Goal: Communication & Community: Answer question/provide support

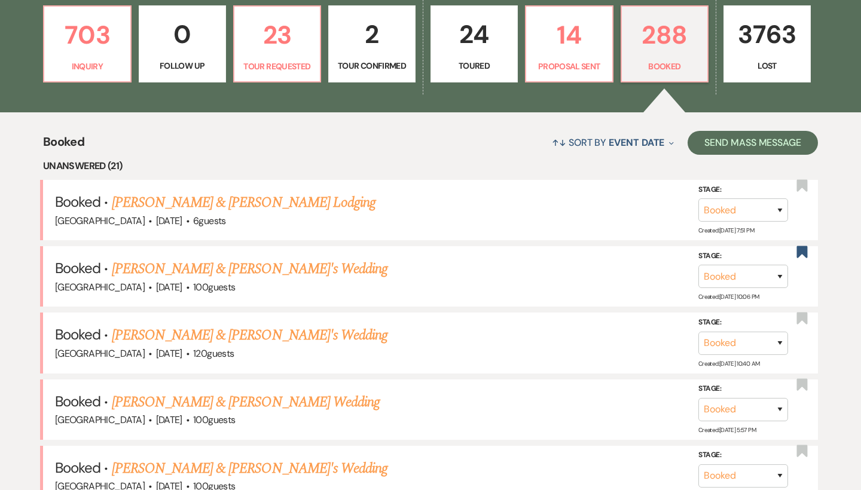
scroll to position [354, 0]
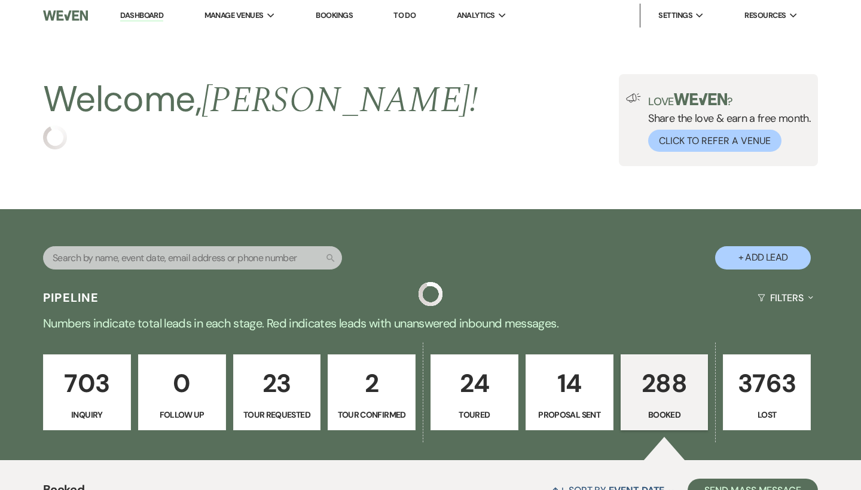
scroll to position [354, 0]
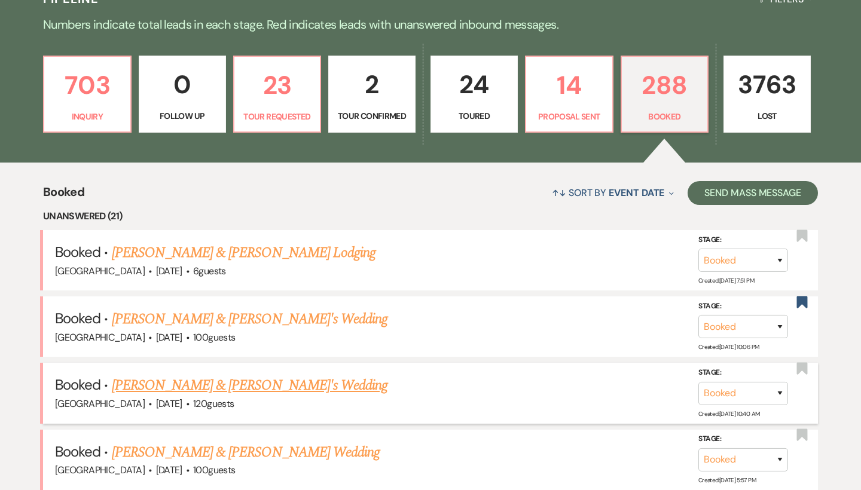
scroll to position [296, 0]
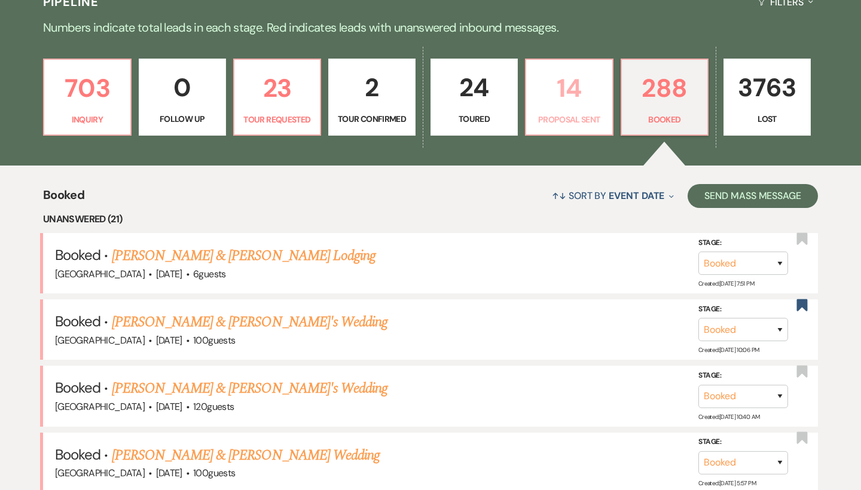
click at [566, 113] on p "Proposal Sent" at bounding box center [569, 119] width 72 height 13
select select "6"
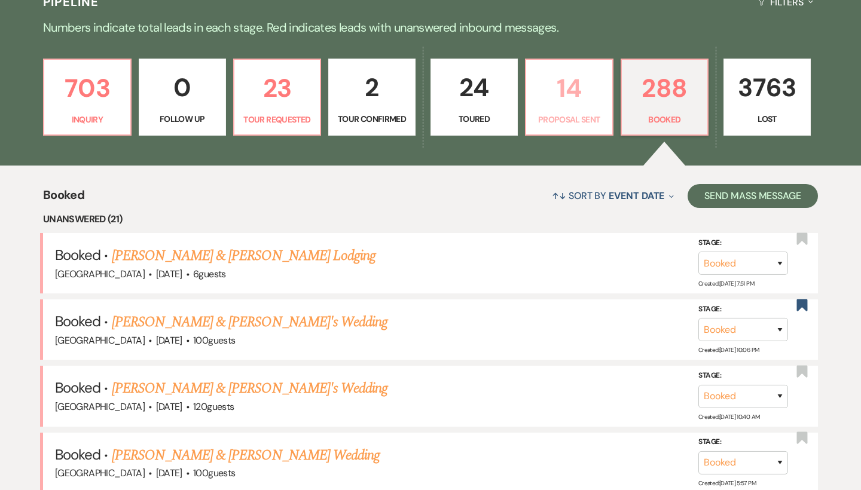
select select "6"
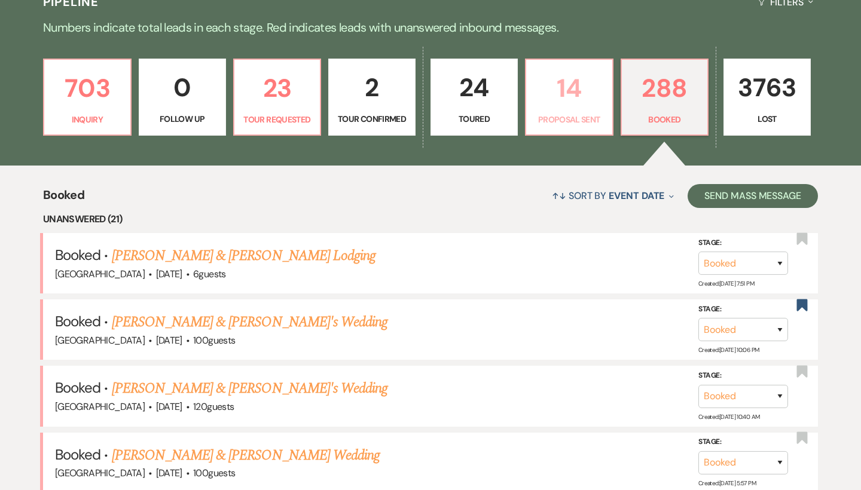
select select "6"
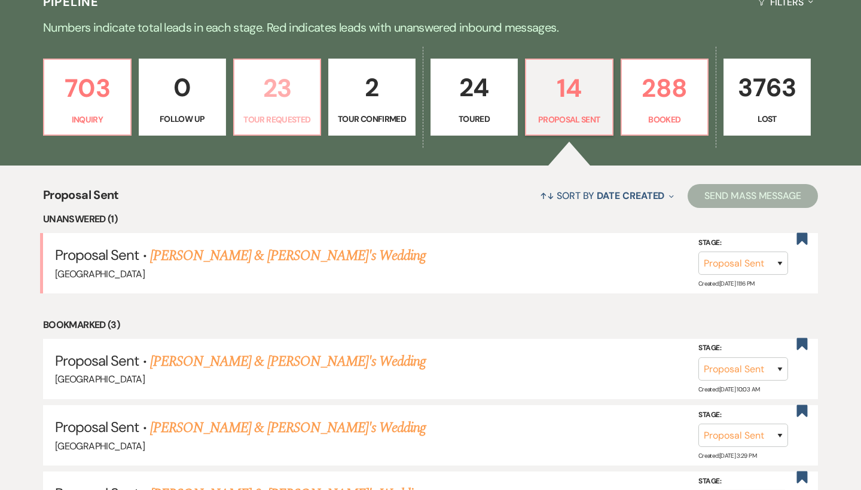
click at [281, 90] on p "23" at bounding box center [277, 88] width 72 height 40
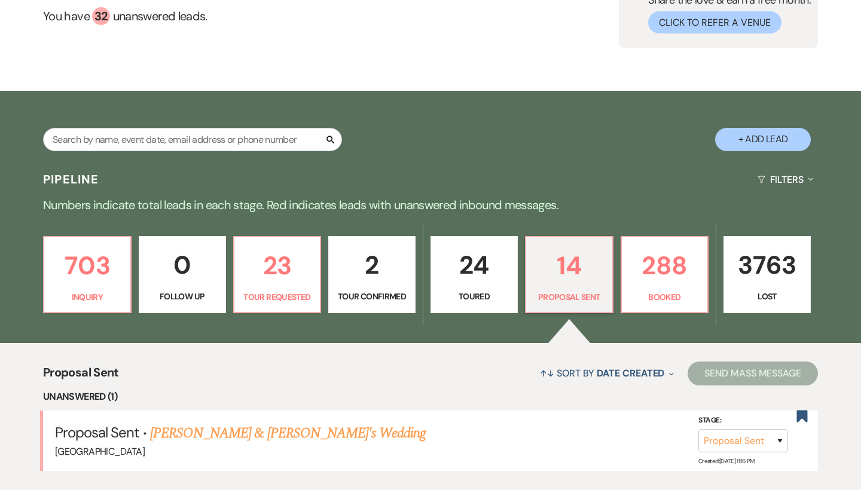
select select "2"
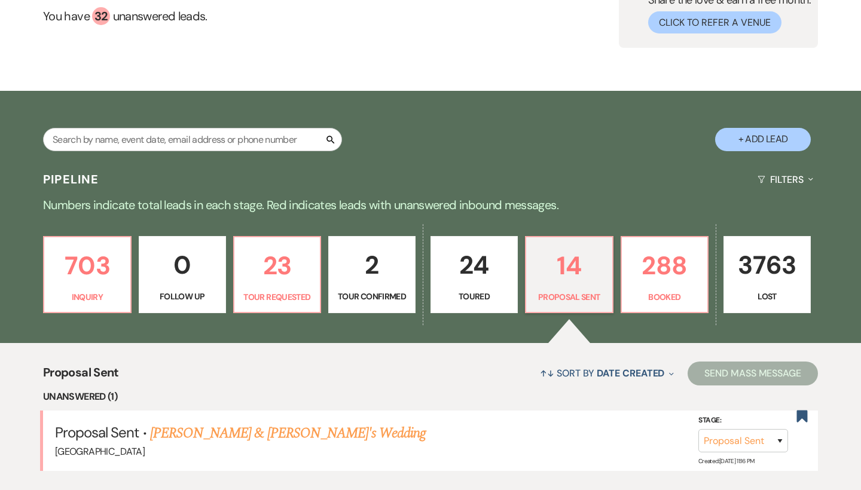
select select "2"
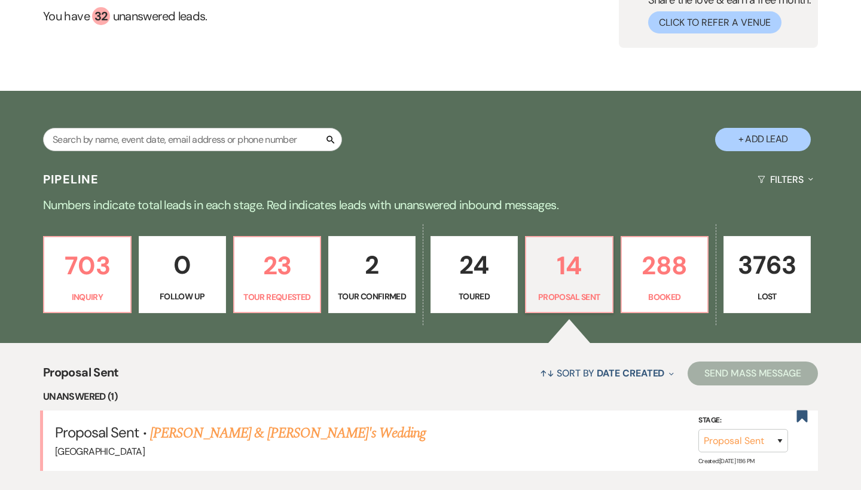
select select "2"
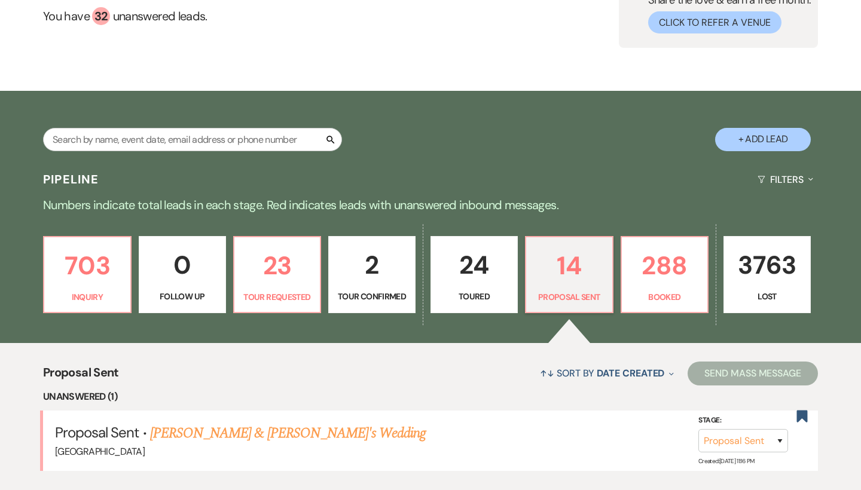
select select "2"
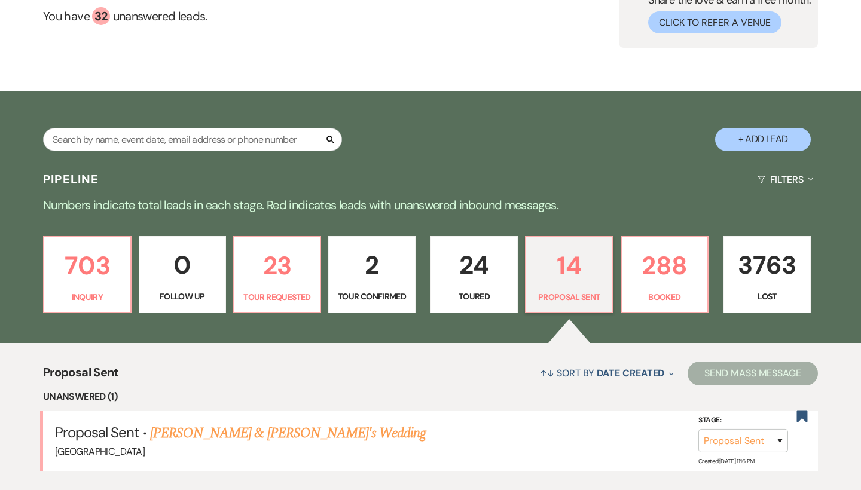
select select "2"
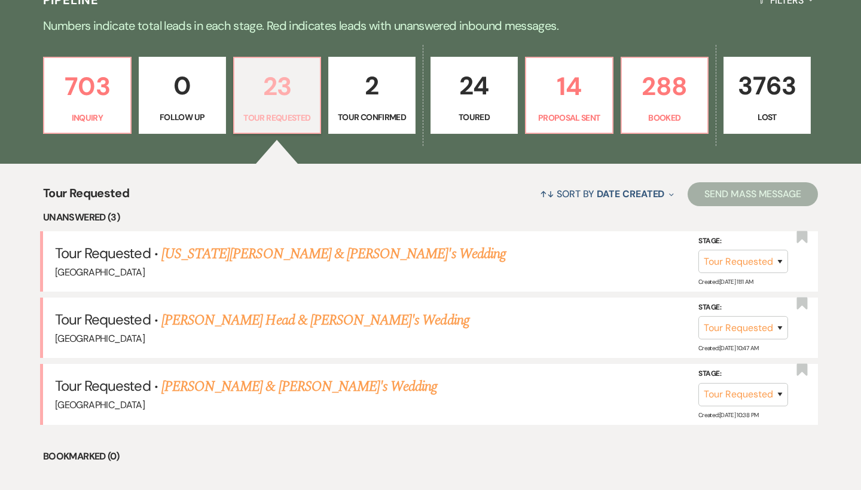
scroll to position [310, 0]
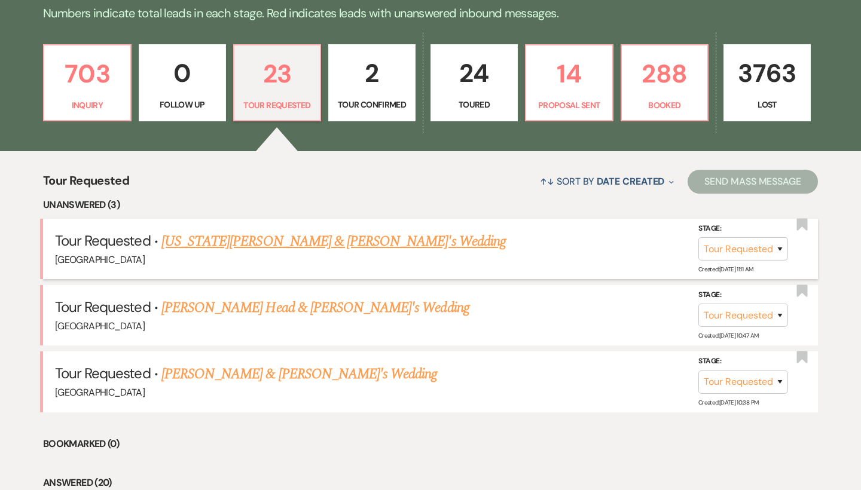
click at [242, 238] on link "[US_STATE][PERSON_NAME] & [PERSON_NAME]'s Wedding" at bounding box center [333, 242] width 344 height 22
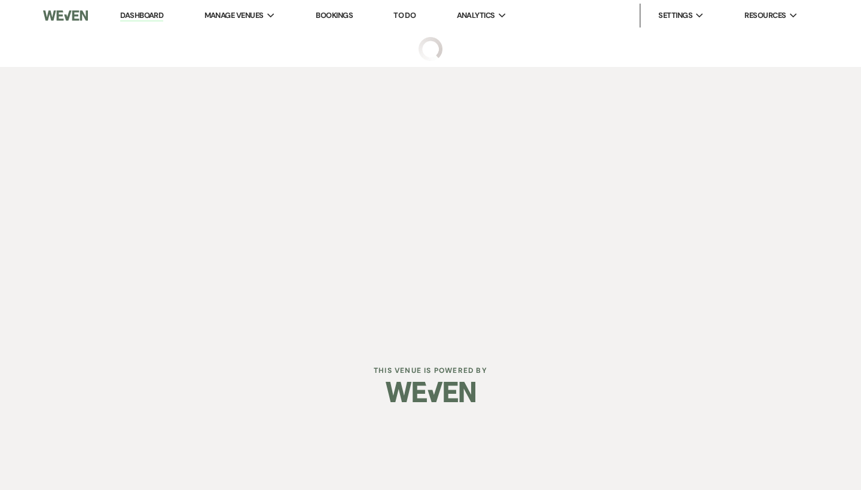
select select "2"
select select "6"
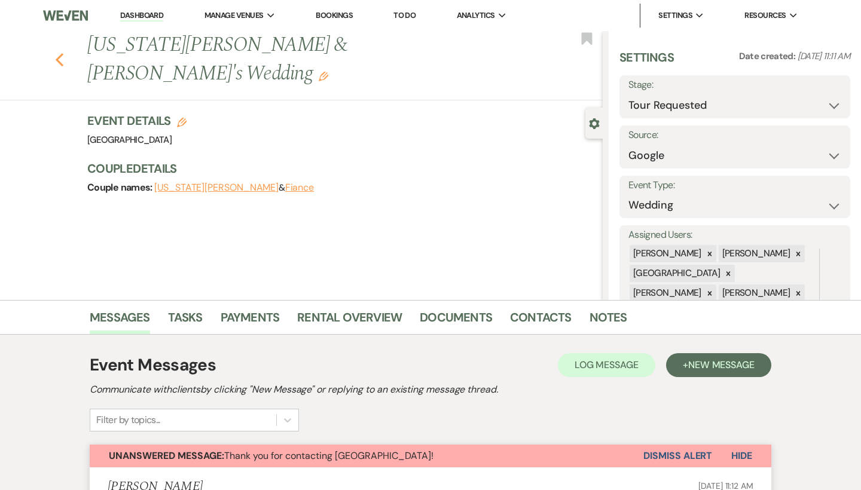
click at [62, 53] on icon "Previous" at bounding box center [59, 60] width 9 height 14
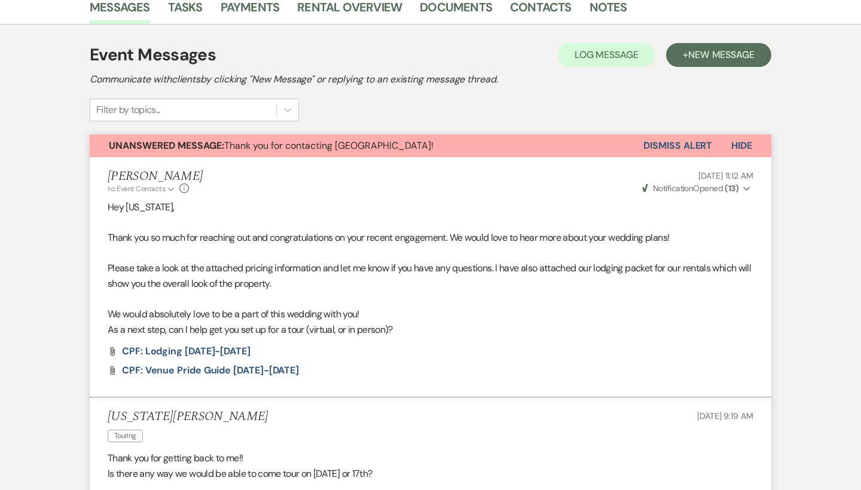
select select "2"
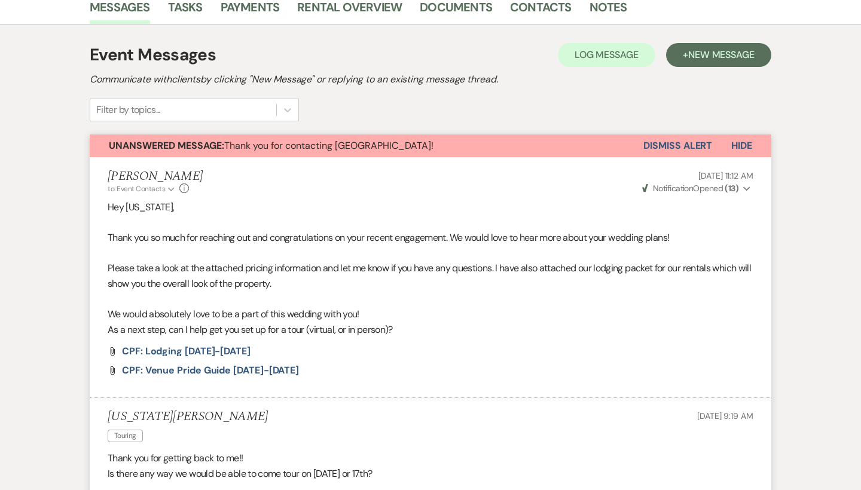
select select "2"
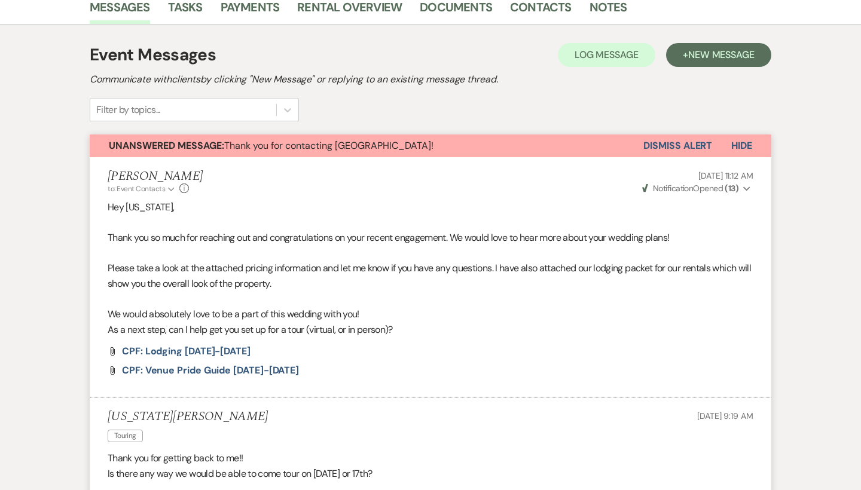
select select "2"
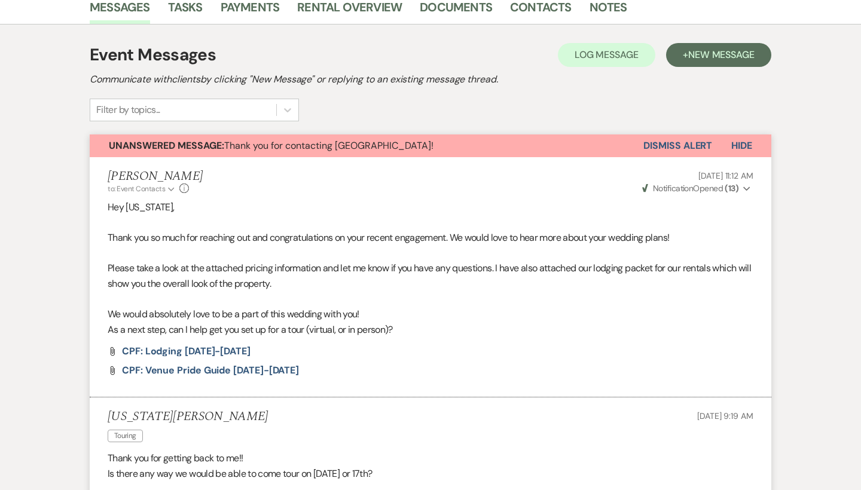
select select "2"
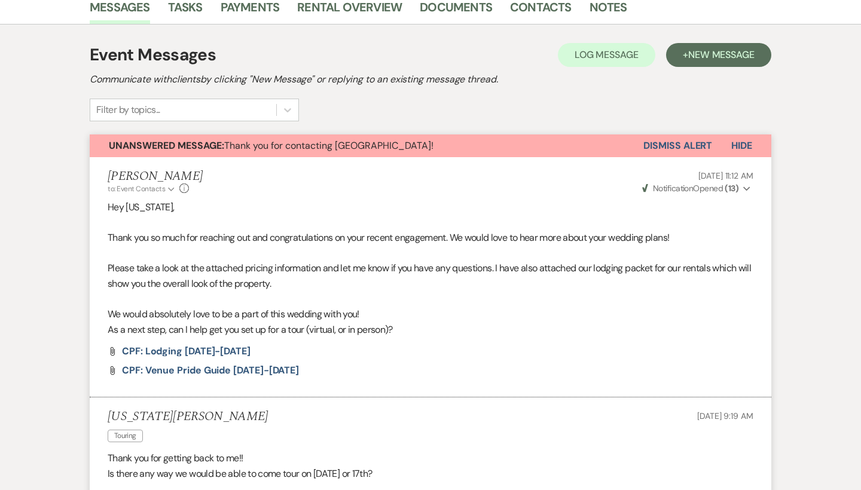
select select "2"
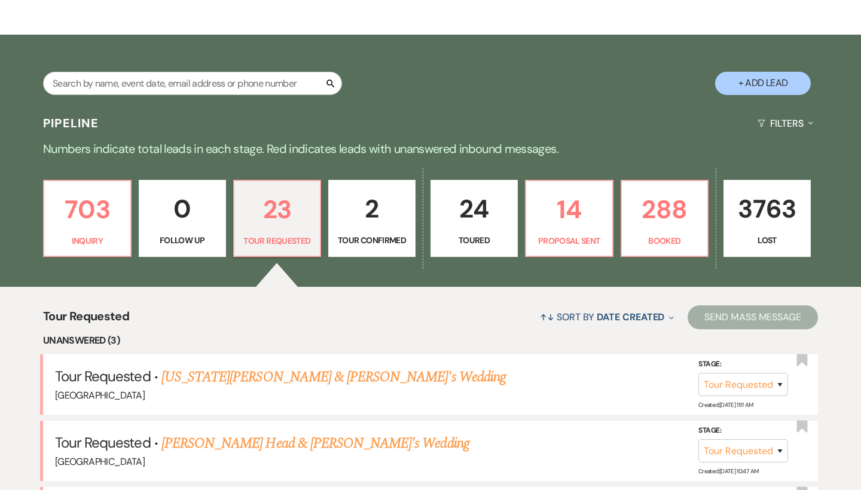
scroll to position [78, 0]
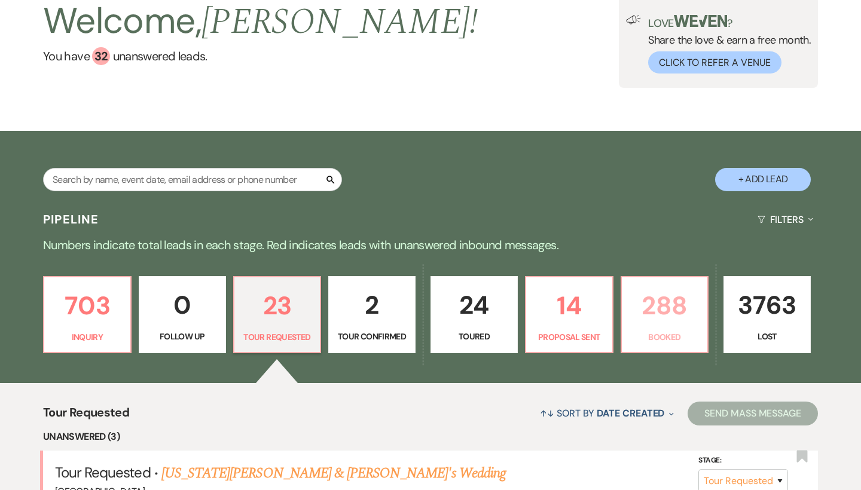
click at [657, 298] on p "288" at bounding box center [665, 306] width 72 height 40
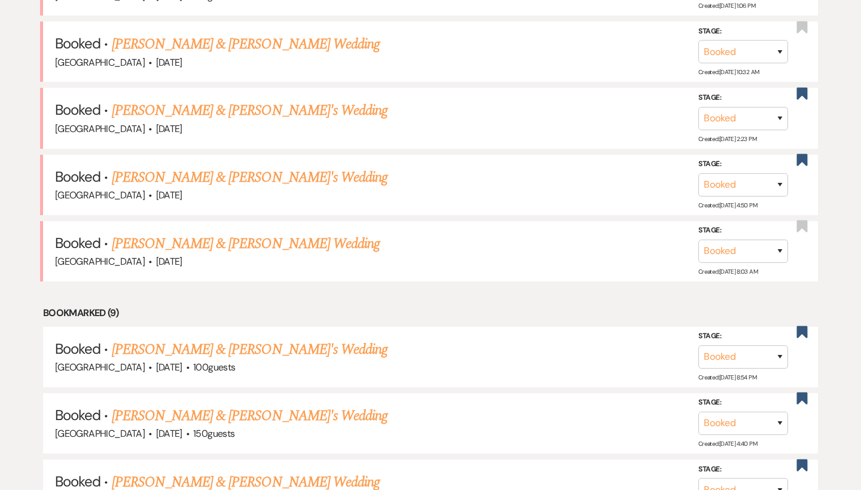
scroll to position [1656, 0]
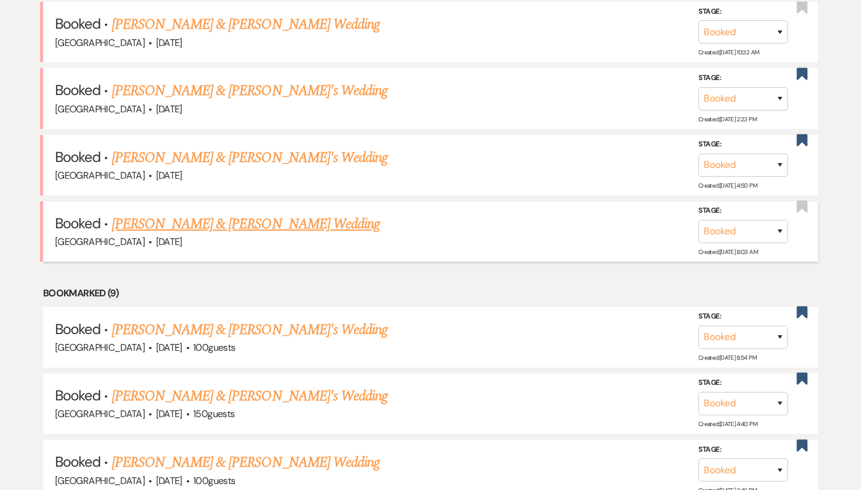
click at [284, 213] on link "[PERSON_NAME] & [PERSON_NAME] Wedding" at bounding box center [246, 224] width 268 height 22
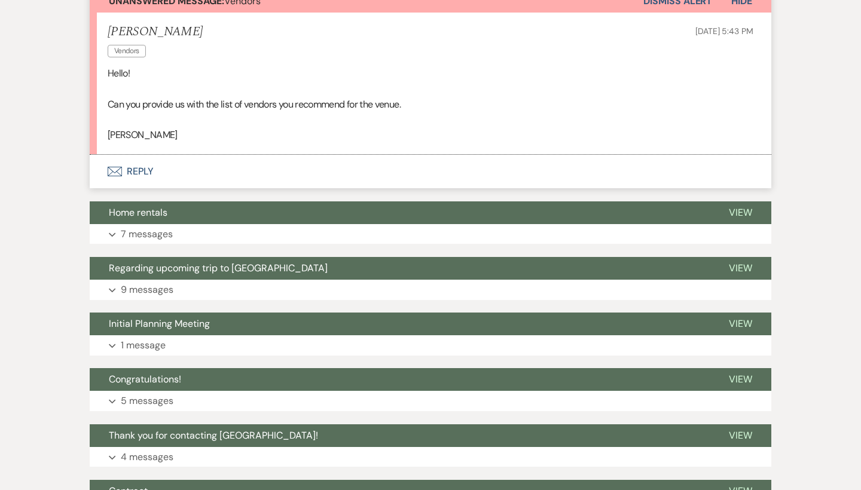
scroll to position [349, 0]
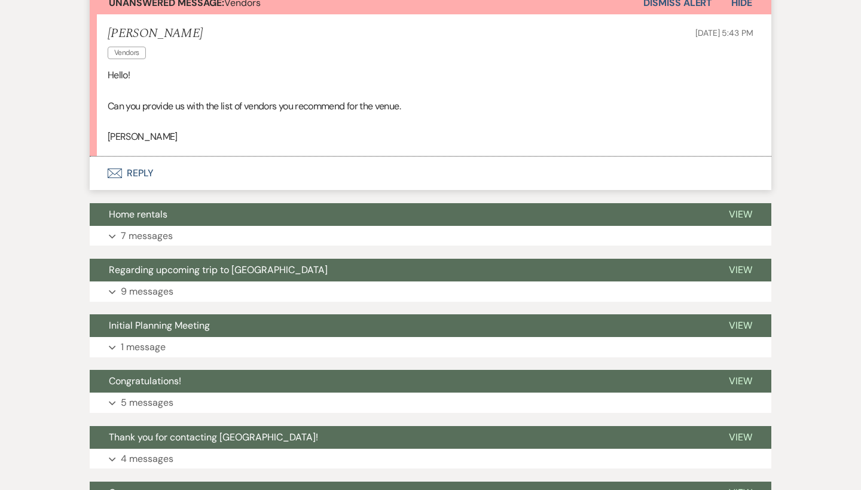
click at [118, 184] on button "Envelope Reply" at bounding box center [430, 173] width 681 height 33
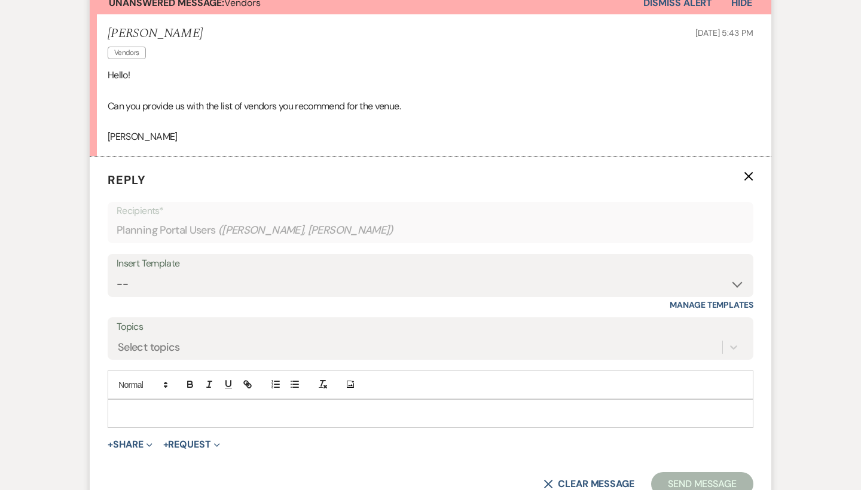
scroll to position [381, 0]
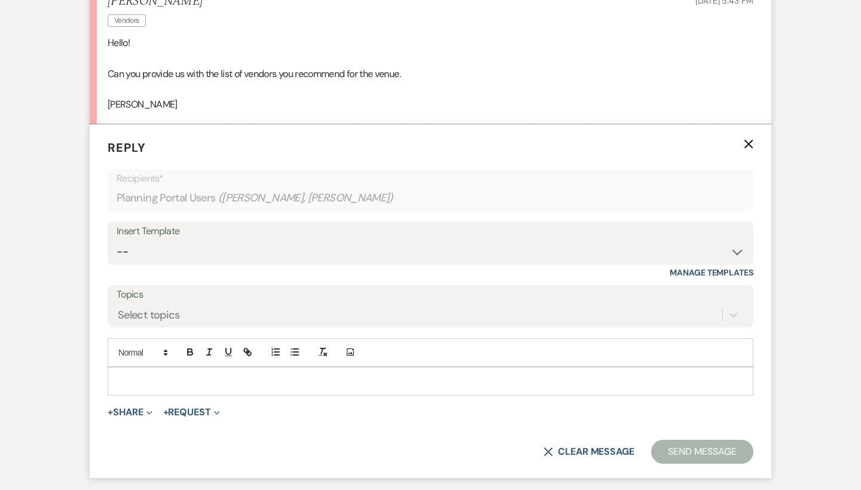
click at [148, 375] on p at bounding box center [430, 381] width 626 height 13
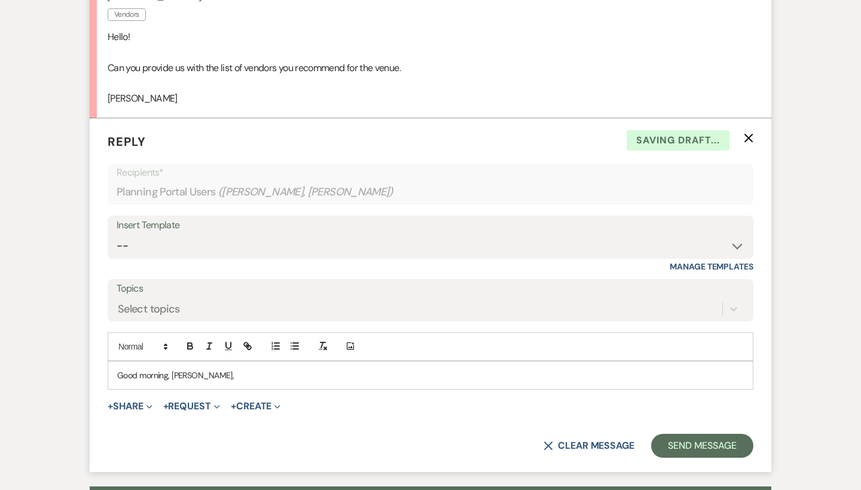
scroll to position [425, 0]
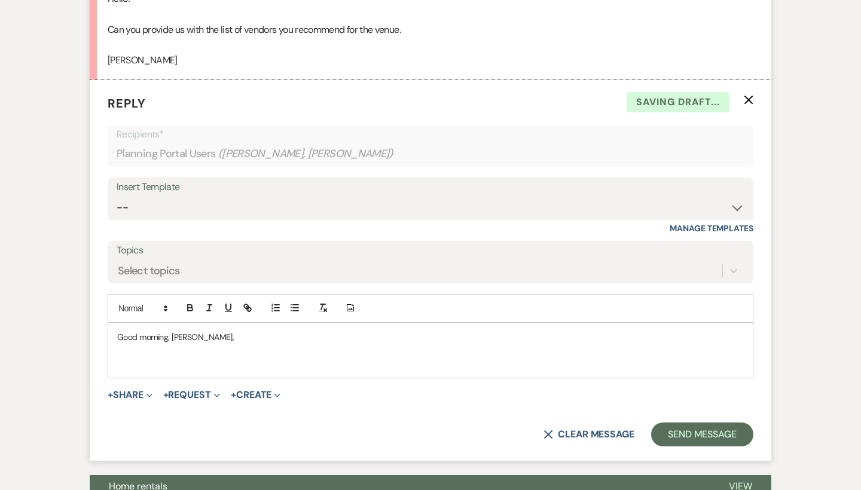
click at [239, 330] on p "Good morning, [PERSON_NAME]," at bounding box center [430, 336] width 626 height 13
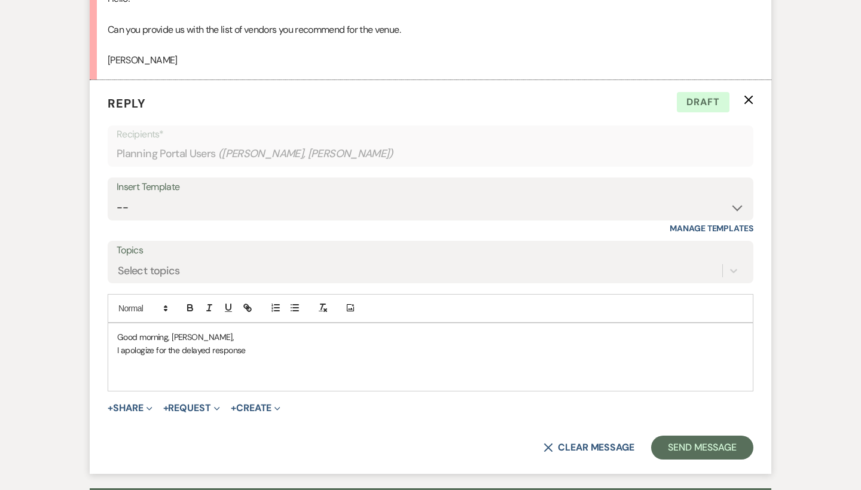
drag, startPoint x: 239, startPoint y: 329, endPoint x: 158, endPoint y: 368, distance: 89.8
click at [158, 370] on p at bounding box center [430, 376] width 626 height 13
click at [273, 351] on p "I apologize for the delayed response" at bounding box center [430, 350] width 626 height 13
drag, startPoint x: 202, startPoint y: 364, endPoint x: 163, endPoint y: 364, distance: 38.8
click at [163, 364] on p at bounding box center [430, 363] width 626 height 13
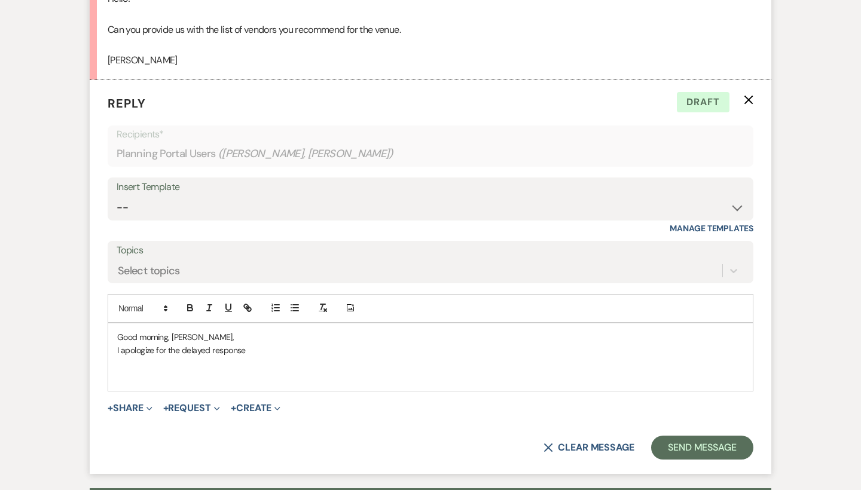
click at [272, 363] on p at bounding box center [430, 363] width 626 height 13
click at [261, 357] on p at bounding box center [430, 363] width 626 height 13
click at [259, 347] on p "I apologize for the delayed response" at bounding box center [430, 350] width 626 height 13
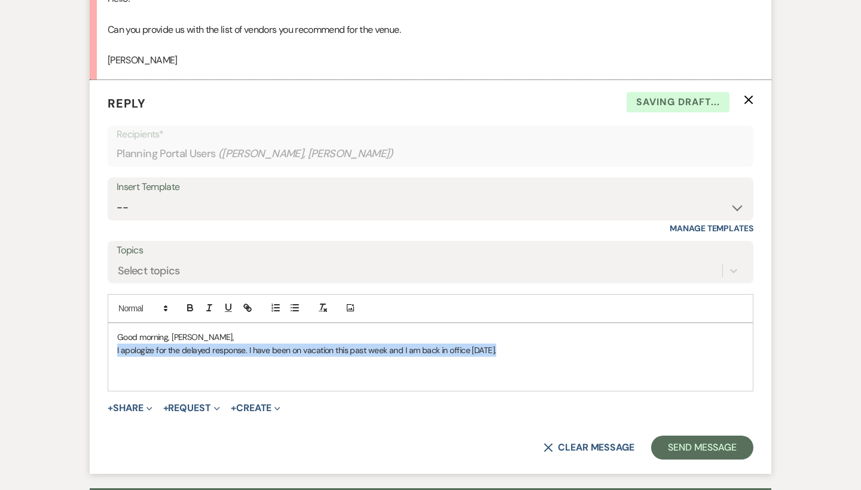
drag, startPoint x: 526, startPoint y: 341, endPoint x: 78, endPoint y: 342, distance: 448.2
click at [78, 342] on div "Messages Tasks Payments Vendors Rental Overview Timeline Docs & Files Contacts …" at bounding box center [430, 299] width 861 height 1057
copy p "I apologize for the delayed response. I have been on vacation this past week an…"
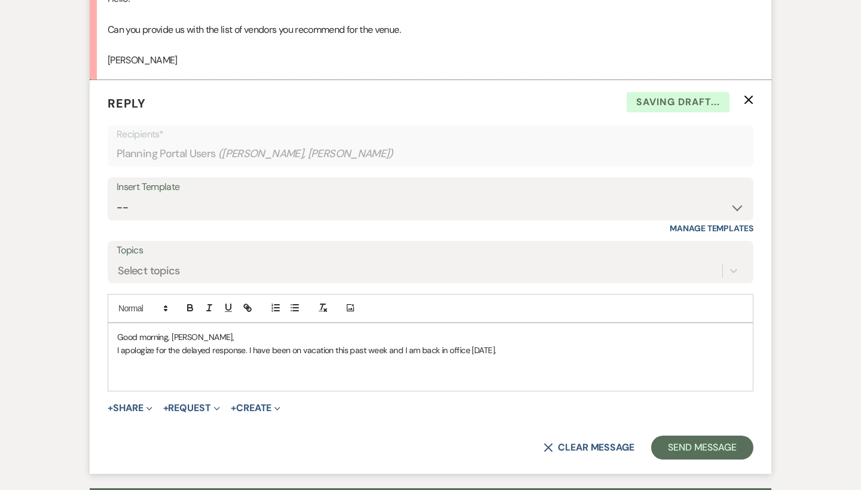
click at [598, 357] on p at bounding box center [430, 363] width 626 height 13
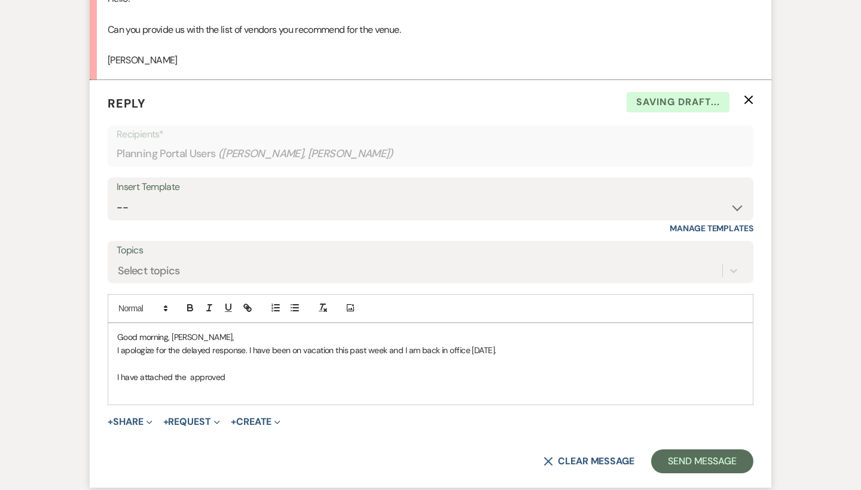
click at [185, 376] on p "I have attached the approved" at bounding box center [430, 376] width 626 height 13
click at [191, 376] on p "I have attached the approved" at bounding box center [430, 376] width 626 height 13
click at [265, 370] on p "I have attached the approved" at bounding box center [430, 376] width 626 height 13
drag, startPoint x: 109, startPoint y: 372, endPoint x: 321, endPoint y: 372, distance: 211.5
click at [321, 372] on div "Good morning, [PERSON_NAME], I apologize for the delayed response. I have been …" at bounding box center [430, 363] width 644 height 81
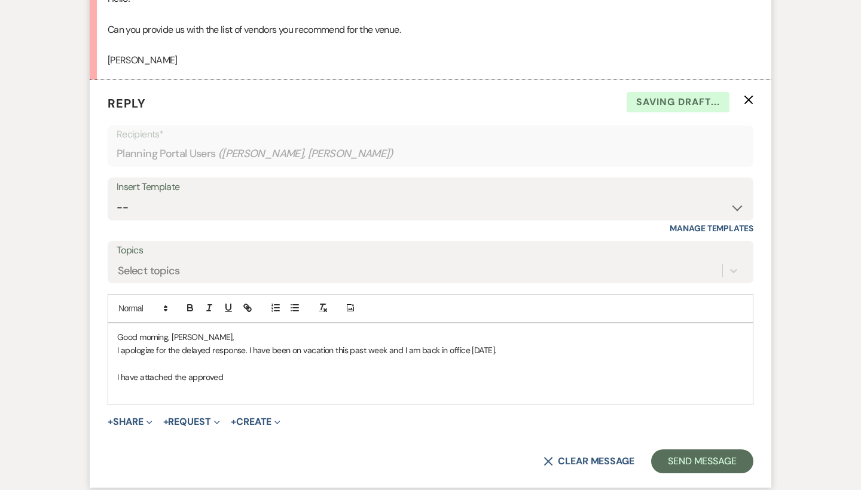
click at [321, 372] on p "I have attached the approved" at bounding box center [430, 376] width 626 height 13
click at [116, 372] on div "Good morning, [PERSON_NAME], I apologize for the delayed response. I have been …" at bounding box center [430, 363] width 644 height 81
click at [233, 372] on p "I have attached the approved" at bounding box center [430, 376] width 626 height 13
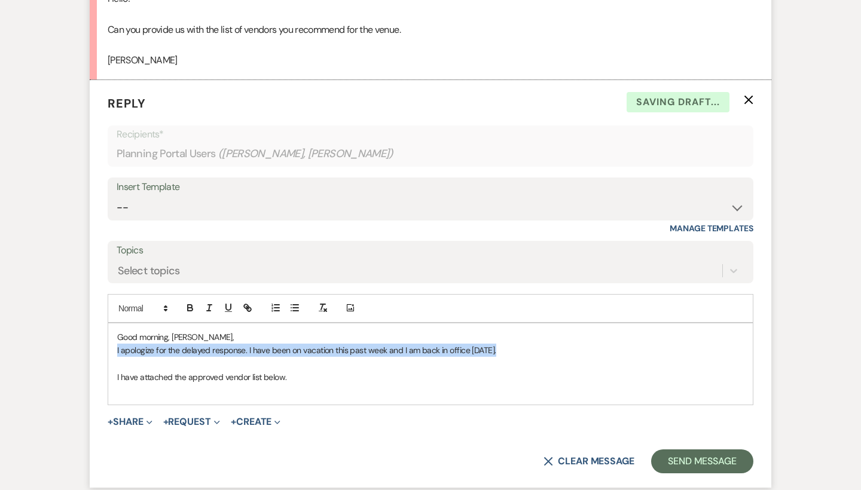
drag, startPoint x: 504, startPoint y: 349, endPoint x: 102, endPoint y: 341, distance: 402.2
click at [102, 341] on form "Reply X Saving draft... Recipients* Planning Portal Users ( [PERSON_NAME], [PER…" at bounding box center [430, 283] width 681 height 407
copy p "I apologize for the delayed response. I have been on vacation this past week an…"
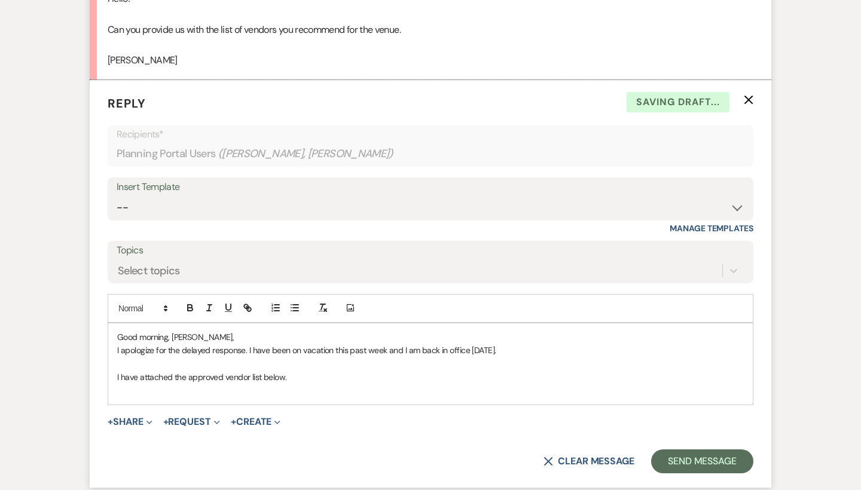
click at [176, 384] on p at bounding box center [430, 390] width 626 height 13
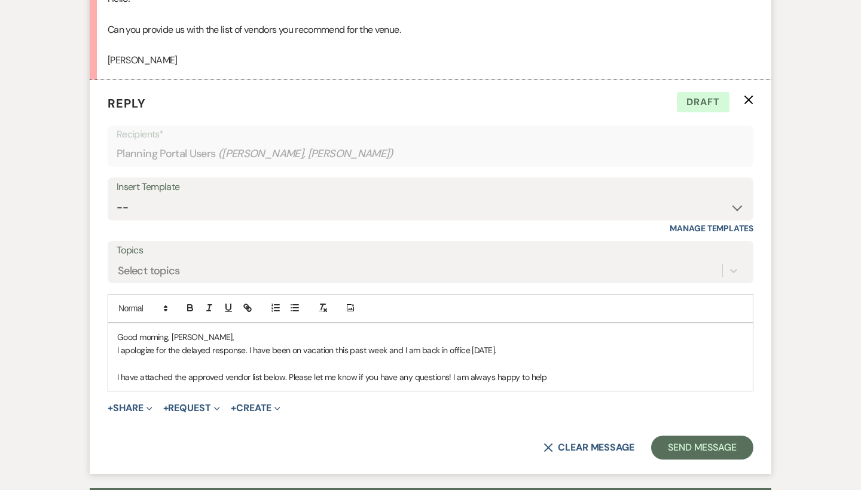
drag, startPoint x: 176, startPoint y: 382, endPoint x: 592, endPoint y: 372, distance: 416.6
click at [592, 372] on p "I have attached the approved vendor list below. Please let me know if you have …" at bounding box center [430, 376] width 626 height 13
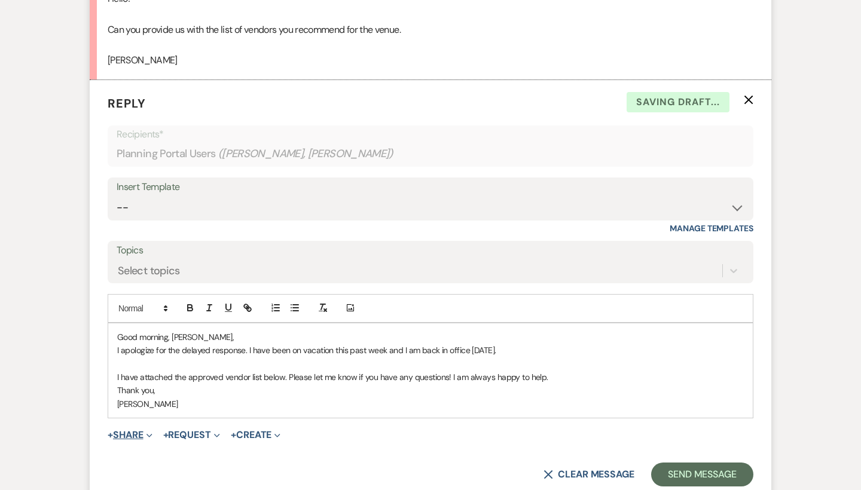
click at [134, 430] on button "+ Share Expand" at bounding box center [130, 435] width 45 height 10
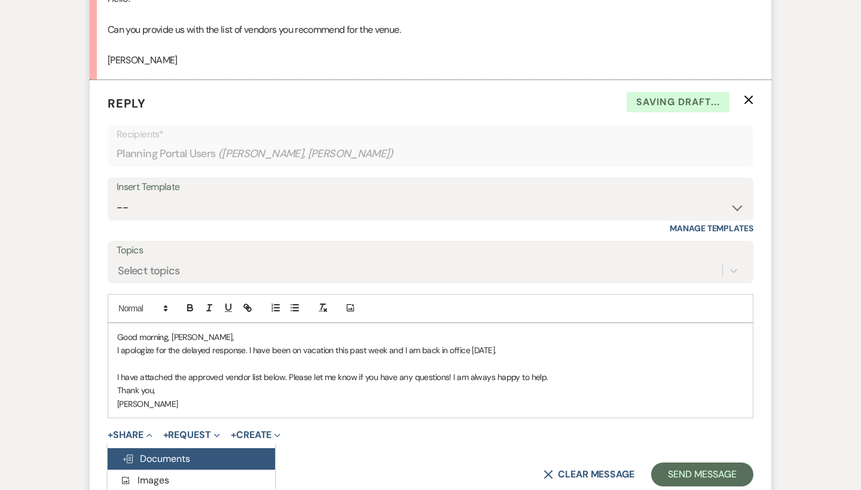
click at [182, 452] on span "Doc Upload Documents" at bounding box center [156, 458] width 68 height 13
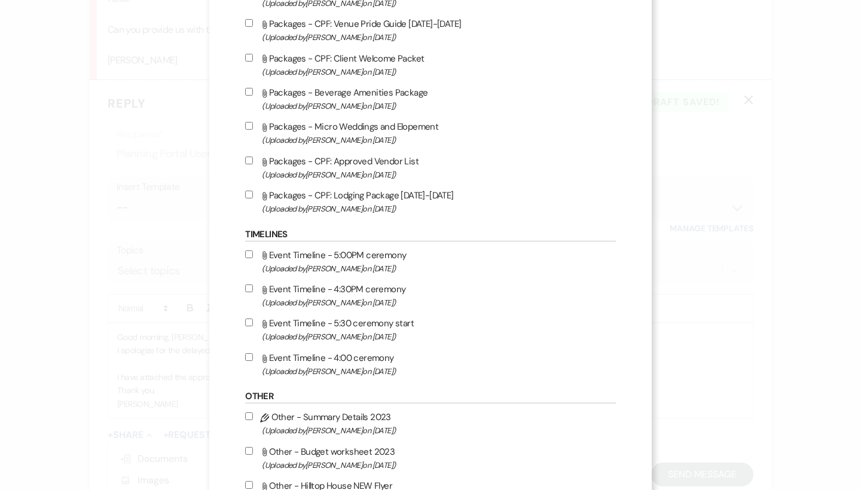
click at [365, 182] on span "(Uploaded by [PERSON_NAME] on [DATE] )" at bounding box center [438, 175] width 353 height 14
click at [253, 164] on input "Attach File Packages - CPF: Approved Vendor List (Uploaded by [PERSON_NAME] on …" at bounding box center [249, 161] width 8 height 8
checkbox input "true"
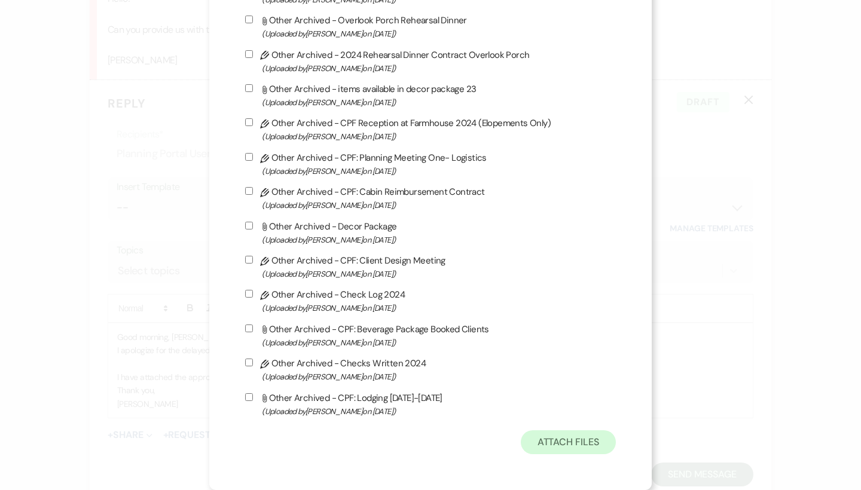
scroll to position [3190, 0]
click at [549, 445] on button "Attach Files" at bounding box center [567, 442] width 95 height 24
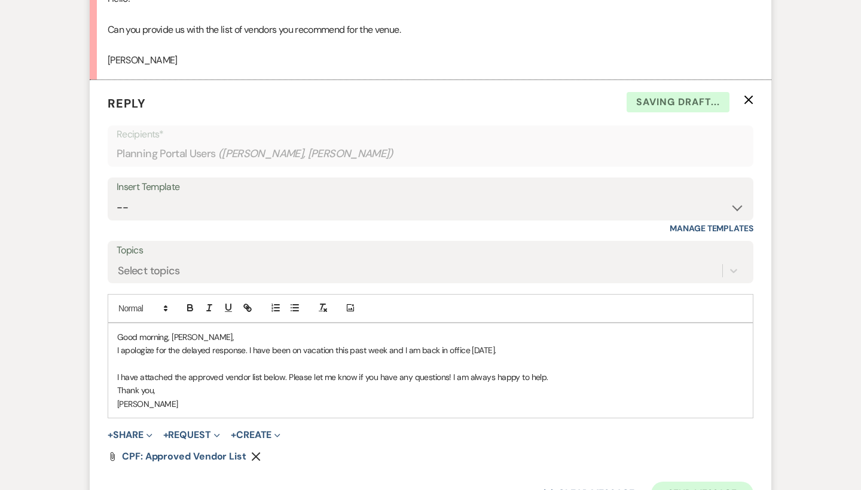
click at [676, 487] on button "Send Message" at bounding box center [702, 494] width 102 height 24
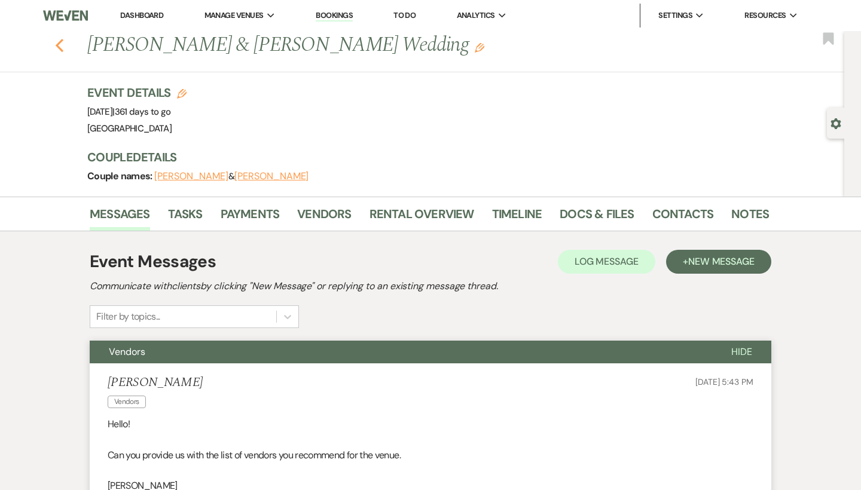
scroll to position [0, 0]
click at [57, 44] on use "button" at bounding box center [60, 45] width 8 height 13
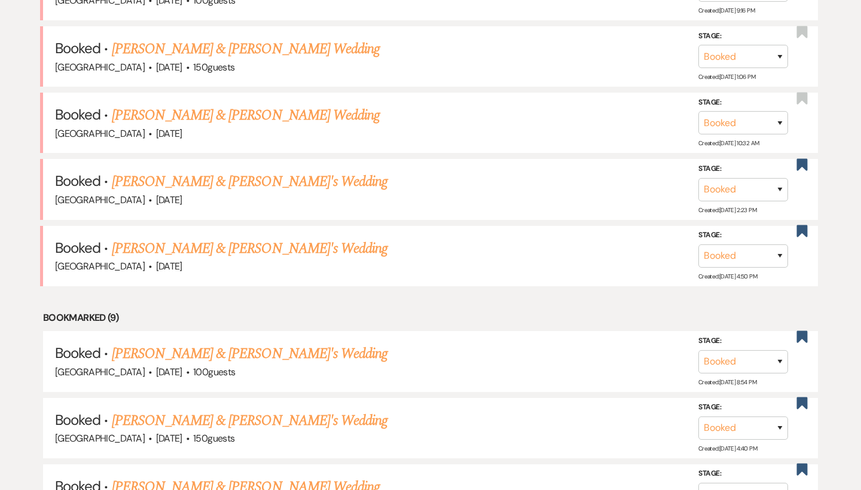
scroll to position [1558, 0]
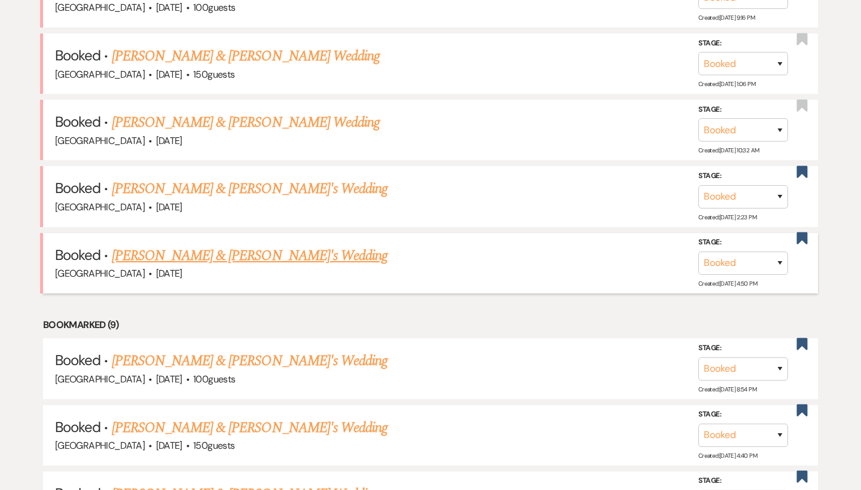
click at [171, 245] on link "[PERSON_NAME] & [PERSON_NAME]'s Wedding" at bounding box center [250, 256] width 276 height 22
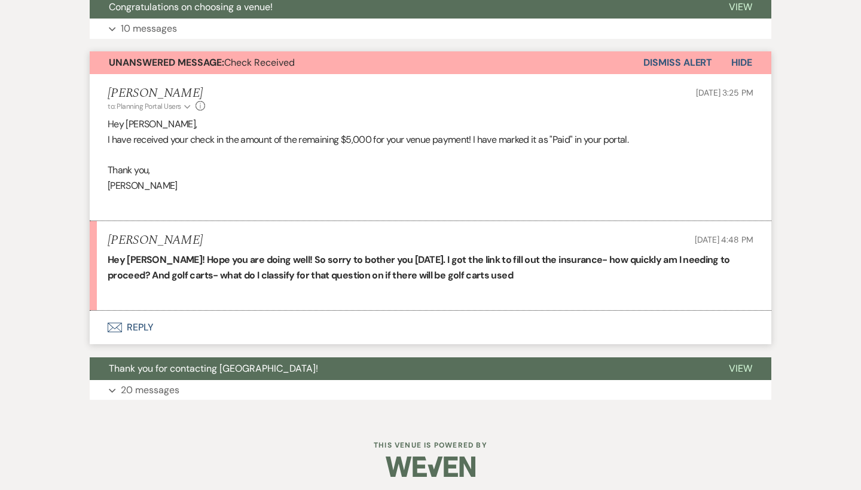
scroll to position [344, 0]
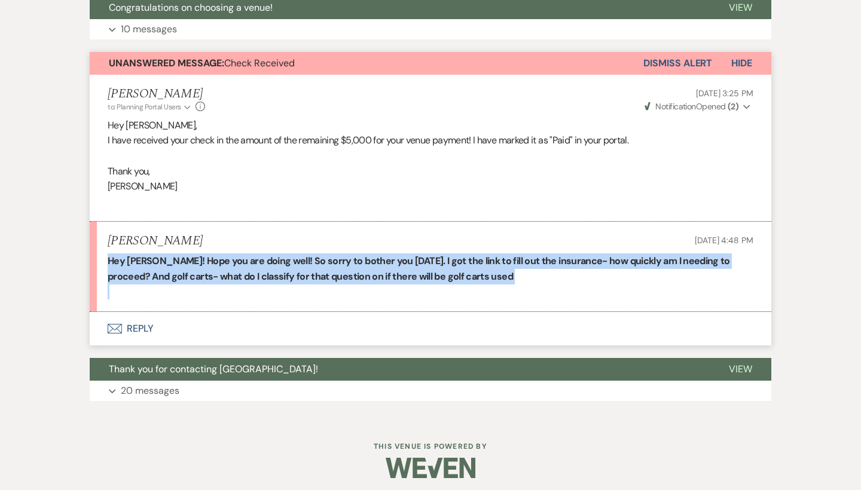
drag, startPoint x: 105, startPoint y: 258, endPoint x: 381, endPoint y: 280, distance: 277.0
click at [381, 280] on li "[PERSON_NAME] [DATE] 4:48 PM Hey [PERSON_NAME]! Hope you are doing well! So sor…" at bounding box center [430, 267] width 681 height 90
click at [381, 284] on p at bounding box center [430, 292] width 645 height 16
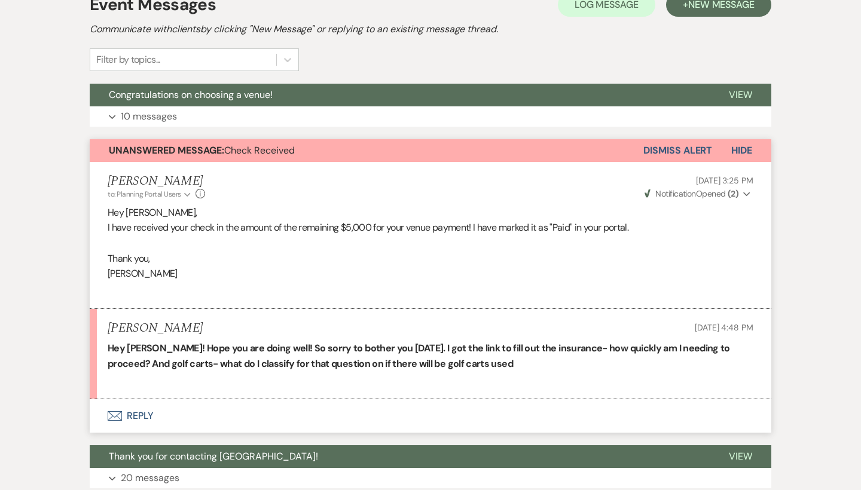
scroll to position [258, 0]
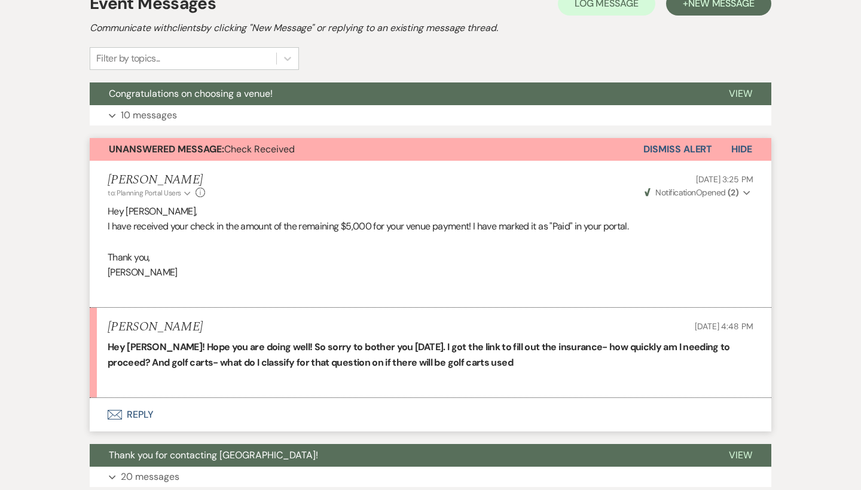
click at [113, 410] on icon "Envelope" at bounding box center [115, 415] width 14 height 10
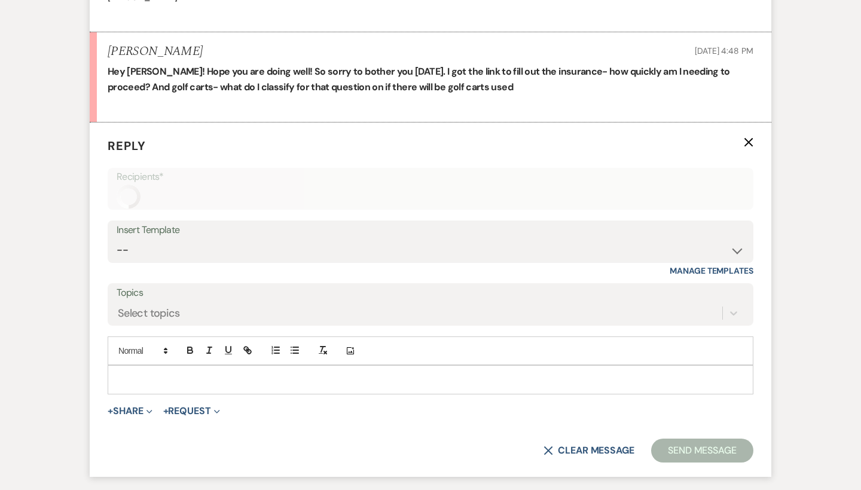
scroll to position [583, 0]
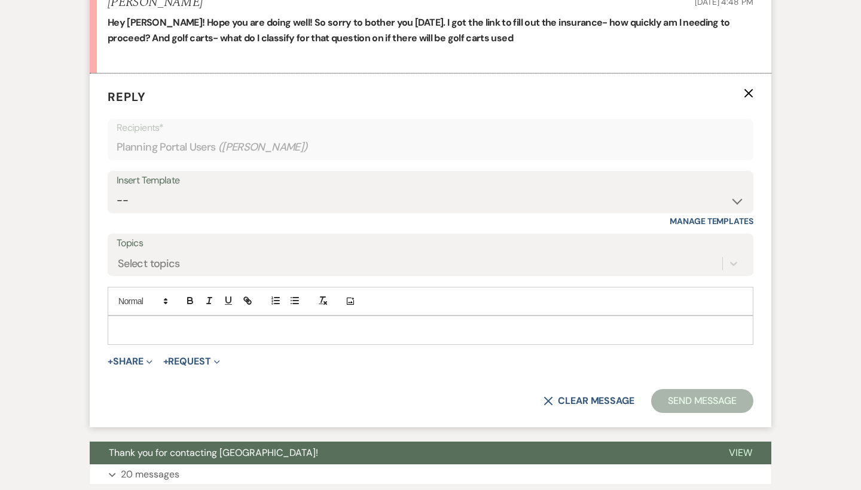
click at [136, 323] on p at bounding box center [430, 329] width 626 height 13
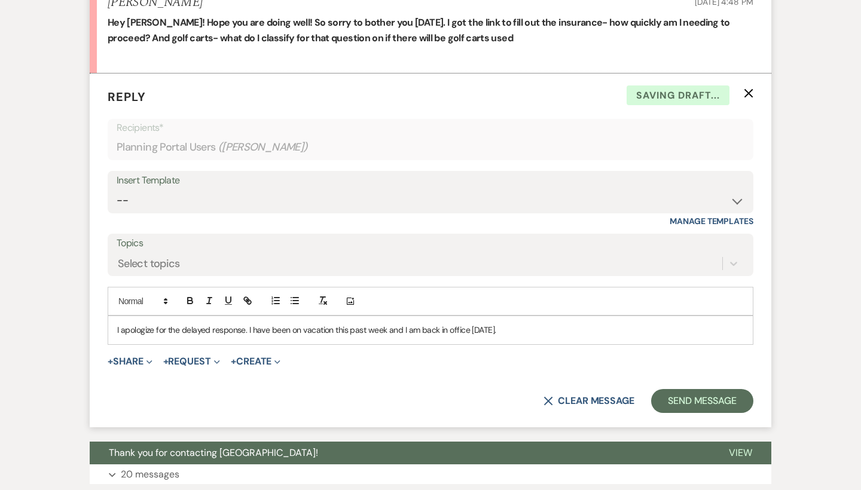
click at [109, 327] on div "I apologize for the delayed response. I have been on vacation this past week an…" at bounding box center [430, 329] width 644 height 27
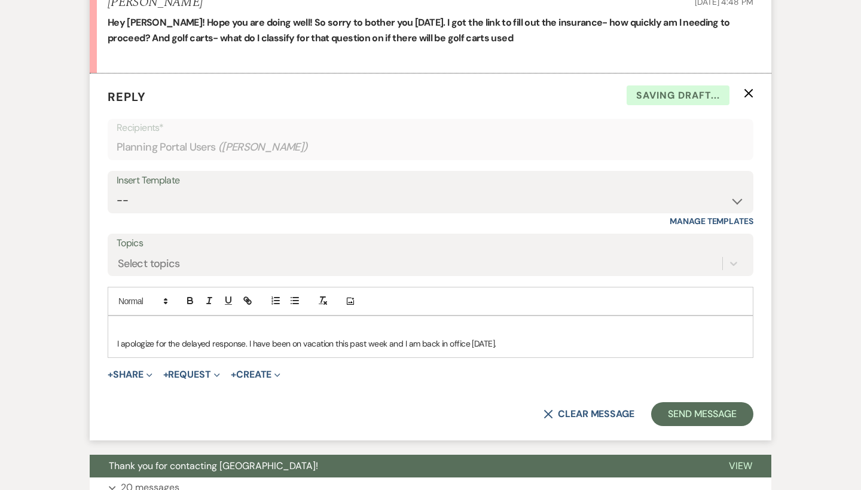
click at [131, 316] on div "I apologize for the delayed response. I have been on vacation this past week an…" at bounding box center [430, 336] width 644 height 41
click at [600, 339] on p "I apologize for the delayed response. I have been on vacation this past week an…" at bounding box center [430, 343] width 626 height 13
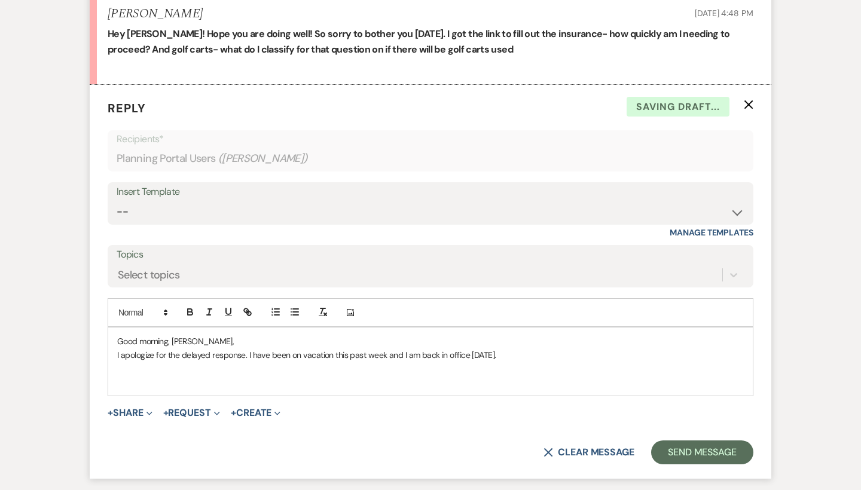
scroll to position [565, 0]
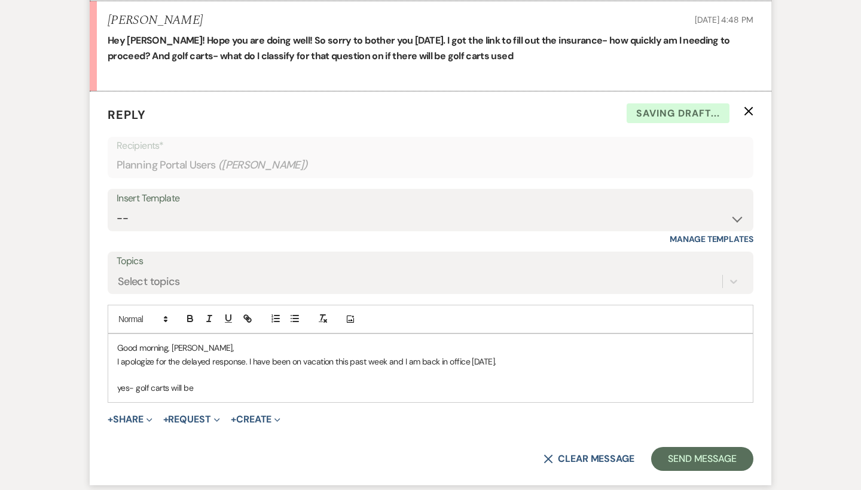
click at [122, 381] on p "yes- golf carts will be" at bounding box center [430, 387] width 626 height 13
click at [190, 388] on div "Good morning, [PERSON_NAME], I apologize for the delayed response. I have been …" at bounding box center [430, 368] width 644 height 68
click at [311, 387] on p "Yes- golf carts will be used on your wedding day! Weutlizie" at bounding box center [430, 387] width 626 height 13
click at [308, 382] on p "Yes- golf carts will be used on your wedding day! Weutlizie" at bounding box center [430, 387] width 626 height 13
click at [343, 373] on p at bounding box center [430, 374] width 626 height 13
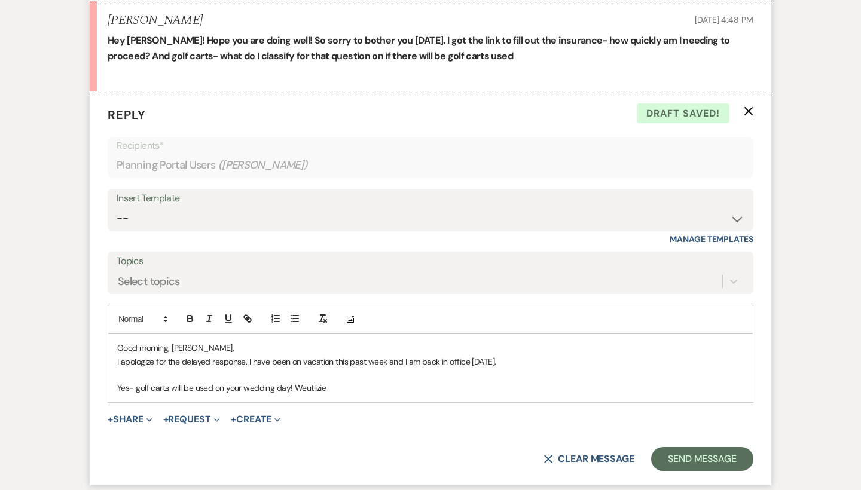
click at [348, 381] on p "Yes- golf carts will be used on your wedding day! Weutlizie" at bounding box center [430, 387] width 626 height 13
click at [320, 385] on p "Yes- golf carts will be used on your wedding day! We ultizlie" at bounding box center [430, 387] width 626 height 13
click at [341, 382] on p "Yes- golf carts will be used on your wedding day! We ultizlie" at bounding box center [430, 387] width 626 height 13
click at [342, 381] on p "Yes- golf carts will be used on your wedding day! We utilize" at bounding box center [430, 387] width 626 height 13
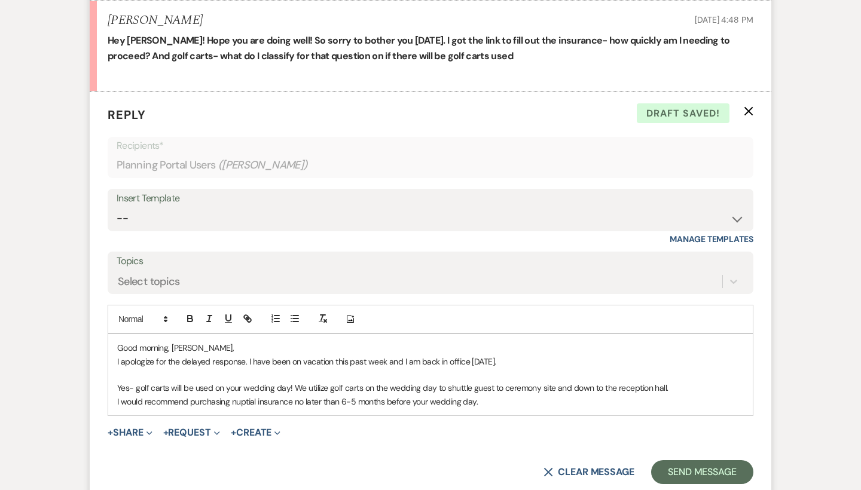
click at [350, 396] on p "I would recommend purchasing nuptial insurance no later than 6-5 months before …" at bounding box center [430, 401] width 626 height 13
click at [522, 395] on p "I would recommend purchasing nuptial insurance no later than 6-5 months before …" at bounding box center [430, 401] width 626 height 13
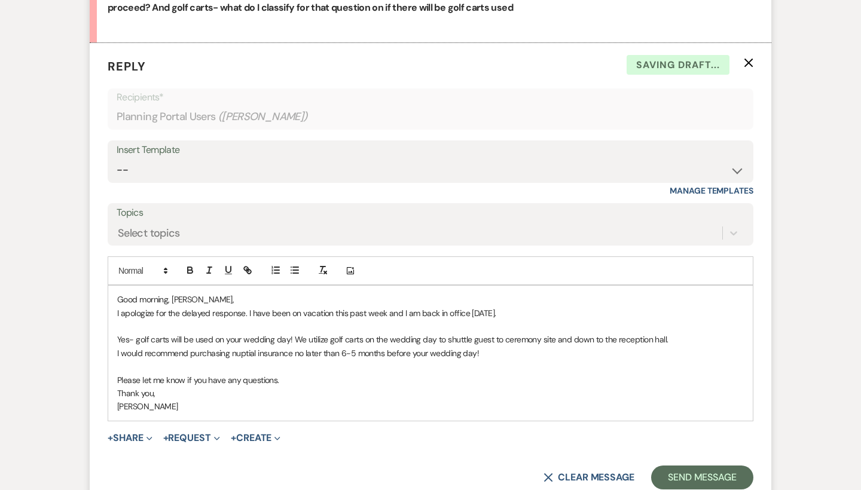
scroll to position [616, 0]
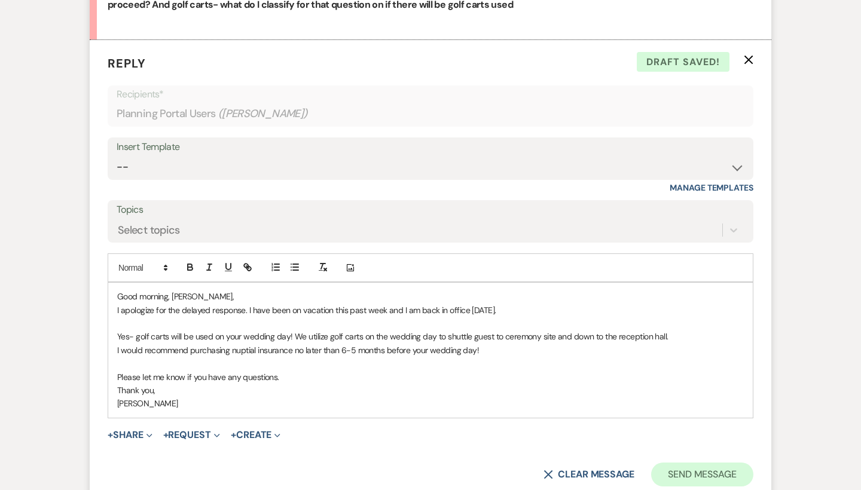
click at [706, 463] on button "Send Message" at bounding box center [702, 475] width 102 height 24
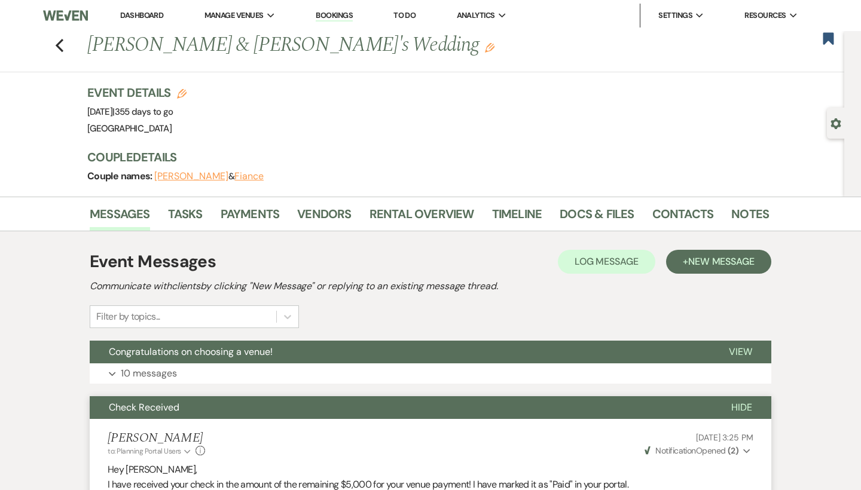
scroll to position [0, 0]
click at [830, 42] on use "button" at bounding box center [827, 38] width 11 height 12
click at [62, 40] on use "button" at bounding box center [60, 45] width 8 height 13
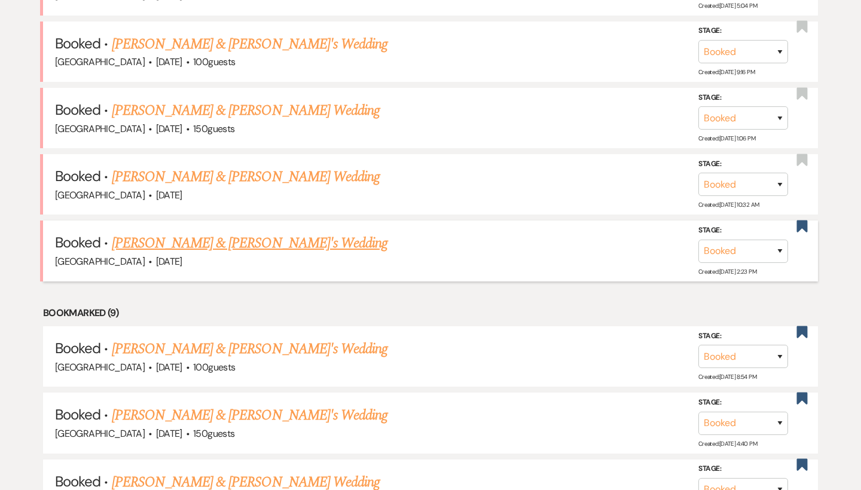
scroll to position [1502, 0]
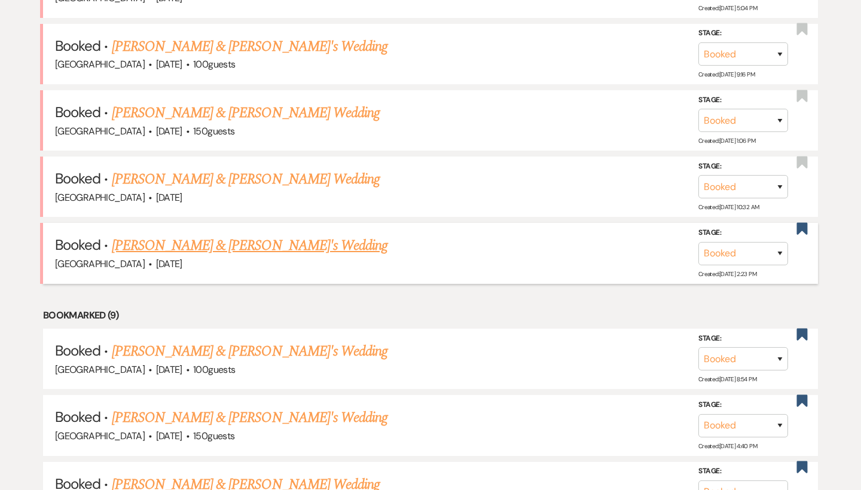
click at [180, 235] on link "[PERSON_NAME] & [PERSON_NAME]'s Wedding" at bounding box center [250, 246] width 276 height 22
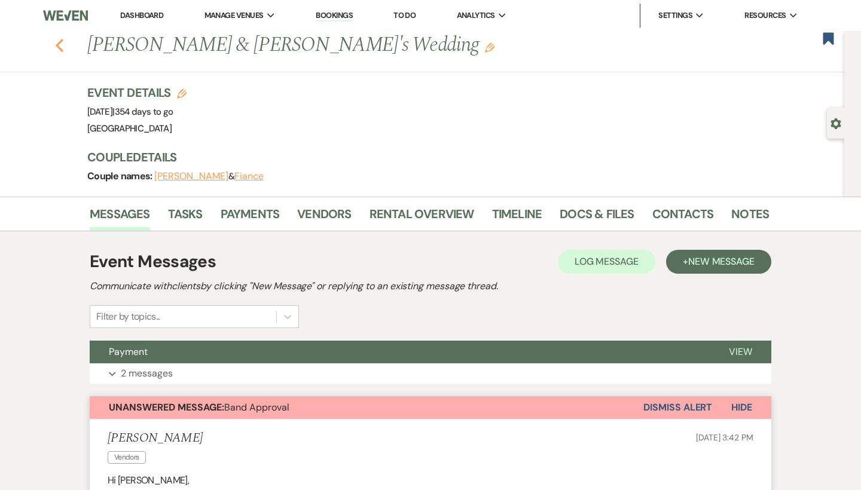
click at [61, 41] on use "button" at bounding box center [60, 45] width 8 height 13
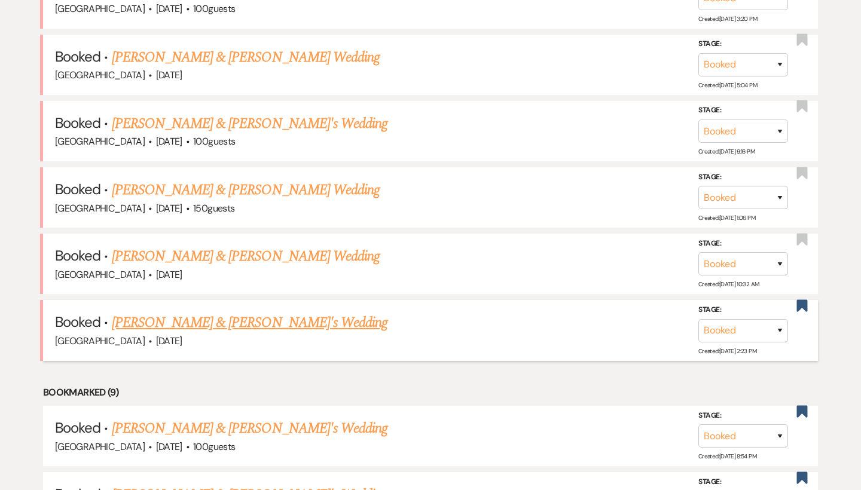
scroll to position [1397, 0]
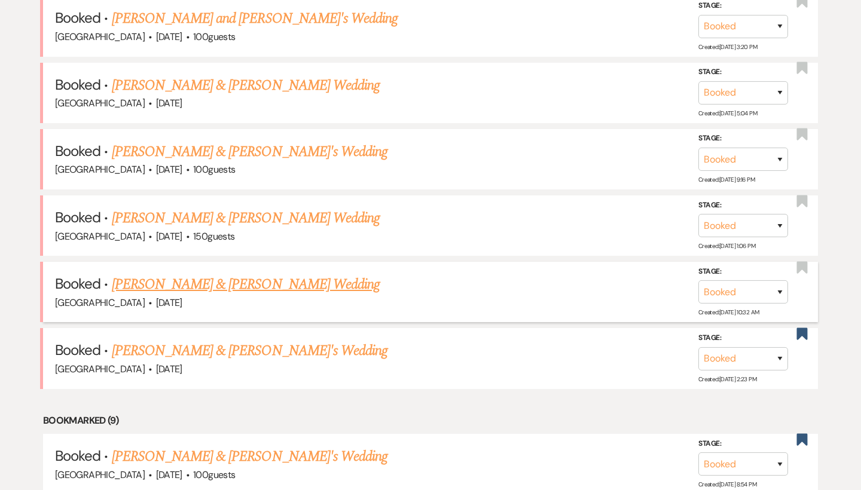
click at [170, 274] on link "[PERSON_NAME] & [PERSON_NAME] Wedding" at bounding box center [246, 285] width 268 height 22
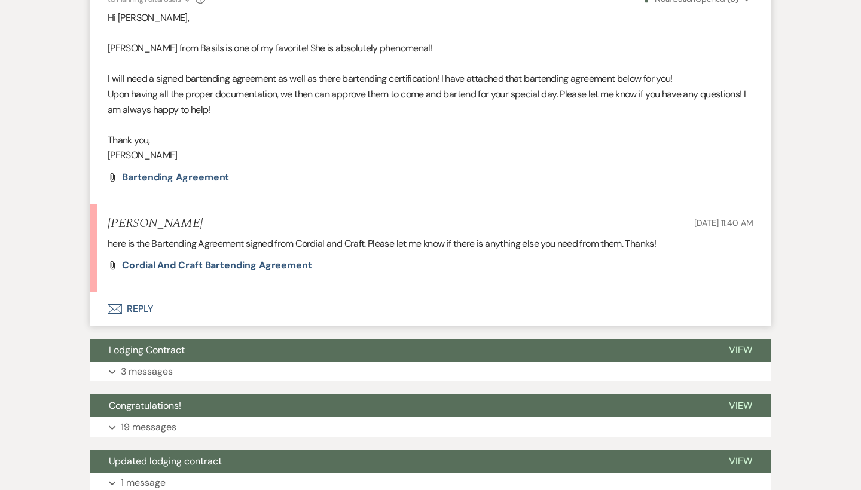
scroll to position [1587, 0]
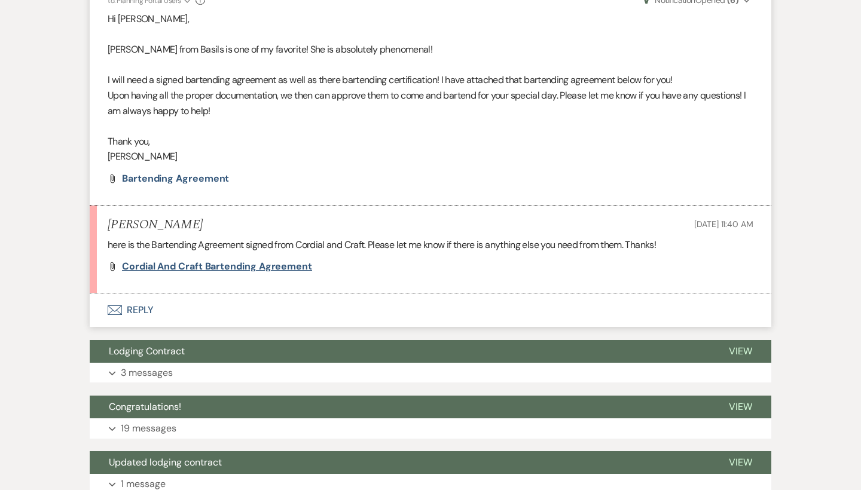
click at [259, 260] on span "Cordial and Craft Bartending Agreement" at bounding box center [217, 266] width 190 height 13
click at [121, 305] on icon "Envelope" at bounding box center [115, 310] width 14 height 10
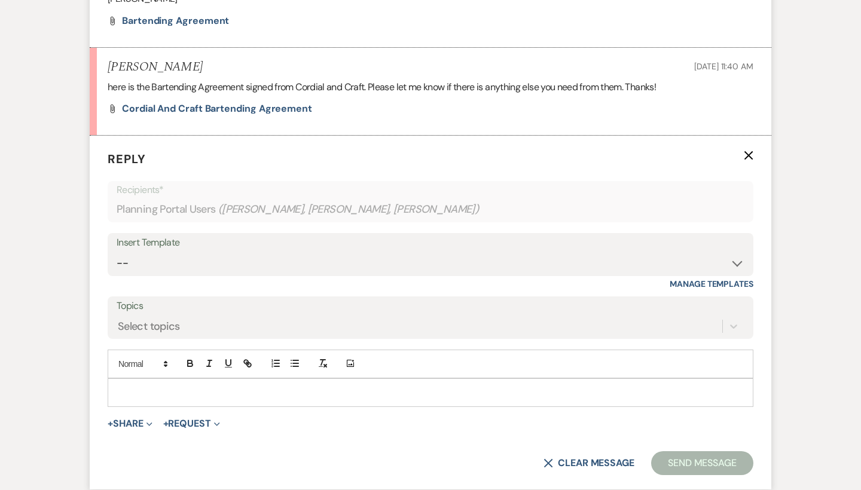
scroll to position [1771, 0]
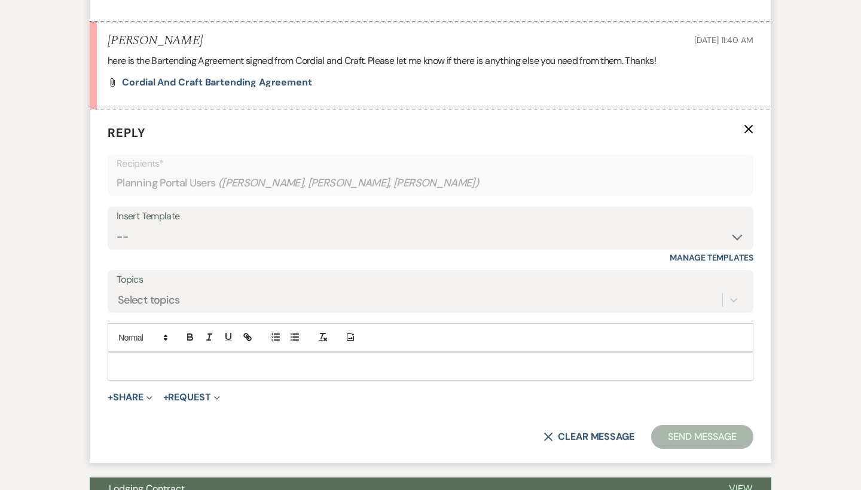
click at [176, 360] on p at bounding box center [430, 366] width 626 height 13
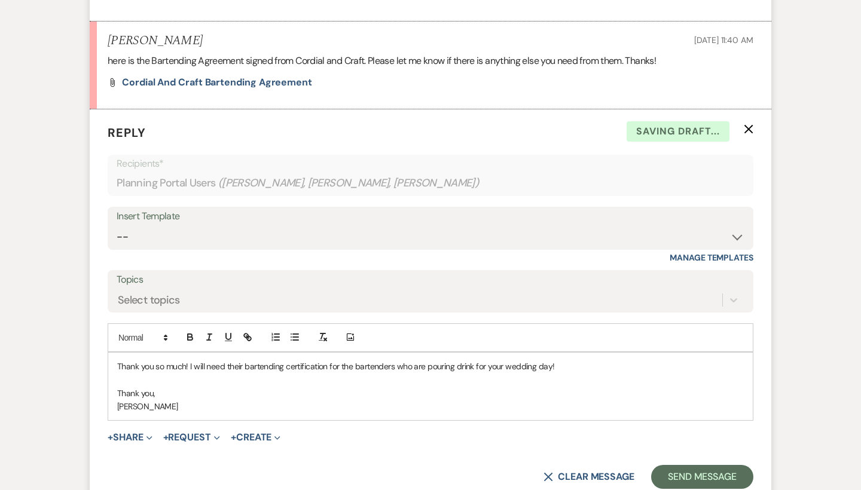
click at [108, 352] on div "Thank you so much! I will need their bartending certification for the bartender…" at bounding box center [430, 386] width 645 height 69
click at [113, 353] on div "Thank you so much! I will need their bartending certification for the bartender…" at bounding box center [430, 387] width 644 height 68
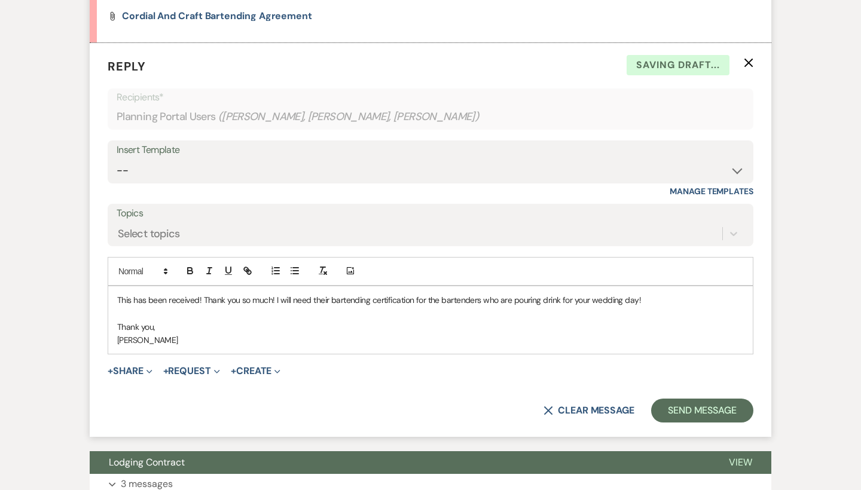
scroll to position [1851, 0]
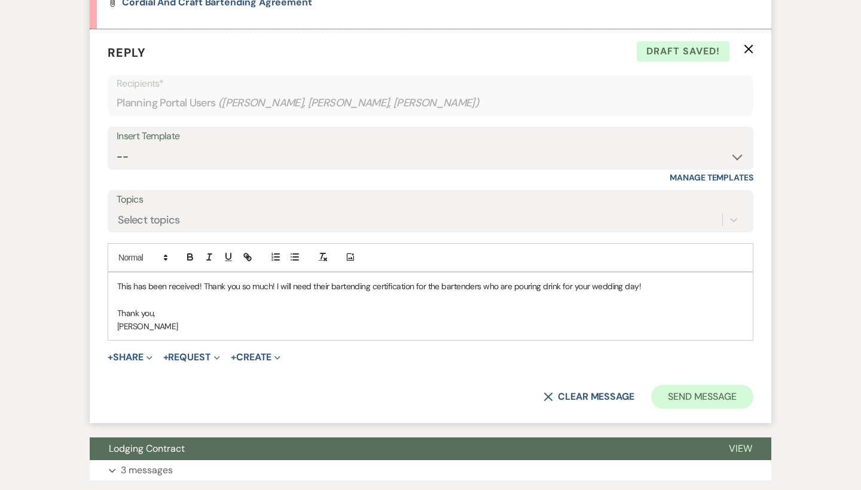
click at [700, 385] on button "Send Message" at bounding box center [702, 397] width 102 height 24
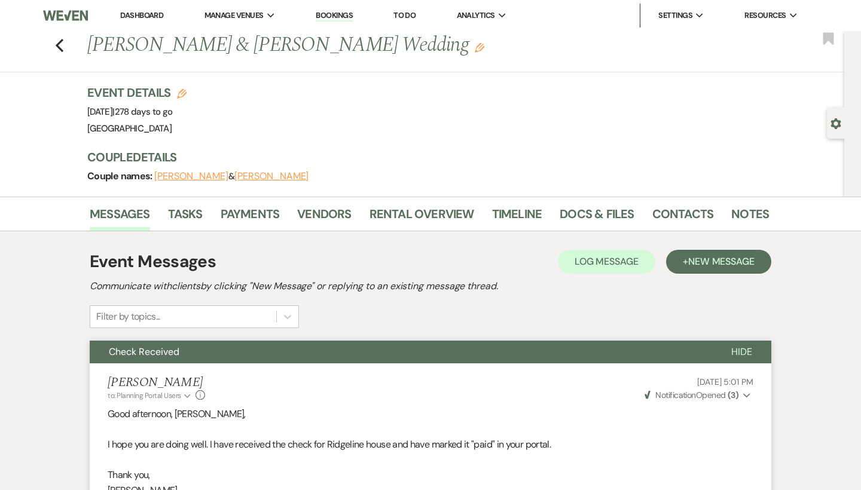
scroll to position [0, 0]
click at [56, 47] on icon "Previous" at bounding box center [59, 45] width 9 height 14
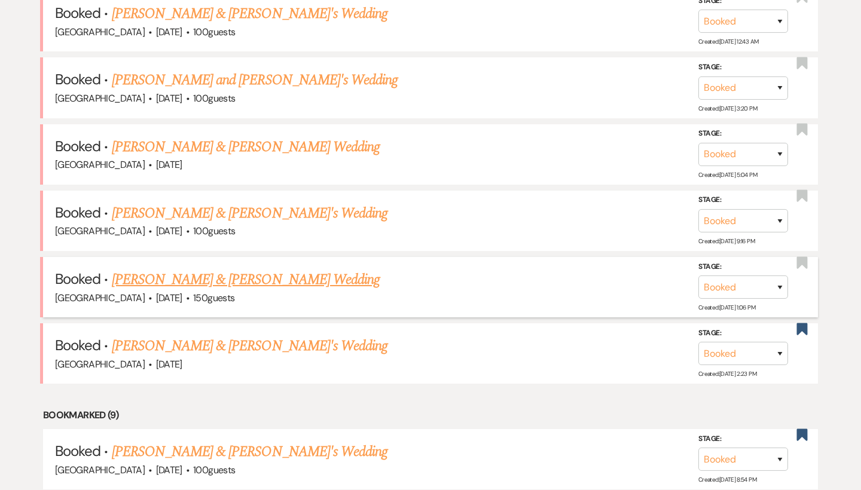
scroll to position [1330, 0]
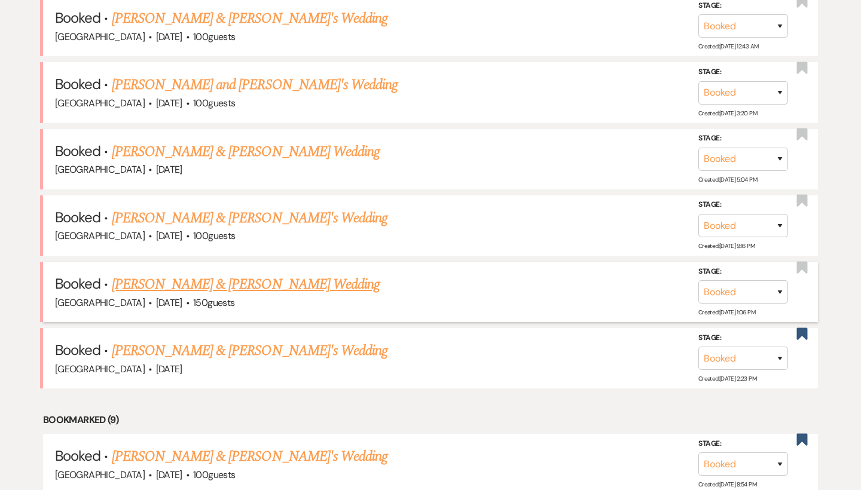
click at [183, 274] on link "[PERSON_NAME] & [PERSON_NAME] Wedding" at bounding box center [246, 285] width 268 height 22
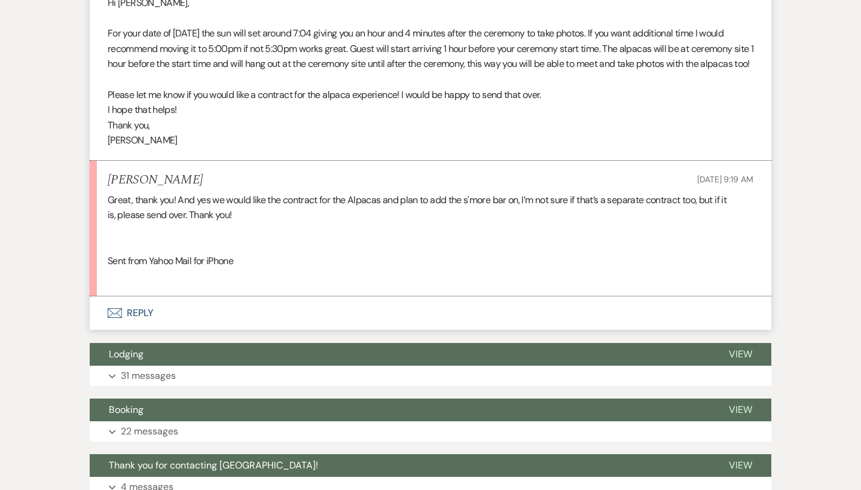
scroll to position [499, 0]
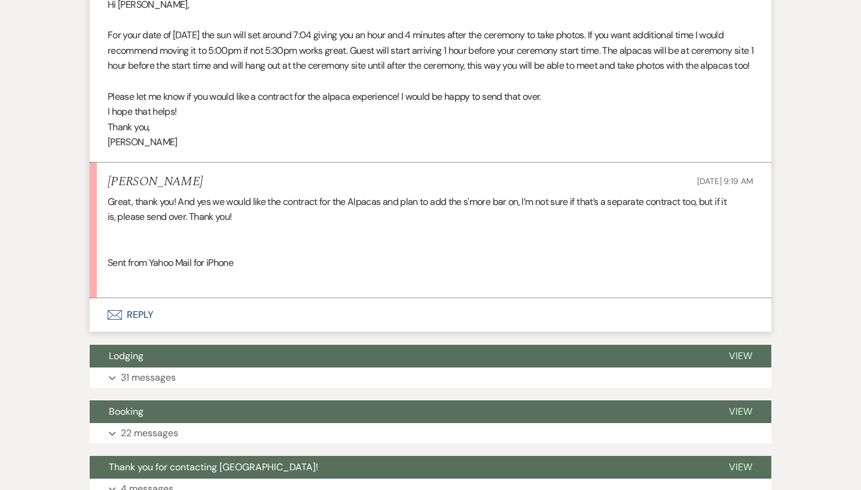
click at [127, 317] on button "Envelope Reply" at bounding box center [430, 314] width 681 height 33
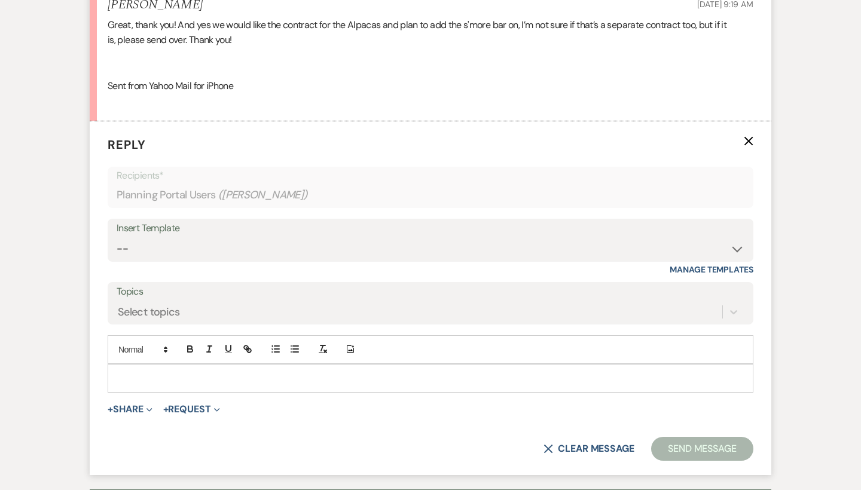
scroll to position [736, 0]
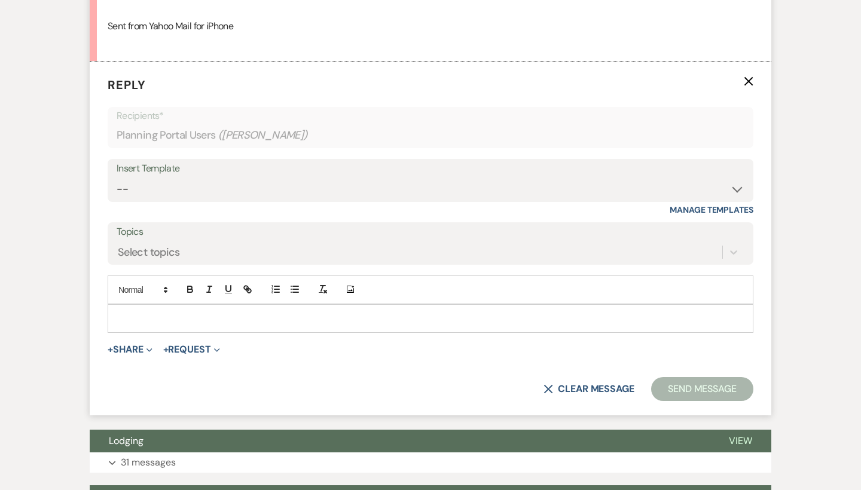
click at [163, 325] on p at bounding box center [430, 318] width 626 height 13
paste div
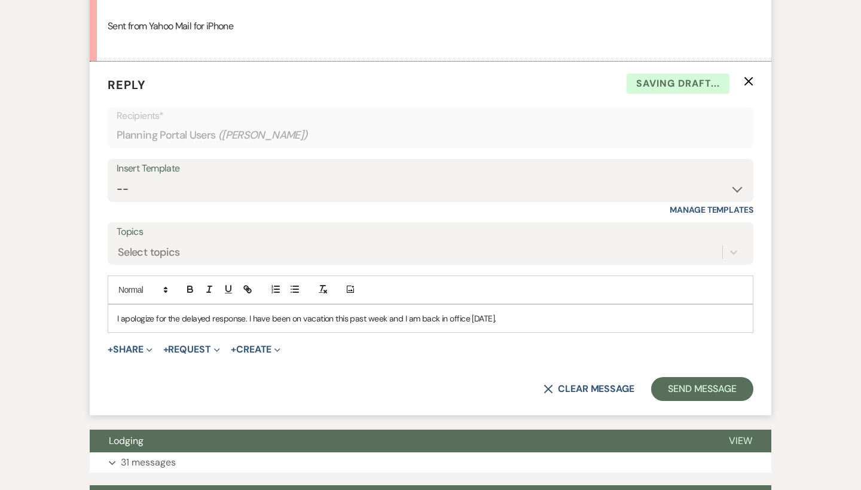
click at [111, 322] on div "I apologize for the delayed response. I have been on vacation this past week an…" at bounding box center [430, 318] width 644 height 27
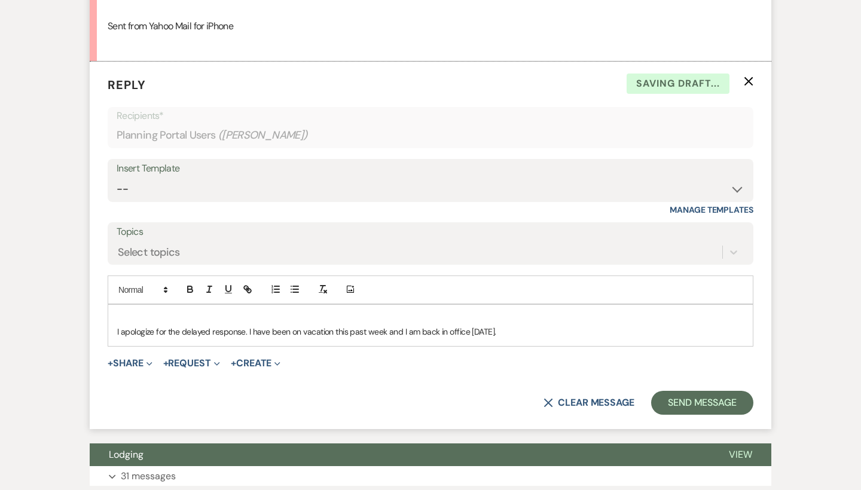
click at [124, 325] on p at bounding box center [430, 318] width 626 height 13
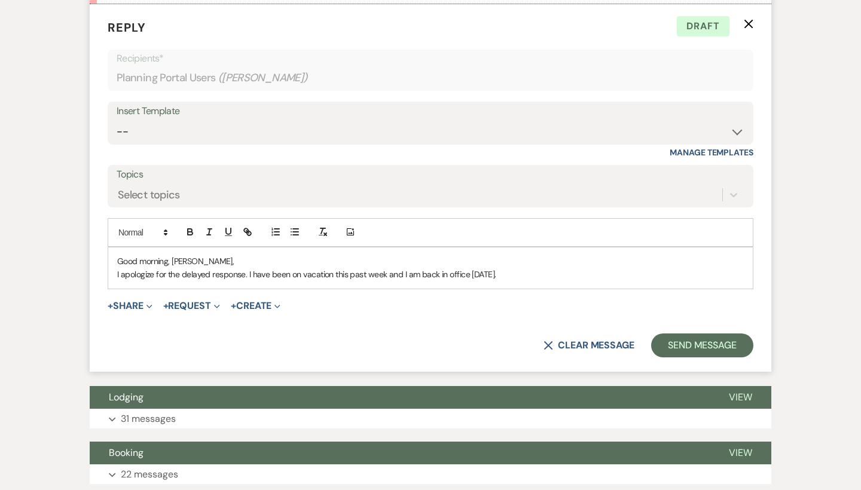
scroll to position [794, 0]
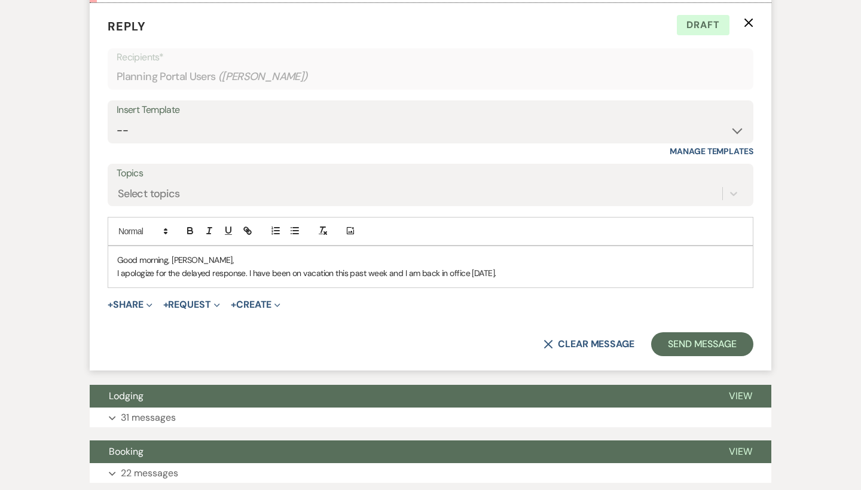
click at [520, 280] on p "I apologize for the delayed response. I have been on vacation this past week an…" at bounding box center [430, 273] width 626 height 13
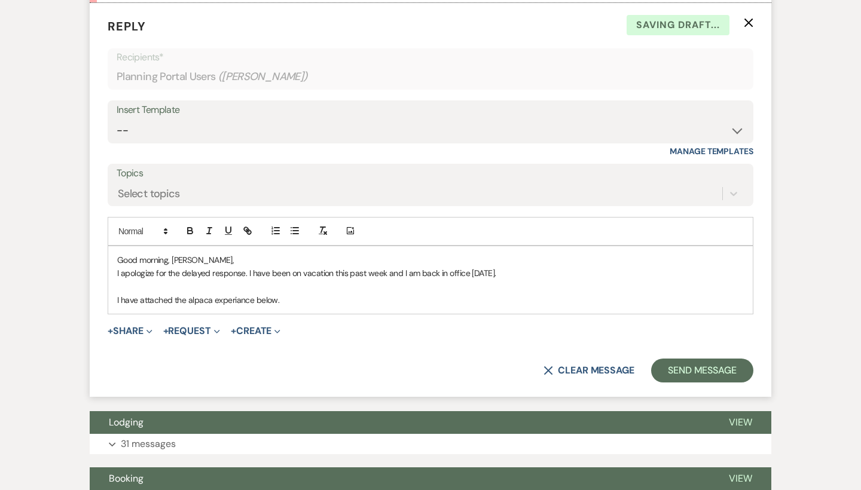
click at [241, 304] on p "I have attached the alpaca experiance below." at bounding box center [430, 299] width 626 height 13
click at [304, 302] on p "I have attached the alpaca experience below." at bounding box center [430, 299] width 626 height 13
drag, startPoint x: 112, startPoint y: 305, endPoint x: 354, endPoint y: 307, distance: 242.0
click at [354, 307] on div "Good morning, [PERSON_NAME], I apologize for the delayed response. I have been …" at bounding box center [430, 280] width 644 height 68
click at [354, 307] on p "I have attached the alpaca experience below." at bounding box center [430, 299] width 626 height 13
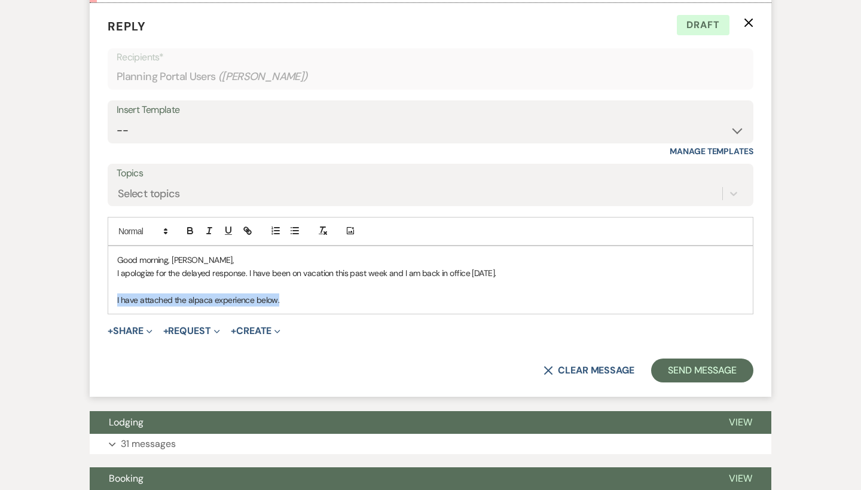
drag, startPoint x: 118, startPoint y: 304, endPoint x: 342, endPoint y: 305, distance: 224.7
click at [342, 305] on p "I have attached the alpaca experience below." at bounding box center [430, 299] width 626 height 13
drag, startPoint x: 287, startPoint y: 304, endPoint x: 98, endPoint y: 305, distance: 189.4
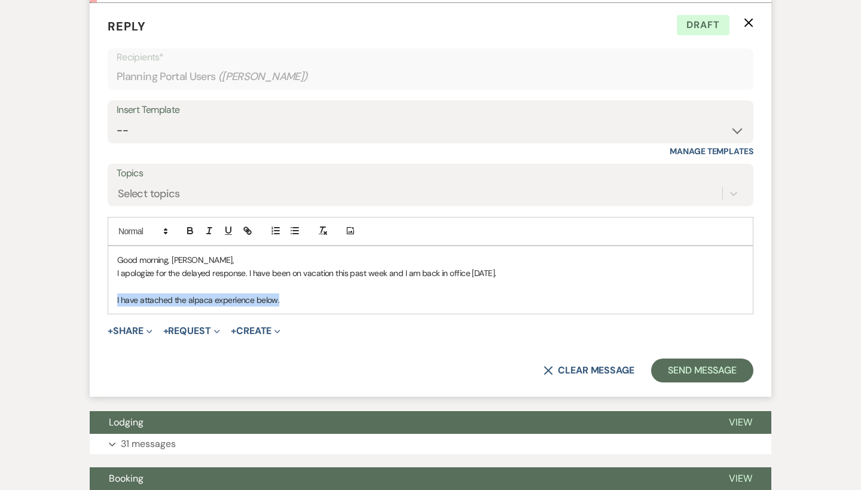
click at [98, 305] on form "Reply X Draft Recipients* Planning Portal Users ( [PERSON_NAME] ) Insert Templa…" at bounding box center [430, 200] width 681 height 394
click at [332, 307] on p "I have attached the alpaca experience below." at bounding box center [430, 299] width 626 height 13
click at [254, 306] on p "I have attached the alpaca experience below." at bounding box center [430, 299] width 626 height 13
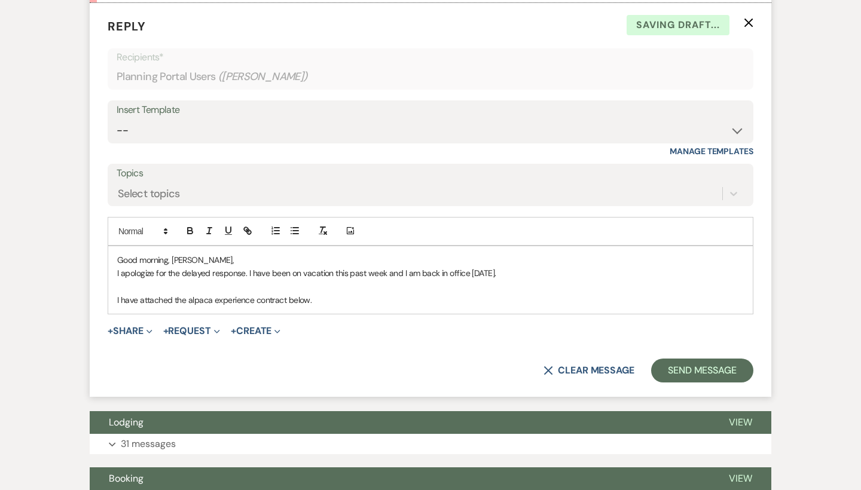
click at [347, 305] on p "I have attached the alpaca experience contract below." at bounding box center [430, 299] width 626 height 13
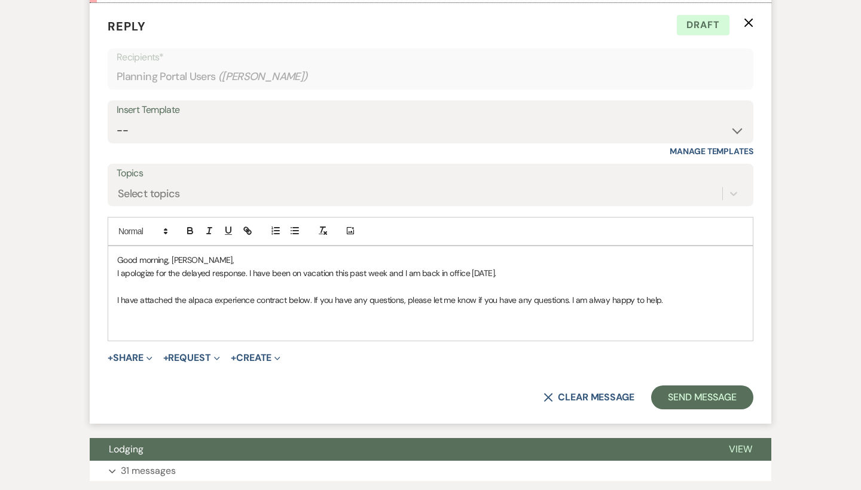
click at [216, 329] on p at bounding box center [430, 326] width 626 height 13
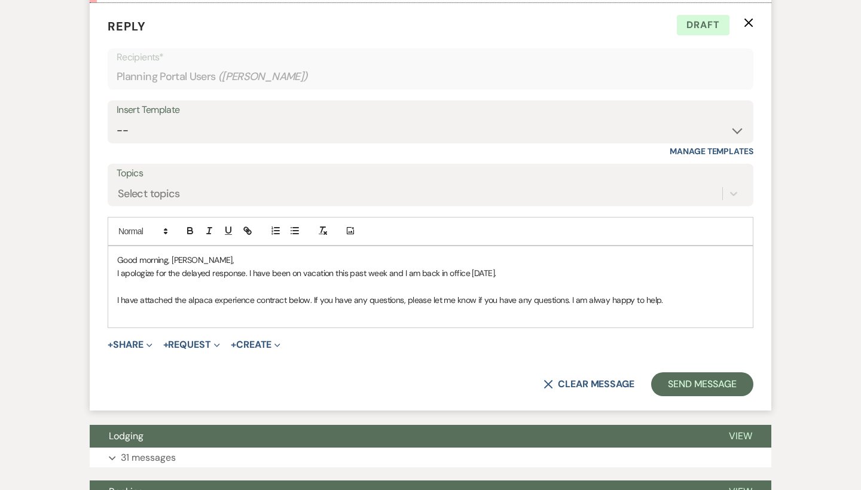
click at [253, 289] on p at bounding box center [430, 286] width 626 height 13
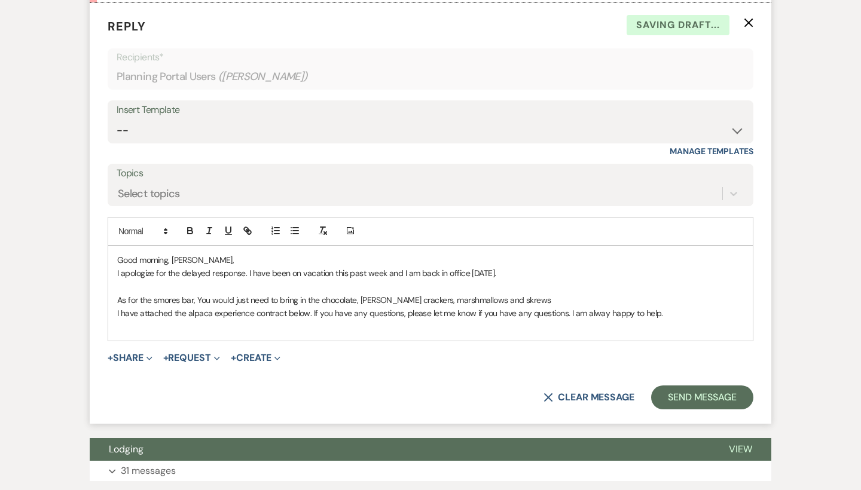
click at [504, 302] on p "As for the smores bar, You would just need to bring in the chocolate, [PERSON_N…" at bounding box center [430, 299] width 626 height 13
click at [519, 303] on p "As for the smores bar, You would just need to bring in the chocolate, [PERSON_N…" at bounding box center [430, 299] width 626 height 13
click at [164, 307] on p "As for the smores bar, You would just need to bring in the chocolate, [PERSON_N…" at bounding box center [430, 299] width 626 height 13
click at [135, 306] on p "As for the smores bar, You would just need to bring in the chocolate, [PERSON_N…" at bounding box center [430, 299] width 626 height 13
click at [667, 301] on p "As for the smores bar, You would just need to bring in the chocolate, [PERSON_N…" at bounding box center [430, 299] width 626 height 13
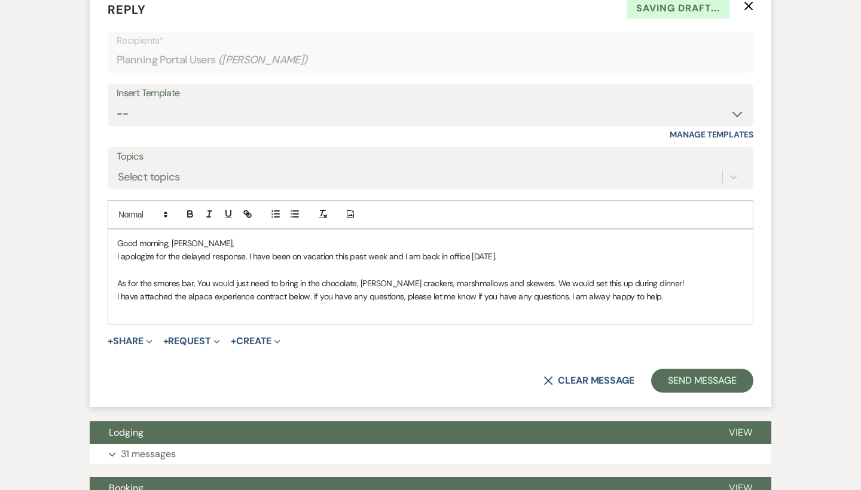
scroll to position [817, 0]
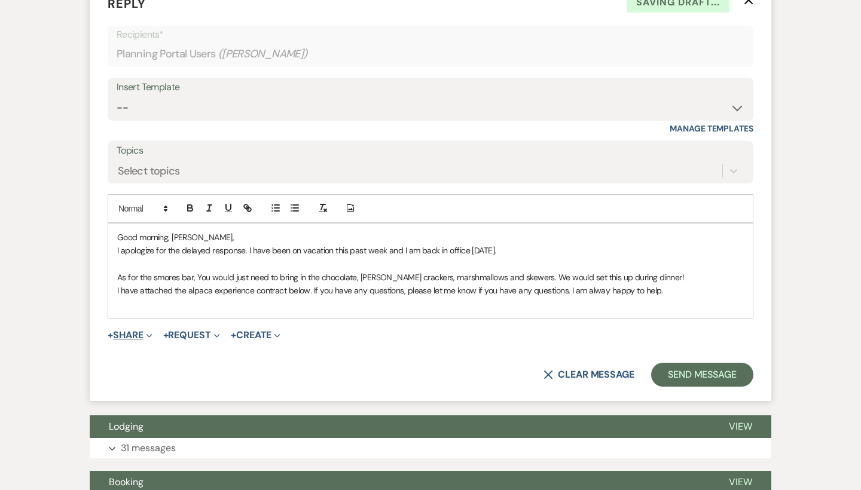
click at [131, 337] on button "+ Share Expand" at bounding box center [130, 335] width 45 height 10
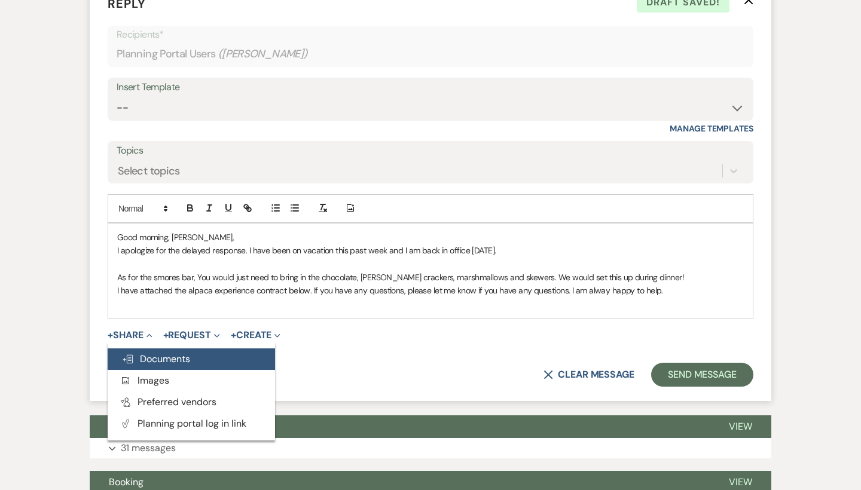
click at [153, 365] on span "Doc Upload Documents" at bounding box center [156, 359] width 68 height 13
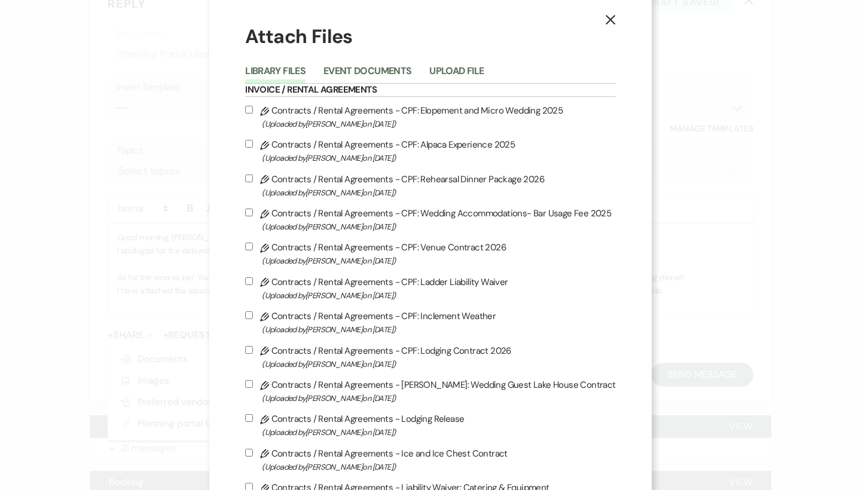
click at [375, 148] on label "Pencil Contracts / Rental Agreements - CPF: Alpaca Experience 2025 (Uploaded by…" at bounding box center [430, 151] width 370 height 28
click at [253, 148] on input "Pencil Contracts / Rental Agreements - CPF: Alpaca Experience 2025 (Uploaded by…" at bounding box center [249, 144] width 8 height 8
checkbox input "true"
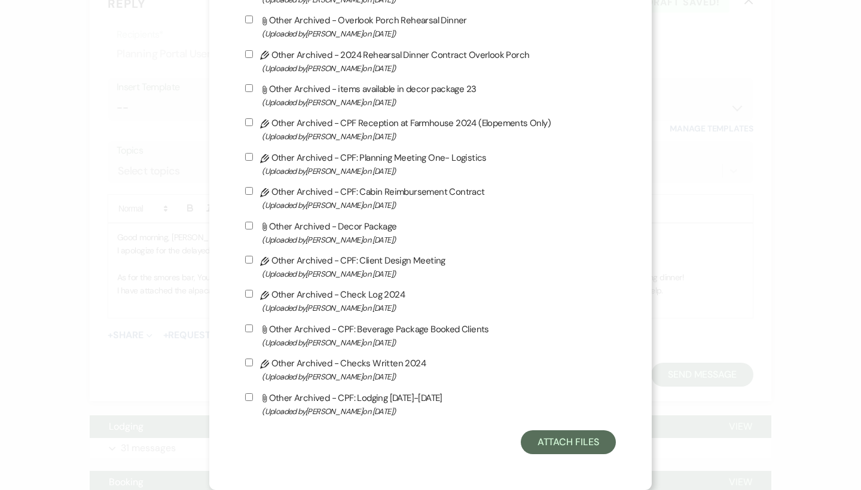
scroll to position [3190, 0]
click at [583, 443] on button "Attach Files" at bounding box center [567, 442] width 95 height 24
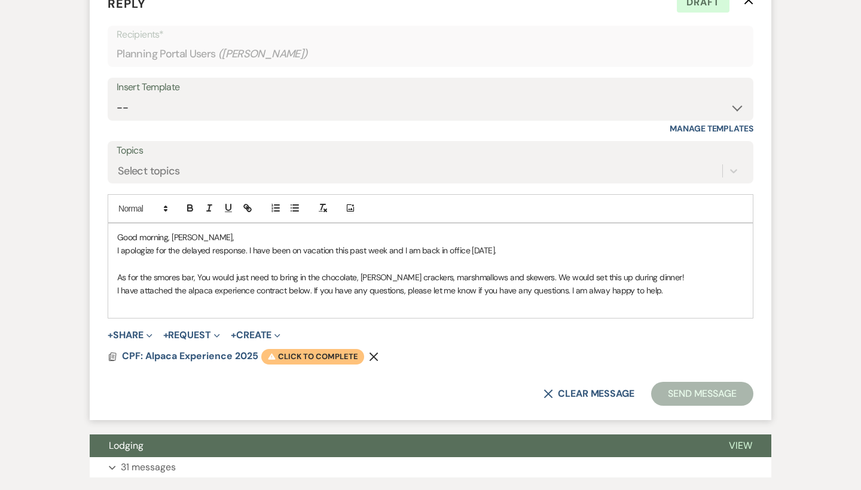
click at [283, 363] on span "Warning Click to complete" at bounding box center [312, 357] width 103 height 16
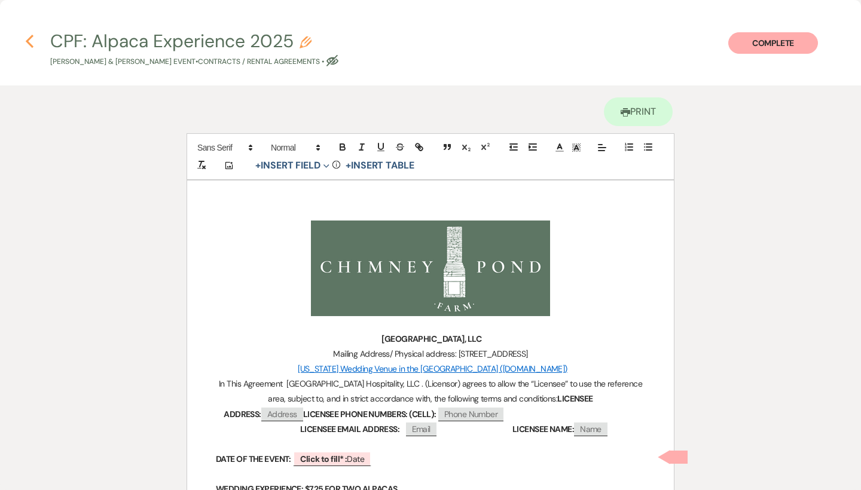
scroll to position [0, 0]
click at [26, 38] on icon "Previous" at bounding box center [29, 41] width 9 height 14
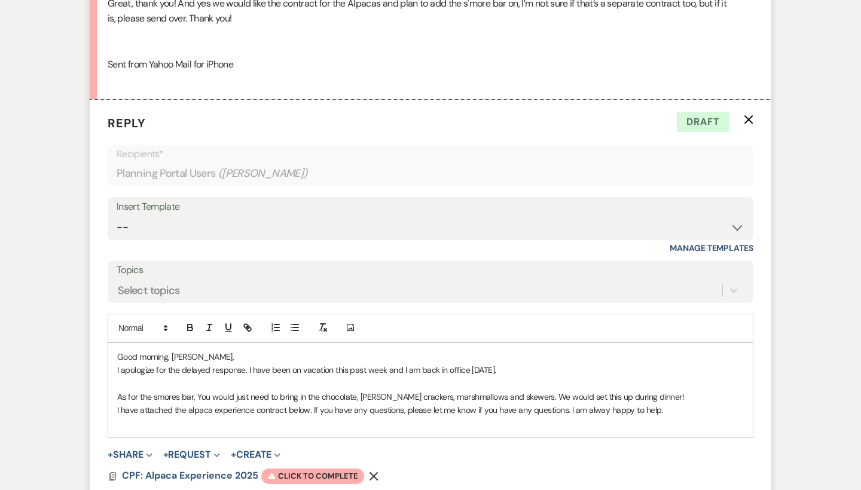
scroll to position [715, 0]
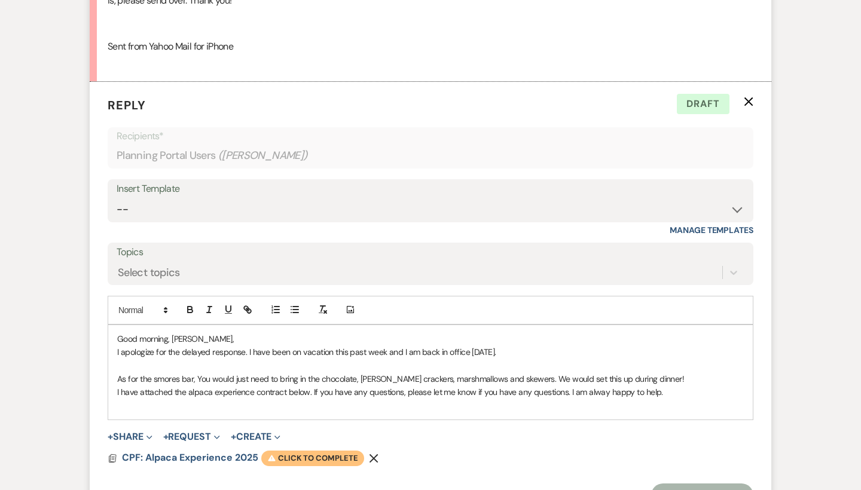
click at [296, 466] on span "Warning Click to complete" at bounding box center [312, 459] width 103 height 16
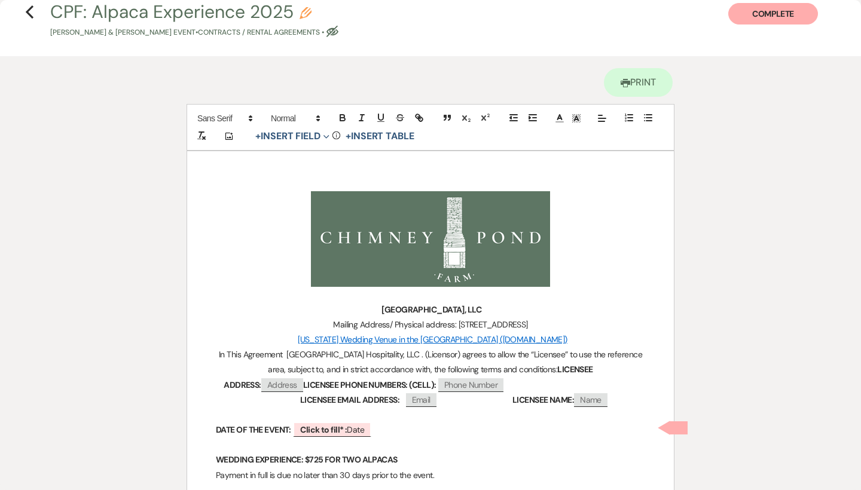
scroll to position [51, 0]
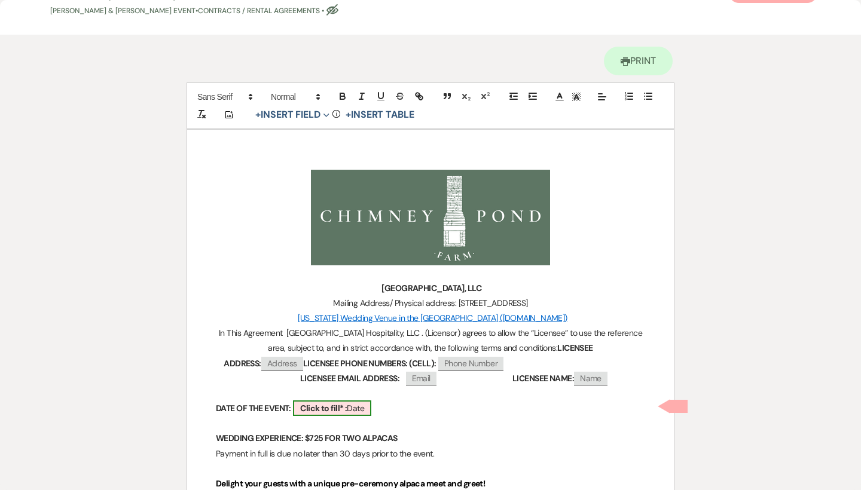
click at [327, 411] on b "Click to fill* :" at bounding box center [323, 408] width 47 height 11
select select "owner"
select select "Date"
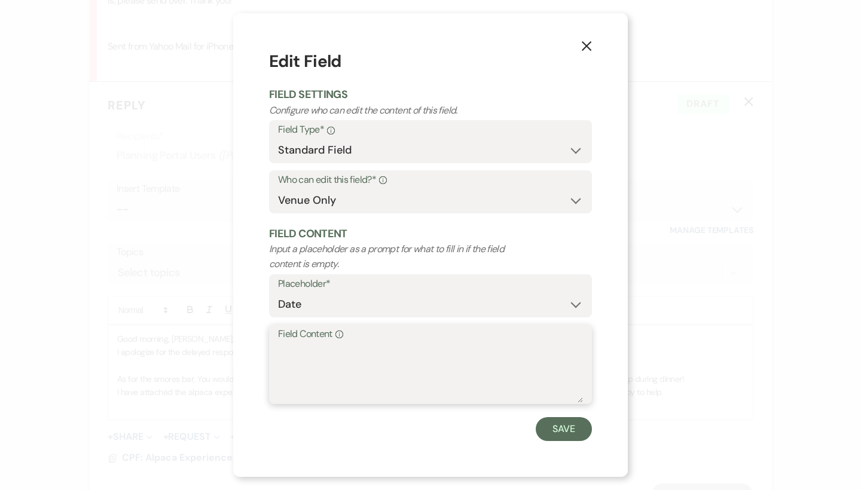
click at [297, 370] on textarea "Field Content Info" at bounding box center [430, 373] width 305 height 60
type textarea "A"
type textarea "April"
click at [588, 50] on use "button" at bounding box center [586, 46] width 10 height 10
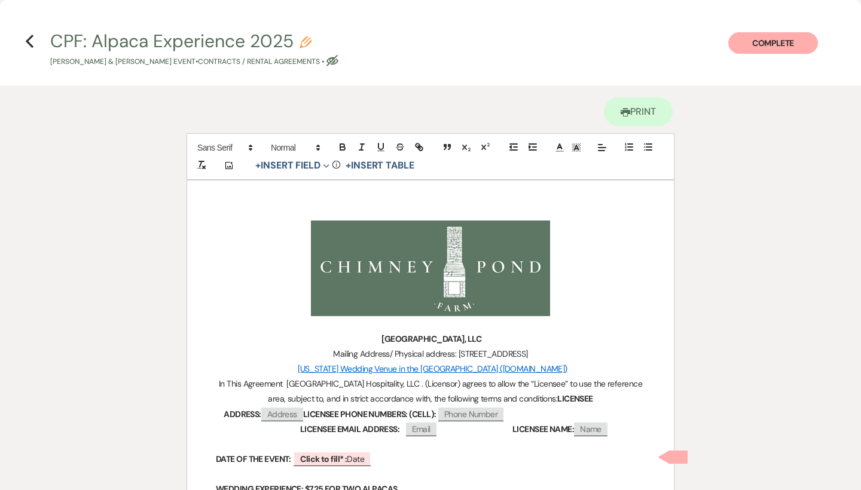
scroll to position [0, 0]
click at [29, 38] on icon "Previous" at bounding box center [29, 41] width 9 height 14
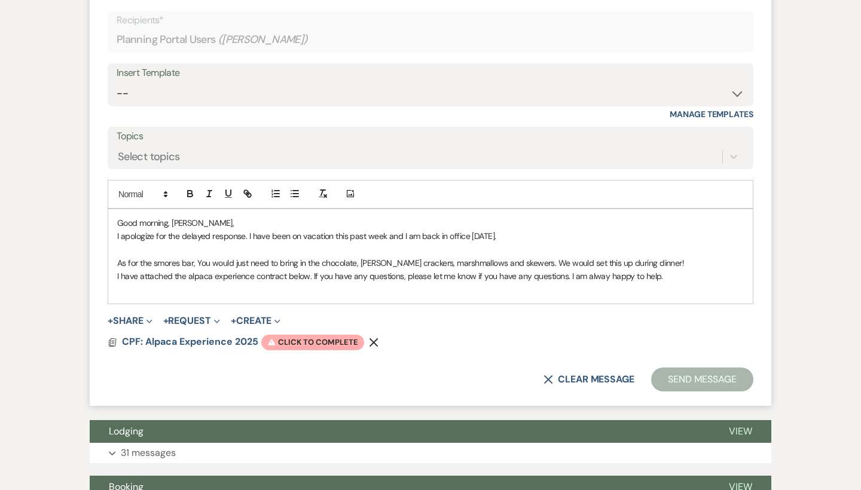
scroll to position [846, 0]
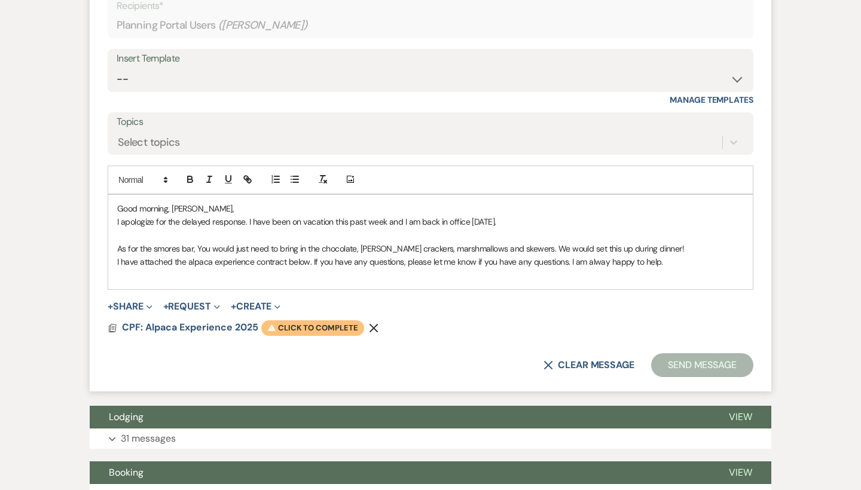
click at [313, 332] on span "Warning Click to complete" at bounding box center [312, 328] width 103 height 16
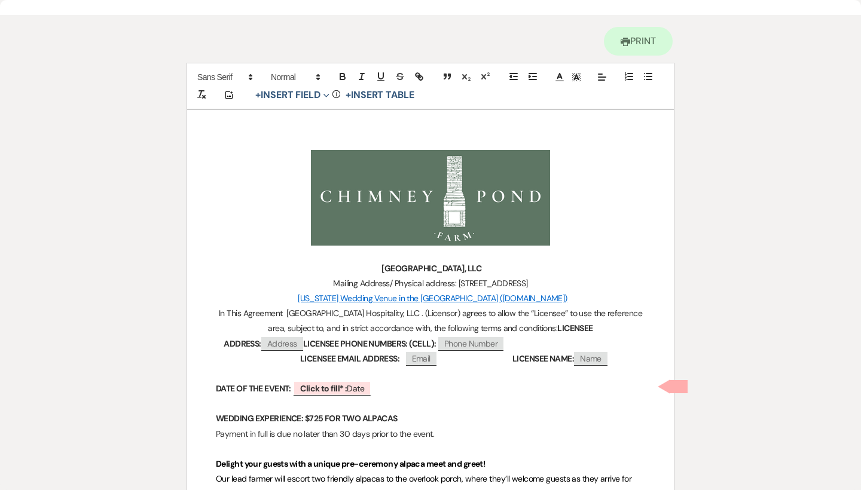
scroll to position [78, 0]
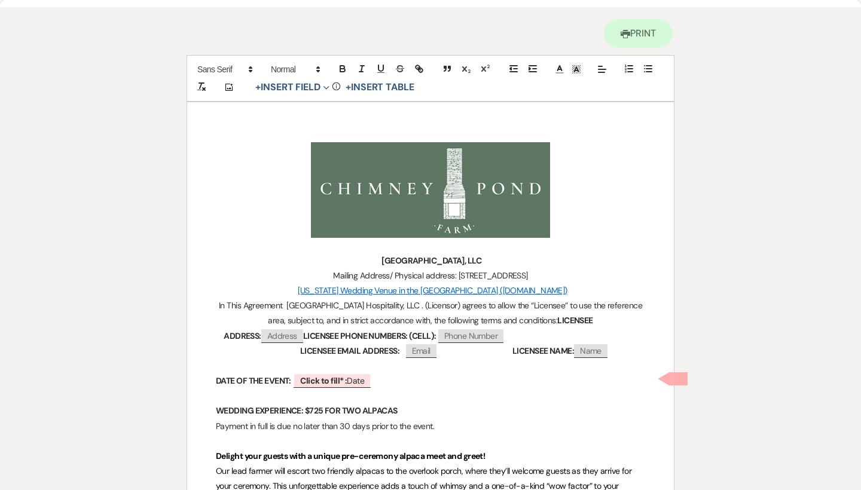
click at [328, 388] on p at bounding box center [430, 395] width 429 height 15
click at [326, 375] on b "Click to fill* :" at bounding box center [323, 380] width 47 height 11
select select "owner"
select select "Date"
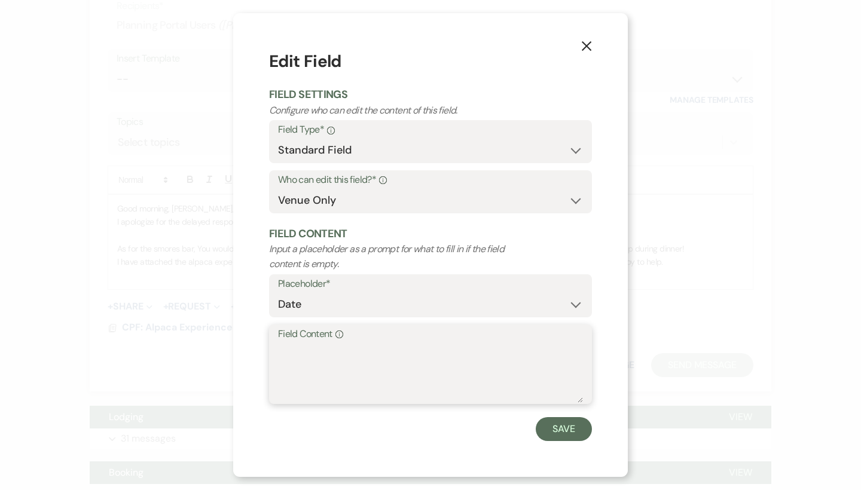
click at [289, 360] on textarea "Field Content Info" at bounding box center [430, 373] width 305 height 60
type textarea "D"
type textarea "[DATE]"
click at [558, 428] on button "Save" at bounding box center [563, 429] width 56 height 24
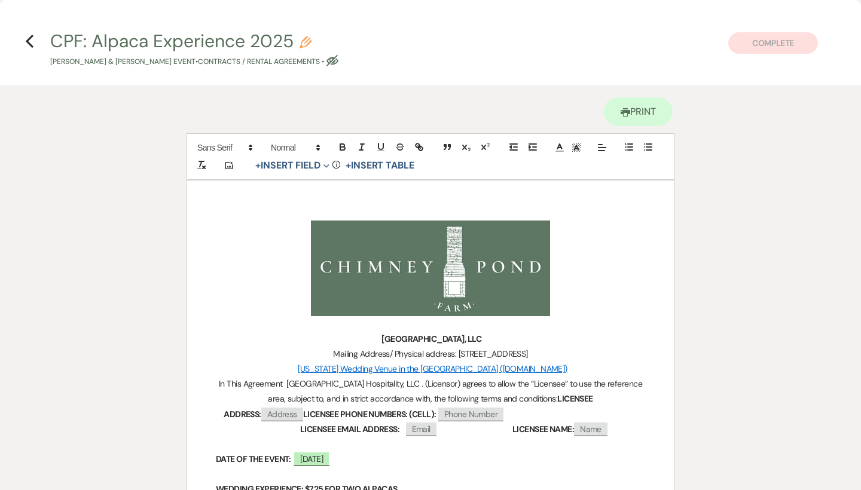
scroll to position [0, 0]
click at [27, 40] on use "button" at bounding box center [30, 41] width 8 height 13
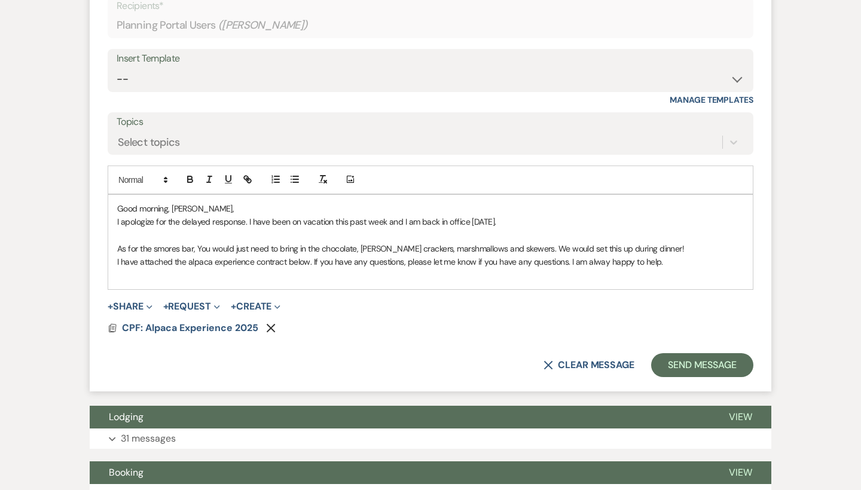
click at [681, 264] on p "I have attached the alpaca experience contract below. If you have any questions…" at bounding box center [430, 261] width 626 height 13
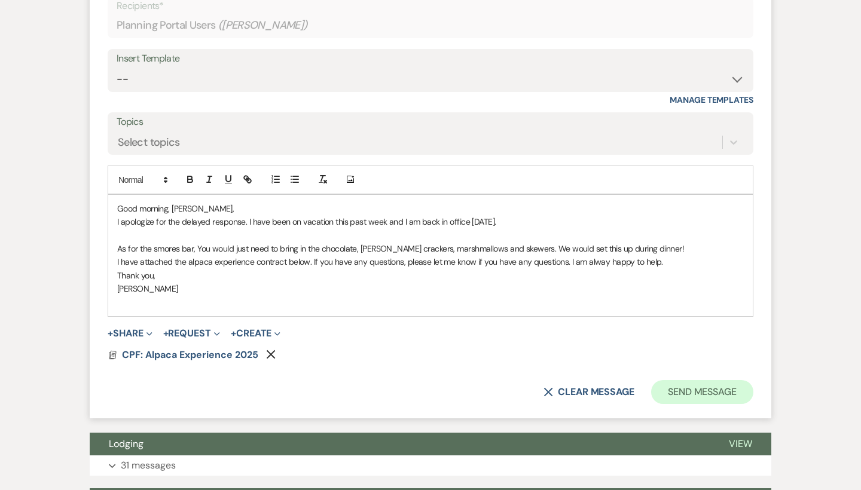
click at [721, 400] on button "Send Message" at bounding box center [702, 392] width 102 height 24
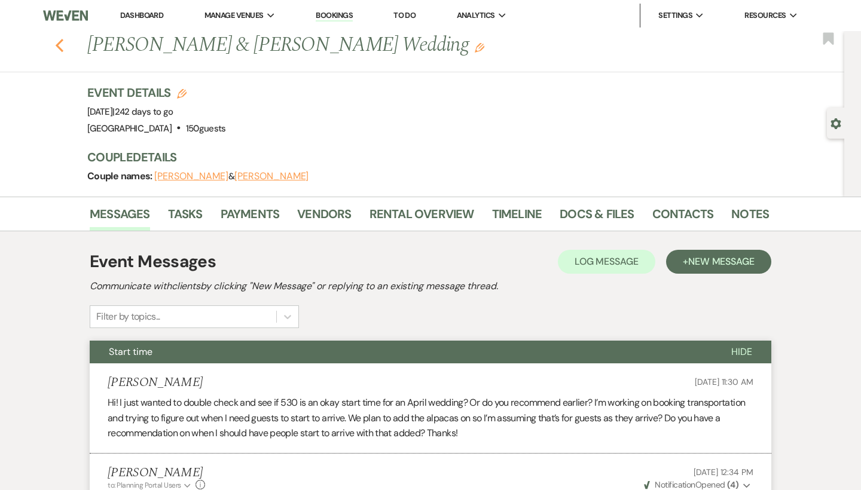
click at [60, 48] on use "button" at bounding box center [60, 45] width 8 height 13
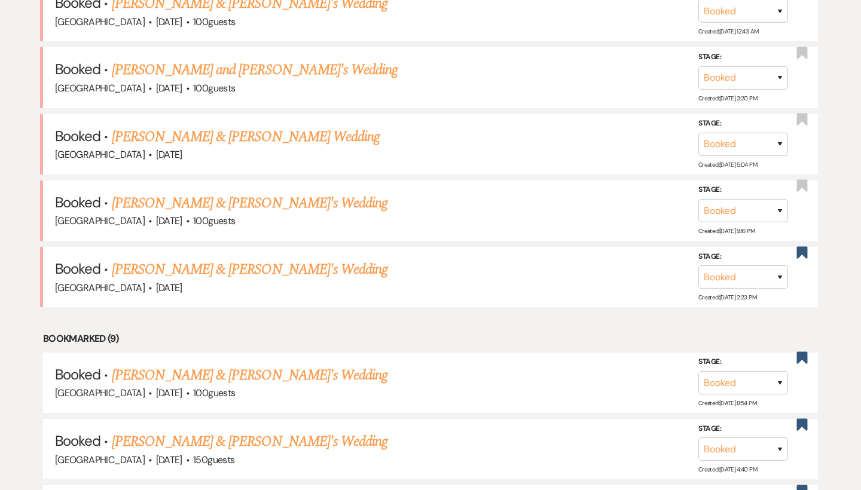
scroll to position [1363, 0]
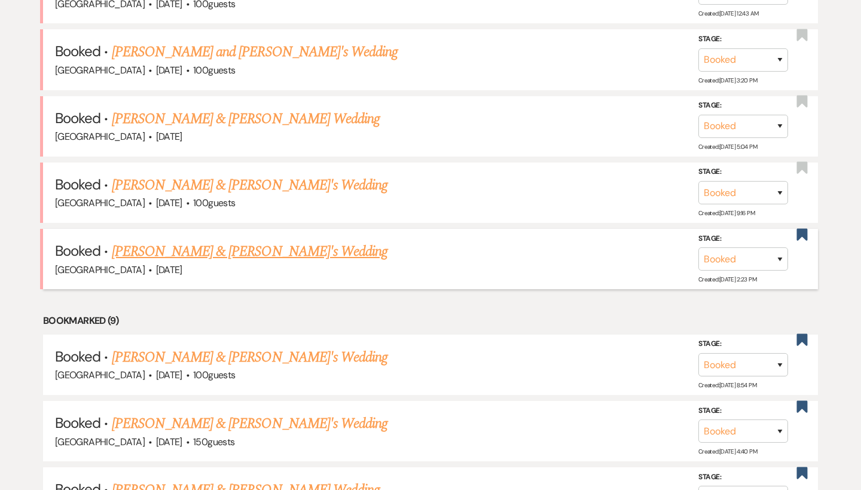
click at [207, 241] on link "[PERSON_NAME] & [PERSON_NAME]'s Wedding" at bounding box center [250, 252] width 276 height 22
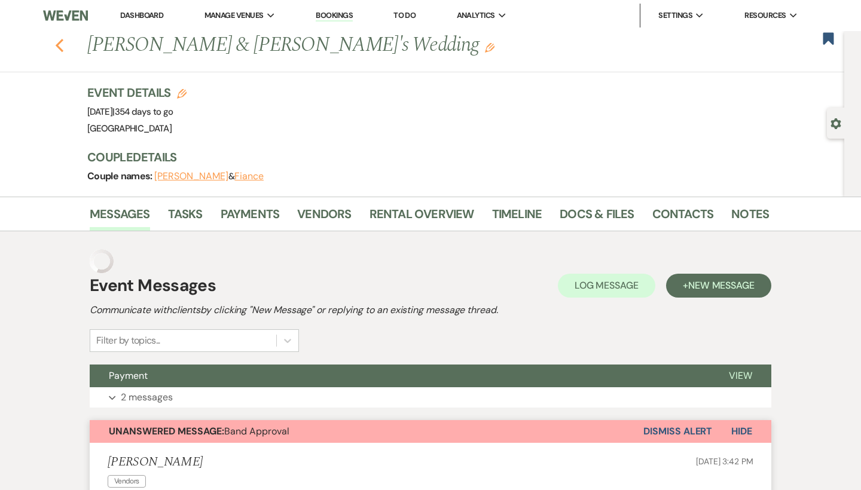
click at [60, 46] on icon "Previous" at bounding box center [59, 45] width 9 height 14
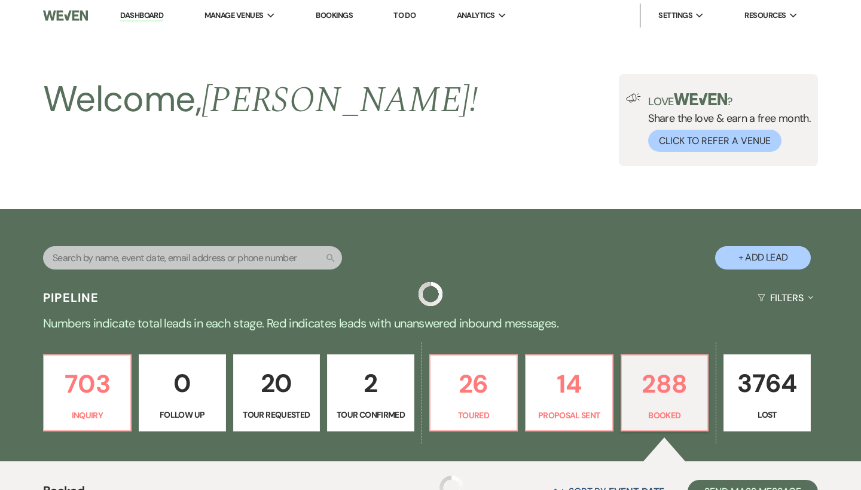
scroll to position [1363, 0]
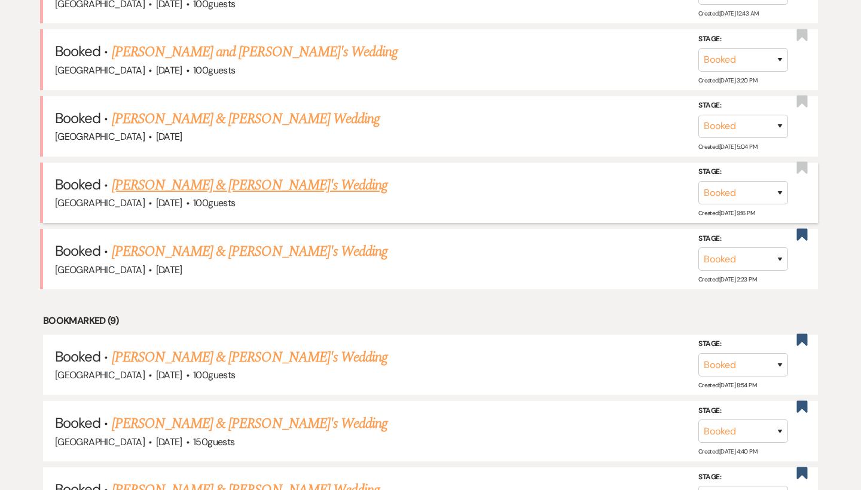
click at [230, 174] on link "[PERSON_NAME] & [PERSON_NAME]'s Wedding" at bounding box center [250, 185] width 276 height 22
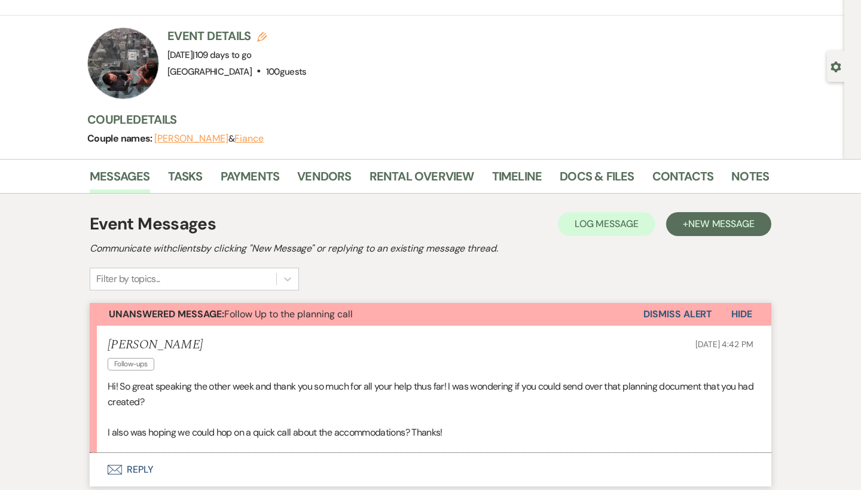
scroll to position [11, 0]
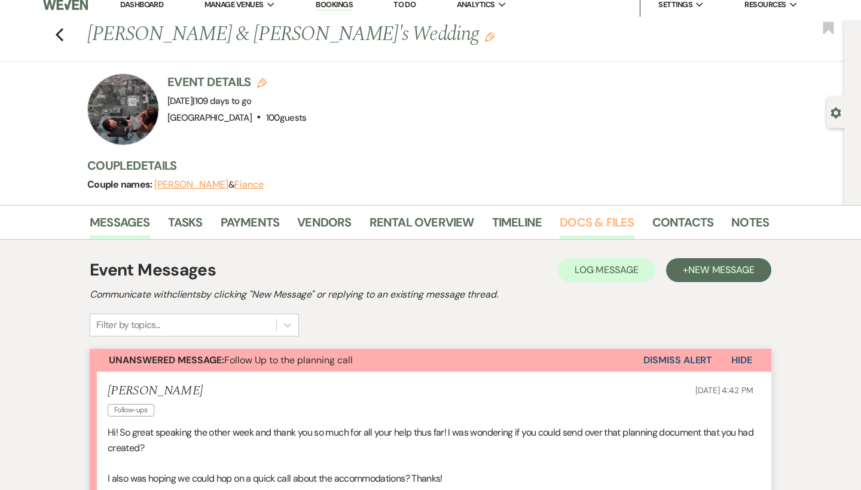
click at [598, 221] on link "Docs & Files" at bounding box center [596, 226] width 74 height 26
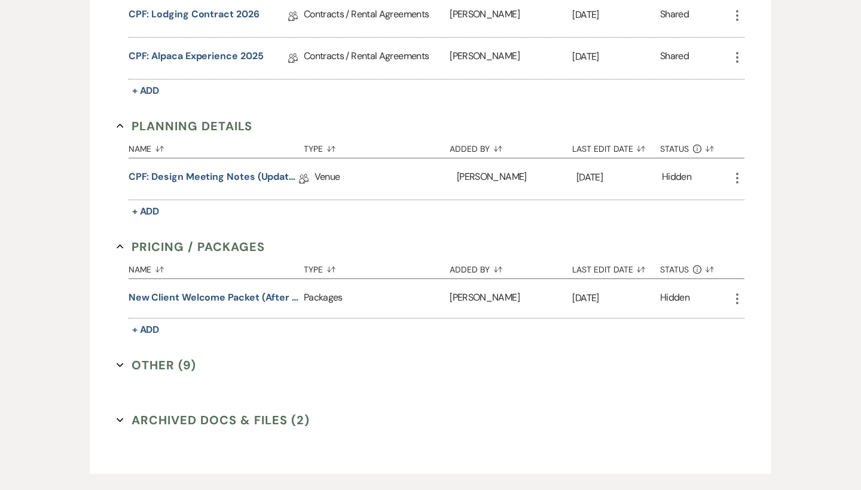
scroll to position [550, 0]
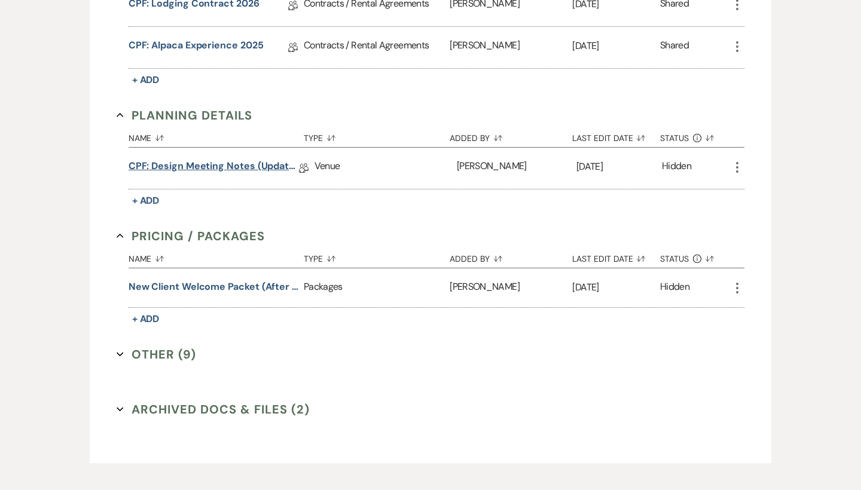
click at [239, 169] on link "CPF: Design Meeting Notes (Updated: [DATE])" at bounding box center [213, 168] width 170 height 19
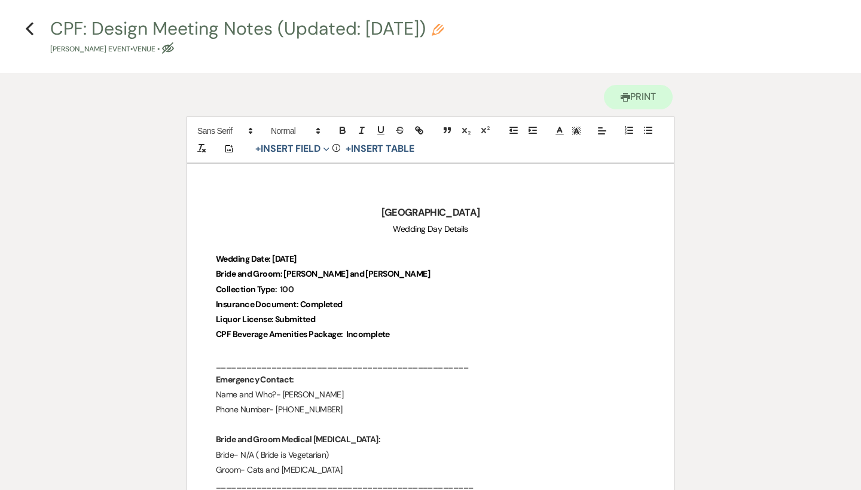
scroll to position [25, 0]
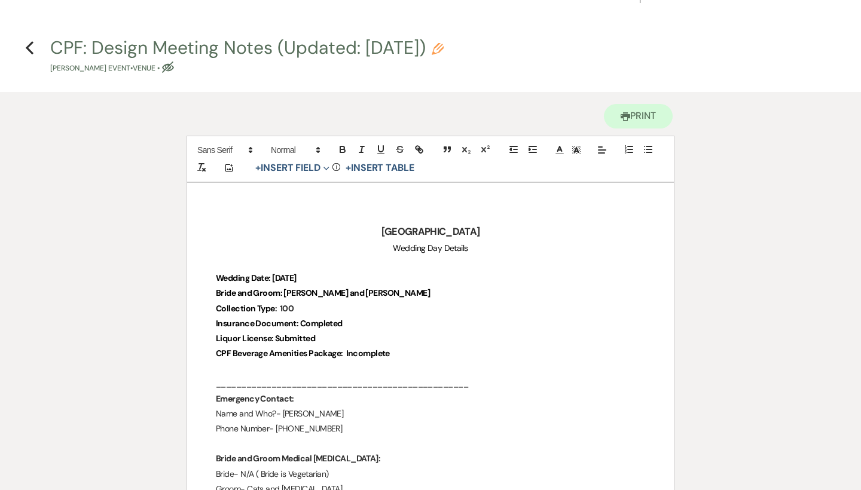
drag, startPoint x: 272, startPoint y: 277, endPoint x: 444, endPoint y: 274, distance: 172.1
click at [444, 274] on p "Wedding Date: [DATE]" at bounding box center [430, 278] width 429 height 15
click at [344, 149] on icon "button" at bounding box center [342, 150] width 5 height 3
drag, startPoint x: 282, startPoint y: 293, endPoint x: 385, endPoint y: 293, distance: 103.4
click at [385, 293] on p "Bride and Groom: [PERSON_NAME] and [PERSON_NAME]" at bounding box center [430, 293] width 429 height 15
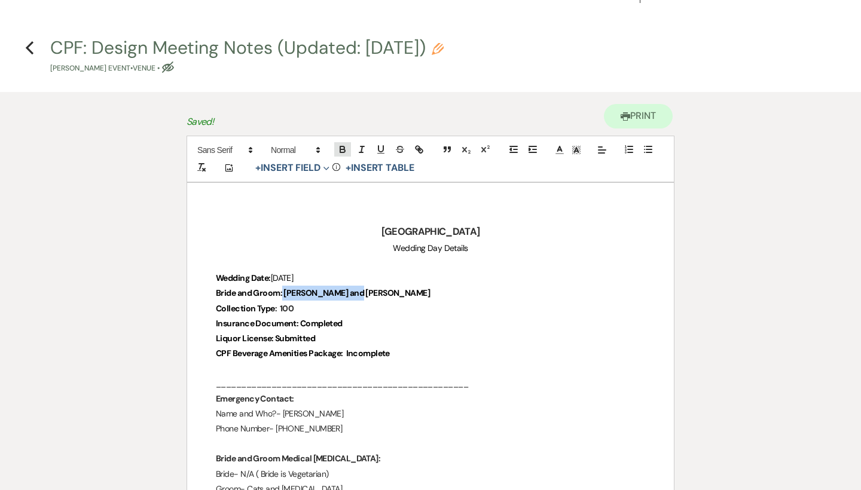
click at [343, 150] on icon "button" at bounding box center [342, 149] width 11 height 11
drag, startPoint x: 280, startPoint y: 308, endPoint x: 319, endPoint y: 308, distance: 38.8
click at [319, 308] on p "Collection Type : 100" at bounding box center [430, 308] width 429 height 15
click at [336, 151] on button "button" at bounding box center [342, 149] width 17 height 14
drag, startPoint x: 299, startPoint y: 323, endPoint x: 369, endPoint y: 323, distance: 69.9
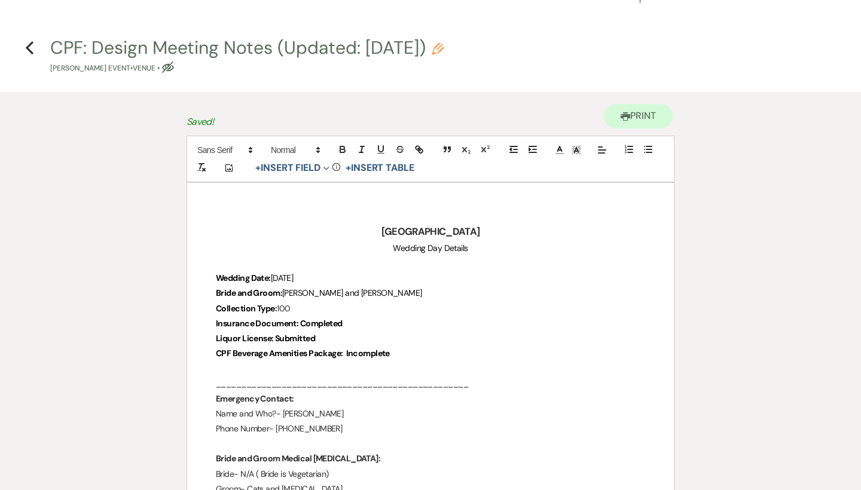
click at [369, 323] on p "Insurance Document: Completed" at bounding box center [430, 323] width 429 height 15
click at [341, 148] on icon "button" at bounding box center [342, 147] width 4 height 3
drag, startPoint x: 347, startPoint y: 353, endPoint x: 408, endPoint y: 353, distance: 61.0
click at [408, 353] on p "CPF Beverage Amenities Package: Incomplete" at bounding box center [430, 353] width 429 height 15
click at [340, 152] on icon "button" at bounding box center [342, 150] width 5 height 3
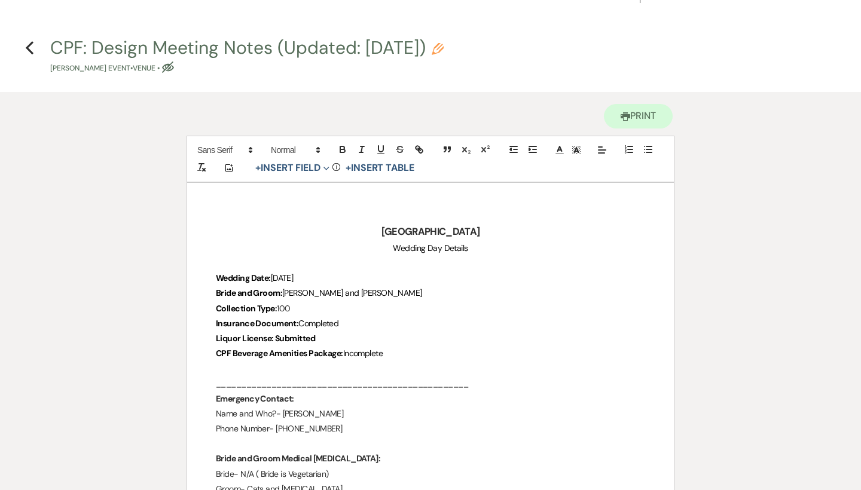
click at [344, 337] on p "Liquor License: Submitted" at bounding box center [430, 338] width 429 height 15
click at [342, 151] on icon "button" at bounding box center [342, 149] width 11 height 11
click at [330, 339] on p "Liquor License: Submitted" at bounding box center [430, 338] width 429 height 15
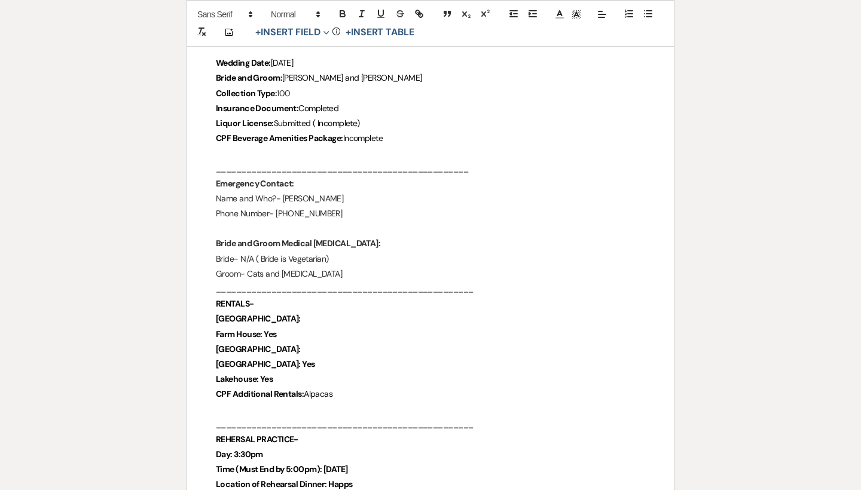
scroll to position [252, 0]
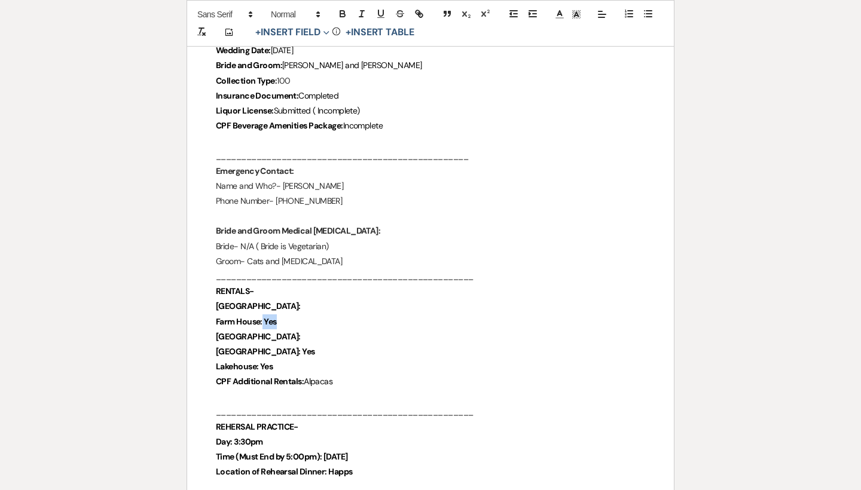
drag, startPoint x: 263, startPoint y: 319, endPoint x: 280, endPoint y: 319, distance: 17.3
click at [280, 319] on p "Farm House: Yes" at bounding box center [430, 321] width 429 height 15
click at [338, 14] on icon "button" at bounding box center [342, 13] width 11 height 11
drag, startPoint x: 279, startPoint y: 350, endPoint x: 304, endPoint y: 350, distance: 25.1
click at [304, 350] on p "[GEOGRAPHIC_DATA]: Yes" at bounding box center [430, 351] width 429 height 15
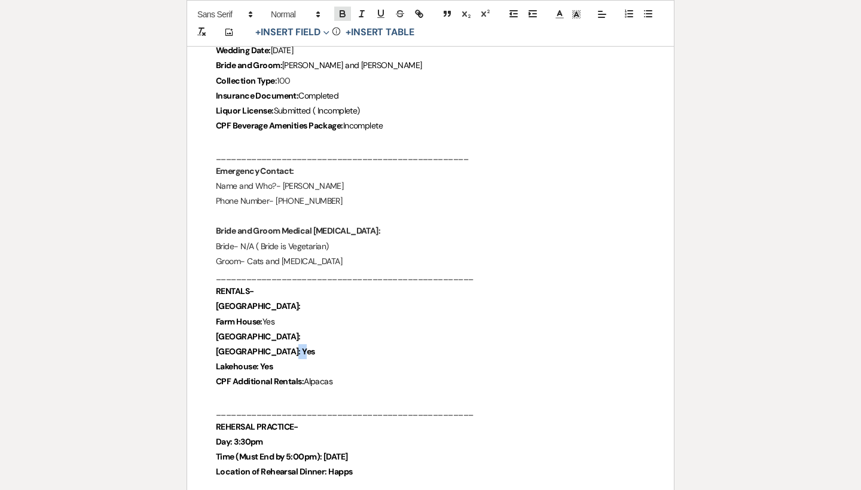
click at [341, 16] on icon "button" at bounding box center [342, 15] width 5 height 3
drag, startPoint x: 261, startPoint y: 363, endPoint x: 270, endPoint y: 363, distance: 9.0
click at [270, 363] on strong "Lakehouse: Yes" at bounding box center [244, 366] width 57 height 11
click at [283, 359] on p "Lakehouse: Yes" at bounding box center [430, 366] width 429 height 15
drag, startPoint x: 283, startPoint y: 363, endPoint x: 261, endPoint y: 363, distance: 21.5
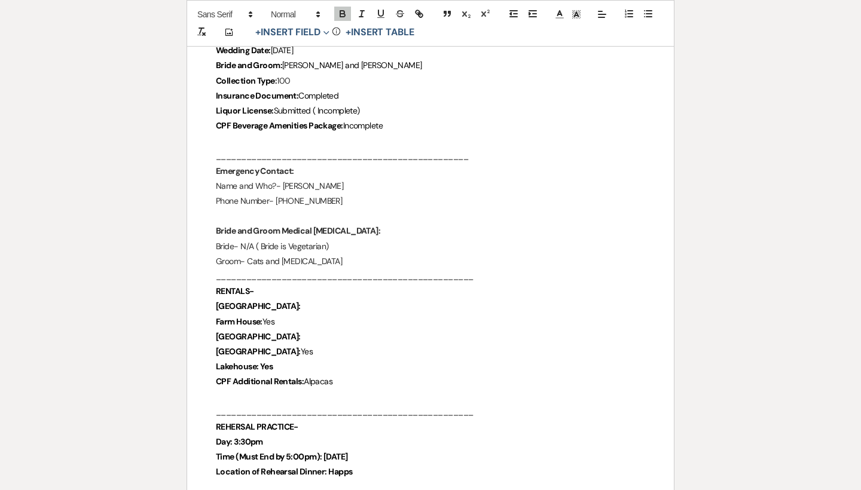
click at [261, 363] on p "Lakehouse: Yes" at bounding box center [430, 366] width 429 height 15
click at [339, 17] on icon "button" at bounding box center [342, 13] width 11 height 11
click at [338, 299] on p "[GEOGRAPHIC_DATA]:" at bounding box center [430, 306] width 429 height 15
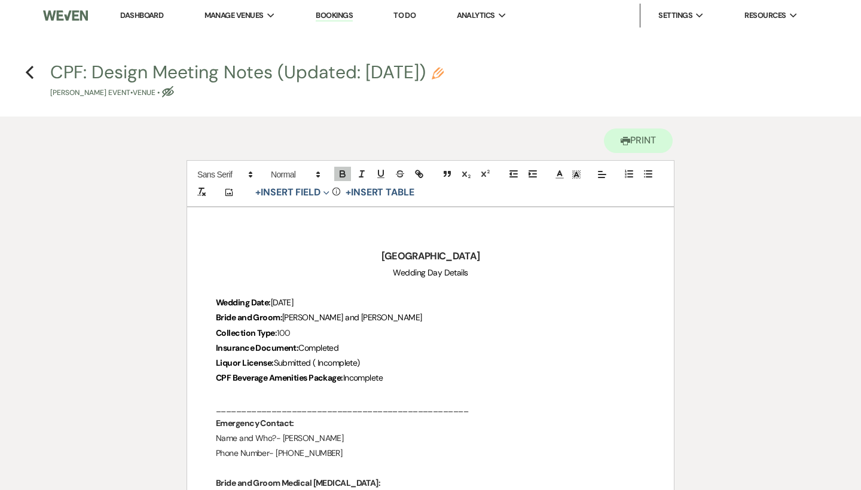
scroll to position [0, 0]
click at [30, 70] on use "button" at bounding box center [30, 72] width 8 height 13
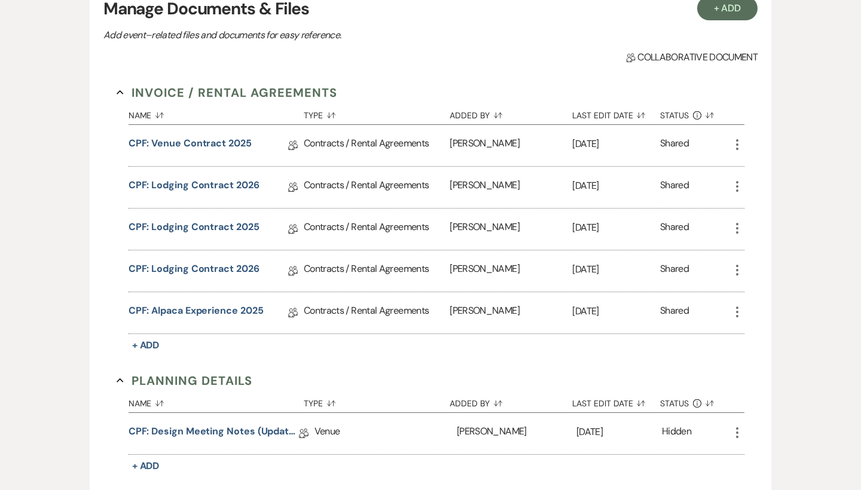
scroll to position [272, 0]
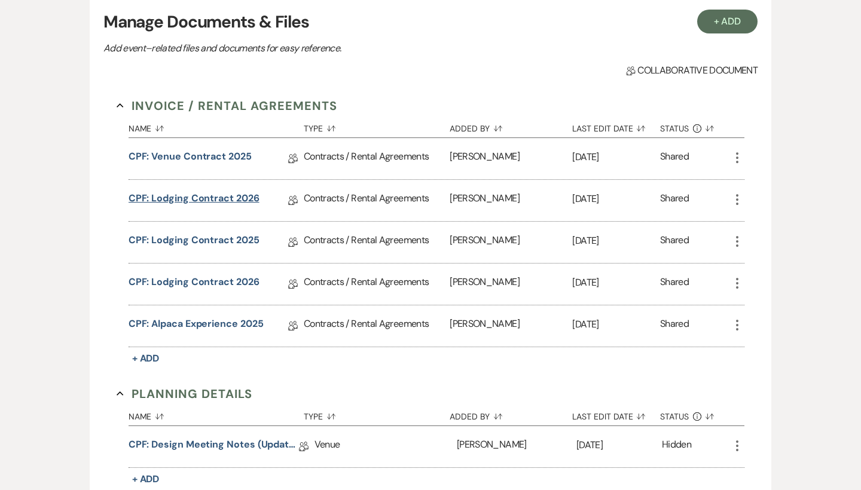
click at [218, 197] on link "CPF: Lodging Contract 2026" at bounding box center [193, 200] width 131 height 19
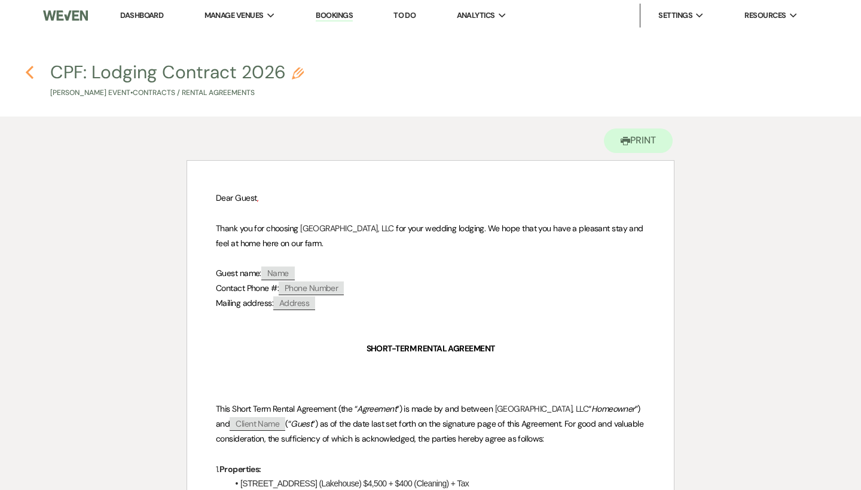
click at [31, 75] on use "button" at bounding box center [30, 72] width 8 height 13
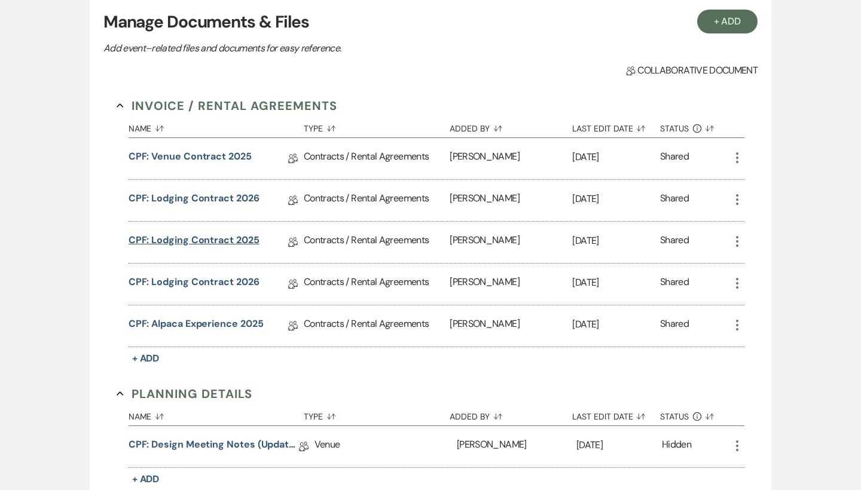
click at [183, 241] on link "CPF: Lodging Contract 2025" at bounding box center [193, 242] width 131 height 19
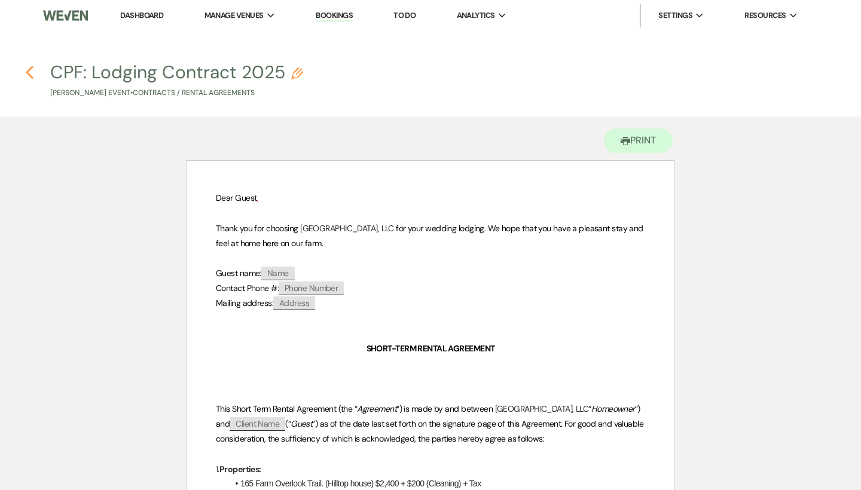
click at [27, 72] on use "button" at bounding box center [30, 72] width 8 height 13
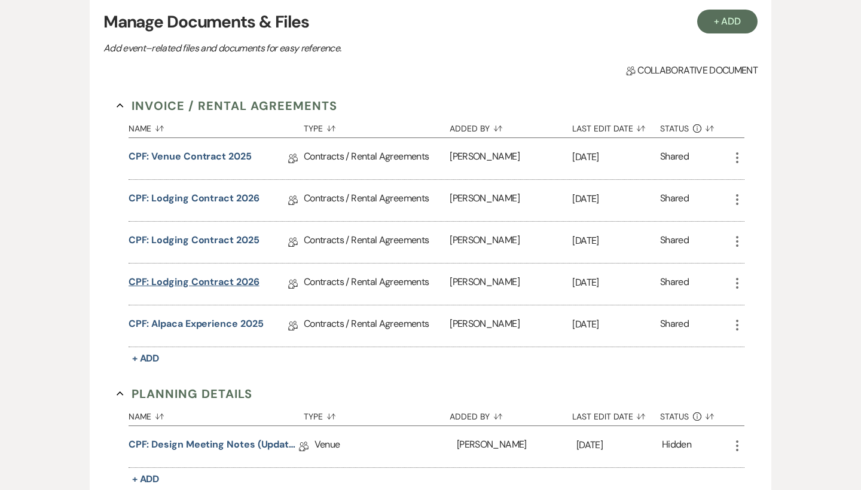
click at [225, 280] on link "CPF: Lodging Contract 2026" at bounding box center [193, 284] width 131 height 19
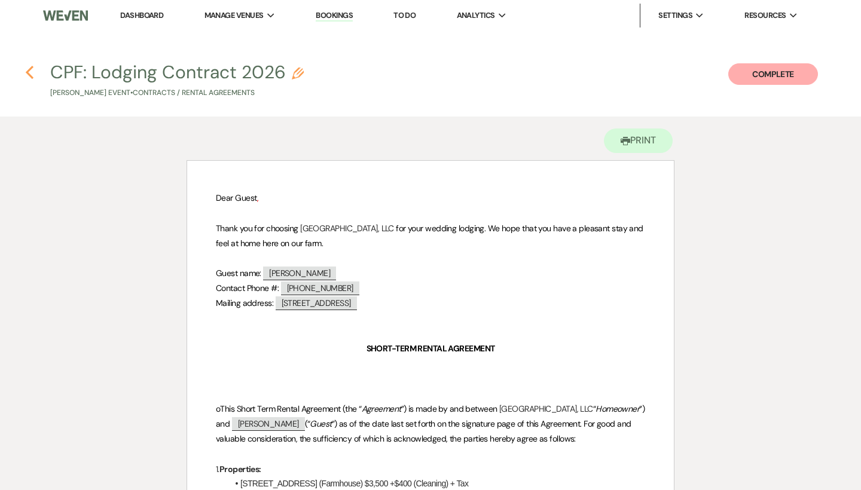
click at [26, 69] on icon "Previous" at bounding box center [29, 72] width 9 height 14
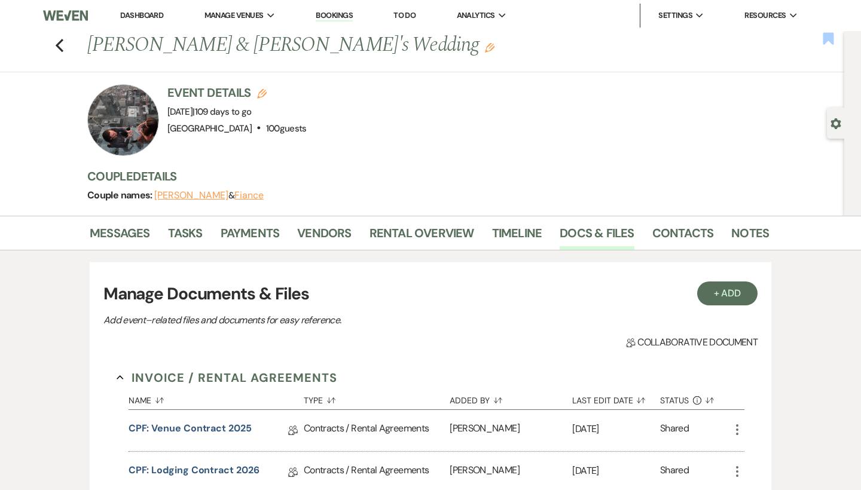
click at [829, 41] on use "button" at bounding box center [827, 38] width 11 height 12
click at [103, 235] on link "Messages" at bounding box center [120, 236] width 60 height 26
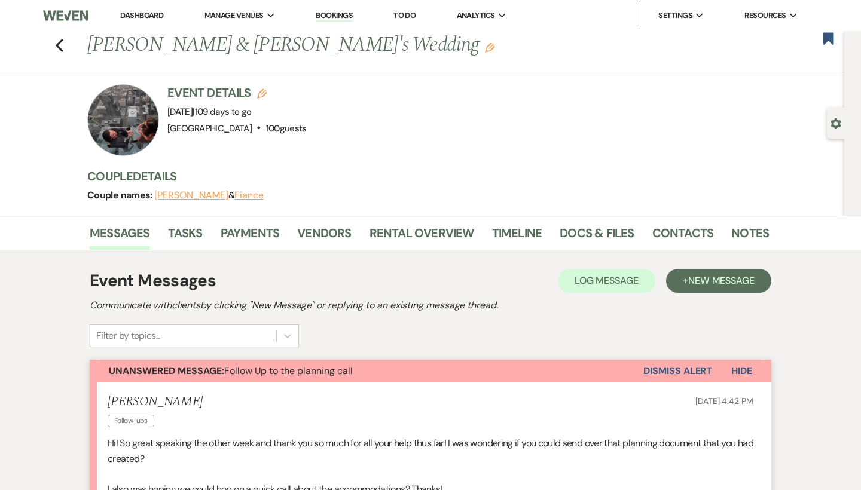
scroll to position [174, 0]
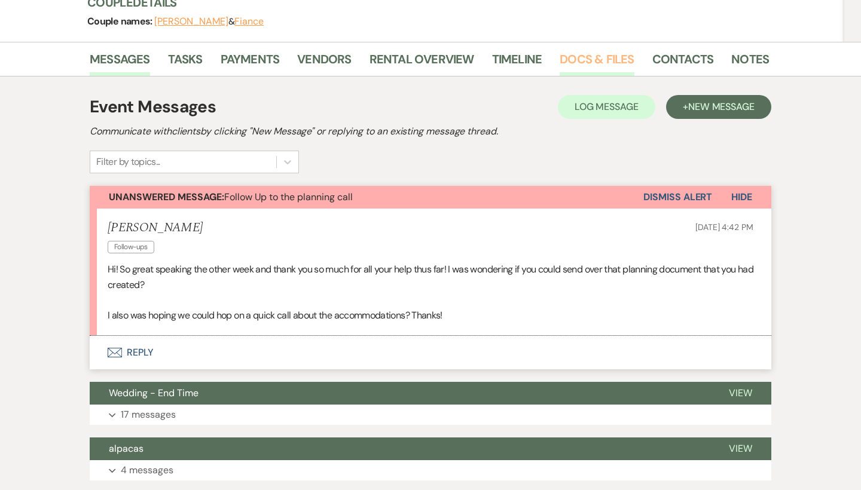
click at [591, 66] on link "Docs & Files" at bounding box center [596, 63] width 74 height 26
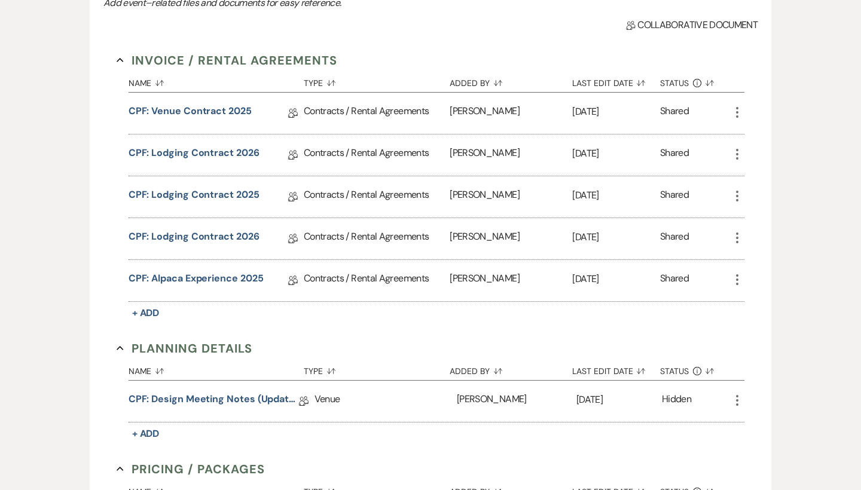
scroll to position [327, 0]
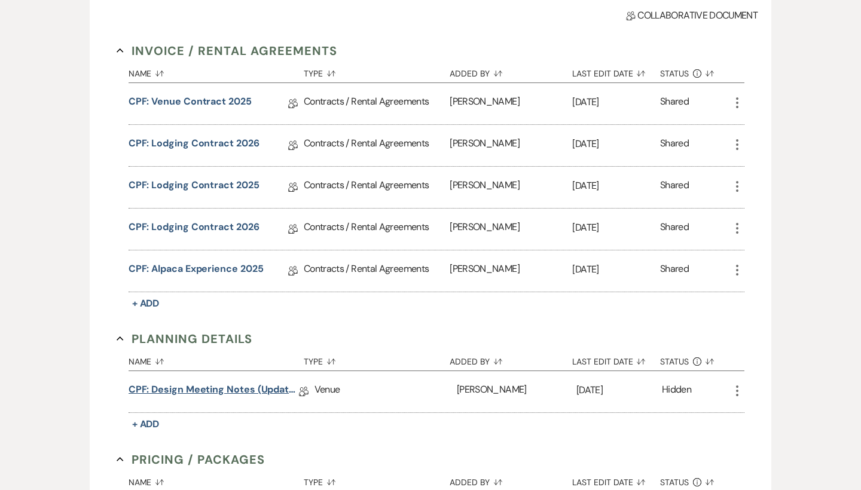
click at [231, 387] on link "CPF: Design Meeting Notes (Updated: [DATE])" at bounding box center [213, 391] width 170 height 19
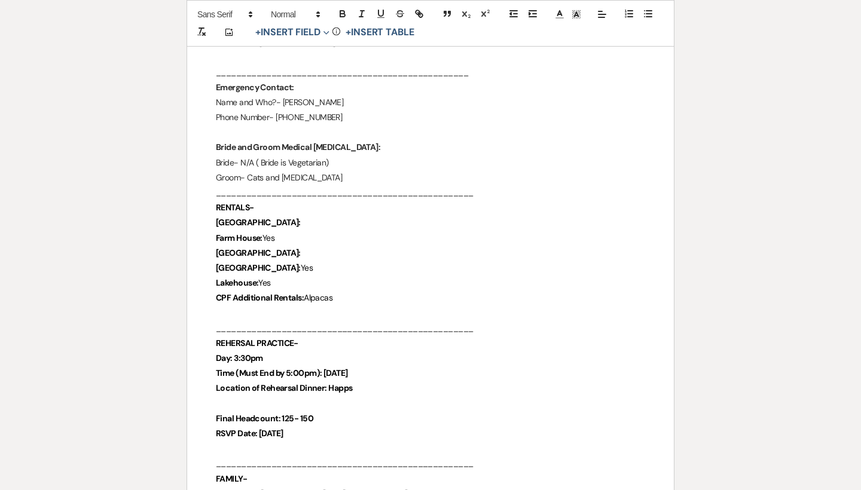
scroll to position [338, 0]
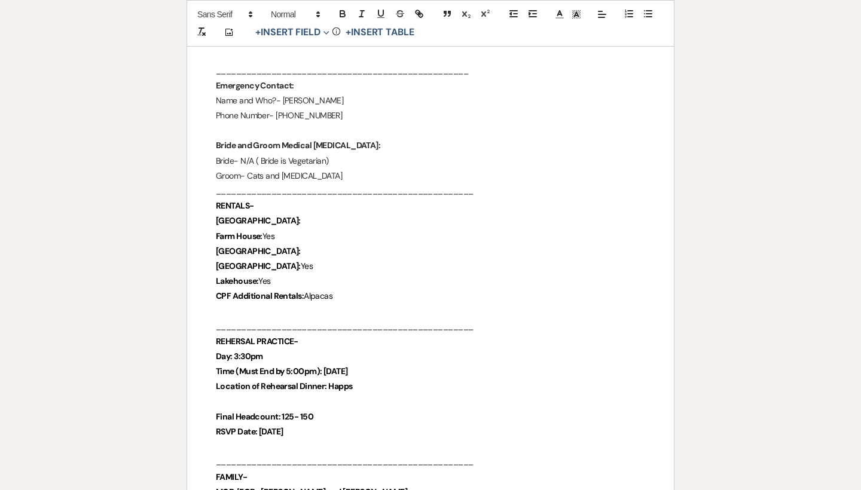
click at [308, 274] on p "Lakehouse: Yes" at bounding box center [430, 281] width 429 height 15
click at [296, 219] on p "[GEOGRAPHIC_DATA]:" at bounding box center [430, 220] width 429 height 15
click at [296, 247] on p "[GEOGRAPHIC_DATA]:" at bounding box center [430, 251] width 429 height 15
drag, startPoint x: 270, startPoint y: 216, endPoint x: 293, endPoint y: 216, distance: 23.3
click at [293, 216] on p "Hilltop House: X" at bounding box center [430, 220] width 429 height 15
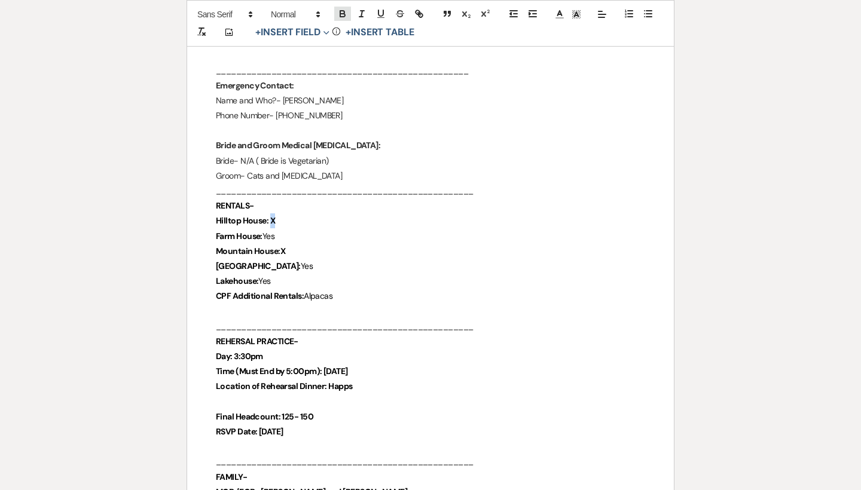
click at [336, 10] on button "button" at bounding box center [342, 14] width 17 height 14
drag, startPoint x: 280, startPoint y: 247, endPoint x: 296, endPoint y: 247, distance: 15.5
click at [296, 247] on p "Mountain House:X" at bounding box center [430, 251] width 429 height 15
click at [342, 14] on icon "button" at bounding box center [342, 15] width 5 height 3
click at [391, 295] on p "CPF Additional Rentals: Alpacas" at bounding box center [430, 296] width 429 height 15
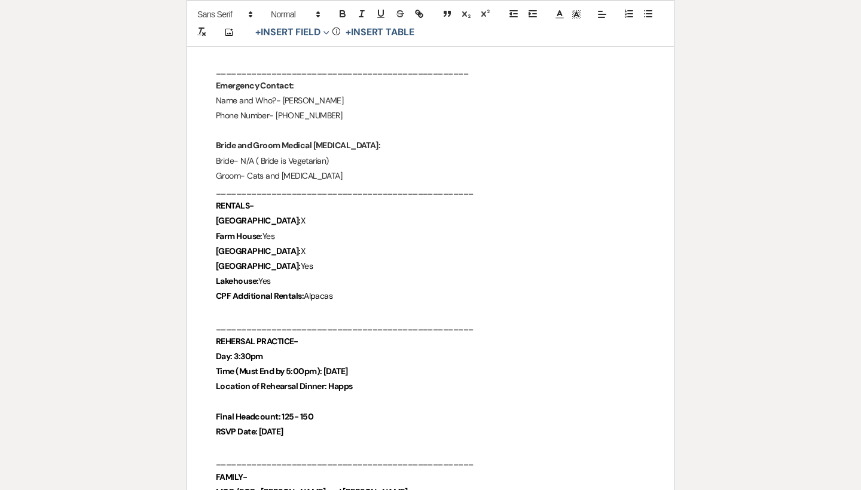
drag, startPoint x: 391, startPoint y: 295, endPoint x: 172, endPoint y: 297, distance: 219.9
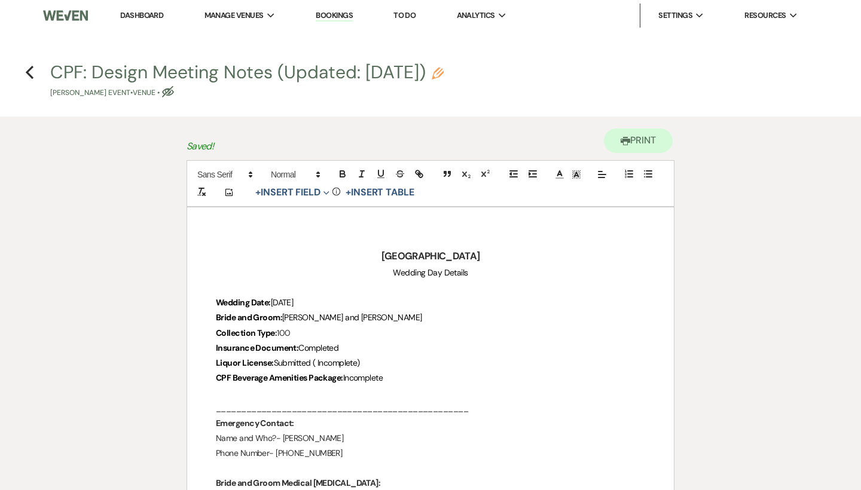
scroll to position [0, 0]
click at [29, 74] on use "button" at bounding box center [30, 72] width 8 height 13
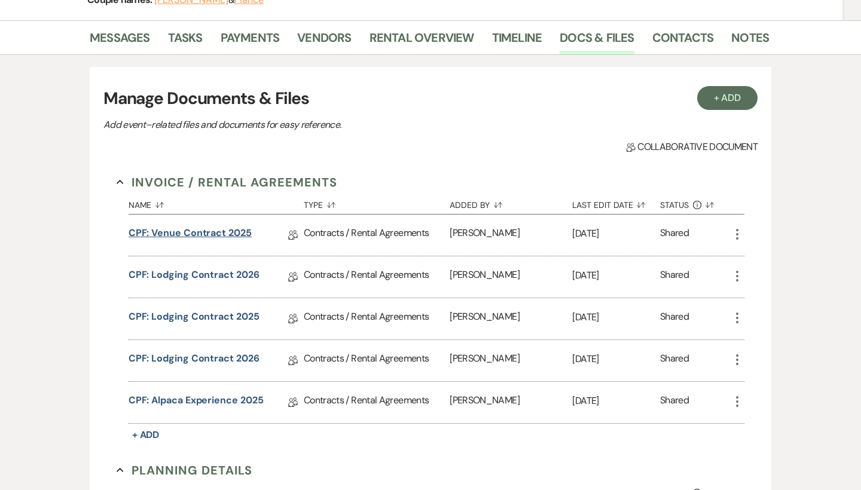
scroll to position [201, 0]
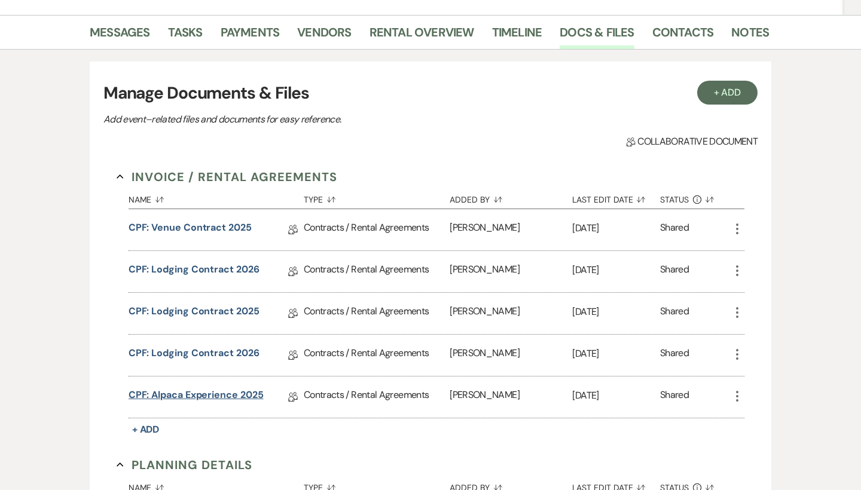
click at [234, 395] on link "CPF: Alpaca Experience 2025" at bounding box center [195, 397] width 135 height 19
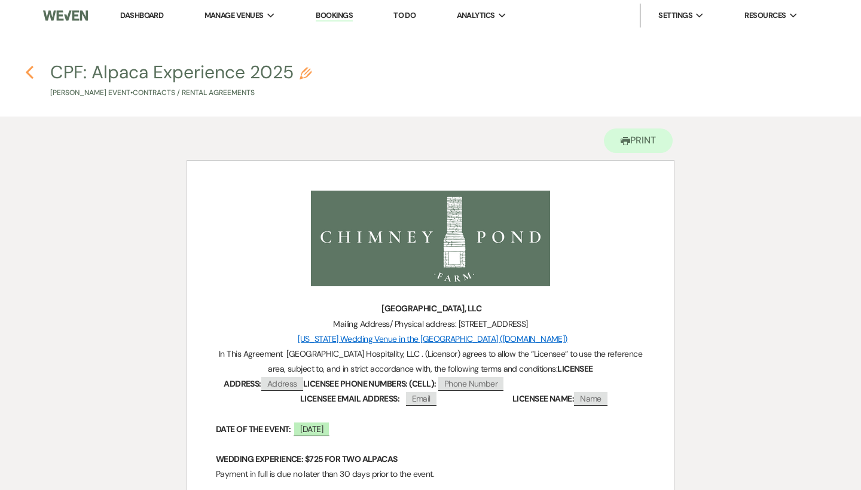
click at [29, 70] on use "button" at bounding box center [30, 72] width 8 height 13
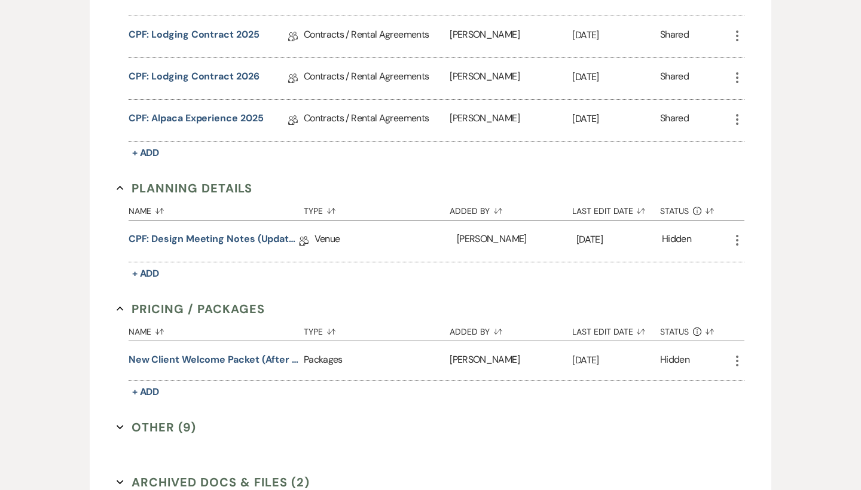
scroll to position [478, 0]
click at [253, 238] on link "CPF: Design Meeting Notes (Updated: [DATE])" at bounding box center [213, 240] width 170 height 19
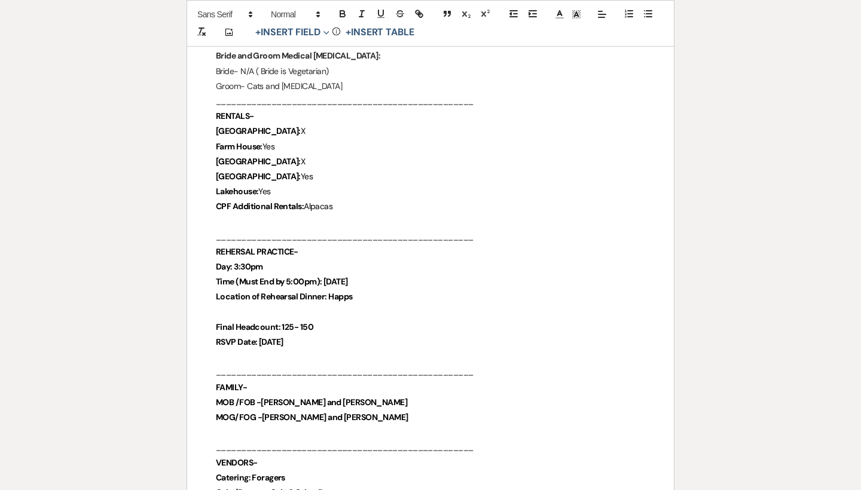
scroll to position [449, 0]
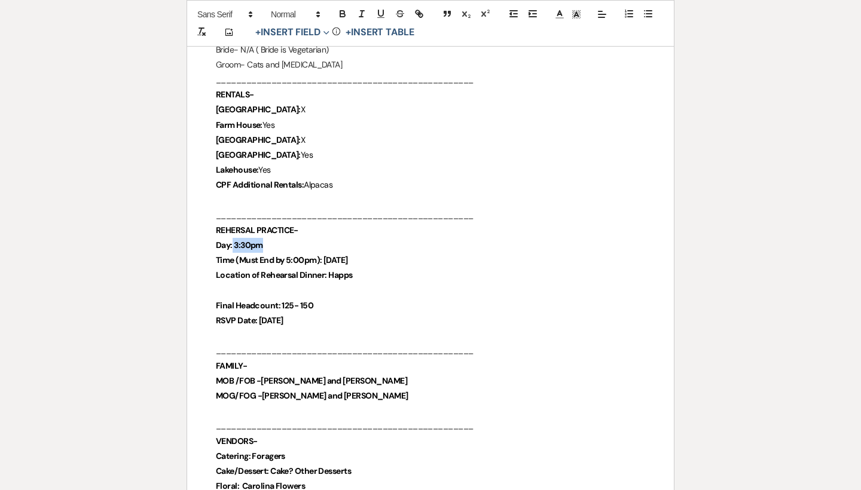
drag, startPoint x: 232, startPoint y: 240, endPoint x: 268, endPoint y: 240, distance: 36.5
click at [268, 240] on p "Day: 3:30pm" at bounding box center [430, 245] width 429 height 15
click at [340, 11] on icon "button" at bounding box center [342, 12] width 4 height 3
click at [306, 238] on p "Day: 3:30pm" at bounding box center [430, 245] width 429 height 15
drag, startPoint x: 324, startPoint y: 256, endPoint x: 394, endPoint y: 256, distance: 69.9
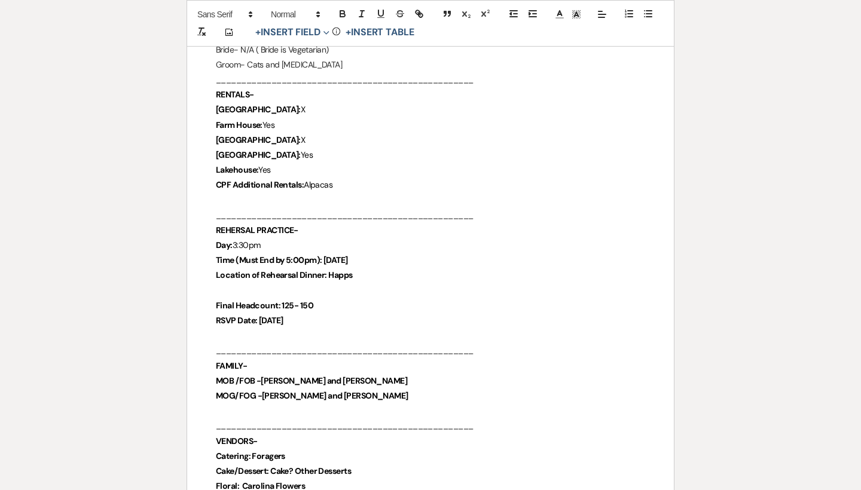
click at [394, 256] on p "Time (Must End by 5:00pm): [DATE]" at bounding box center [430, 260] width 429 height 15
click at [341, 14] on icon "button" at bounding box center [342, 15] width 5 height 3
drag, startPoint x: 329, startPoint y: 272, endPoint x: 366, endPoint y: 272, distance: 36.5
click at [366, 272] on p "Location of Rehearsal Dinner: Happs" at bounding box center [430, 275] width 429 height 15
click at [342, 11] on icon "button" at bounding box center [342, 12] width 4 height 3
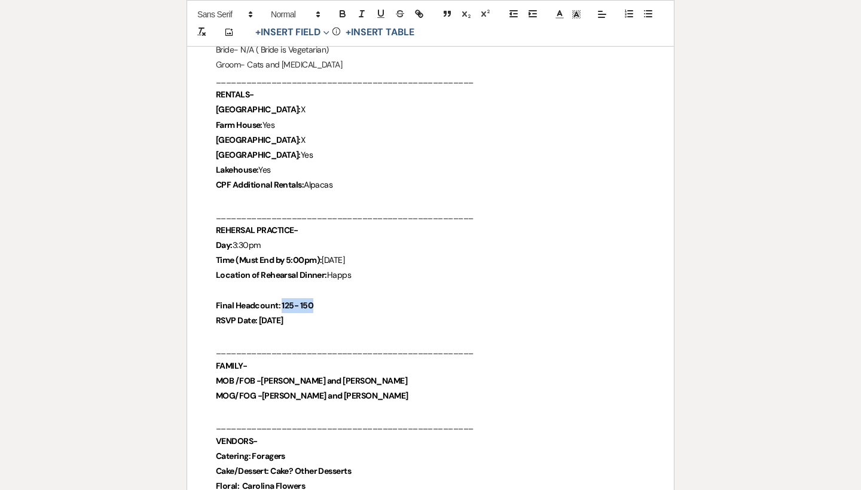
drag, startPoint x: 280, startPoint y: 301, endPoint x: 328, endPoint y: 301, distance: 47.8
click at [328, 301] on p "Final Headcount: 125- 150" at bounding box center [430, 305] width 429 height 15
click at [340, 15] on icon "button" at bounding box center [342, 15] width 5 height 3
drag, startPoint x: 256, startPoint y: 316, endPoint x: 319, endPoint y: 315, distance: 63.3
click at [319, 315] on p "RSVP Date: [DATE]" at bounding box center [430, 320] width 429 height 15
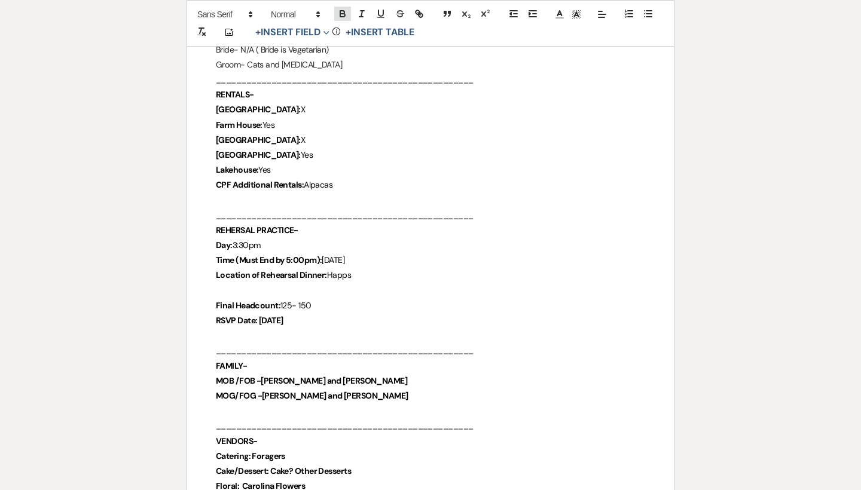
click at [337, 16] on icon "button" at bounding box center [342, 13] width 11 height 11
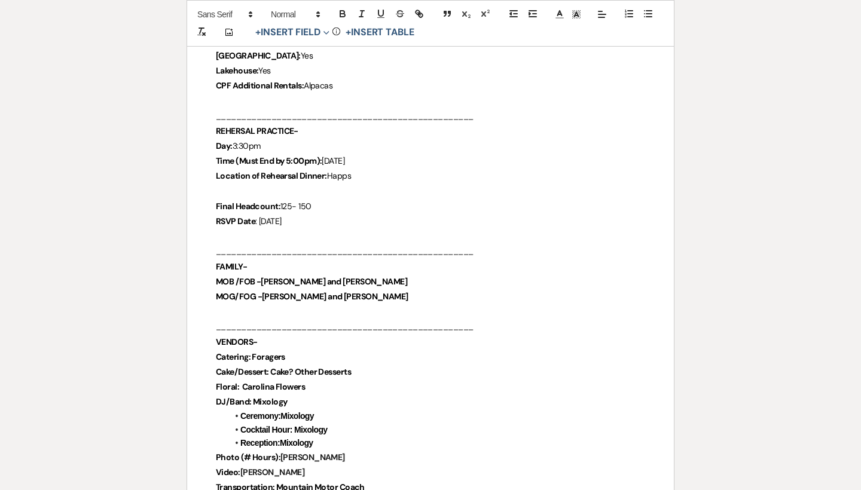
scroll to position [561, 0]
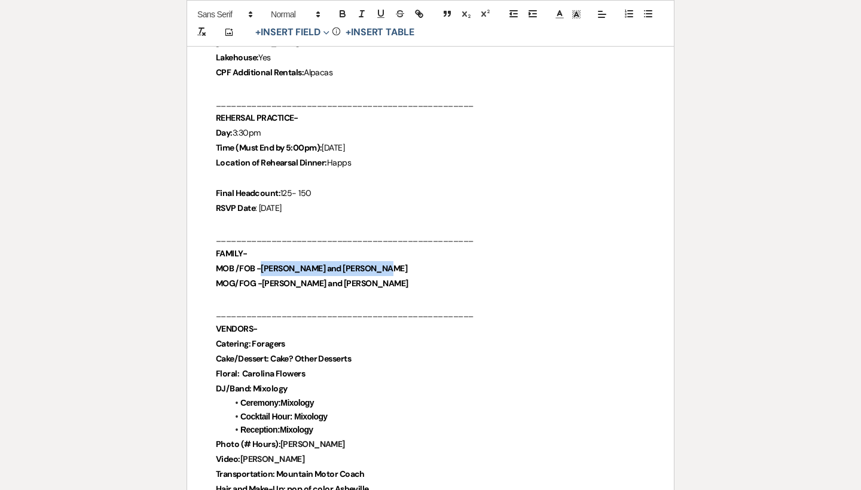
drag, startPoint x: 260, startPoint y: 265, endPoint x: 407, endPoint y: 265, distance: 147.0
click at [407, 265] on p "MOB /FOB -[PERSON_NAME] and [PERSON_NAME]" at bounding box center [430, 268] width 429 height 15
click at [336, 16] on button "button" at bounding box center [342, 14] width 17 height 14
drag, startPoint x: 262, startPoint y: 279, endPoint x: 414, endPoint y: 279, distance: 151.8
click at [414, 279] on p "MOG/FOG -[PERSON_NAME] and [PERSON_NAME]" at bounding box center [430, 283] width 429 height 15
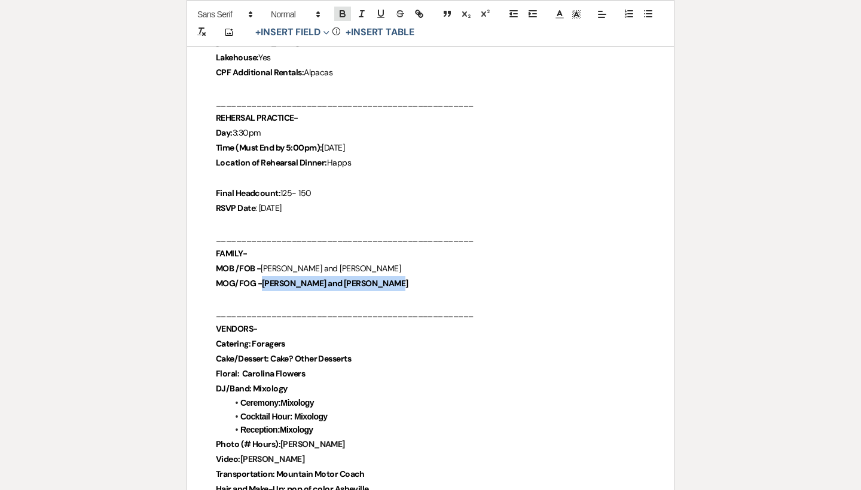
click at [345, 17] on icon "button" at bounding box center [342, 13] width 11 height 11
drag, startPoint x: 251, startPoint y: 338, endPoint x: 304, endPoint y: 338, distance: 53.2
click at [304, 338] on p "Catering: Foragers" at bounding box center [430, 343] width 429 height 15
click at [340, 16] on icon "button" at bounding box center [342, 15] width 5 height 3
click at [402, 351] on p "Cake/Dessert: Cake? Other Desserts" at bounding box center [430, 358] width 429 height 15
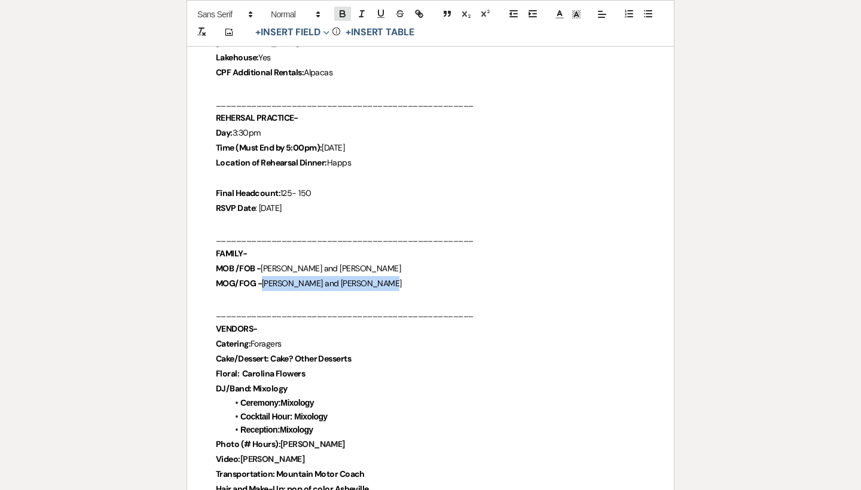
click at [345, 16] on icon "button" at bounding box center [342, 15] width 5 height 3
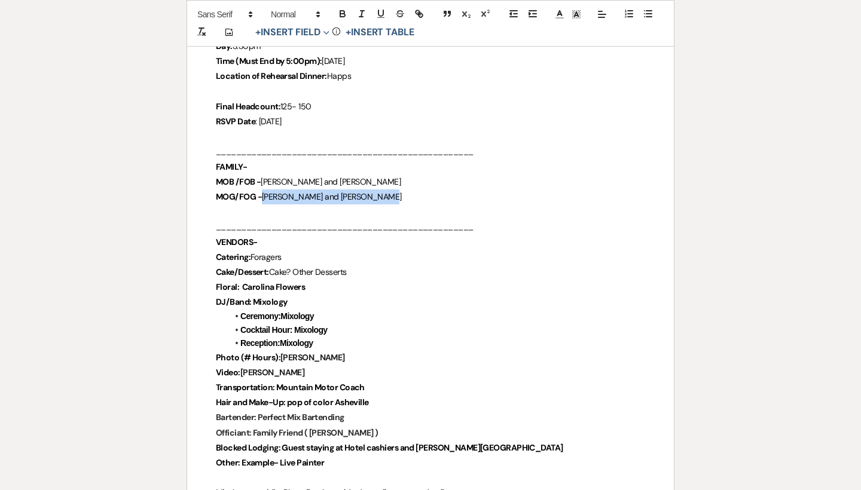
scroll to position [660, 0]
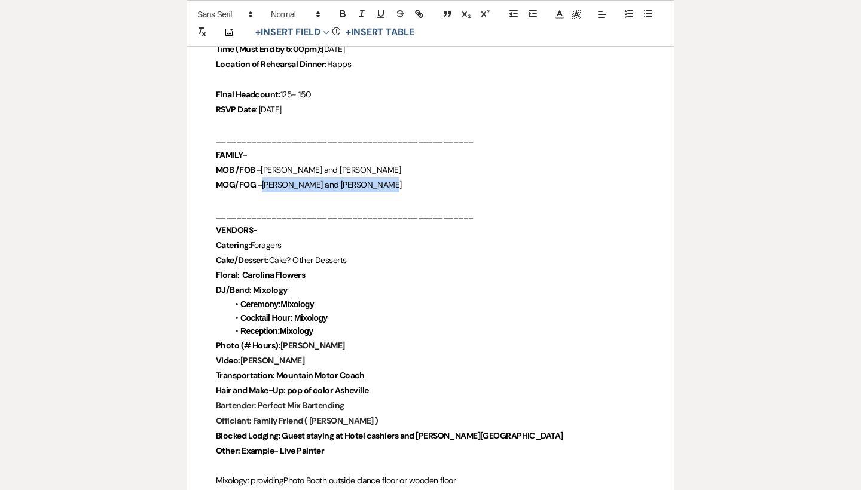
drag, startPoint x: 241, startPoint y: 269, endPoint x: 357, endPoint y: 269, distance: 116.5
click at [357, 269] on p "Floral: Carolina Flowers" at bounding box center [430, 275] width 429 height 15
click at [344, 14] on icon "button" at bounding box center [342, 15] width 5 height 3
drag, startPoint x: 255, startPoint y: 283, endPoint x: 315, endPoint y: 283, distance: 59.8
click at [316, 283] on p "DJ/Band: Mixology" at bounding box center [430, 290] width 429 height 15
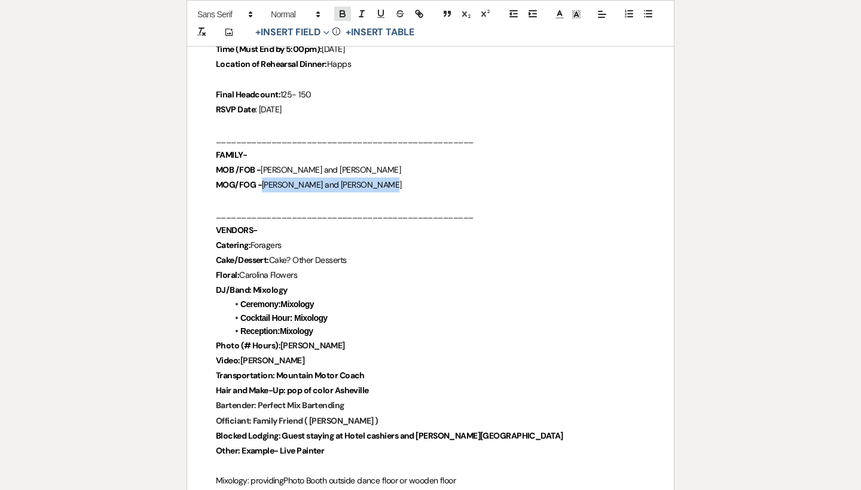
click at [340, 19] on button "button" at bounding box center [342, 14] width 17 height 14
drag, startPoint x: 281, startPoint y: 298, endPoint x: 339, endPoint y: 298, distance: 57.4
click at [339, 298] on li "Ceremony:Mixology" at bounding box center [436, 304] width 417 height 13
click at [344, 13] on icon "button" at bounding box center [342, 12] width 4 height 3
drag, startPoint x: 298, startPoint y: 313, endPoint x: 344, endPoint y: 313, distance: 46.0
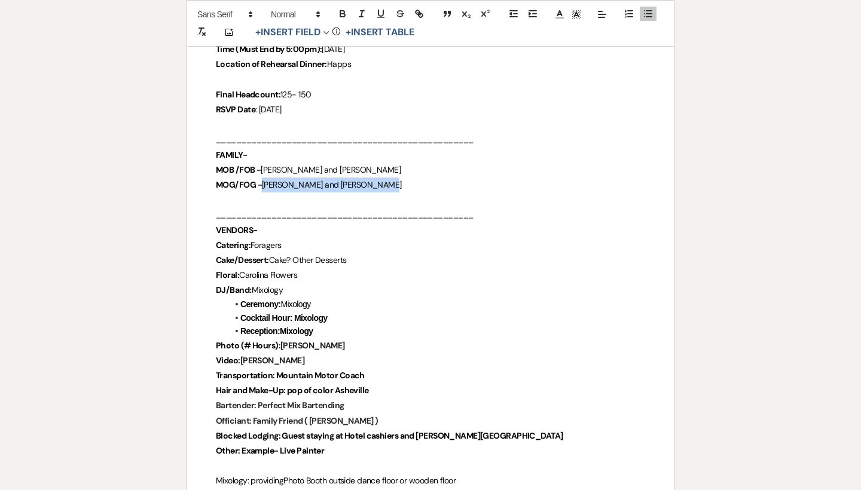
click at [344, 313] on li "Cocktail Hour: Mixology" at bounding box center [436, 317] width 417 height 13
click at [343, 11] on icon "button" at bounding box center [342, 12] width 4 height 3
drag, startPoint x: 278, startPoint y: 341, endPoint x: 434, endPoint y: 341, distance: 156.0
click at [434, 341] on p "Photo (# Hours): [PERSON_NAME]" at bounding box center [430, 345] width 429 height 15
click at [345, 13] on icon "button" at bounding box center [342, 13] width 11 height 11
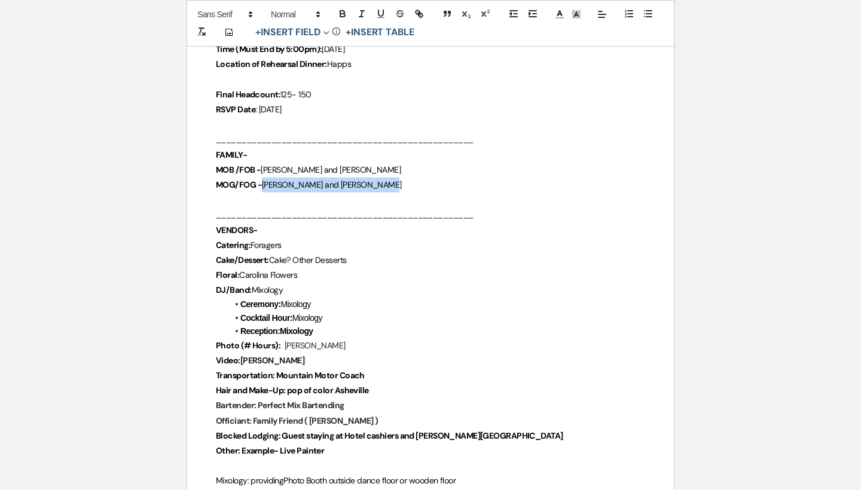
drag, startPoint x: 280, startPoint y: 325, endPoint x: 345, endPoint y: 325, distance: 64.5
click at [345, 325] on li "Reception:Mixology" at bounding box center [436, 330] width 417 height 13
click at [344, 12] on icon "button" at bounding box center [342, 12] width 4 height 3
drag, startPoint x: 241, startPoint y: 355, endPoint x: 357, endPoint y: 353, distance: 116.0
click at [357, 353] on p "Video: [PERSON_NAME]" at bounding box center [430, 360] width 429 height 15
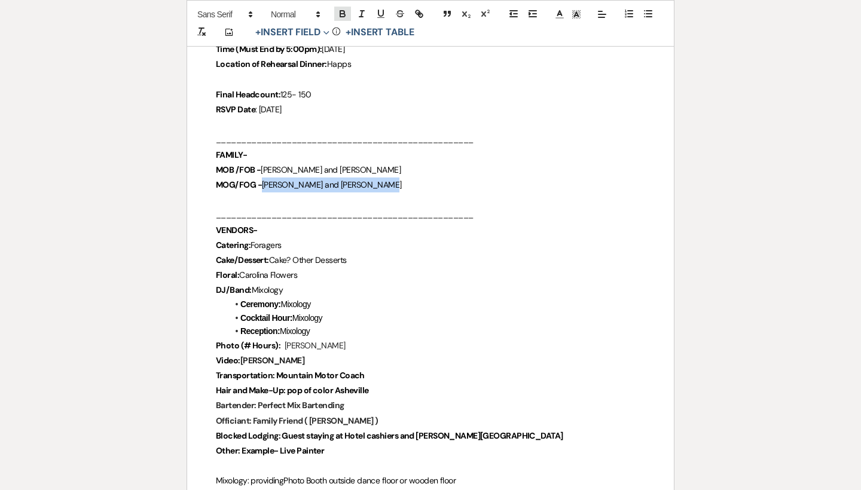
click at [339, 16] on icon "button" at bounding box center [342, 13] width 11 height 11
drag, startPoint x: 278, startPoint y: 368, endPoint x: 399, endPoint y: 370, distance: 121.3
click at [399, 370] on p "Transportation: Mountain Motor Coach" at bounding box center [430, 375] width 429 height 15
click at [338, 17] on icon "button" at bounding box center [342, 13] width 11 height 11
drag, startPoint x: 288, startPoint y: 383, endPoint x: 411, endPoint y: 383, distance: 122.5
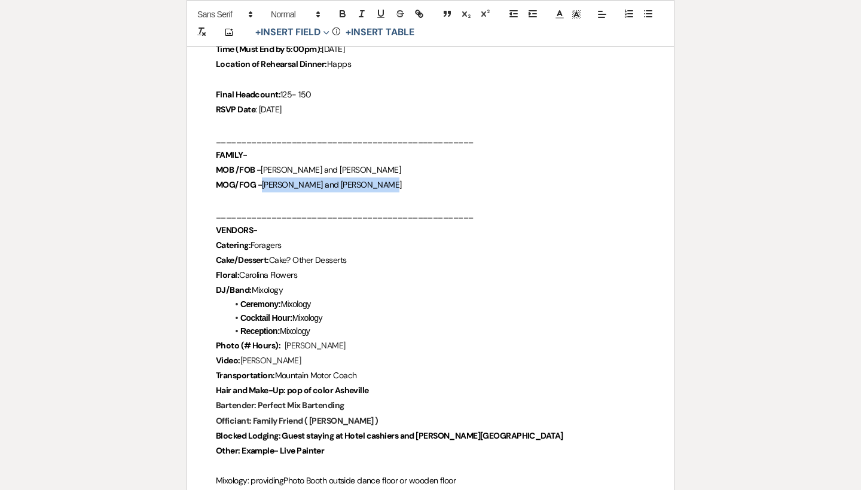
click at [411, 383] on p "Hair and Make-Up: pop of color Asheville" at bounding box center [430, 390] width 429 height 15
click at [338, 14] on icon "button" at bounding box center [342, 13] width 11 height 11
drag, startPoint x: 255, startPoint y: 396, endPoint x: 366, endPoint y: 396, distance: 111.2
click at [366, 398] on p "Bartender: Perfect Mix Bartending" at bounding box center [430, 405] width 429 height 15
click at [341, 15] on icon "button" at bounding box center [342, 13] width 11 height 11
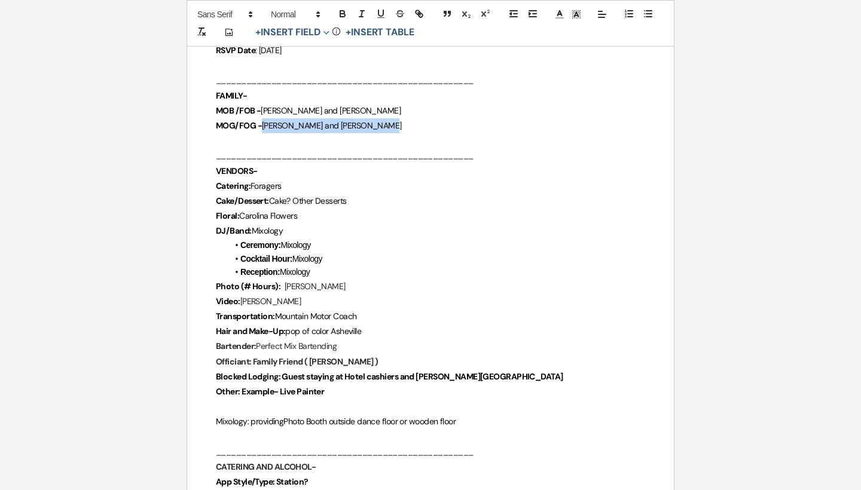
scroll to position [725, 0]
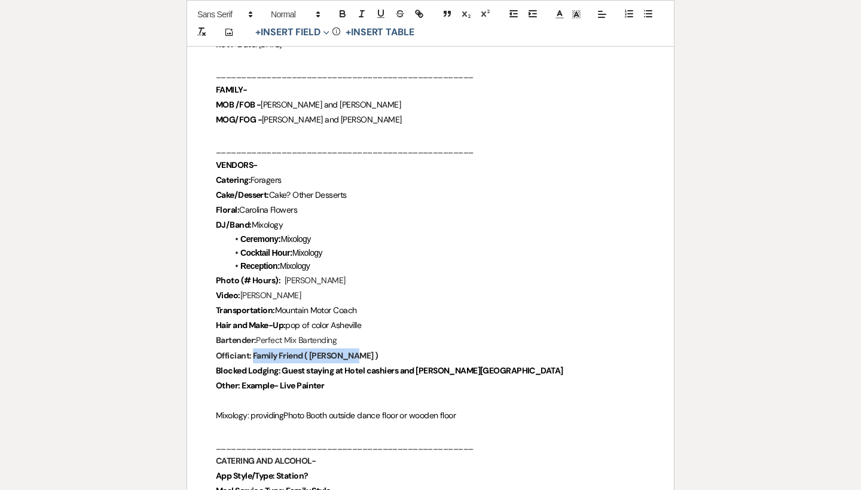
drag, startPoint x: 253, startPoint y: 348, endPoint x: 354, endPoint y: 347, distance: 101.0
click at [354, 348] on p "Officiant: Family Friend ( [PERSON_NAME] )" at bounding box center [430, 355] width 429 height 15
click at [345, 13] on icon "button" at bounding box center [342, 13] width 11 height 11
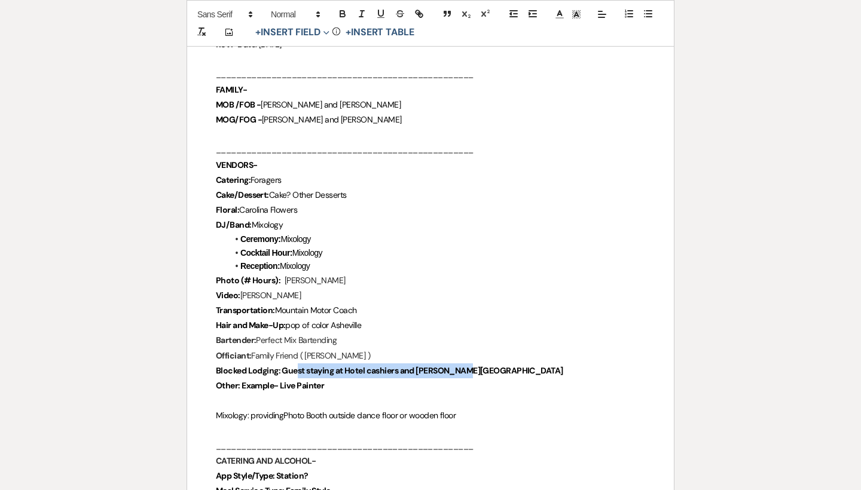
drag, startPoint x: 299, startPoint y: 365, endPoint x: 408, endPoint y: 370, distance: 108.9
click at [408, 378] on p "Other: Example- Live Painter" at bounding box center [430, 385] width 429 height 15
drag, startPoint x: 280, startPoint y: 362, endPoint x: 547, endPoint y: 362, distance: 266.5
click at [547, 363] on p "Blocked Lodging: Guest staying at Hotel cashiers and [PERSON_NAME][GEOGRAPHIC_D…" at bounding box center [430, 370] width 429 height 15
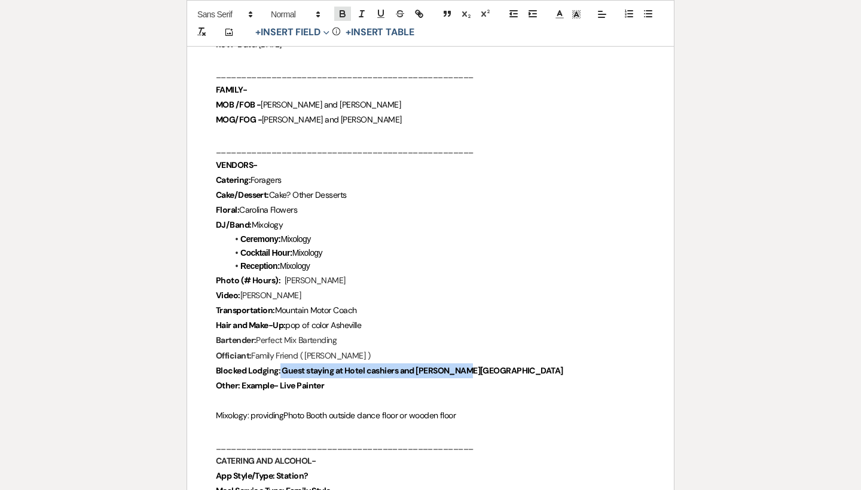
click at [344, 9] on icon "button" at bounding box center [342, 13] width 11 height 11
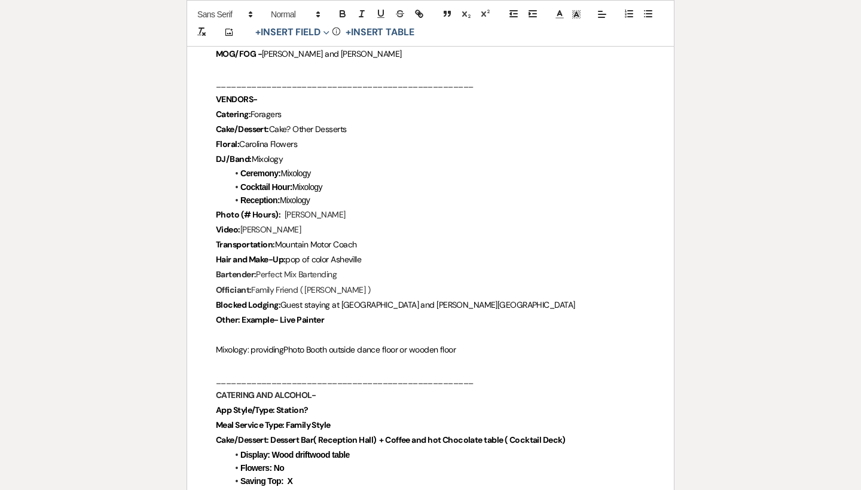
click at [277, 357] on p at bounding box center [430, 364] width 429 height 15
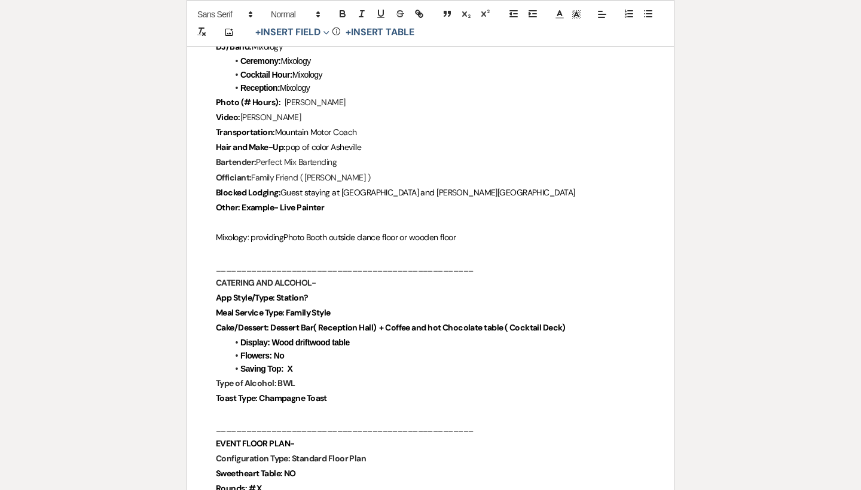
scroll to position [906, 0]
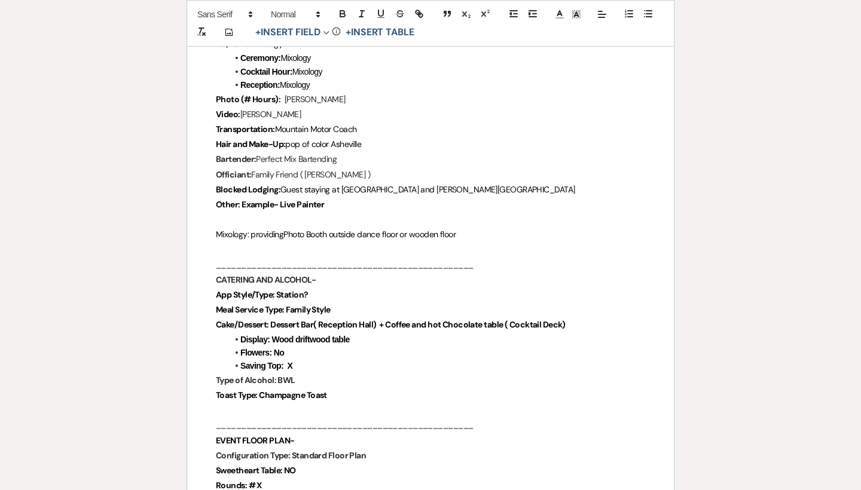
drag, startPoint x: 272, startPoint y: 287, endPoint x: 315, endPoint y: 289, distance: 42.5
click at [315, 289] on p "App Style/Type: Station?" at bounding box center [430, 294] width 429 height 15
click at [341, 14] on icon "button" at bounding box center [342, 15] width 5 height 3
drag, startPoint x: 287, startPoint y: 301, endPoint x: 341, endPoint y: 301, distance: 53.8
click at [341, 302] on p "Meal Service Type: Family Style" at bounding box center [430, 309] width 429 height 15
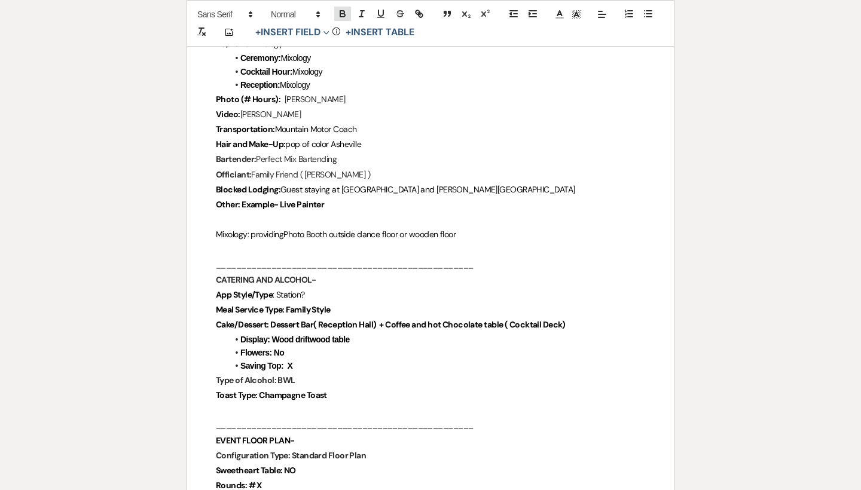
click at [339, 15] on icon "button" at bounding box center [342, 13] width 11 height 11
drag, startPoint x: 271, startPoint y: 316, endPoint x: 721, endPoint y: 305, distance: 450.1
click at [586, 317] on p "Cake/Dessert: Dessert Bar( Reception Hall) + Coffee and hot Chocolate table ( C…" at bounding box center [430, 324] width 429 height 15
drag, startPoint x: 586, startPoint y: 316, endPoint x: 274, endPoint y: 320, distance: 312.0
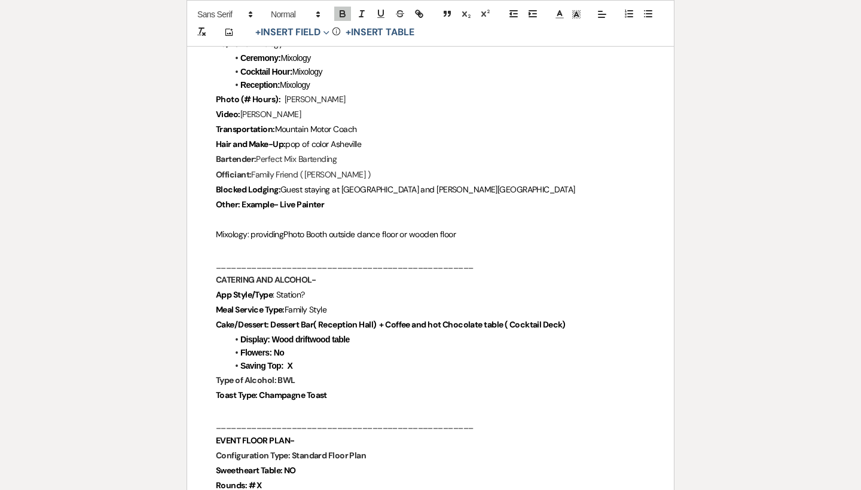
click at [274, 320] on p "Cake/Dessert: Dessert Bar( Reception Hall) + Coffee and hot Chocolate table ( C…" at bounding box center [430, 324] width 429 height 15
click at [344, 16] on icon "button" at bounding box center [342, 13] width 11 height 11
drag, startPoint x: 277, startPoint y: 328, endPoint x: 381, endPoint y: 328, distance: 104.6
click at [381, 333] on li "Display: Wood driftwood table" at bounding box center [436, 339] width 417 height 13
click at [344, 11] on icon "button" at bounding box center [342, 13] width 11 height 11
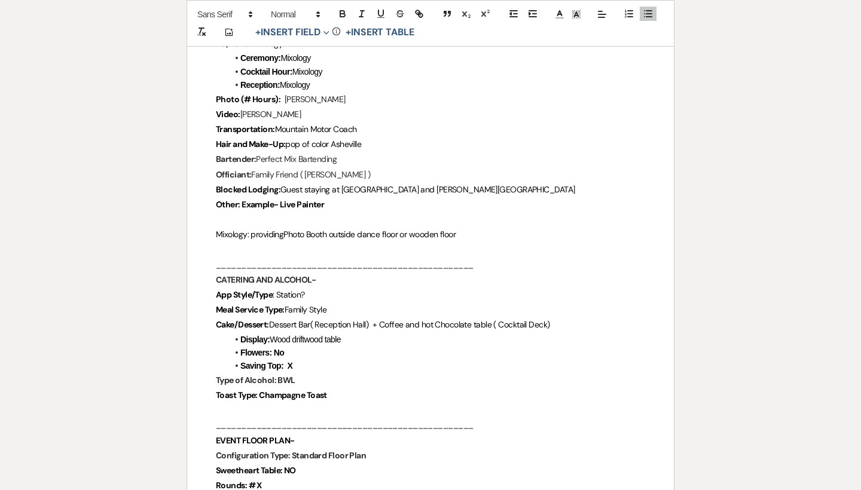
drag, startPoint x: 280, startPoint y: 341, endPoint x: 296, endPoint y: 341, distance: 16.1
click at [296, 346] on li "Flowers: No" at bounding box center [436, 352] width 417 height 13
click at [344, 14] on icon "button" at bounding box center [342, 15] width 5 height 3
drag, startPoint x: 293, startPoint y: 356, endPoint x: 309, endPoint y: 356, distance: 16.1
click at [309, 359] on li "Saving Top: X" at bounding box center [436, 365] width 417 height 13
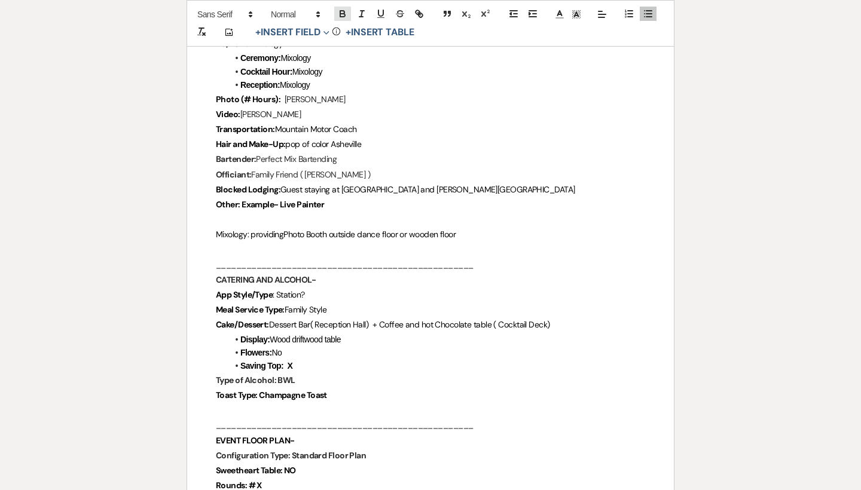
click at [345, 13] on icon "button" at bounding box center [342, 13] width 11 height 11
drag, startPoint x: 277, startPoint y: 372, endPoint x: 319, endPoint y: 372, distance: 42.4
click at [319, 373] on p "Type of Alcohol: BWL" at bounding box center [430, 380] width 429 height 15
click at [342, 17] on icon "button" at bounding box center [342, 15] width 5 height 3
drag, startPoint x: 261, startPoint y: 384, endPoint x: 371, endPoint y: 384, distance: 110.6
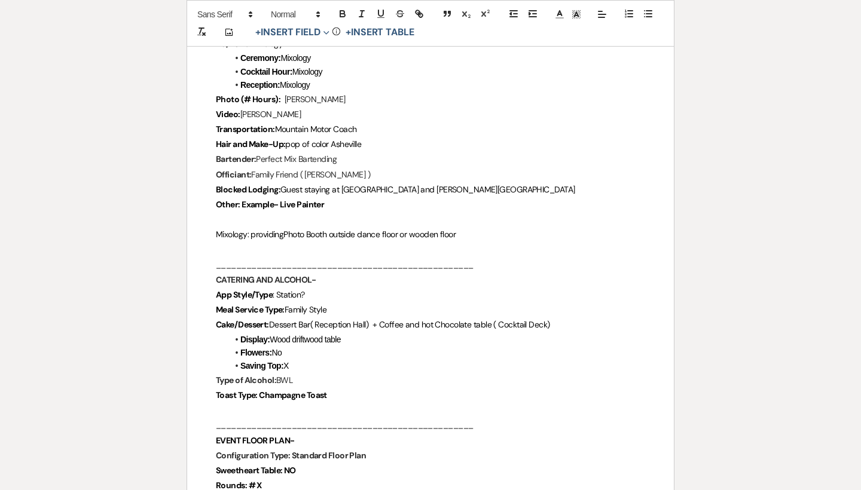
click at [371, 388] on p "Toast Type: Champagne Toast" at bounding box center [430, 395] width 429 height 15
click at [342, 14] on icon "button" at bounding box center [342, 15] width 5 height 3
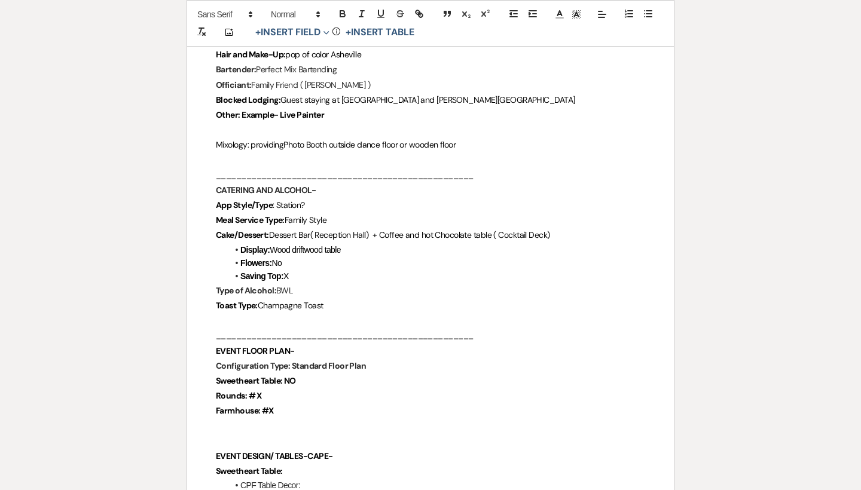
scroll to position [1009, 0]
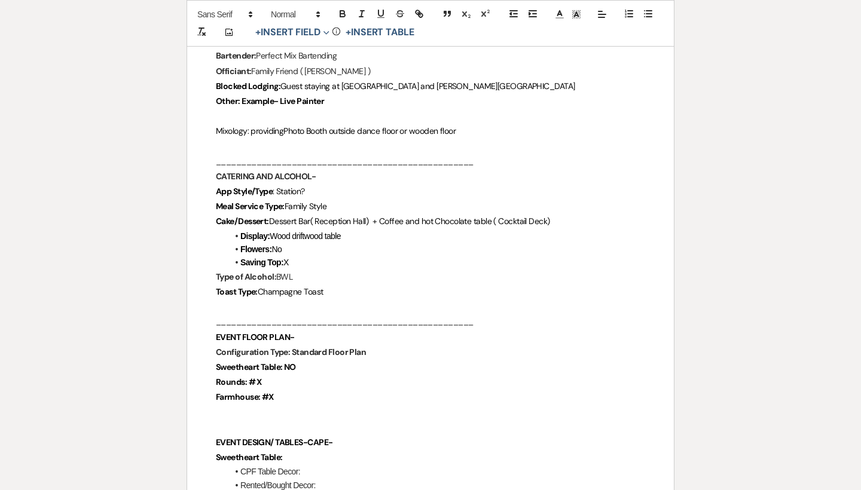
drag, startPoint x: 295, startPoint y: 341, endPoint x: 406, endPoint y: 341, distance: 111.7
click at [406, 345] on p "Configuration Type: Standard Floor Plan" at bounding box center [430, 352] width 429 height 15
drag, startPoint x: 406, startPoint y: 341, endPoint x: 294, endPoint y: 342, distance: 112.4
click at [294, 345] on p "Configuration Type: Standard Floor Plan" at bounding box center [430, 352] width 429 height 15
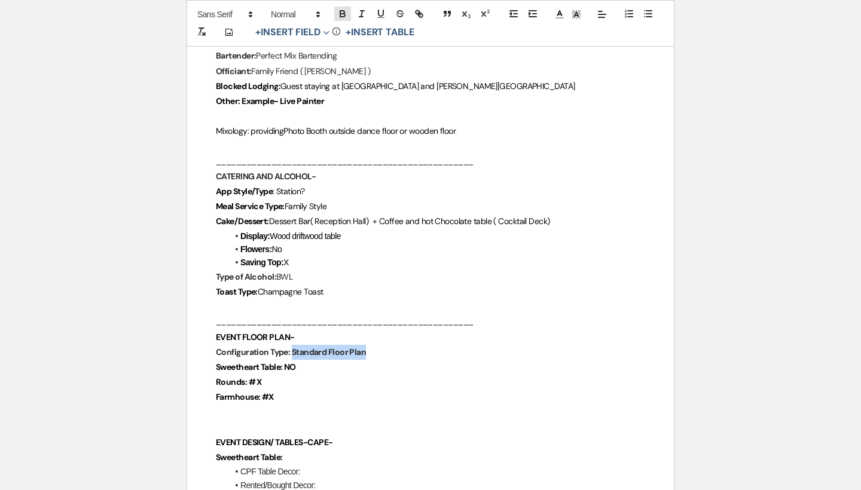
click at [341, 14] on icon "button" at bounding box center [342, 15] width 5 height 3
drag, startPoint x: 286, startPoint y: 360, endPoint x: 310, endPoint y: 360, distance: 23.9
click at [310, 360] on p "Sweetheart Table: NO" at bounding box center [430, 367] width 429 height 15
click at [348, 12] on button "button" at bounding box center [342, 14] width 17 height 14
drag, startPoint x: 256, startPoint y: 372, endPoint x: 275, endPoint y: 372, distance: 19.7
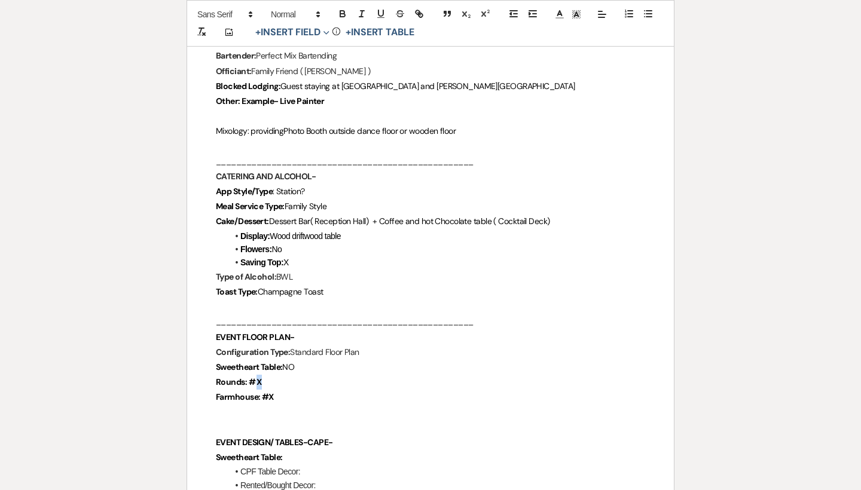
click at [275, 375] on p "Rounds: # X" at bounding box center [430, 382] width 429 height 15
click at [346, 14] on icon "button" at bounding box center [342, 13] width 11 height 11
drag, startPoint x: 269, startPoint y: 387, endPoint x: 284, endPoint y: 386, distance: 15.6
click at [284, 390] on p "Farmhouse: #X" at bounding box center [430, 397] width 429 height 15
click at [340, 17] on icon "button" at bounding box center [342, 15] width 5 height 3
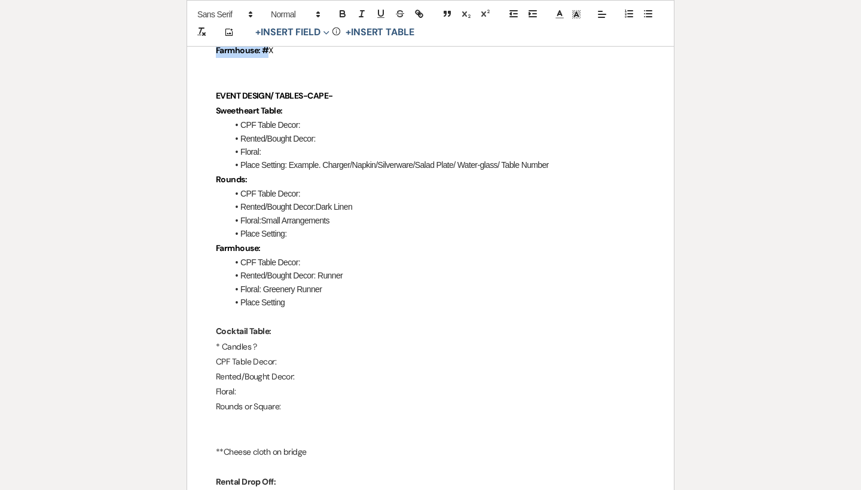
scroll to position [1361, 0]
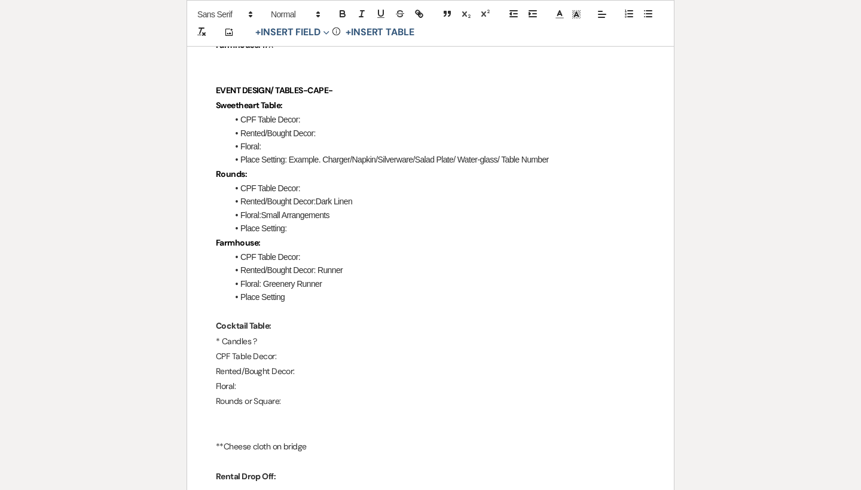
click at [265, 334] on p "* Candles ?" at bounding box center [430, 341] width 429 height 15
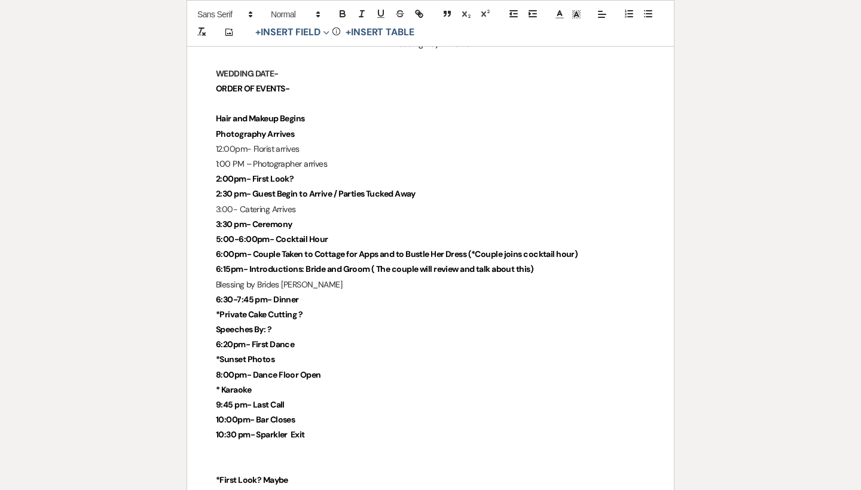
scroll to position [2922, 0]
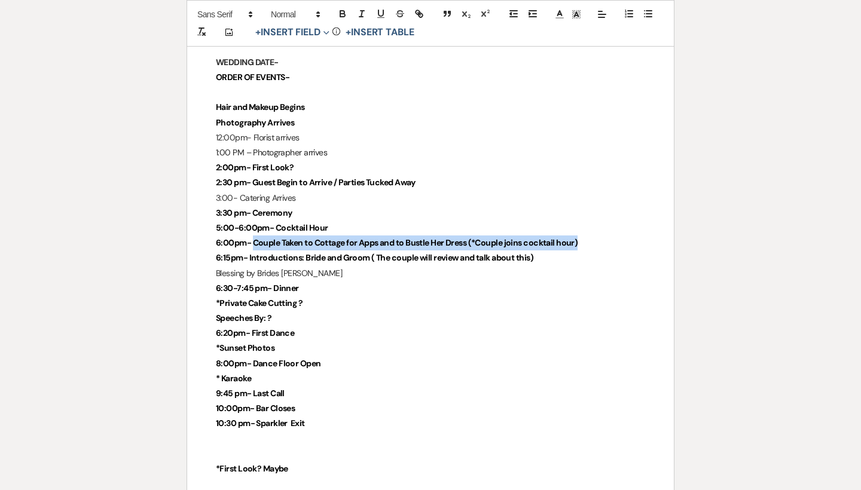
drag, startPoint x: 252, startPoint y: 215, endPoint x: 577, endPoint y: 216, distance: 325.1
click at [577, 237] on strong "6:00pm- Couple Taken to Cottage for Apps and to Bustle Her Dress (*Couple joins…" at bounding box center [397, 242] width 362 height 11
click at [341, 14] on icon "button" at bounding box center [342, 15] width 5 height 3
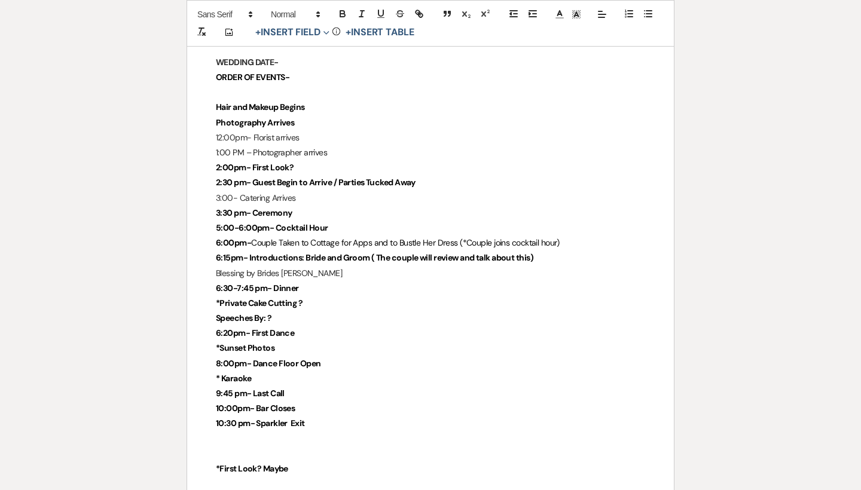
drag, startPoint x: 250, startPoint y: 234, endPoint x: 587, endPoint y: 234, distance: 337.0
click at [587, 250] on p "6:15pm- Introductions: Bride and Groom ( The couple will review and talk about …" at bounding box center [430, 257] width 429 height 15
click at [345, 12] on icon "button" at bounding box center [342, 13] width 11 height 11
drag, startPoint x: 252, startPoint y: 161, endPoint x: 507, endPoint y: 155, distance: 255.8
click at [507, 175] on p "2:30 pm- Guest Begin to Arrive / Parties Tucked Away" at bounding box center [430, 182] width 429 height 15
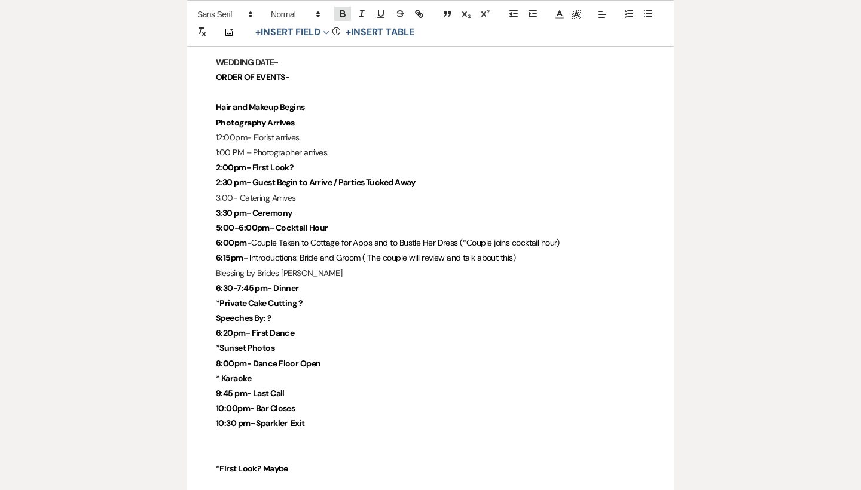
click at [342, 12] on icon "button" at bounding box center [342, 13] width 11 height 11
drag, startPoint x: 248, startPoint y: 143, endPoint x: 379, endPoint y: 143, distance: 131.5
click at [379, 160] on p "2:00pm- First Look?" at bounding box center [430, 167] width 429 height 15
click at [344, 13] on icon "button" at bounding box center [342, 12] width 4 height 3
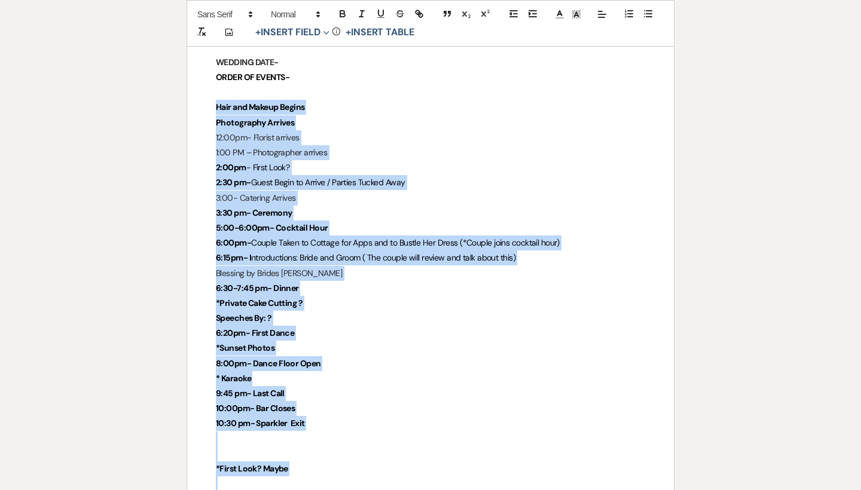
drag, startPoint x: 207, startPoint y: 81, endPoint x: 307, endPoint y: 458, distance: 390.1
click at [342, 14] on icon "button" at bounding box center [342, 15] width 5 height 3
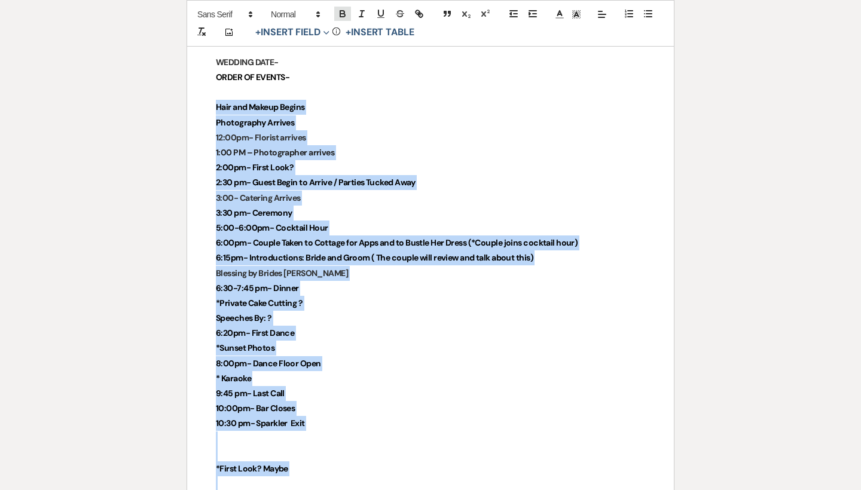
click at [342, 14] on icon "button" at bounding box center [342, 15] width 5 height 3
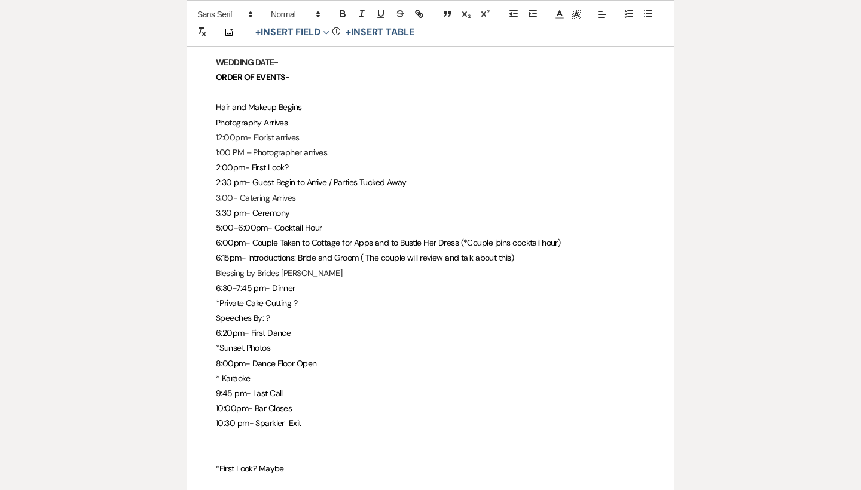
click at [276, 283] on span "6:30-7:45 pm- Dinner" at bounding box center [255, 288] width 79 height 11
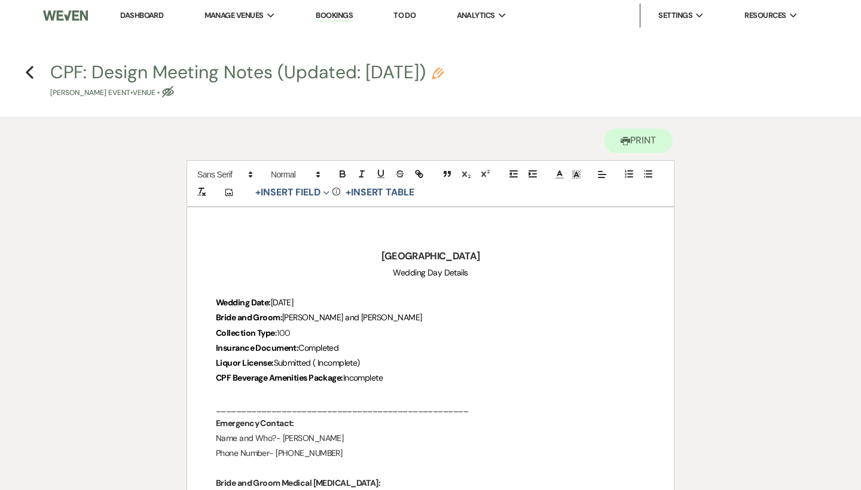
scroll to position [0, 0]
click at [171, 92] on icon "Eye Blocked" at bounding box center [168, 92] width 12 height 12
select select "60"
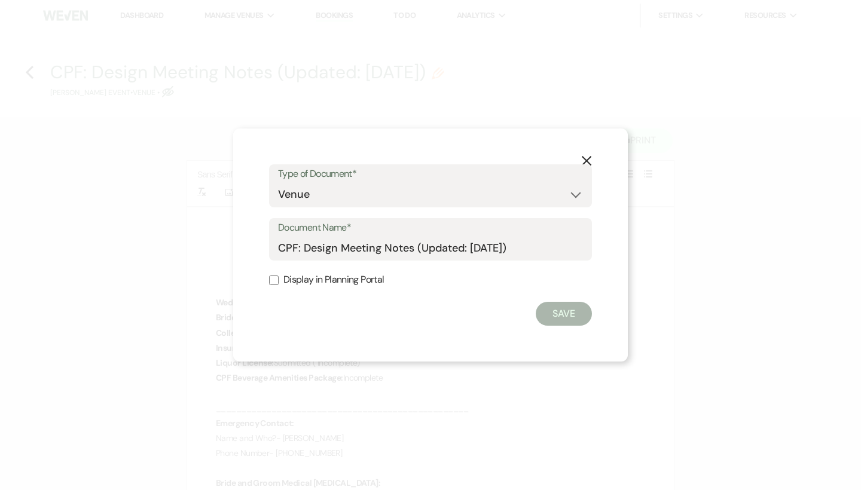
click at [355, 266] on form "Type of Document* Special Event Insurance Vendor Certificate of Insurance Contr…" at bounding box center [430, 245] width 323 height 162
click at [355, 278] on label "Display in Planning Portal" at bounding box center [430, 279] width 323 height 17
click at [278, 278] on input "Display in Planning Portal" at bounding box center [274, 280] width 10 height 10
checkbox input "true"
click at [568, 310] on button "Save" at bounding box center [563, 314] width 56 height 24
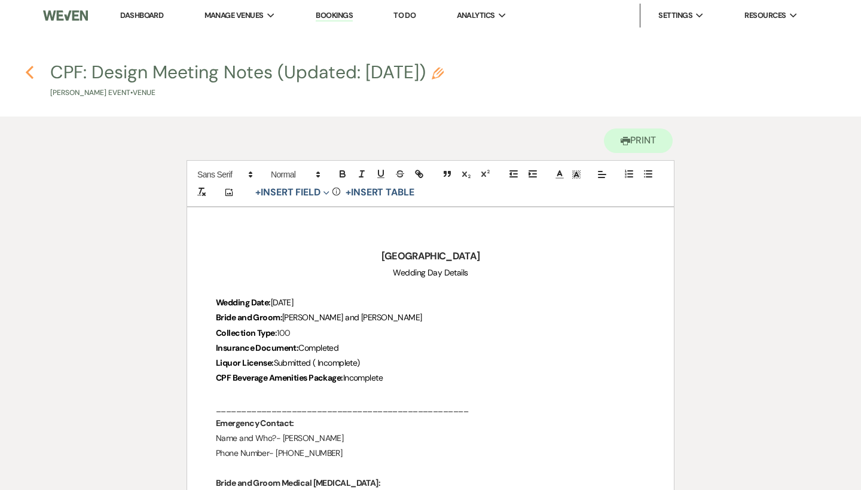
click at [30, 69] on use "button" at bounding box center [30, 72] width 8 height 13
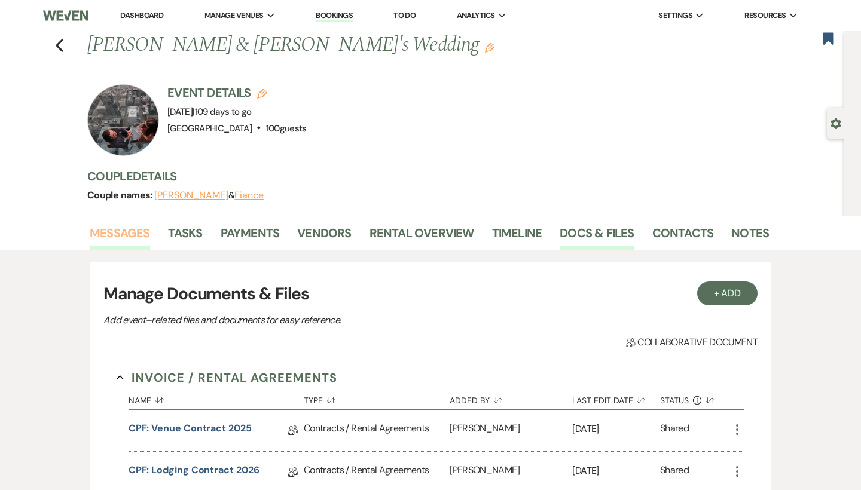
click at [123, 232] on link "Messages" at bounding box center [120, 236] width 60 height 26
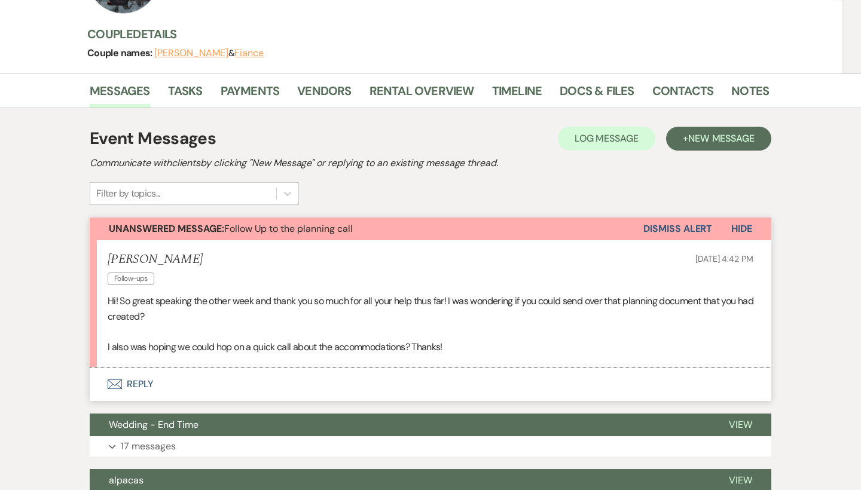
click at [107, 376] on button "Envelope Reply" at bounding box center [430, 384] width 681 height 33
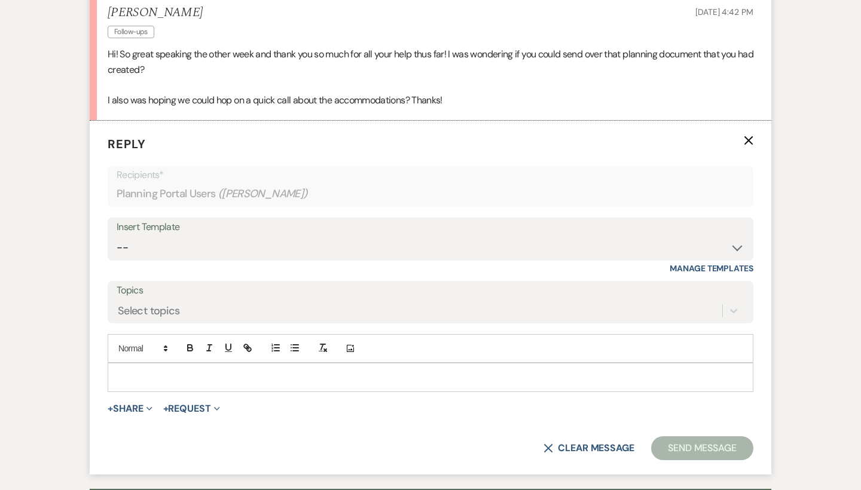
scroll to position [438, 0]
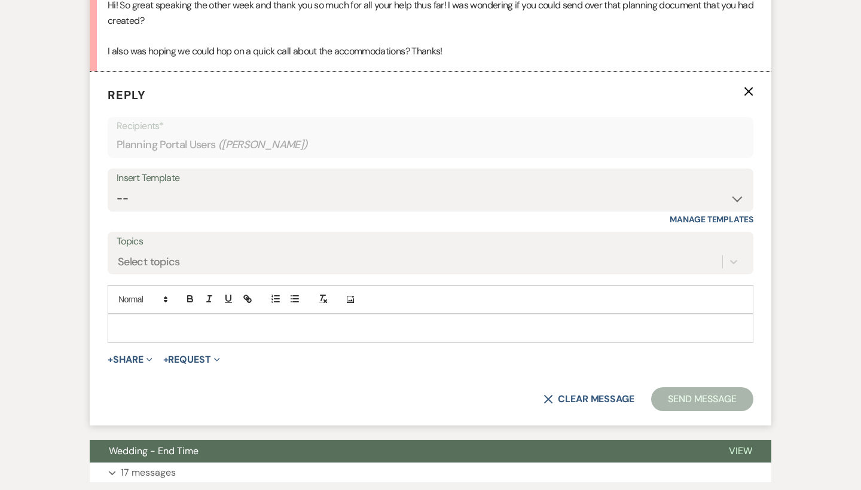
click at [245, 345] on form "Reply X Recipients* Planning Portal Users ( [PERSON_NAME] ) Insert Template -- …" at bounding box center [430, 249] width 681 height 354
click at [240, 325] on p at bounding box center [430, 327] width 626 height 13
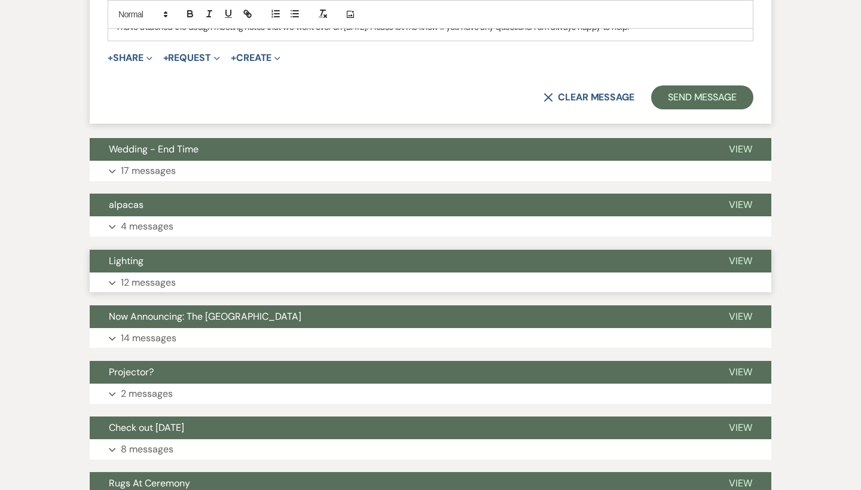
scroll to position [795, 0]
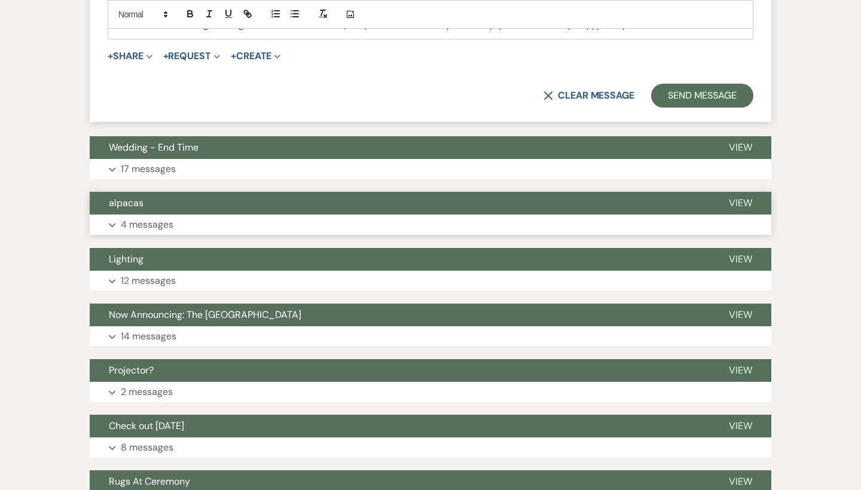
click at [259, 207] on button "alpacas" at bounding box center [400, 203] width 620 height 23
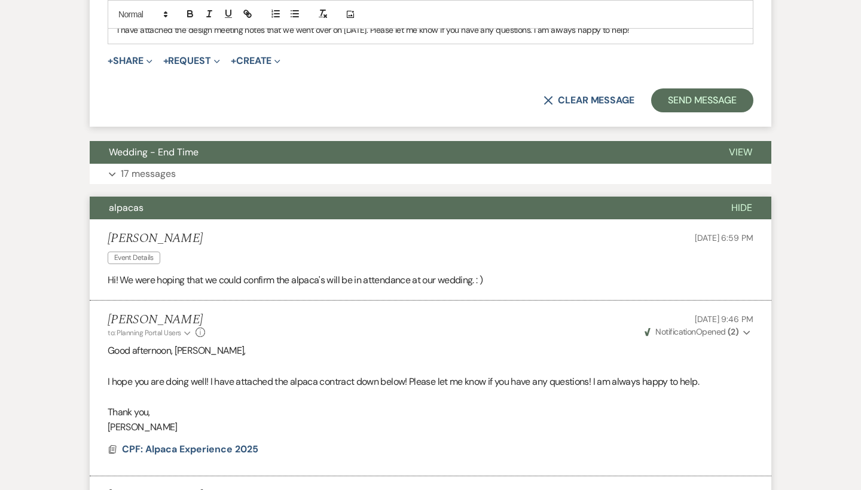
scroll to position [782, 0]
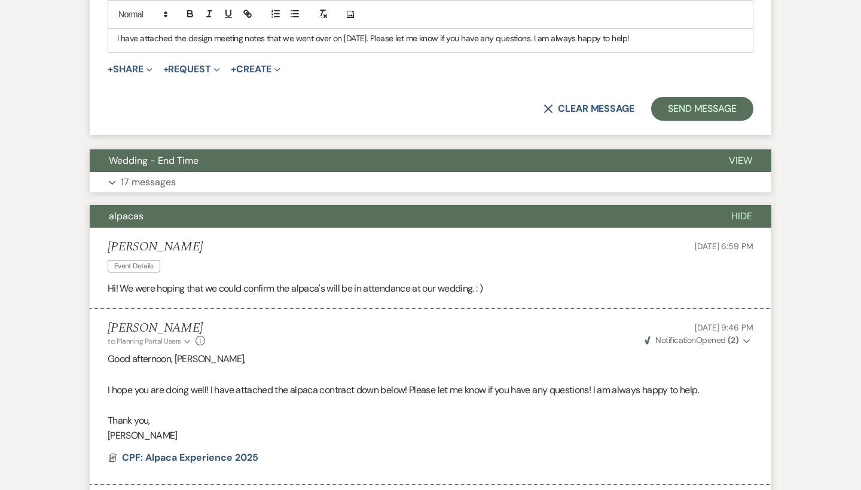
click at [240, 172] on button "Expand 17 messages" at bounding box center [430, 182] width 681 height 20
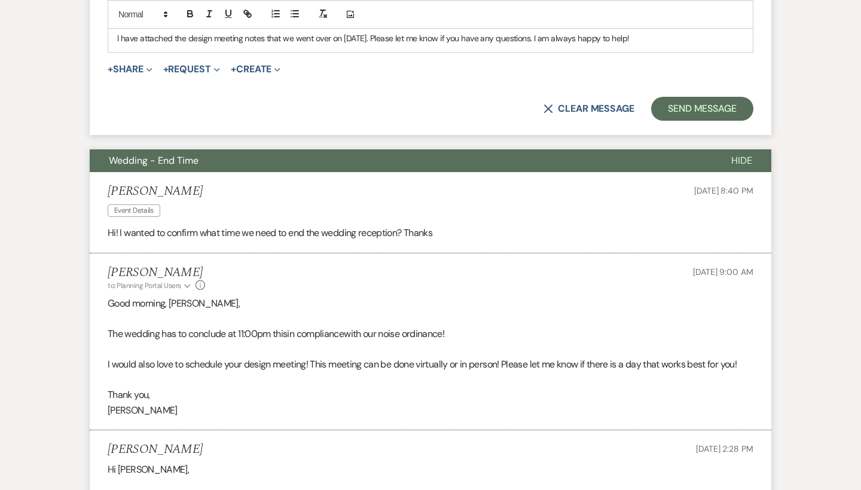
click at [240, 172] on li "[PERSON_NAME] Event Details [DATE] 8:40 PM Hi! I wanted to confirm what time we…" at bounding box center [430, 212] width 681 height 81
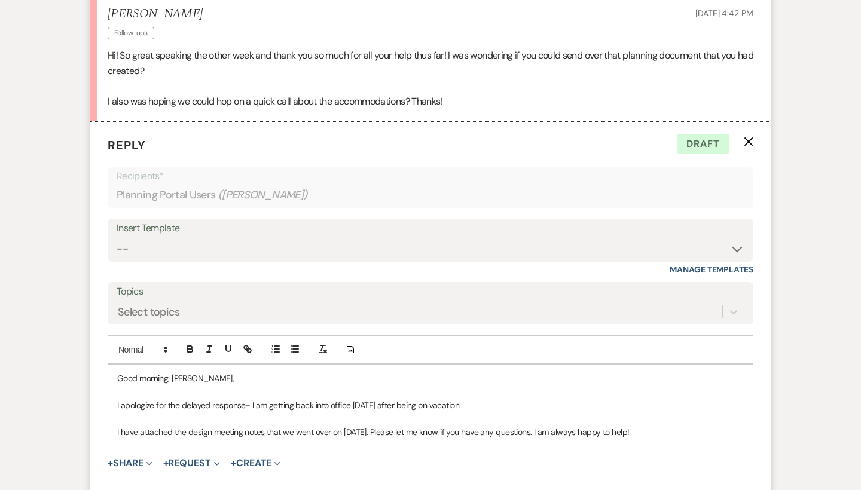
scroll to position [394, 0]
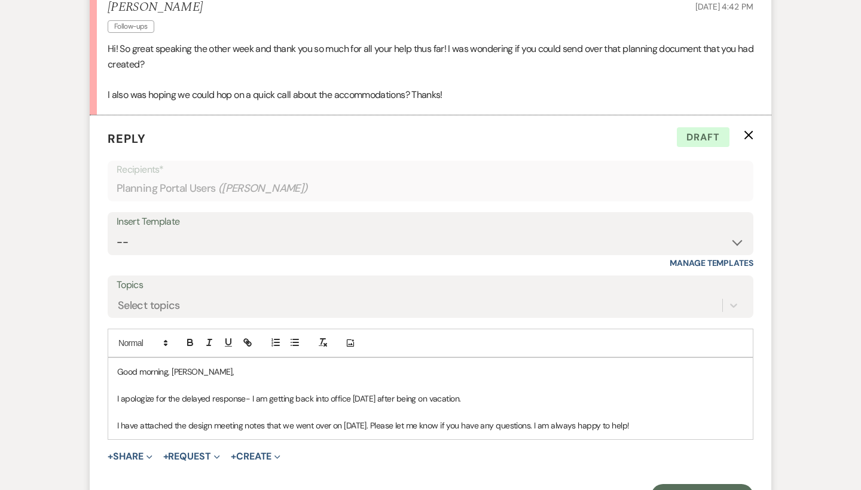
click at [681, 423] on p "I have attached the design meeting notes that we went over on [DATE]. Please le…" at bounding box center [430, 425] width 626 height 13
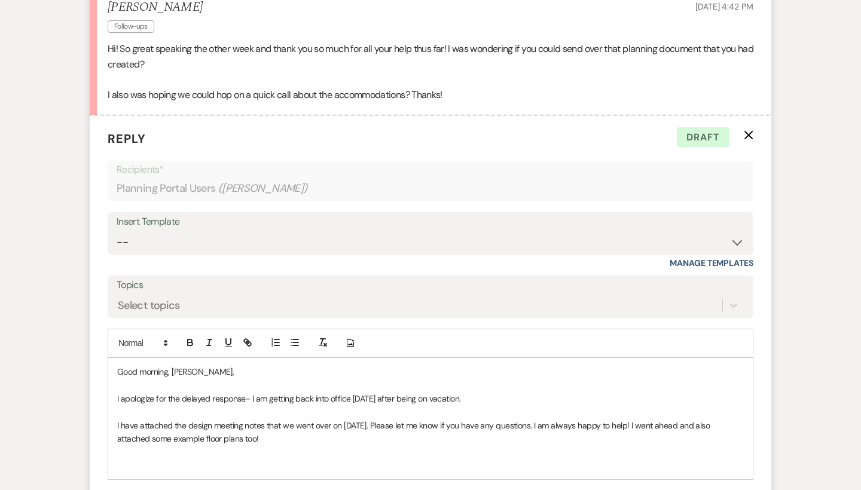
click at [208, 459] on p at bounding box center [430, 465] width 626 height 13
click at [387, 460] on p "I have attached a bartering agreement below that I will need perfect mix bardte…" at bounding box center [430, 465] width 626 height 13
click at [411, 462] on p "I have attached a bartering agreement below that I will need perfect mix bardte…" at bounding box center [430, 465] width 626 height 13
click at [474, 459] on p "I have attached a bartering agreement below that I will need perfect mix barten…" at bounding box center [430, 465] width 626 height 13
click at [562, 460] on p "I have attached a bartering agreement below that I will need perfect mix barten…" at bounding box center [430, 465] width 626 height 13
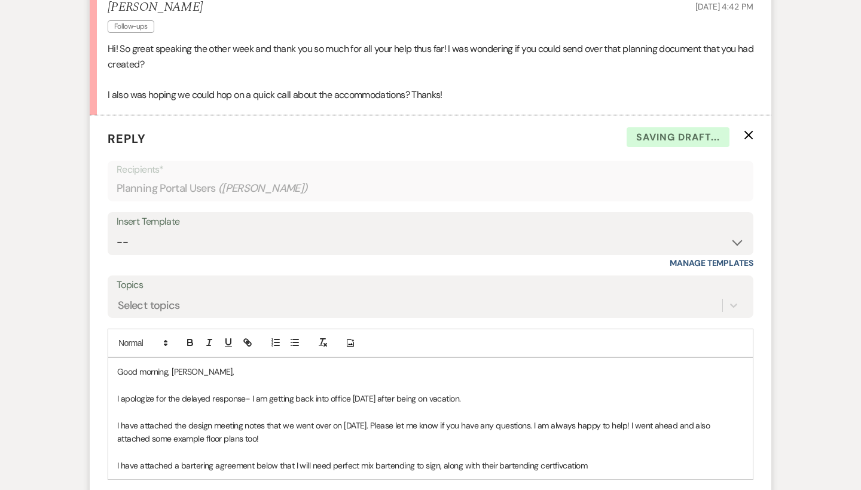
click at [604, 459] on p "I have attached a bartering agreement below that I will need perfect mix barten…" at bounding box center [430, 465] width 626 height 13
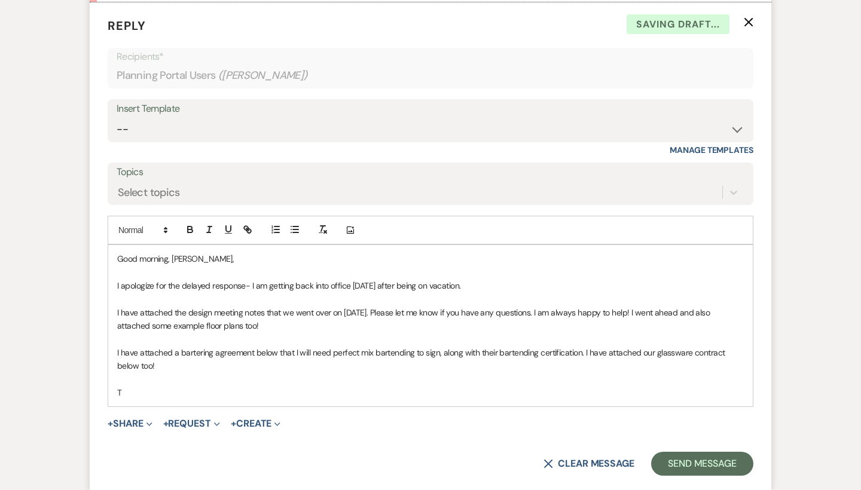
scroll to position [508, 0]
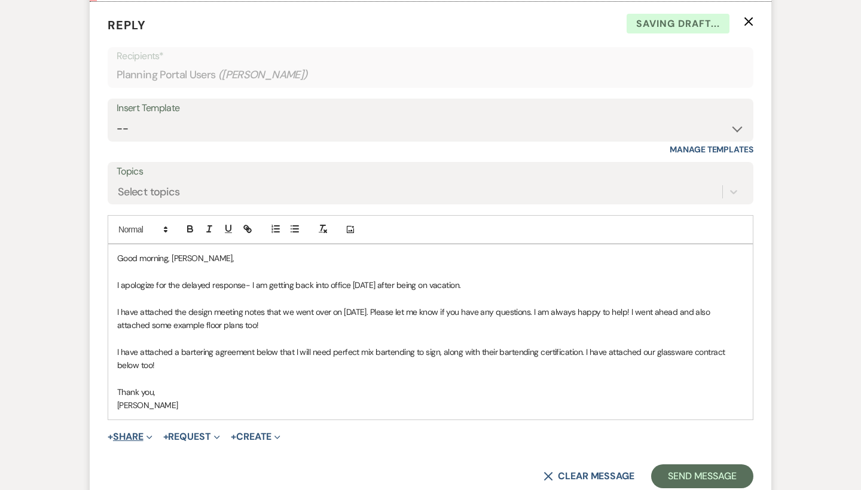
click at [128, 434] on button "+ Share Expand" at bounding box center [130, 437] width 45 height 10
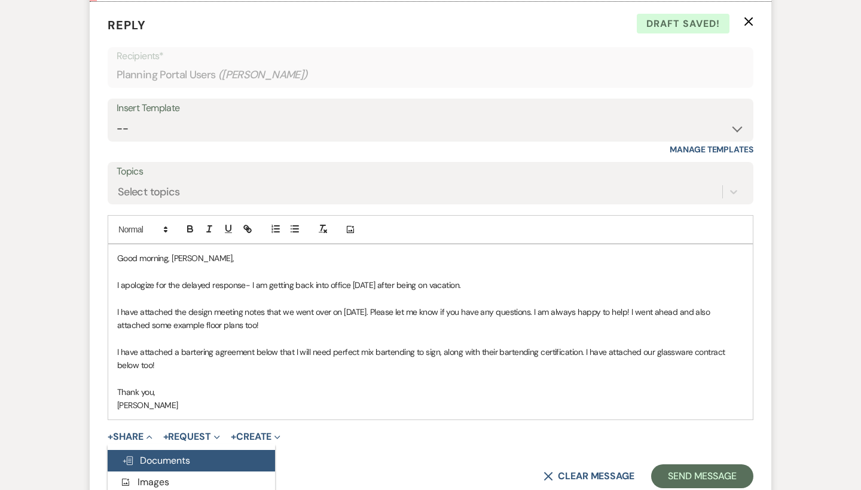
click at [163, 454] on span "Doc Upload Documents" at bounding box center [156, 460] width 68 height 13
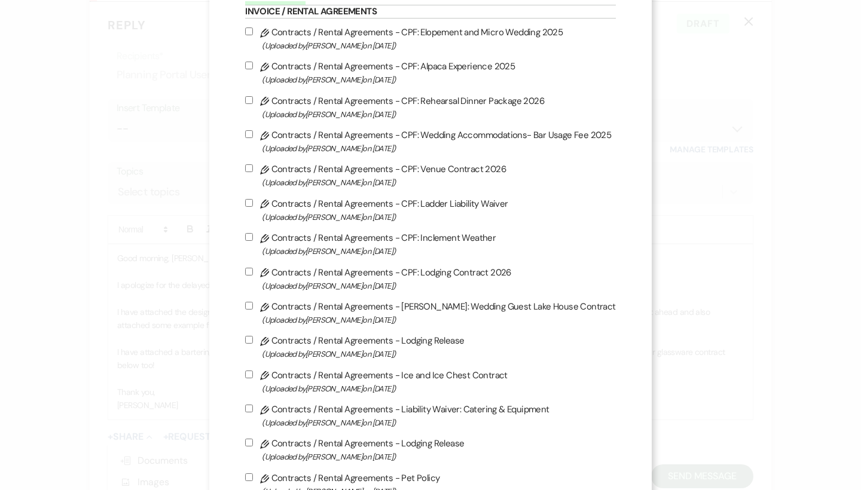
scroll to position [87, 0]
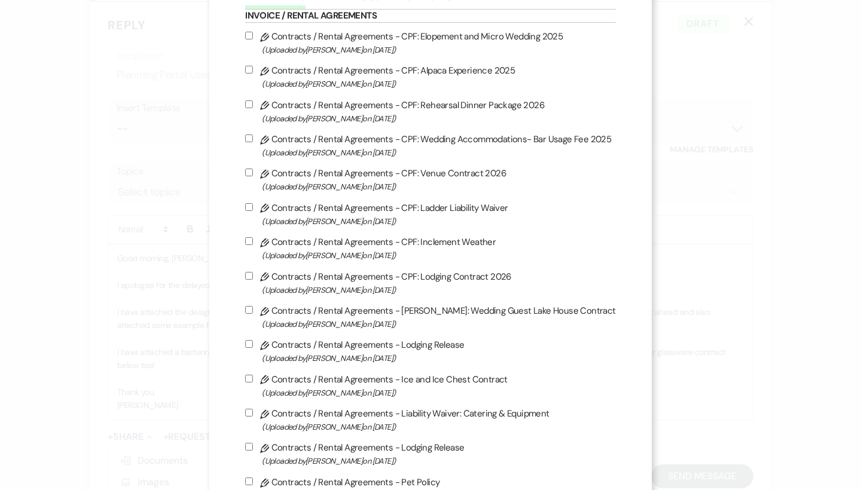
click at [367, 76] on label "Pencil Contracts / Rental Agreements - CPF: Alpaca Experience 2025 (Uploaded by…" at bounding box center [430, 77] width 370 height 28
click at [253, 74] on input "Pencil Contracts / Rental Agreements - CPF: Alpaca Experience 2025 (Uploaded by…" at bounding box center [249, 70] width 8 height 8
click at [367, 76] on label "Pencil Contracts / Rental Agreements - CPF: Alpaca Experience 2025 (Uploaded by…" at bounding box center [430, 77] width 370 height 28
click at [253, 74] on input "Pencil Contracts / Rental Agreements - CPF: Alpaca Experience 2025 (Uploaded by…" at bounding box center [249, 70] width 8 height 8
checkbox input "false"
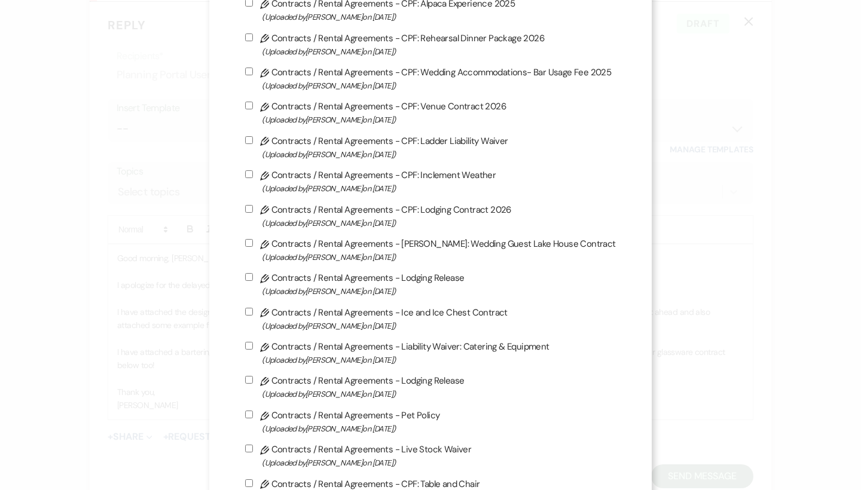
scroll to position [148, 0]
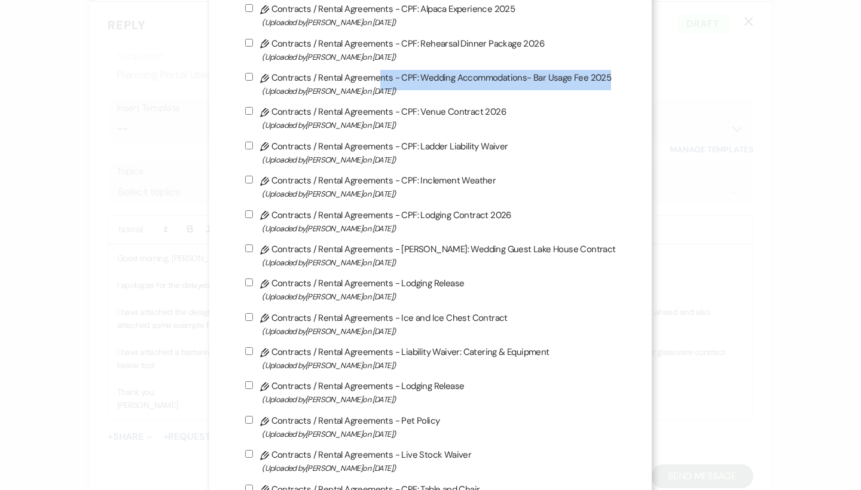
click at [383, 85] on label "Pencil Contracts / Rental Agreements - CPF: Wedding Accommodations- Bar Usage F…" at bounding box center [430, 84] width 370 height 28
click at [253, 81] on input "Pencil Contracts / Rental Agreements - CPF: Wedding Accommodations- Bar Usage F…" at bounding box center [249, 77] width 8 height 8
checkbox input "true"
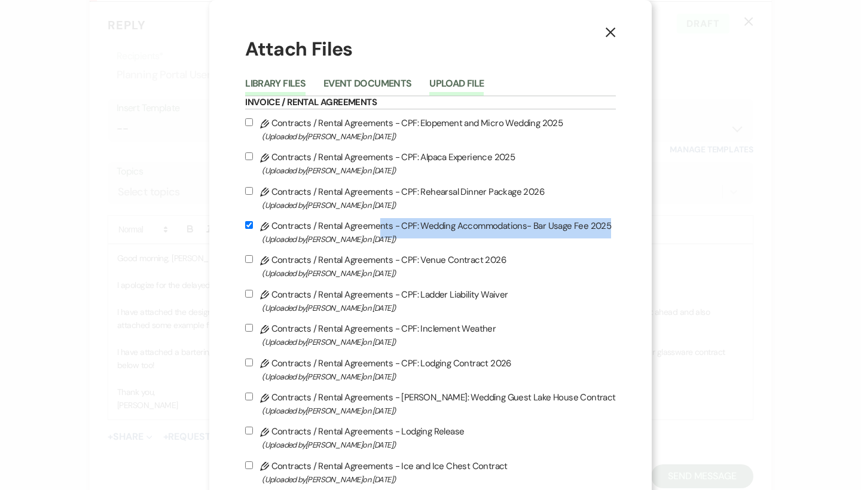
scroll to position [0, 0]
click at [445, 82] on button "Upload File" at bounding box center [456, 87] width 54 height 17
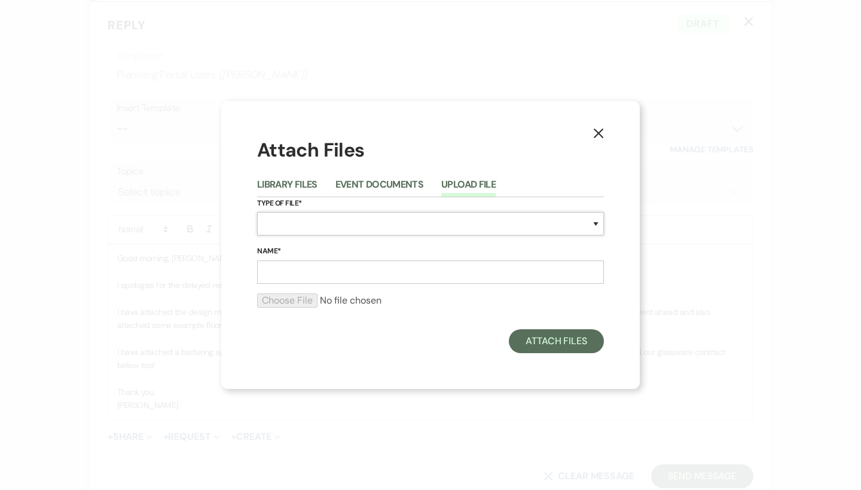
select select "0"
click at [329, 274] on input "Name*" at bounding box center [430, 272] width 347 height 23
click at [308, 262] on input "Name*" at bounding box center [430, 272] width 347 height 23
type input "B"
type input "CPF Bartending Agreement"
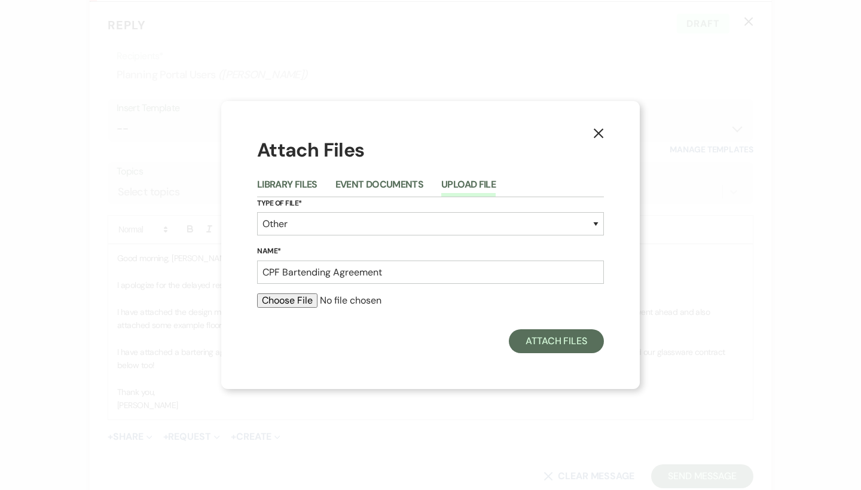
click at [282, 297] on input "file" at bounding box center [430, 300] width 347 height 14
type input "C:\fakepath\CPF Bartending Policies -2.pdf"
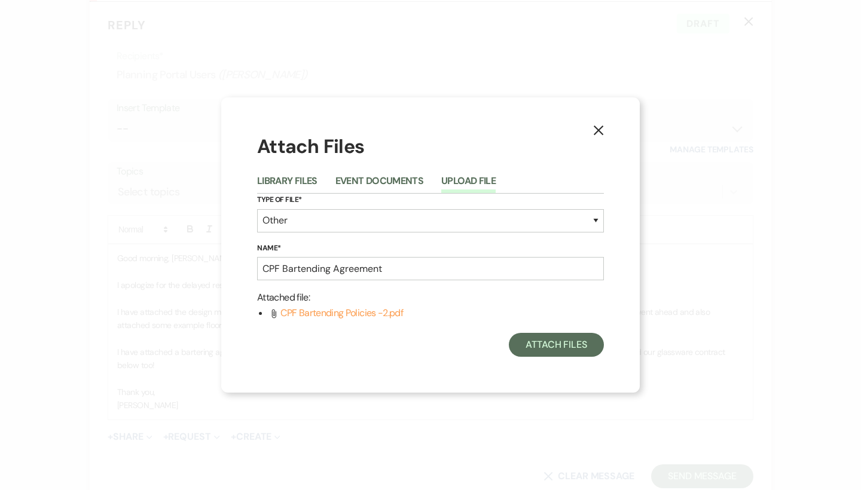
click at [518, 356] on div "X Attach Files Library Files Event Documents Upload File Type of File* Special …" at bounding box center [430, 244] width 418 height 295
click at [540, 345] on button "Attach Files" at bounding box center [556, 345] width 95 height 24
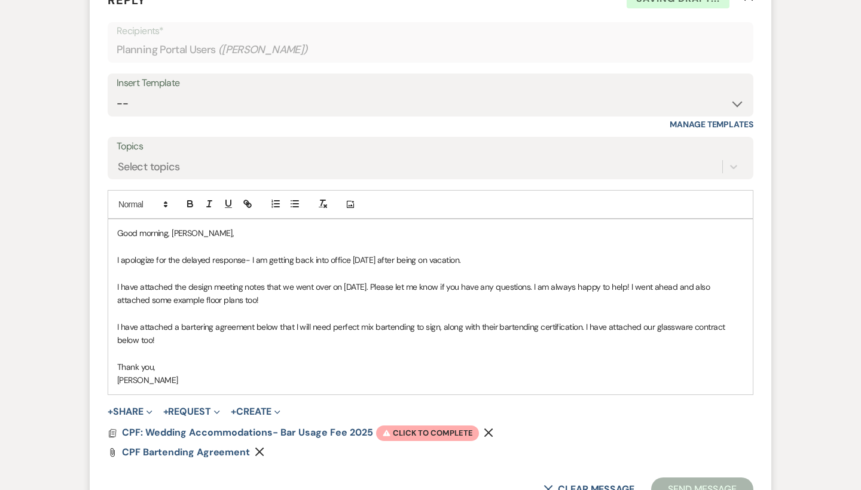
scroll to position [541, 0]
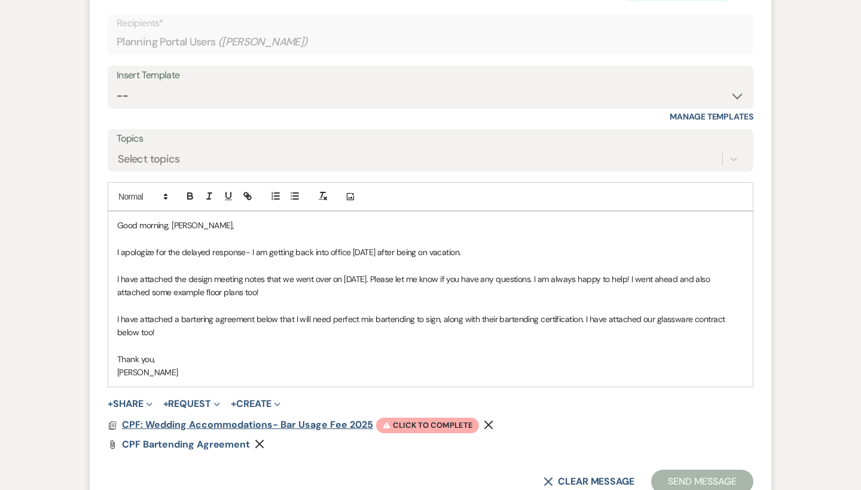
click at [219, 418] on span "CPF: Wedding Accommodations- Bar Usage Fee 2025" at bounding box center [247, 424] width 251 height 13
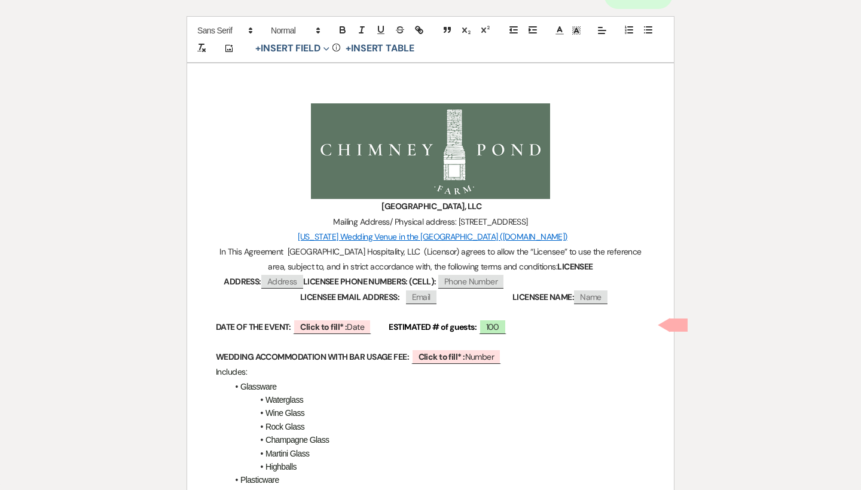
scroll to position [128, 0]
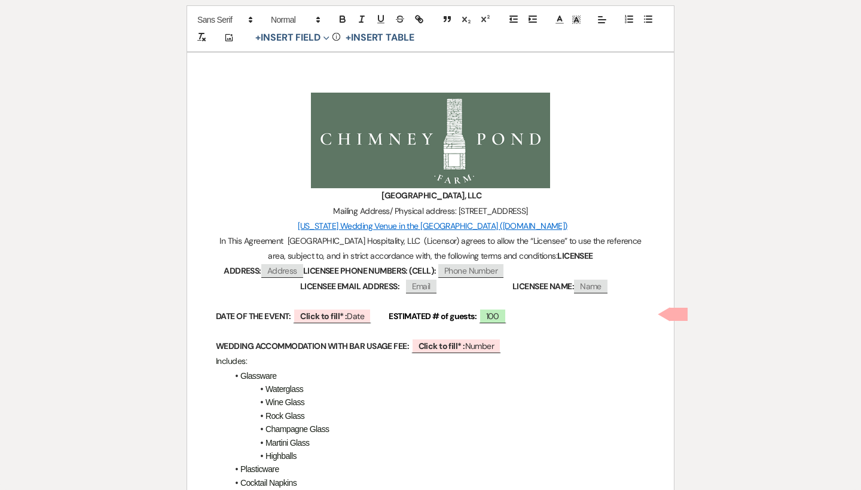
click at [348, 299] on p at bounding box center [430, 301] width 429 height 15
click at [347, 313] on b "Click to fill* :" at bounding box center [323, 316] width 47 height 11
select select "owner"
select select "Date"
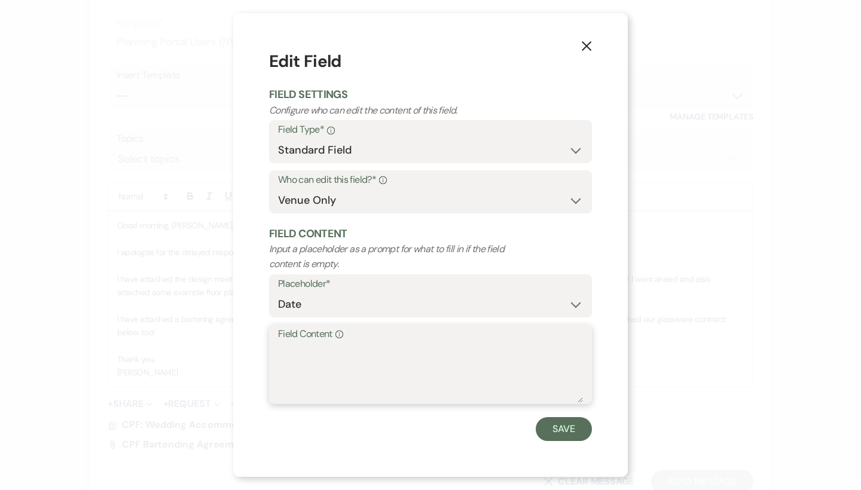
click at [293, 363] on textarea "Field Content Info" at bounding box center [430, 373] width 305 height 60
type textarea "D"
type textarea "S"
type textarea "[DATE]"
click at [555, 428] on button "Save" at bounding box center [563, 429] width 56 height 24
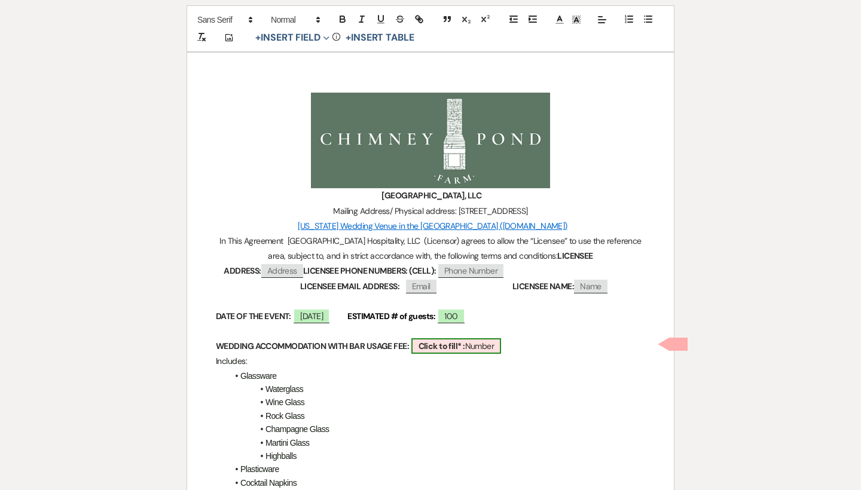
click at [465, 346] on b "Click to fill* :" at bounding box center [441, 346] width 47 height 11
select select "owner"
select select "Number"
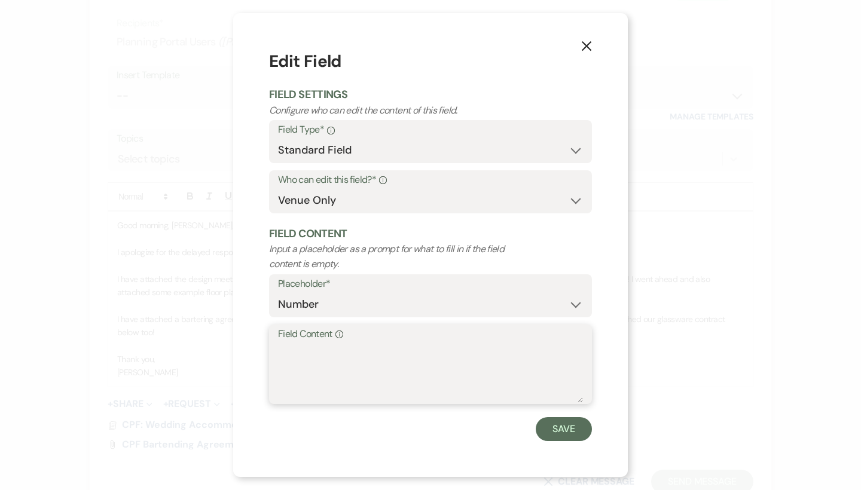
click at [345, 360] on textarea "Field Content Info" at bounding box center [430, 373] width 305 height 60
type textarea "$1000"
click at [565, 426] on button "Save" at bounding box center [563, 429] width 56 height 24
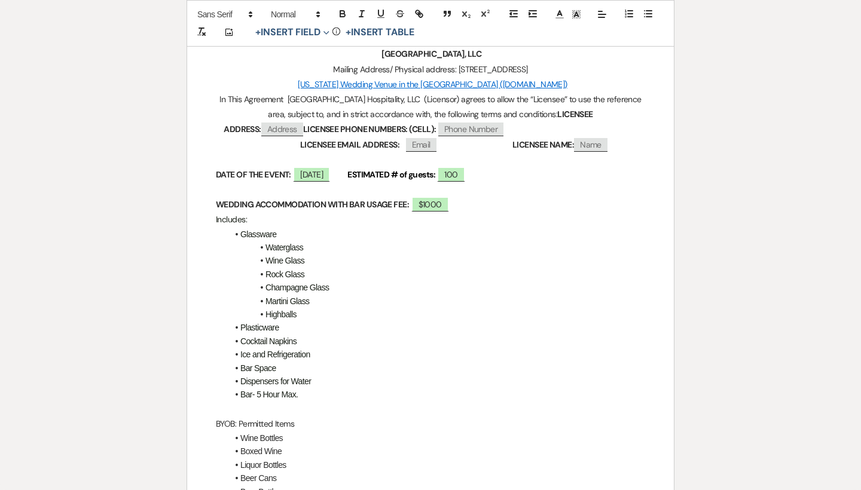
scroll to position [0, 0]
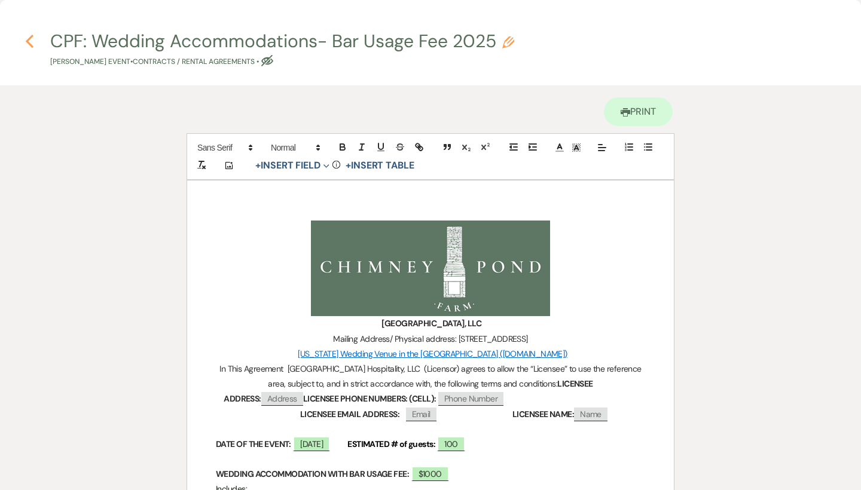
click at [27, 38] on icon "Previous" at bounding box center [29, 41] width 9 height 14
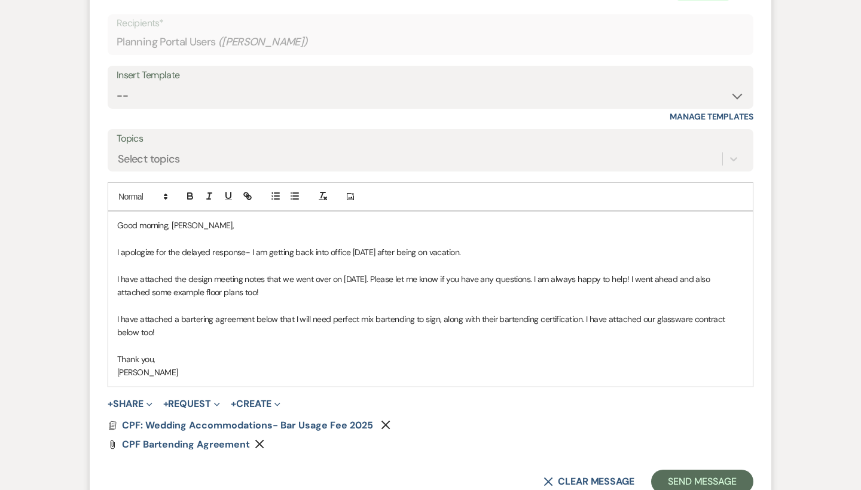
click at [307, 326] on p "I have attached a bartering agreement below that I will need perfect mix barten…" at bounding box center [430, 326] width 626 height 27
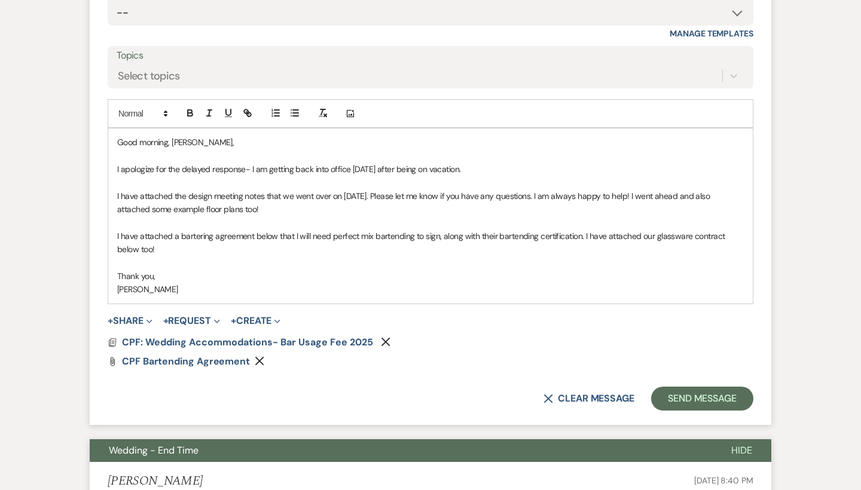
scroll to position [624, 0]
click at [136, 316] on button "+ Share Expand" at bounding box center [130, 321] width 45 height 10
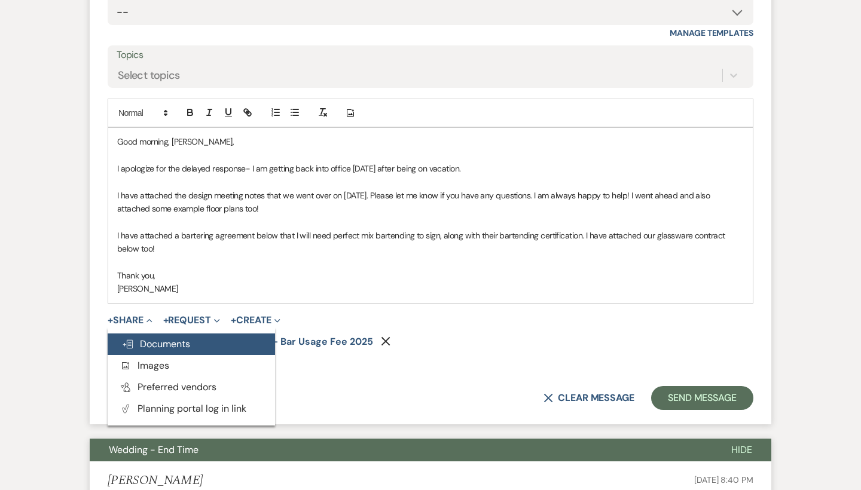
click at [155, 338] on span "Doc Upload Documents" at bounding box center [156, 344] width 68 height 13
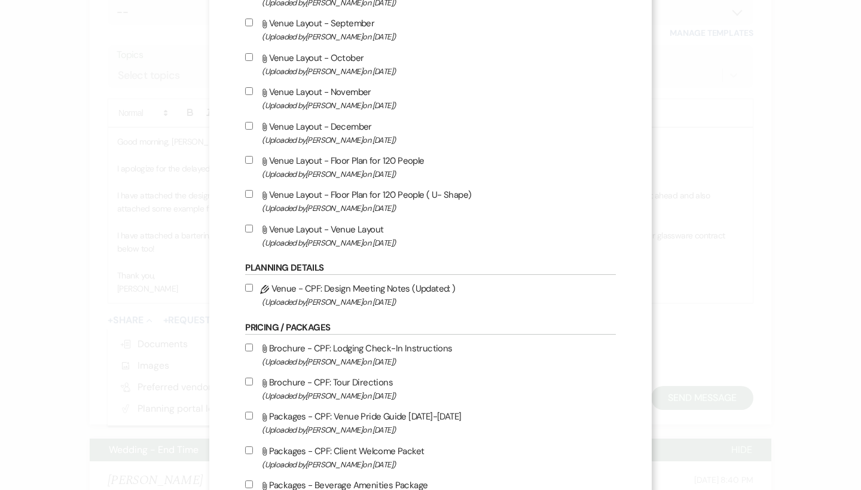
scroll to position [878, 0]
click at [341, 251] on label "Attach File Venue Layout - Venue Layout (Uploaded by [PERSON_NAME] on [DATE] )" at bounding box center [430, 237] width 370 height 28
click at [253, 234] on input "Attach File Venue Layout - Venue Layout (Uploaded by [PERSON_NAME] on [DATE] )" at bounding box center [249, 230] width 8 height 8
checkbox input "true"
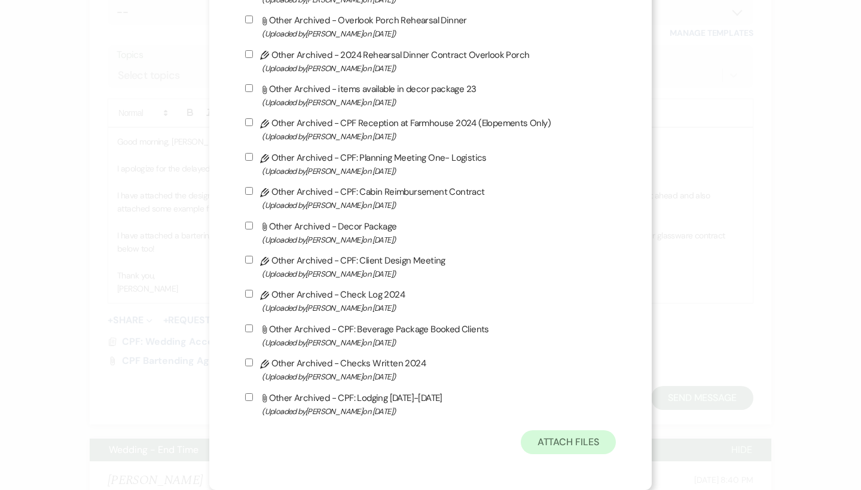
scroll to position [3190, 0]
click at [563, 449] on button "Attach Files" at bounding box center [567, 442] width 95 height 24
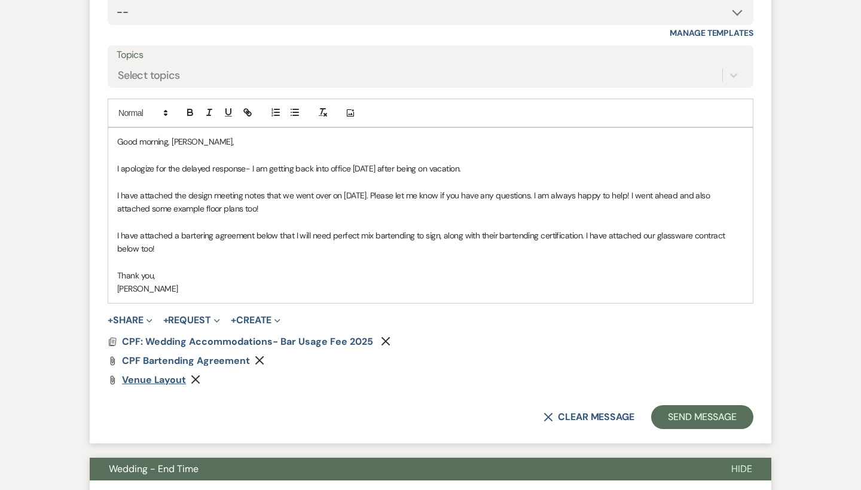
click at [172, 373] on span "Venue Layout" at bounding box center [154, 379] width 64 height 13
click at [134, 316] on button "+ Share Expand" at bounding box center [130, 321] width 45 height 10
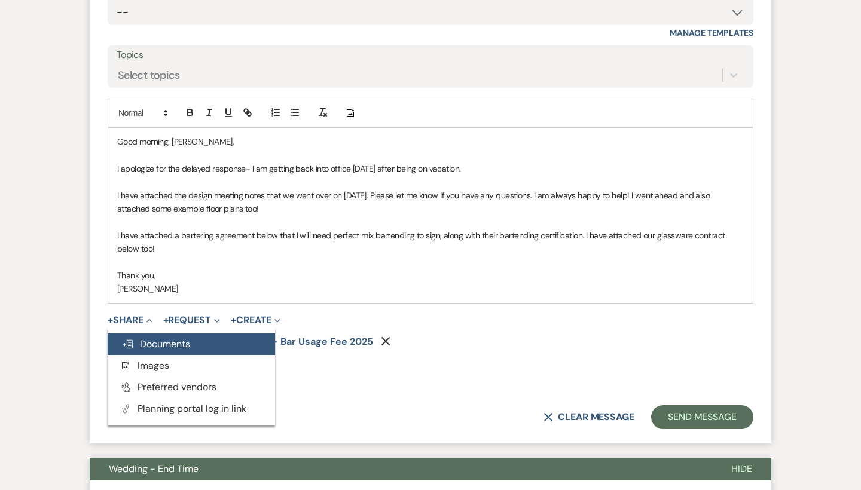
click at [189, 341] on span "Doc Upload Documents" at bounding box center [156, 344] width 68 height 13
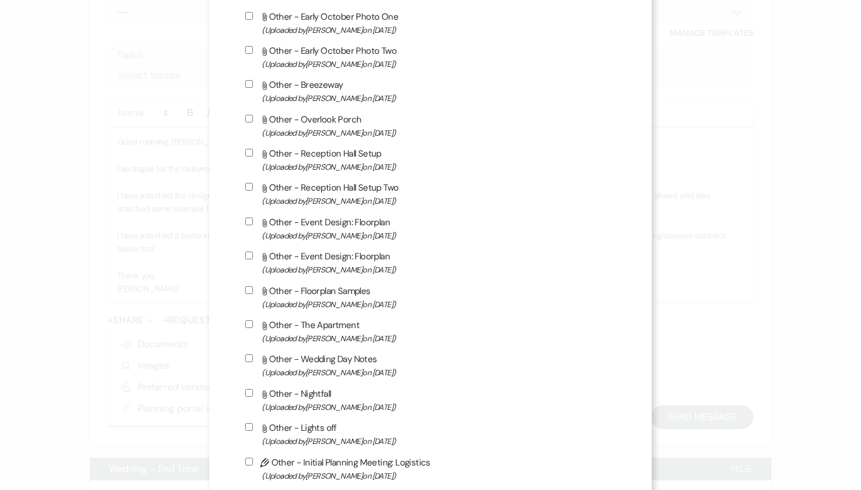
scroll to position [2051, 0]
click at [339, 310] on span "(Uploaded by [PERSON_NAME] on [DATE] )" at bounding box center [438, 303] width 353 height 14
click at [253, 292] on input "Attach File Other - Floorplan Samples (Uploaded by [PERSON_NAME] on [DATE] )" at bounding box center [249, 288] width 8 height 8
checkbox input "true"
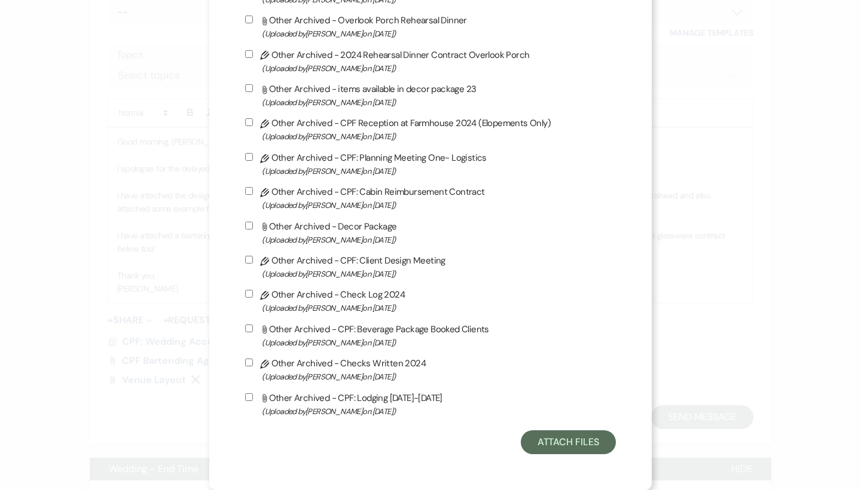
scroll to position [3190, 0]
click at [546, 445] on button "Attach Files" at bounding box center [567, 442] width 95 height 24
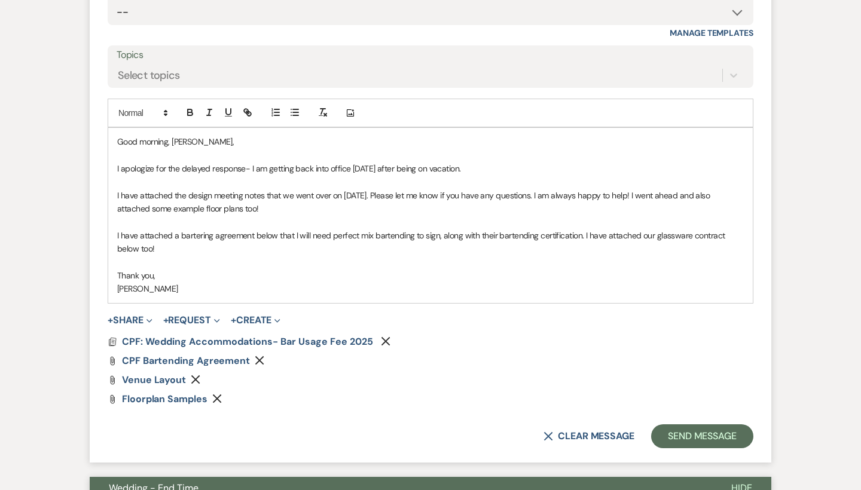
click at [132, 399] on form "Reply X Saving draft... Recipients* Planning Portal Users ( [PERSON_NAME] ) Ins…" at bounding box center [430, 173] width 681 height 577
click at [151, 384] on div "Docs CPF: Wedding Accommodations- Bar Usage Fee 2025 Remove Attach File CPF Bar…" at bounding box center [430, 370] width 645 height 67
click at [152, 393] on span "Floorplan Samples" at bounding box center [164, 399] width 85 height 13
click at [711, 427] on button "Send Message" at bounding box center [702, 436] width 102 height 24
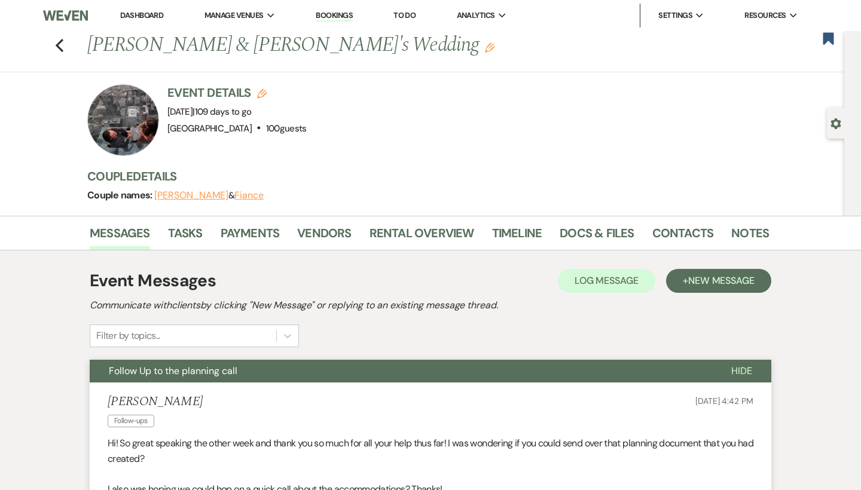
scroll to position [0, 0]
click at [65, 50] on div "Previous [PERSON_NAME] & [PERSON_NAME]'s Wedding Edit Bookmark" at bounding box center [419, 51] width 850 height 41
click at [60, 48] on use "button" at bounding box center [60, 45] width 8 height 13
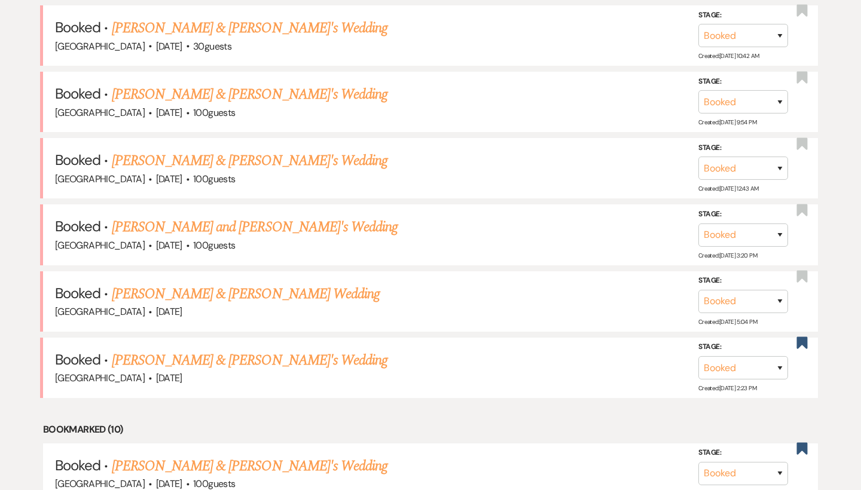
scroll to position [1229, 0]
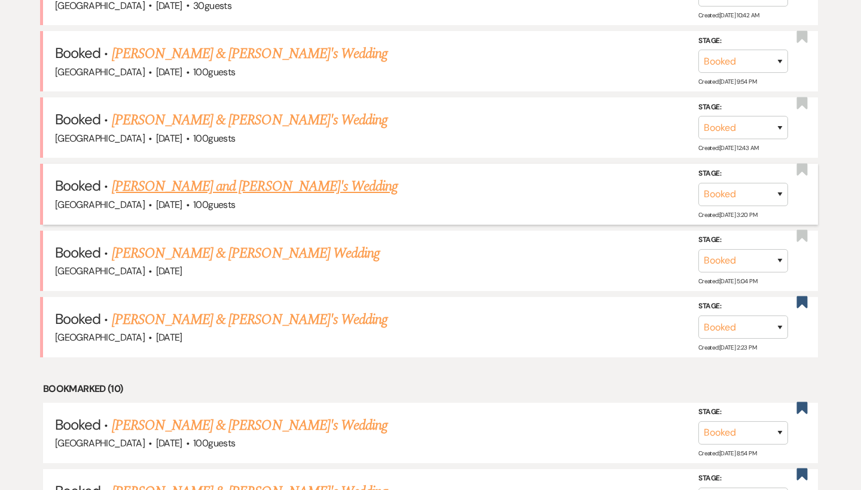
click at [212, 176] on link "[PERSON_NAME] and [PERSON_NAME]'s Wedding" at bounding box center [255, 187] width 286 height 22
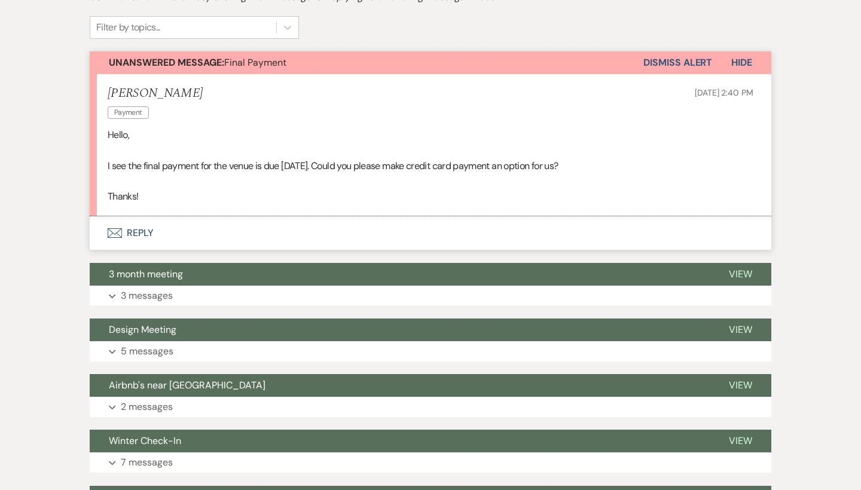
scroll to position [109, 0]
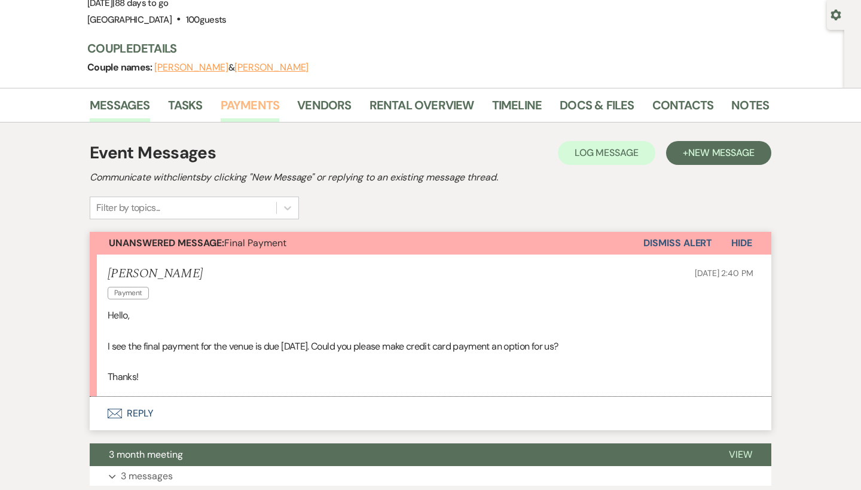
click at [258, 106] on link "Payments" at bounding box center [250, 109] width 59 height 26
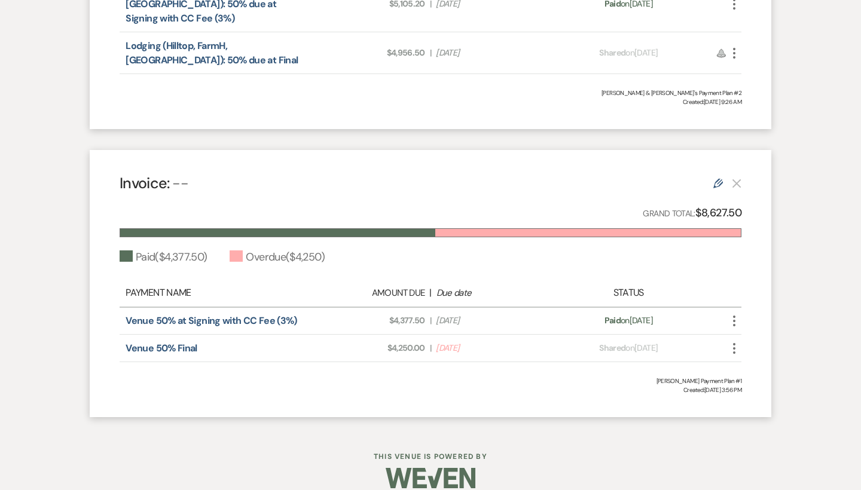
scroll to position [529, 0]
click at [716, 179] on use at bounding box center [718, 184] width 10 height 10
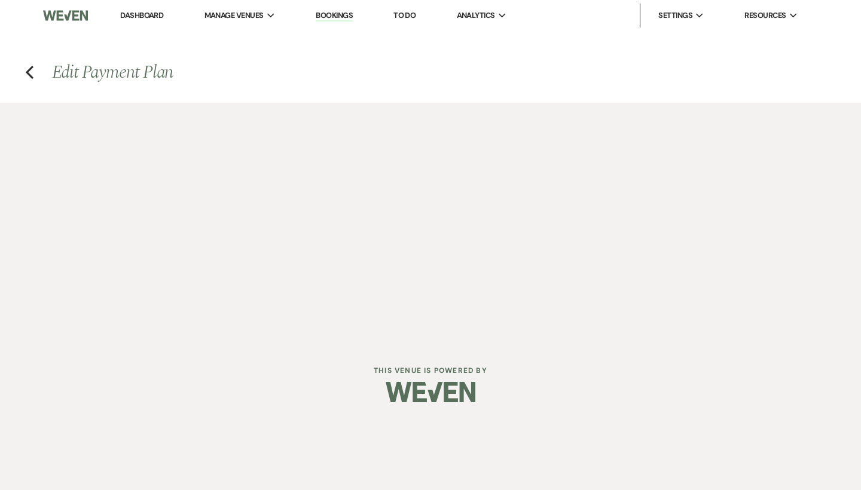
select select "1"
select select "true"
select select "2"
select select "flat"
select select "true"
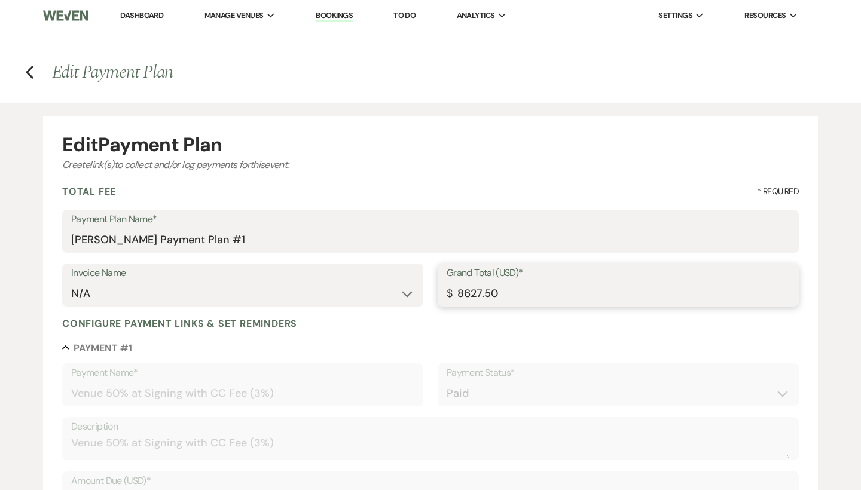
drag, startPoint x: 510, startPoint y: 296, endPoint x: 443, endPoint y: 294, distance: 67.6
click at [443, 294] on div "Grand Total (USD)* $ 8627.50" at bounding box center [617, 285] width 361 height 43
click at [496, 298] on input "8627.50" at bounding box center [617, 293] width 343 height 23
click at [482, 296] on input "8627.50" at bounding box center [617, 293] width 343 height 23
click at [512, 295] on input "8755.50" at bounding box center [617, 293] width 343 height 23
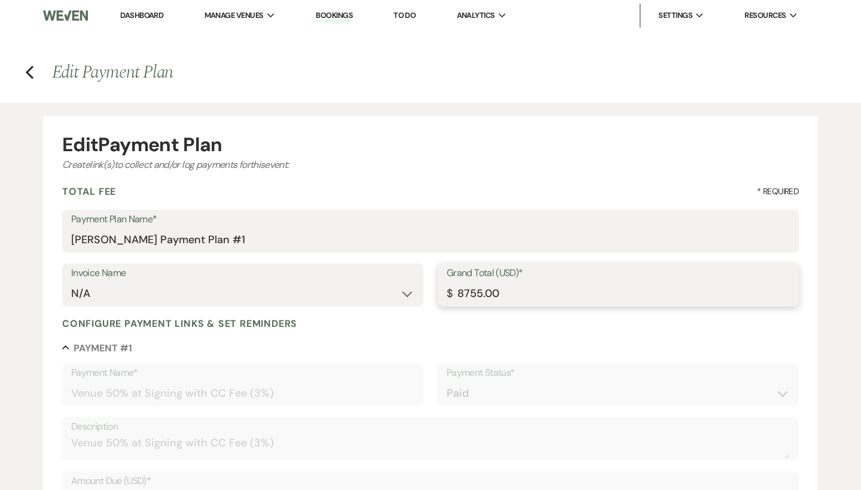
type input "8755.00"
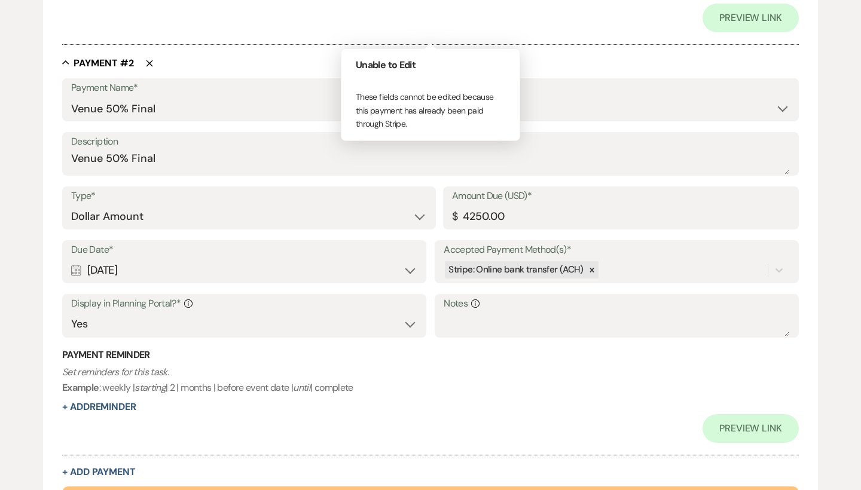
scroll to position [709, 0]
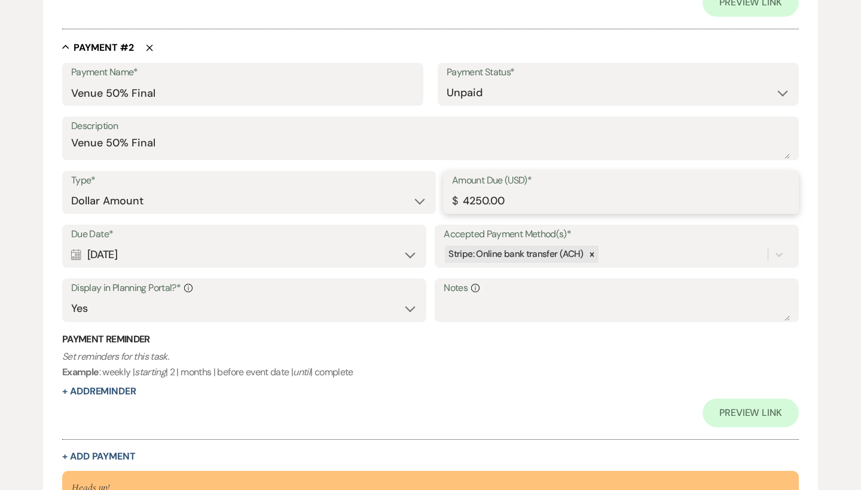
click at [519, 198] on input "4250.00" at bounding box center [621, 200] width 338 height 23
click at [491, 196] on input "4250.00" at bounding box center [621, 200] width 338 height 23
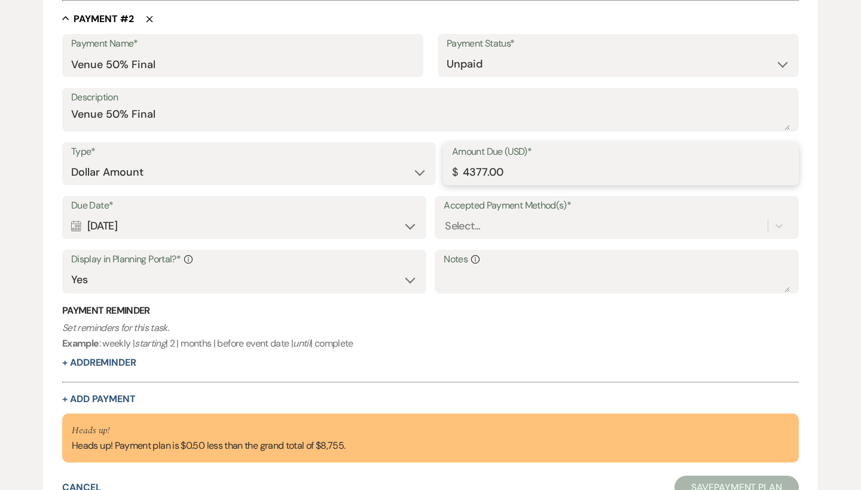
click at [497, 164] on input "4377.00" at bounding box center [621, 172] width 338 height 23
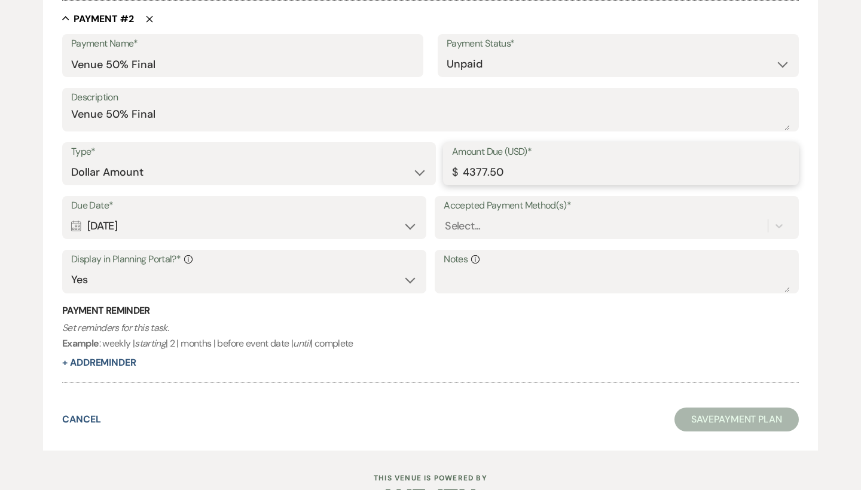
type input "4377.50"
click at [511, 217] on div "Select..." at bounding box center [605, 225] width 324 height 21
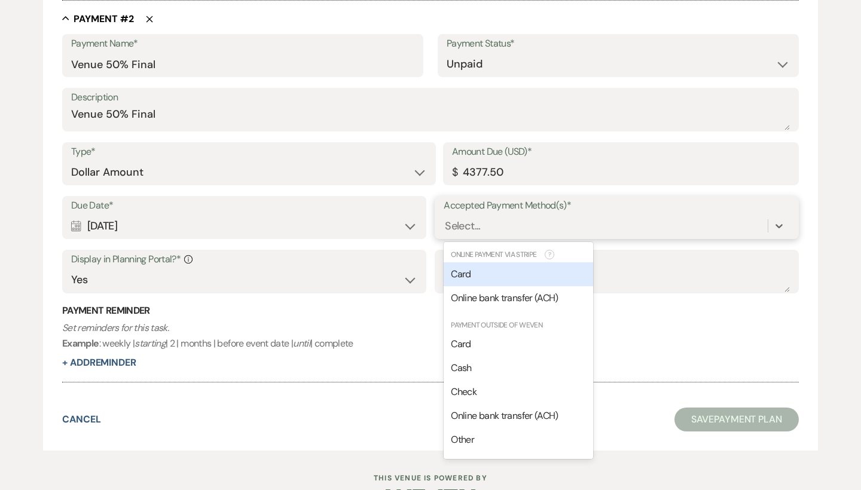
click at [503, 268] on div "Card" at bounding box center [517, 274] width 149 height 24
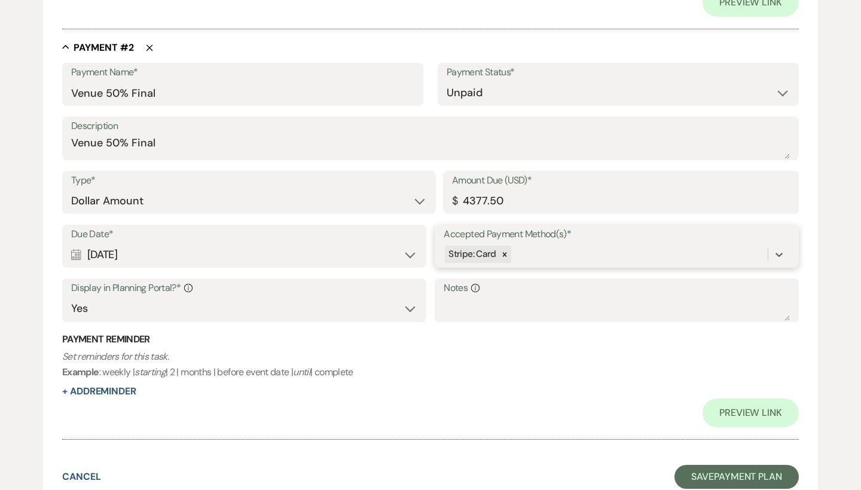
click at [533, 247] on div "Stripe: Card" at bounding box center [605, 254] width 324 height 21
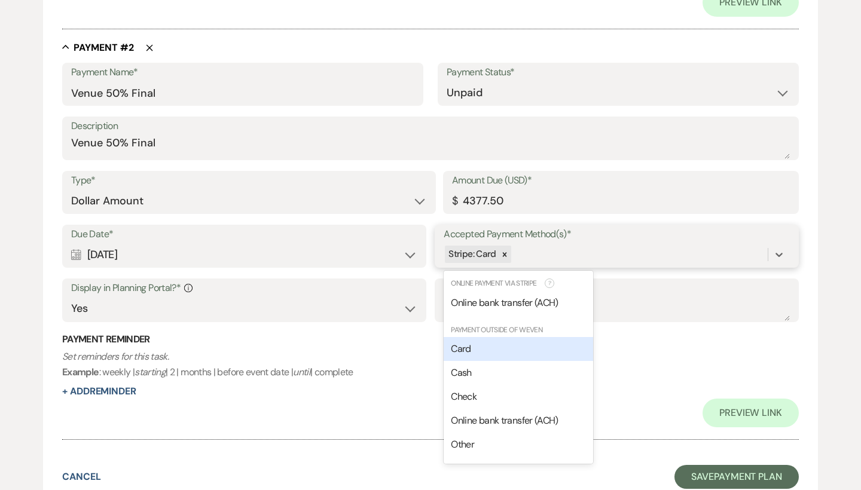
click at [505, 341] on div "Card" at bounding box center [517, 349] width 149 height 24
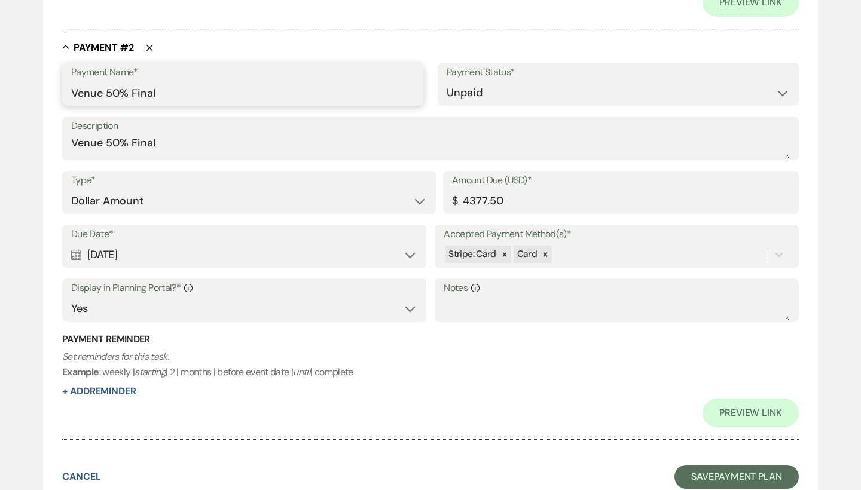
click at [193, 87] on input "Venue 50% Final" at bounding box center [242, 92] width 343 height 23
drag, startPoint x: 253, startPoint y: 83, endPoint x: 156, endPoint y: 87, distance: 96.9
click at [156, 87] on input "Venue 50% Final ( 3% CC FEE)" at bounding box center [242, 92] width 343 height 23
type input "Venue 50% Final ( 3% CC FEE)"
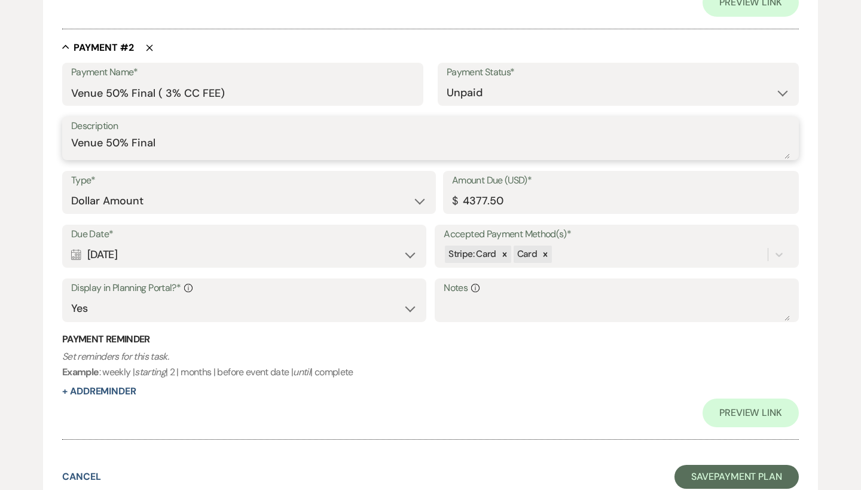
click at [197, 145] on textarea "Venue 50% Final" at bounding box center [430, 147] width 718 height 24
paste textarea "( 3% CC FEE)"
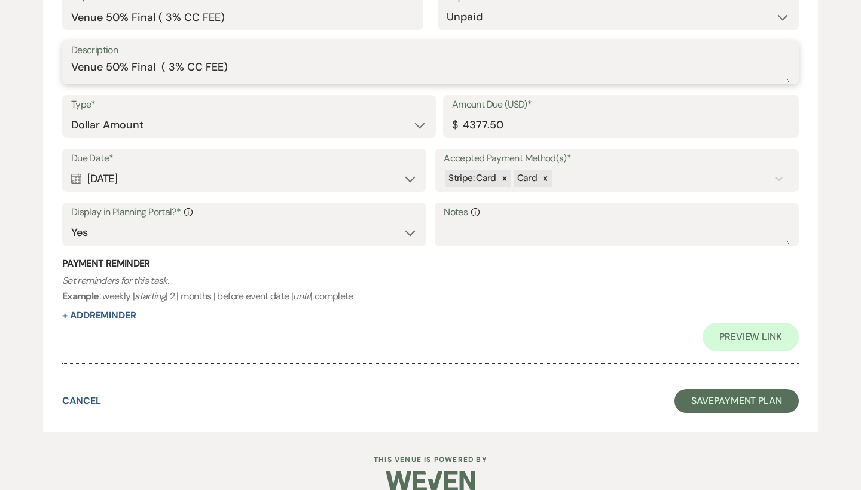
scroll to position [785, 0]
type textarea "Venue 50% Final ( 3% CC FEE)"
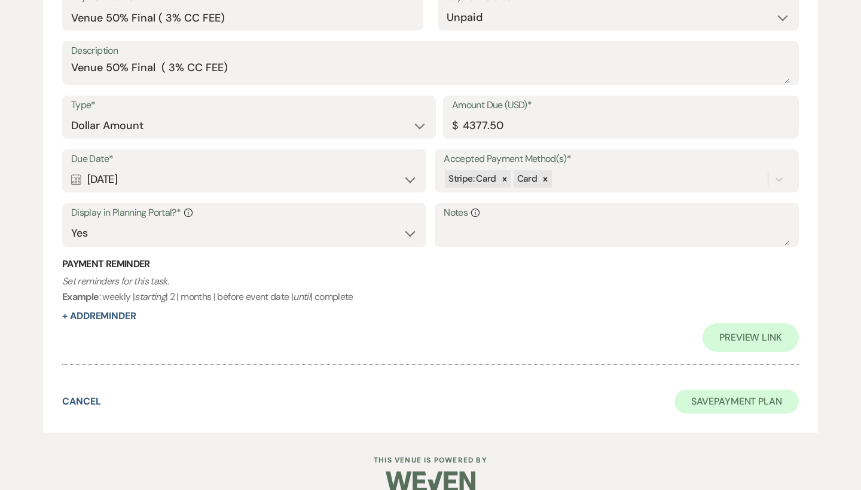
click at [733, 390] on button "Save Payment Plan" at bounding box center [736, 402] width 124 height 24
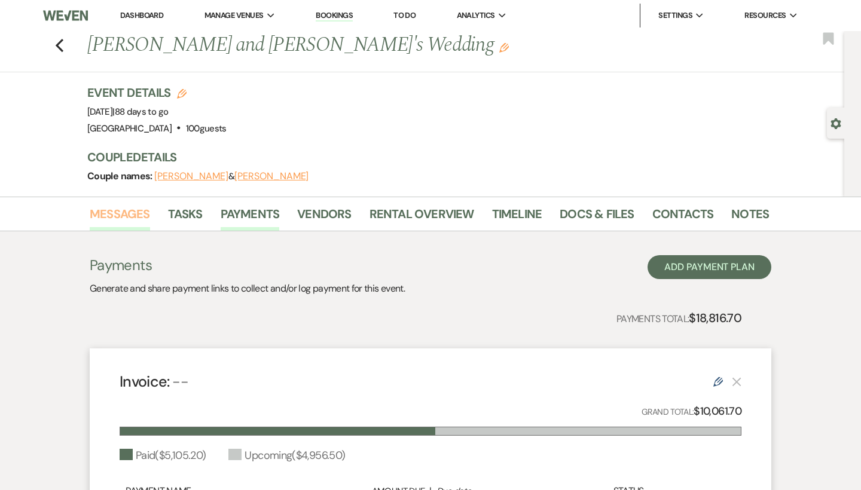
click at [133, 216] on link "Messages" at bounding box center [120, 217] width 60 height 26
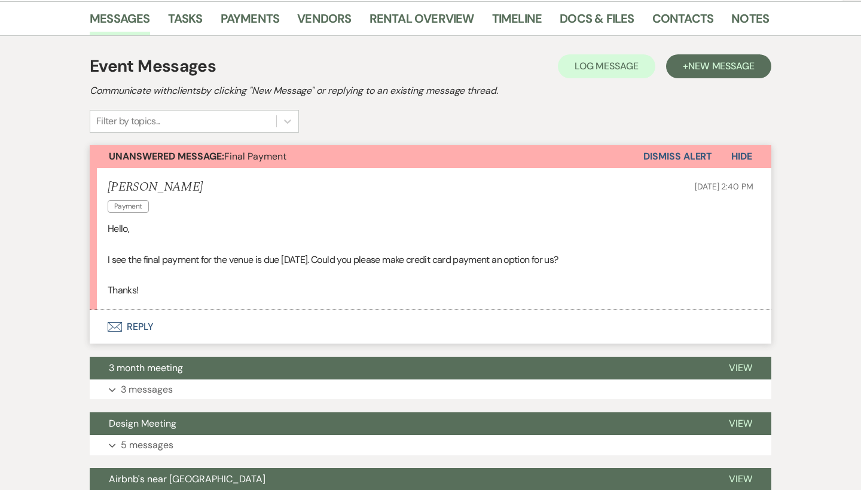
click at [145, 327] on button "Envelope Reply" at bounding box center [430, 326] width 681 height 33
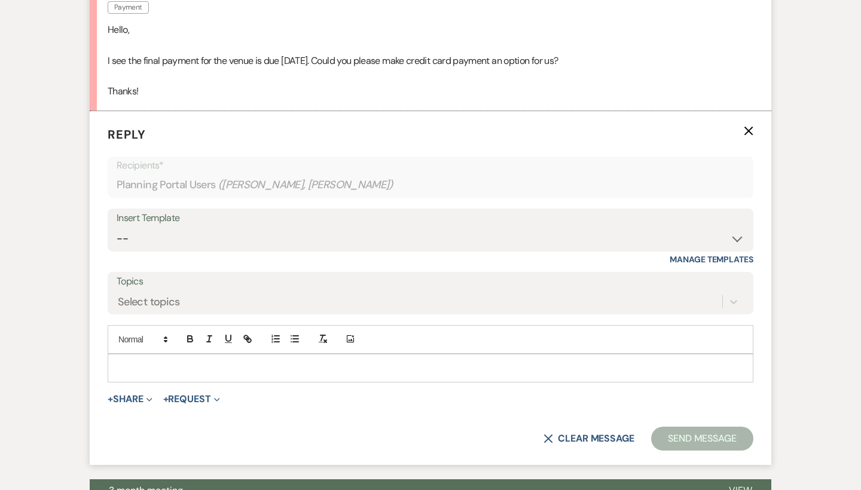
scroll to position [434, 0]
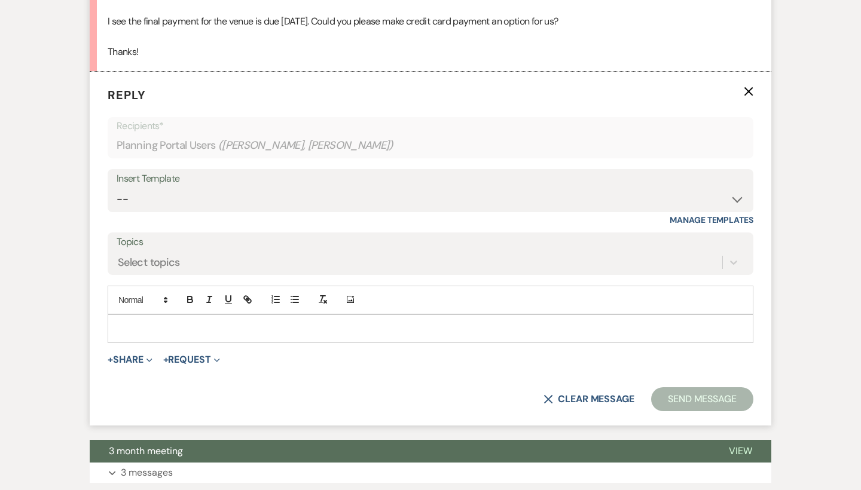
click at [222, 315] on div at bounding box center [430, 328] width 644 height 27
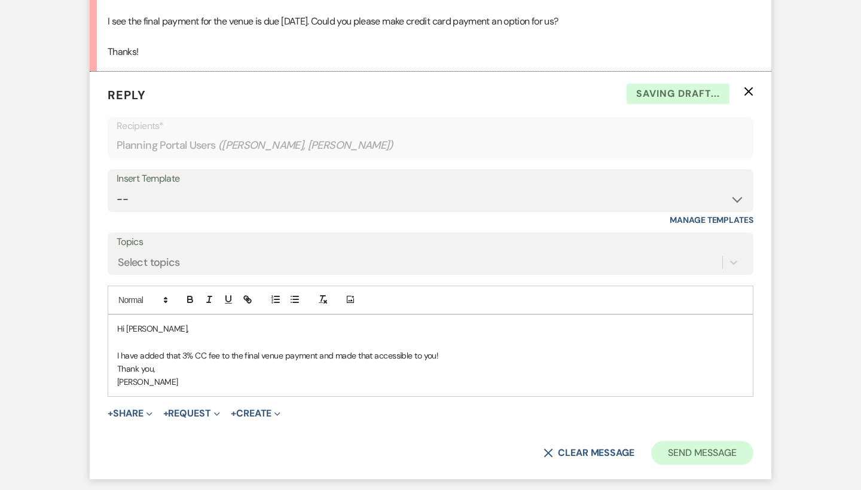
click at [708, 446] on button "Send Message" at bounding box center [702, 453] width 102 height 24
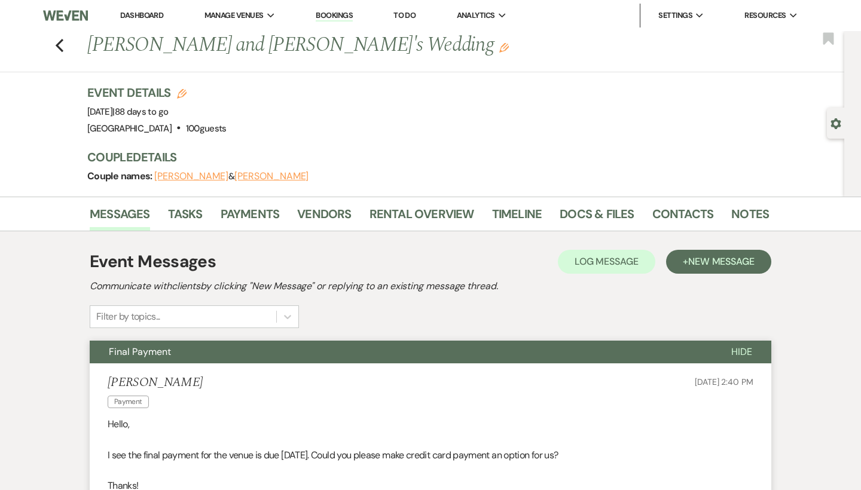
scroll to position [0, 0]
click at [61, 51] on icon "Previous" at bounding box center [59, 45] width 9 height 14
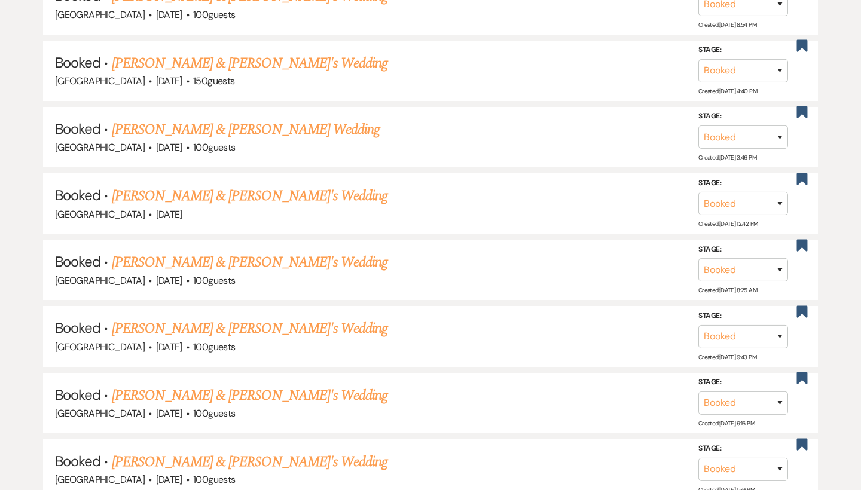
scroll to position [1713, 0]
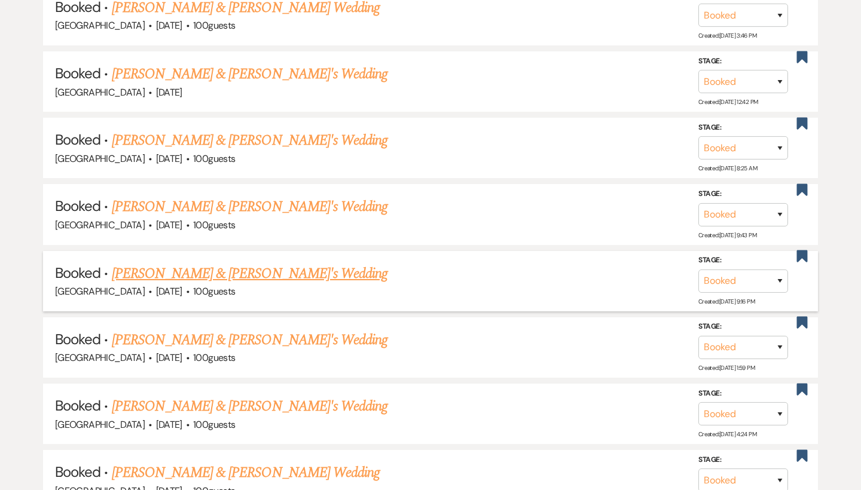
click at [201, 263] on link "[PERSON_NAME] & [PERSON_NAME]'s Wedding" at bounding box center [250, 274] width 276 height 22
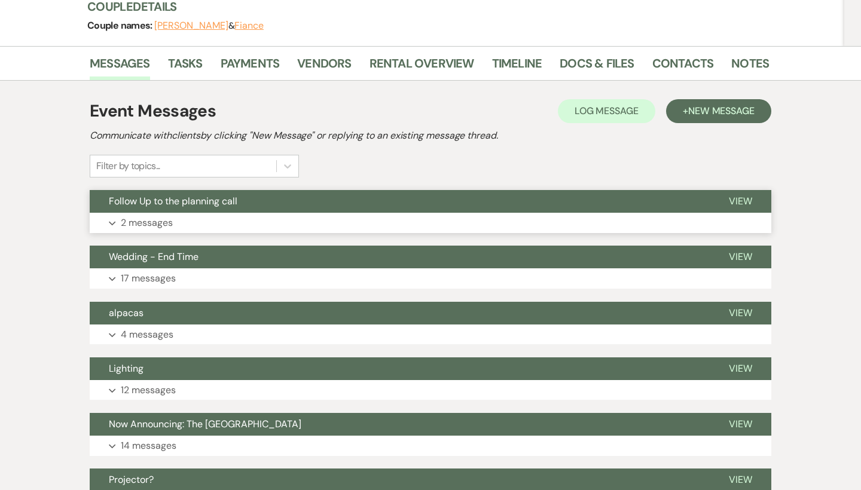
scroll to position [148, 1]
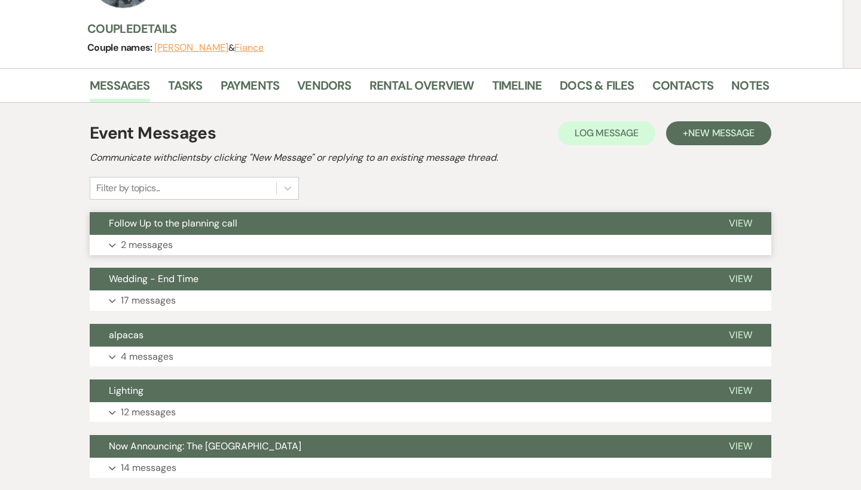
click at [200, 233] on button "Follow Up to the planning call" at bounding box center [400, 223] width 620 height 23
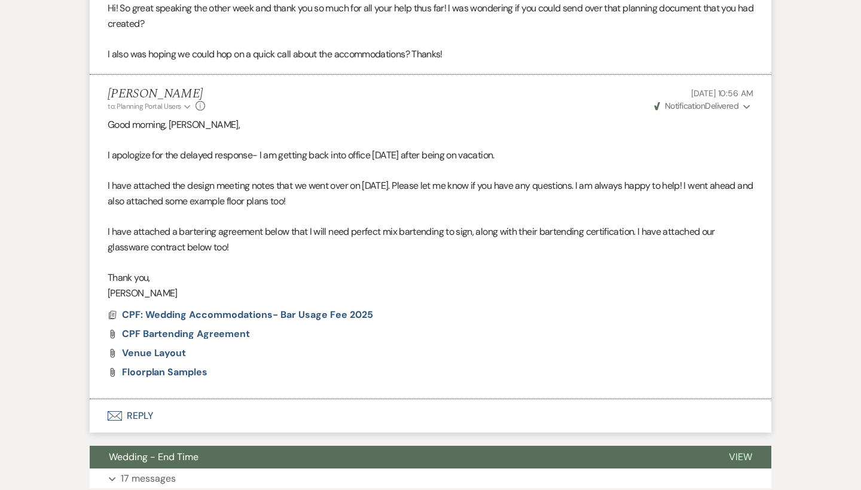
click at [130, 413] on button "Envelope Reply" at bounding box center [430, 415] width 681 height 33
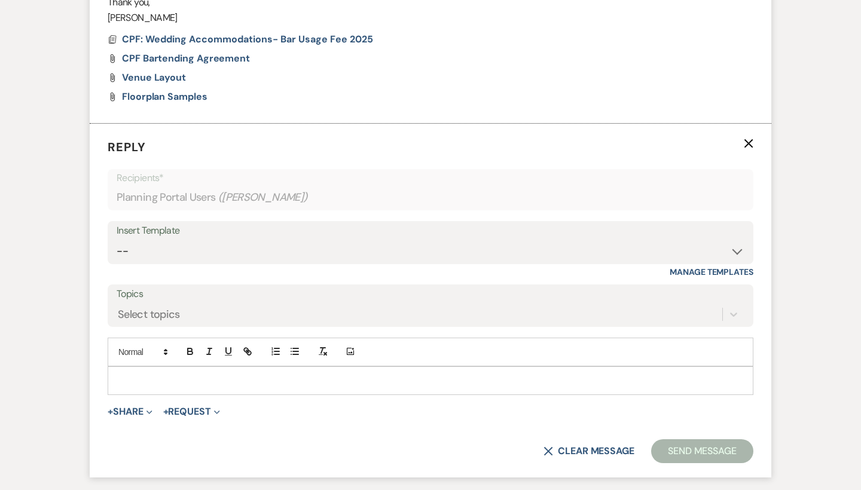
scroll to position [758, 0]
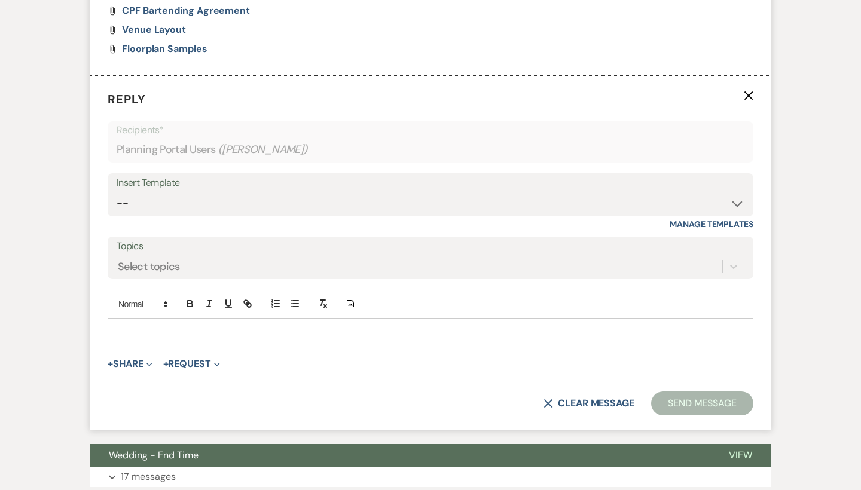
click at [166, 327] on p at bounding box center [430, 332] width 626 height 13
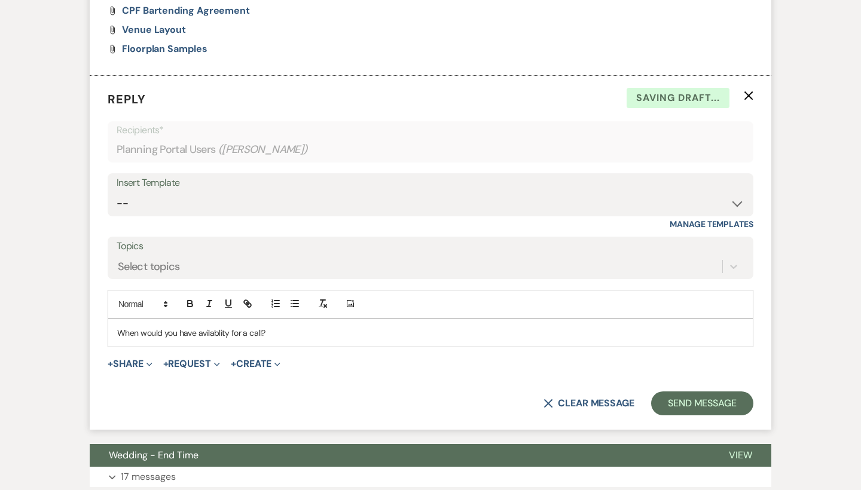
click at [218, 326] on p "When would you have avilablity for a call?" at bounding box center [430, 332] width 626 height 13
click at [310, 328] on p "When would you have availability for a call?" at bounding box center [430, 332] width 626 height 13
click at [721, 396] on button "Send Message" at bounding box center [702, 403] width 102 height 24
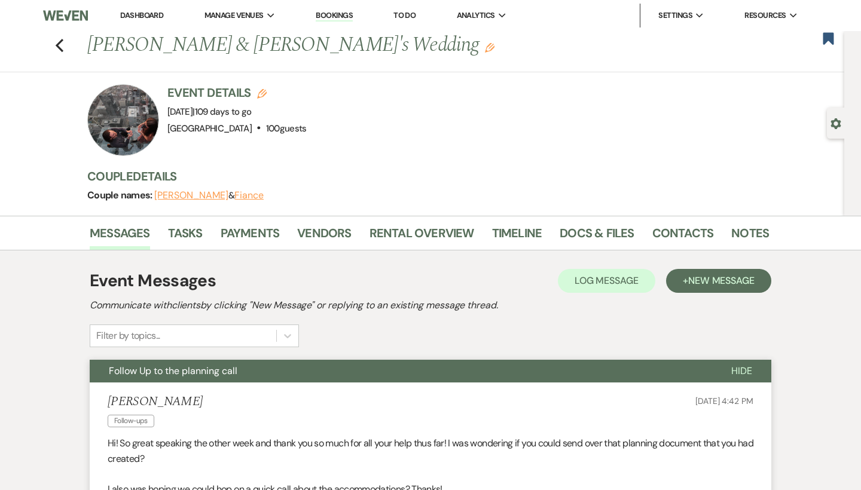
scroll to position [0, 0]
click at [57, 43] on icon "Previous" at bounding box center [59, 45] width 9 height 14
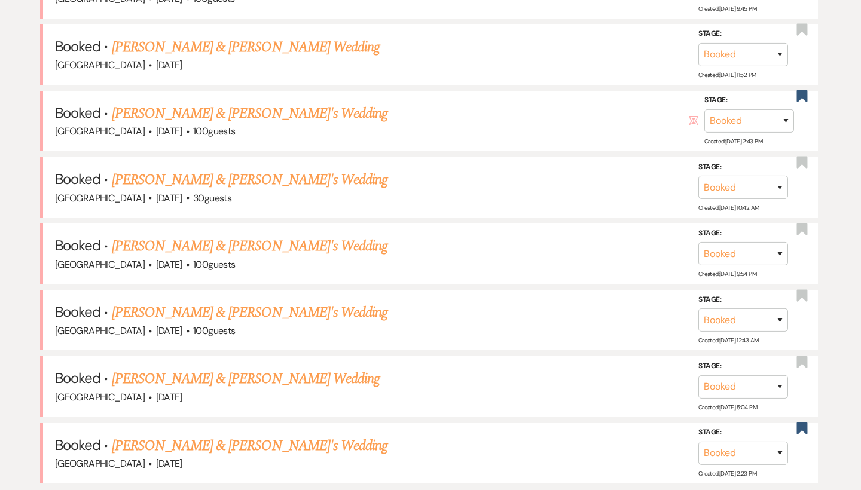
scroll to position [1011, 0]
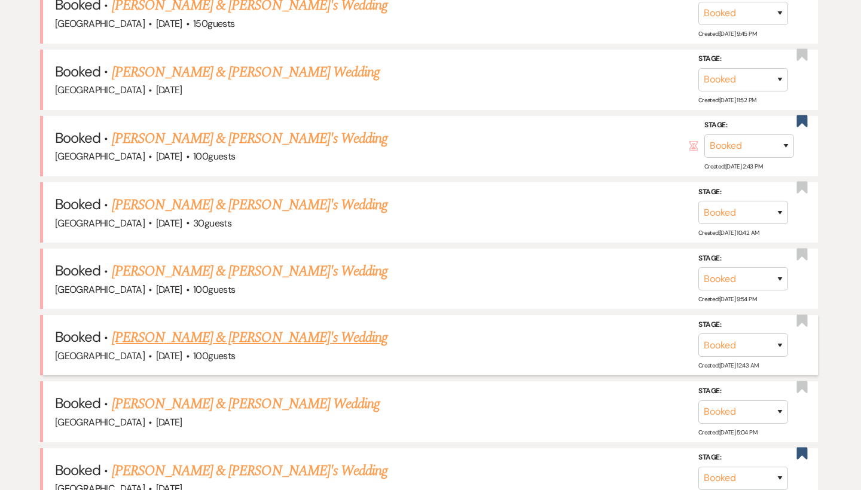
click at [256, 327] on link "[PERSON_NAME] & [PERSON_NAME]'s Wedding" at bounding box center [250, 338] width 276 height 22
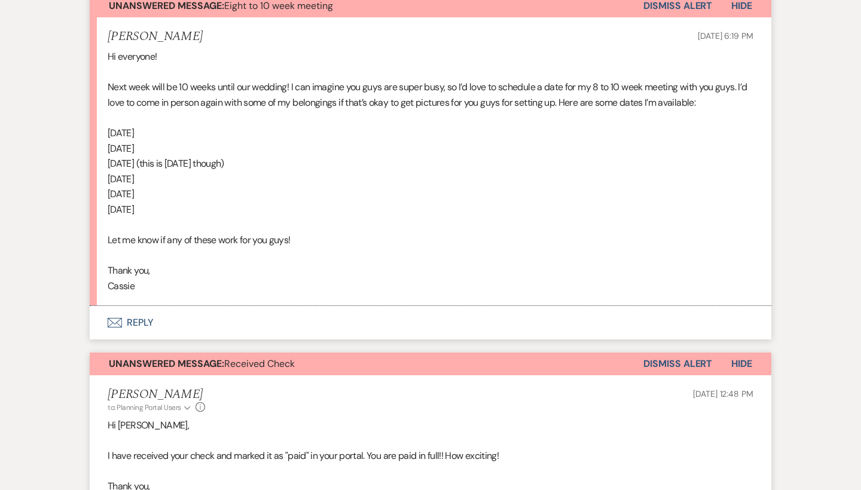
scroll to position [363, 0]
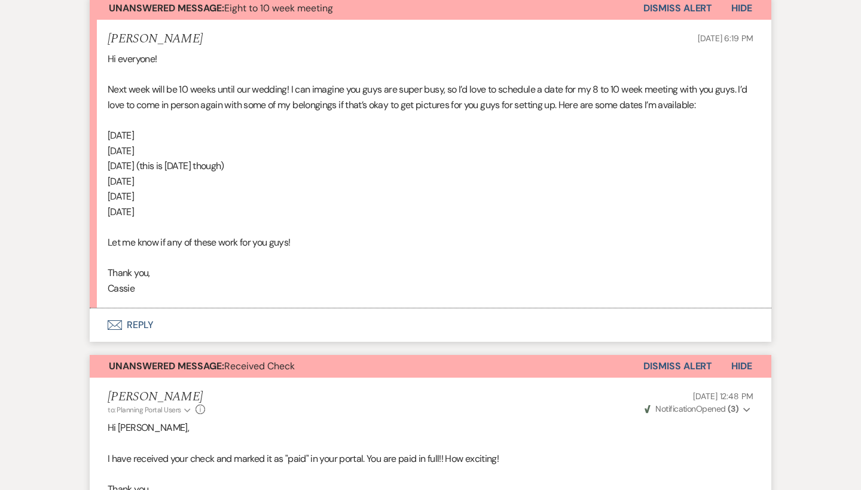
drag, startPoint x: 100, startPoint y: 131, endPoint x: 202, endPoint y: 204, distance: 125.4
click at [202, 204] on li "[PERSON_NAME] [DATE] 6:19 PM Hi everyone! Next week will be 10 weeks until our …" at bounding box center [430, 164] width 681 height 289
click at [202, 204] on p "[DATE]" at bounding box center [430, 212] width 645 height 16
drag, startPoint x: 195, startPoint y: 132, endPoint x: 94, endPoint y: 131, distance: 101.0
click at [94, 131] on li "[PERSON_NAME] [DATE] 6:19 PM Hi everyone! Next week will be 10 weeks until our …" at bounding box center [430, 164] width 681 height 289
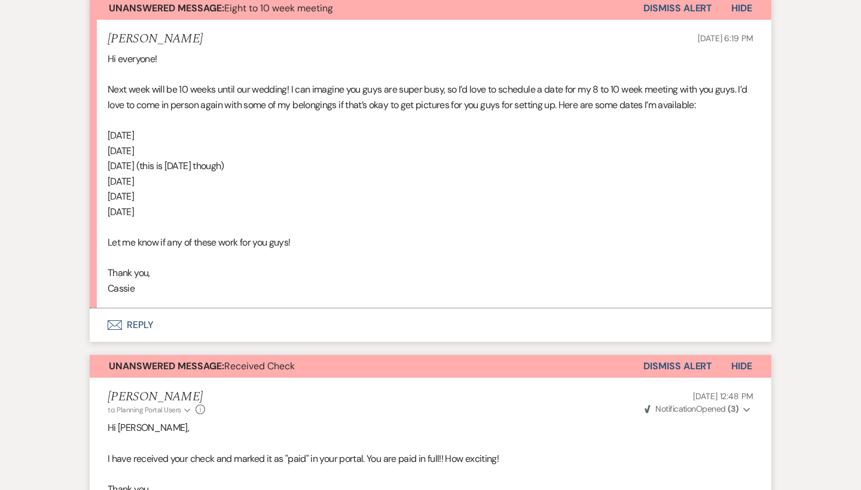
click at [94, 131] on li "[PERSON_NAME] [DATE] 6:19 PM Hi everyone! Next week will be 10 weeks until our …" at bounding box center [430, 164] width 681 height 289
click at [128, 308] on button "Envelope Reply" at bounding box center [430, 324] width 681 height 33
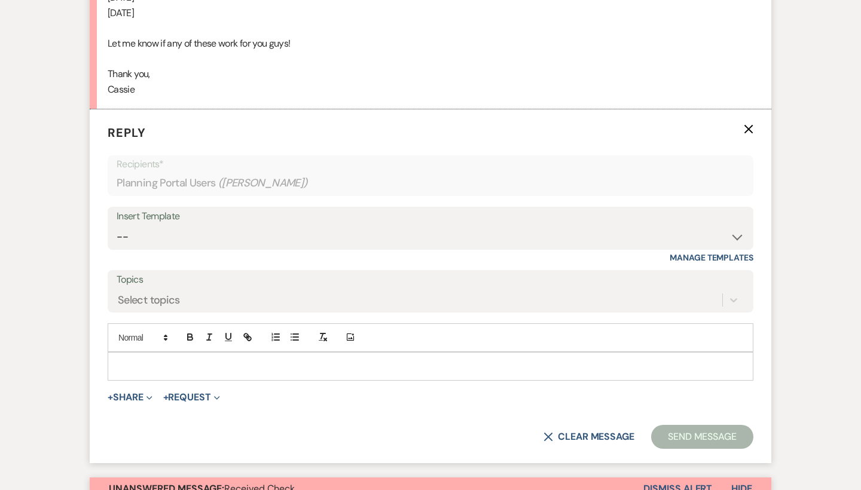
scroll to position [596, 0]
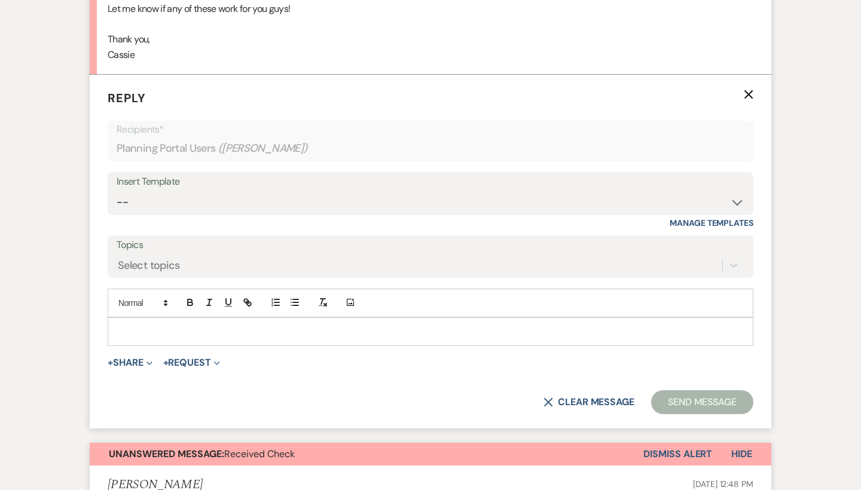
click at [194, 325] on p at bounding box center [430, 331] width 626 height 13
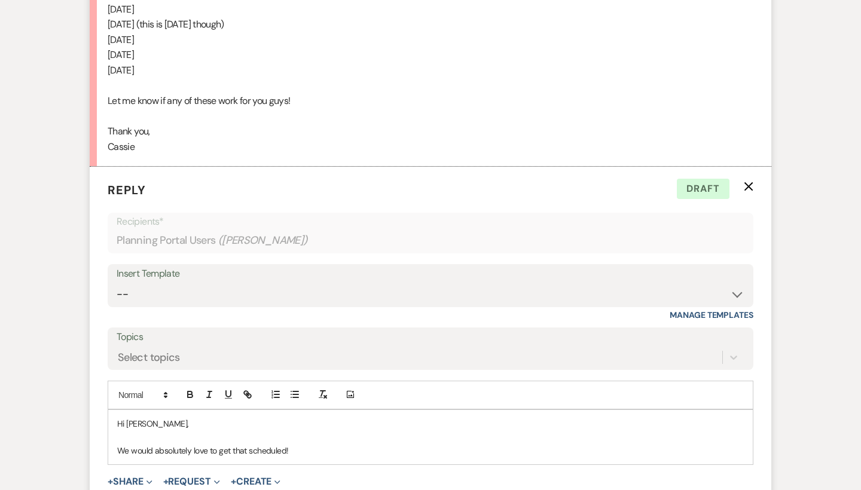
scroll to position [512, 0]
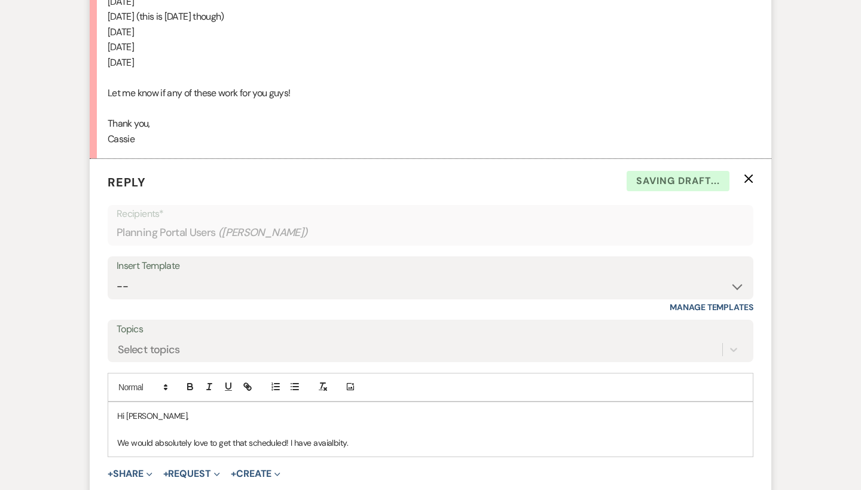
click at [324, 436] on p "We would absolutely love to get that scheduled! I have avaialbity." at bounding box center [430, 442] width 626 height 13
click at [417, 436] on p "We would absolutely love to get that scheduled! I have availability." at bounding box center [430, 442] width 626 height 13
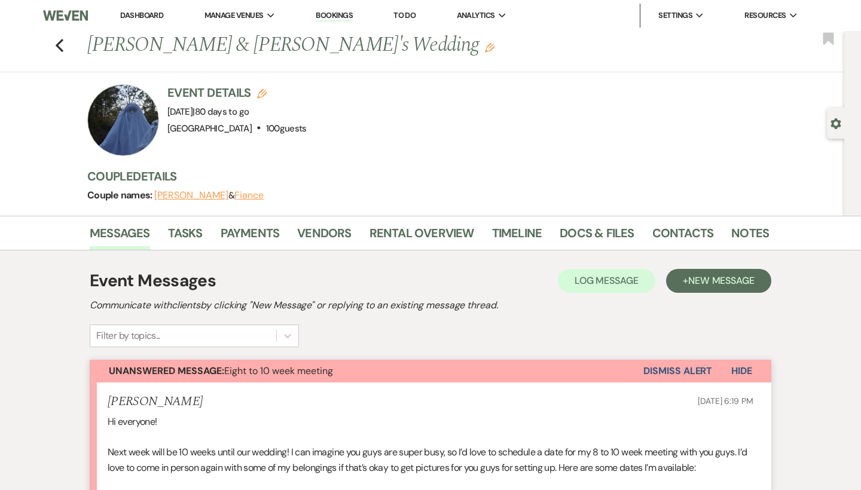
scroll to position [0, 0]
click at [156, 14] on link "Dashboard" at bounding box center [141, 15] width 43 height 10
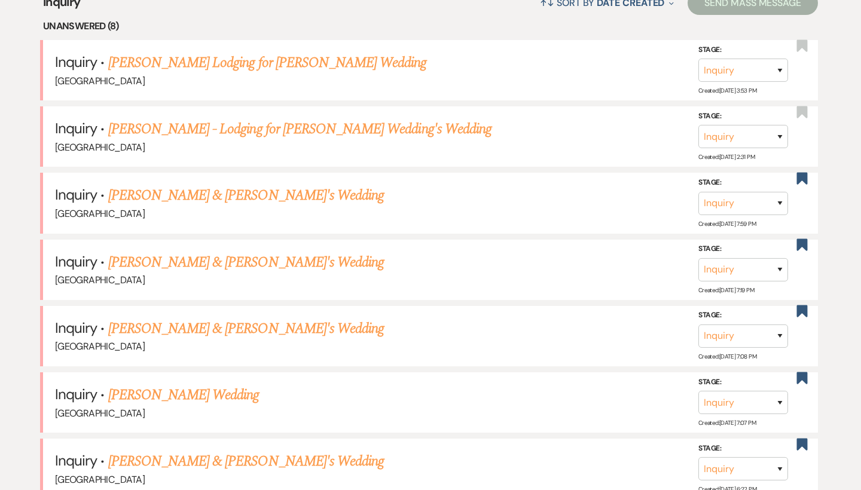
scroll to position [138, 0]
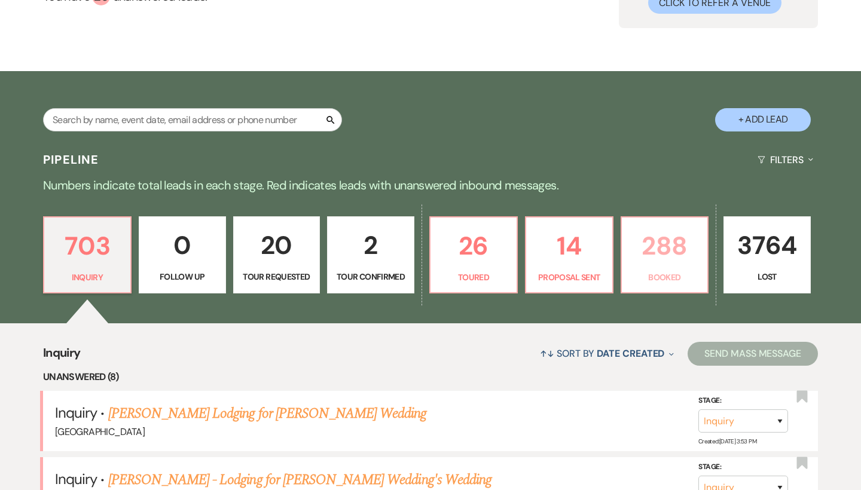
click at [666, 285] on link "288 Booked" at bounding box center [664, 255] width 88 height 78
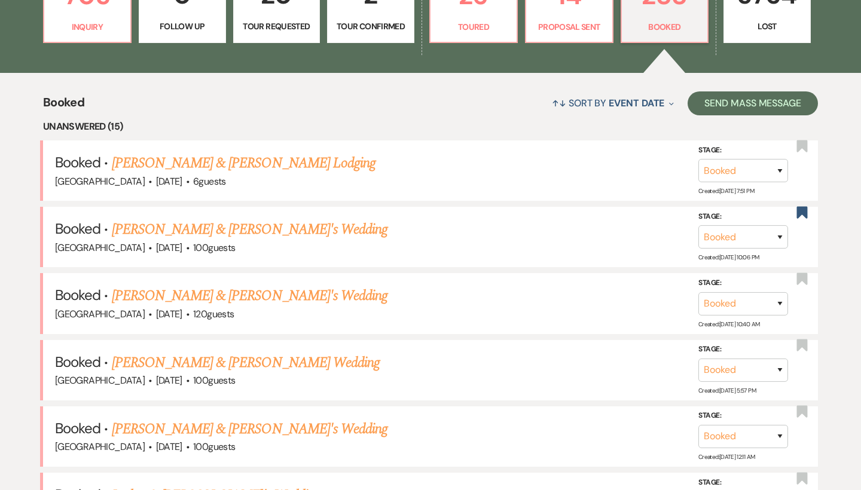
scroll to position [384, 0]
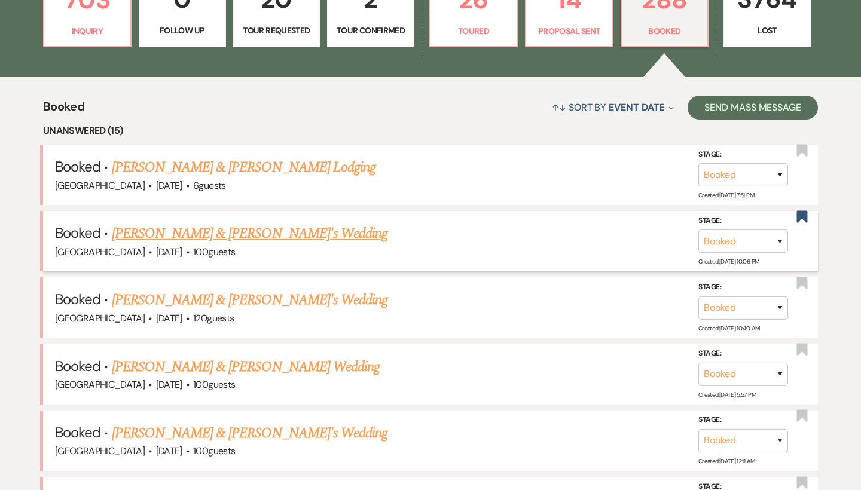
click at [284, 229] on link "[PERSON_NAME] & [PERSON_NAME]'s Wedding" at bounding box center [250, 234] width 276 height 22
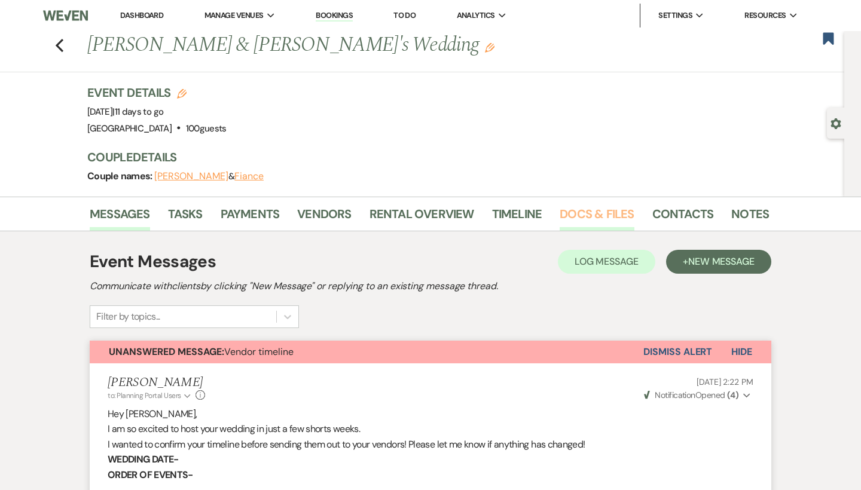
click at [593, 208] on link "Docs & Files" at bounding box center [596, 217] width 74 height 26
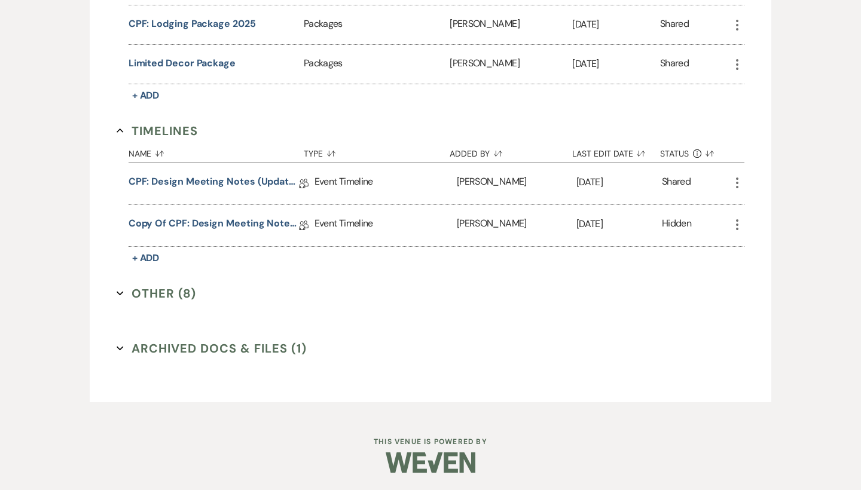
scroll to position [1304, 0]
click at [203, 345] on button "Archived Docs & Files (1) Expand" at bounding box center [212, 349] width 190 height 18
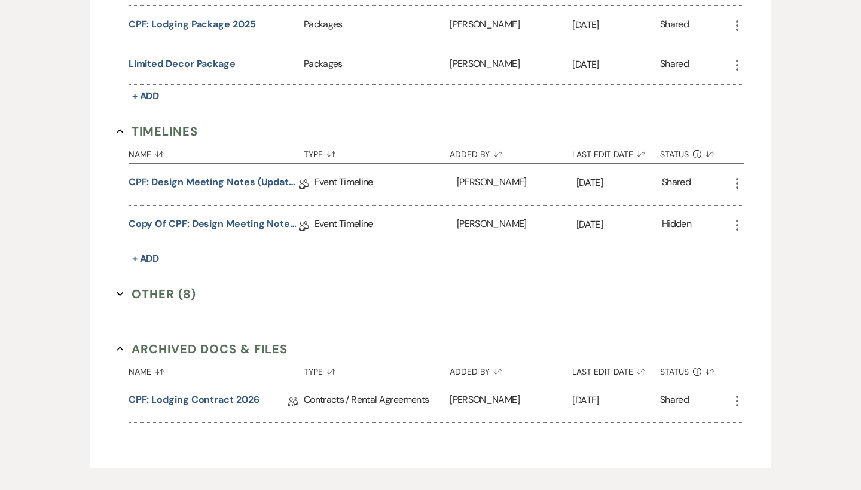
click at [161, 288] on button "Other (8) Expand" at bounding box center [156, 294] width 79 height 18
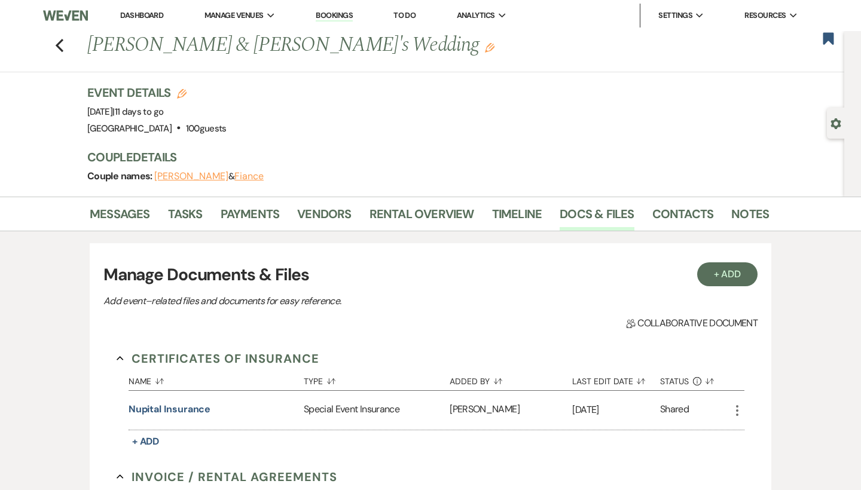
scroll to position [0, 0]
click at [261, 213] on link "Payments" at bounding box center [250, 217] width 59 height 26
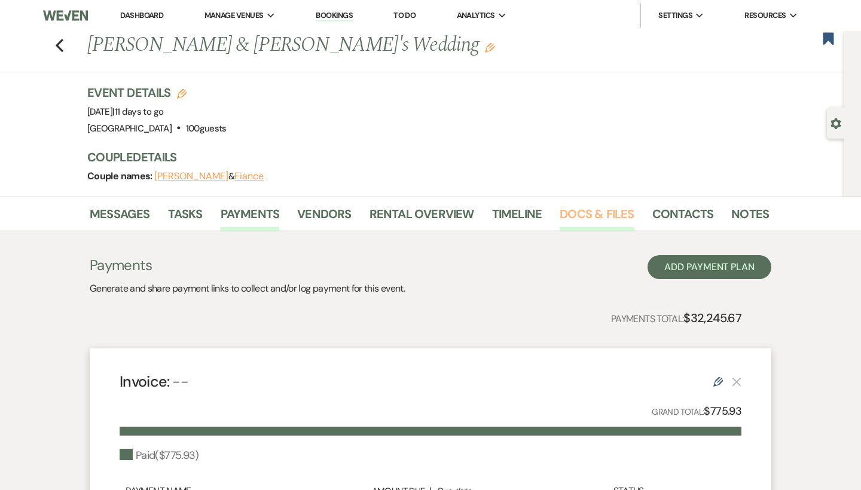
click at [595, 211] on link "Docs & Files" at bounding box center [596, 217] width 74 height 26
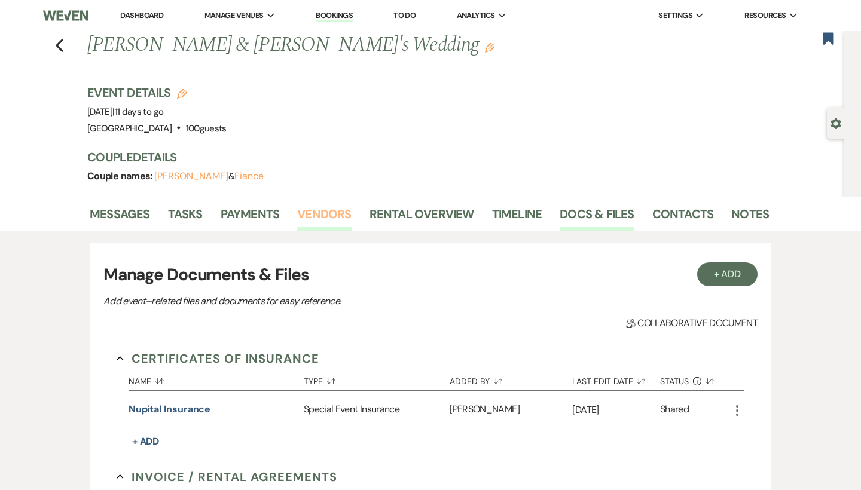
click at [344, 218] on link "Vendors" at bounding box center [324, 217] width 54 height 26
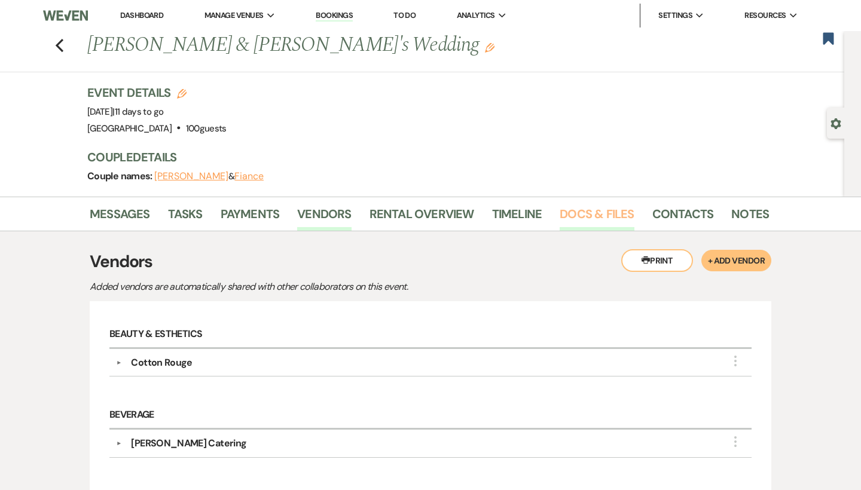
click at [598, 208] on link "Docs & Files" at bounding box center [596, 217] width 74 height 26
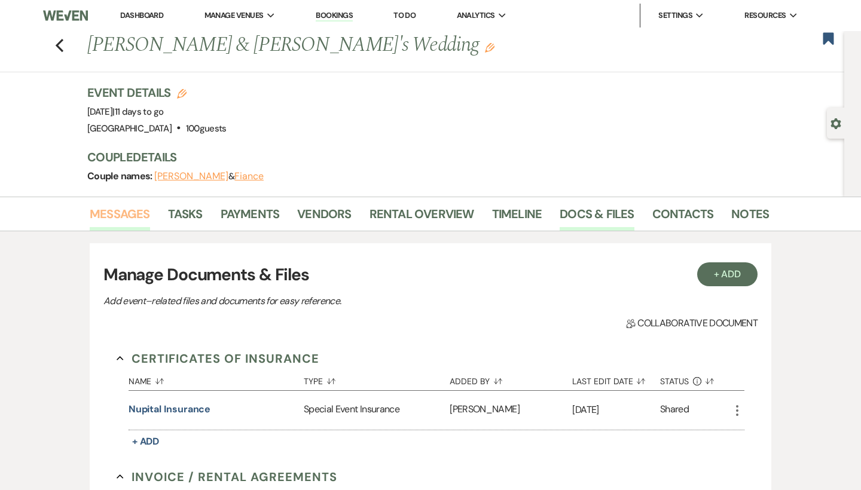
click at [118, 213] on link "Messages" at bounding box center [120, 217] width 60 height 26
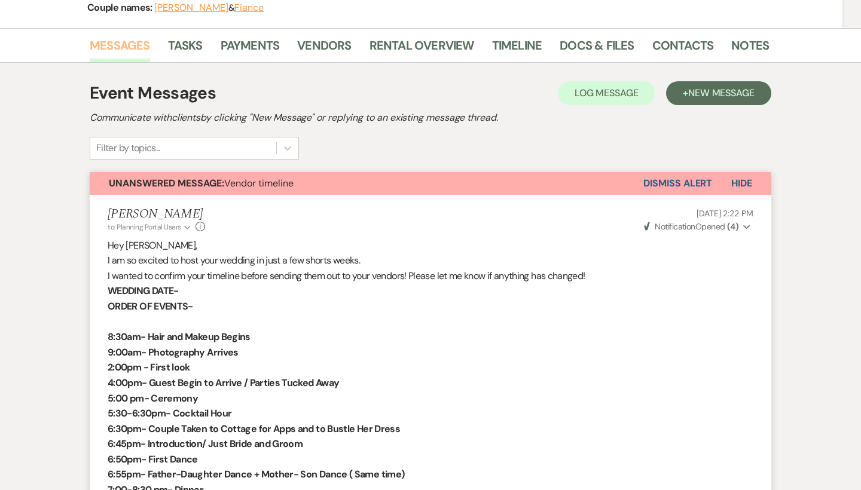
scroll to position [176, 0]
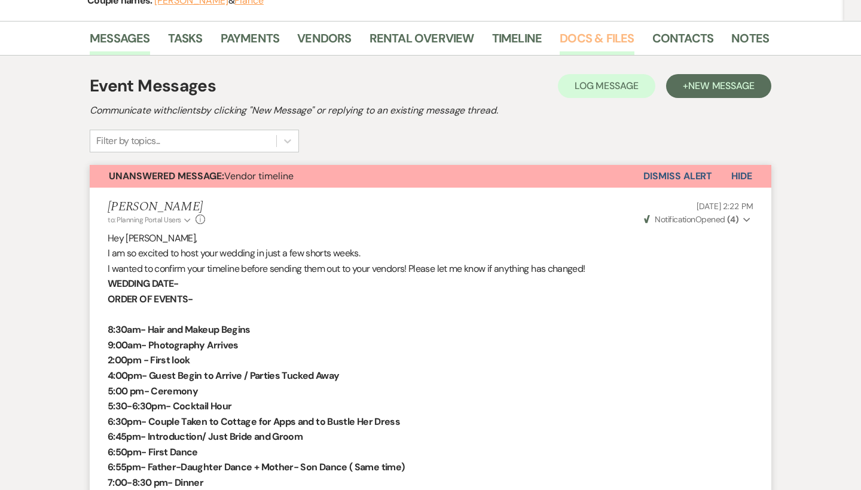
click at [589, 35] on link "Docs & Files" at bounding box center [596, 42] width 74 height 26
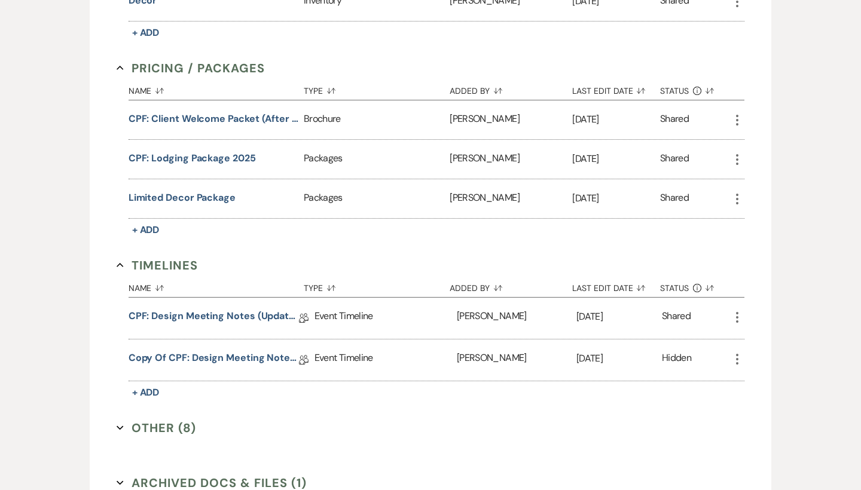
scroll to position [1180, 0]
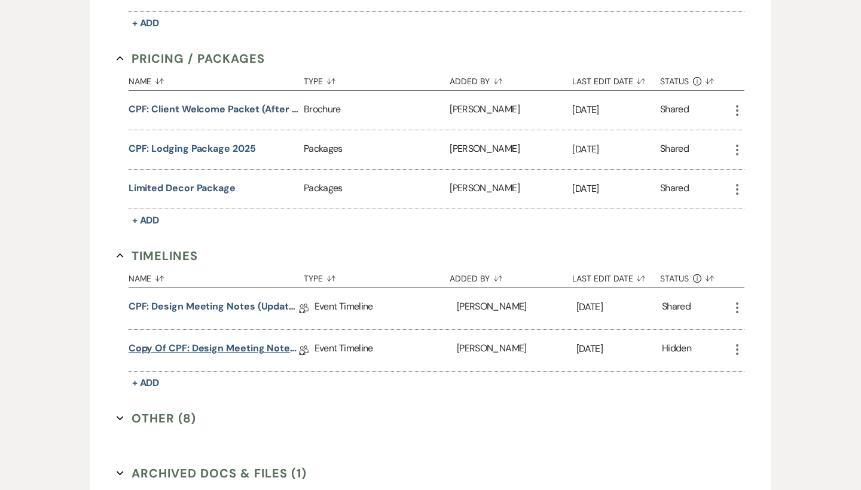
click at [196, 341] on link "Copy of CPF: Design Meeting Notes (Updated: [DATE])" at bounding box center [213, 350] width 170 height 19
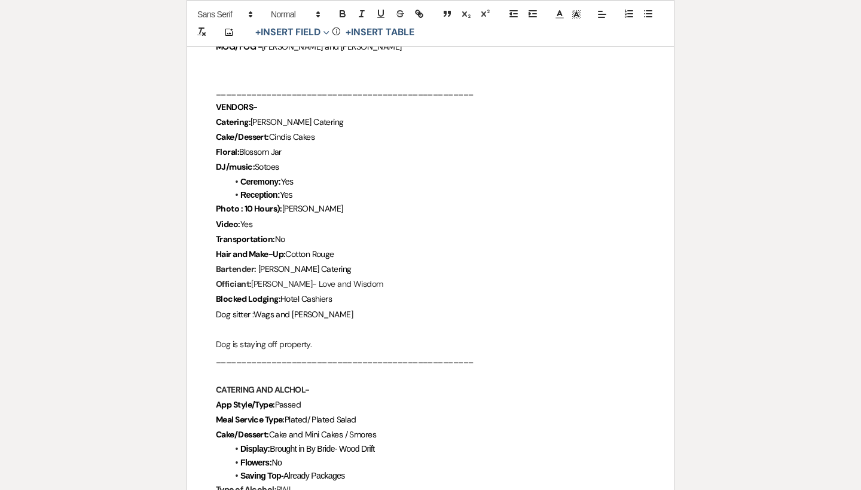
scroll to position [813, 0]
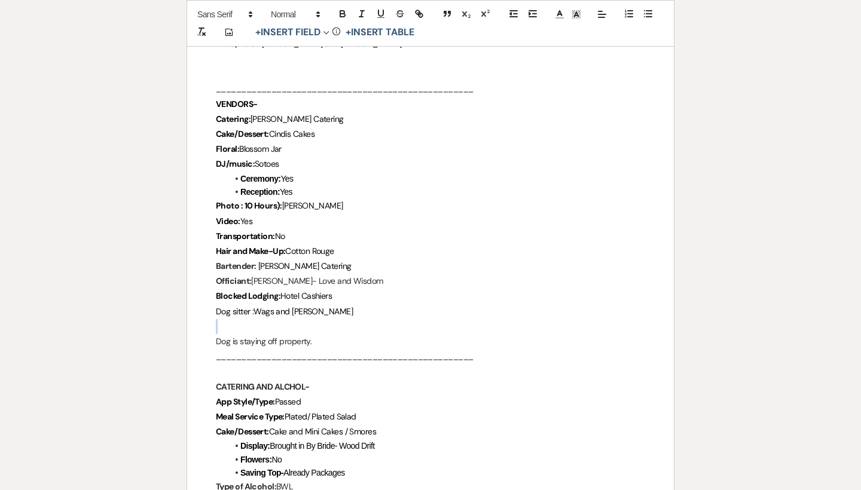
drag, startPoint x: 213, startPoint y: 333, endPoint x: 353, endPoint y: 326, distance: 140.0
click at [353, 334] on p "Dog is staying off property." at bounding box center [430, 341] width 429 height 15
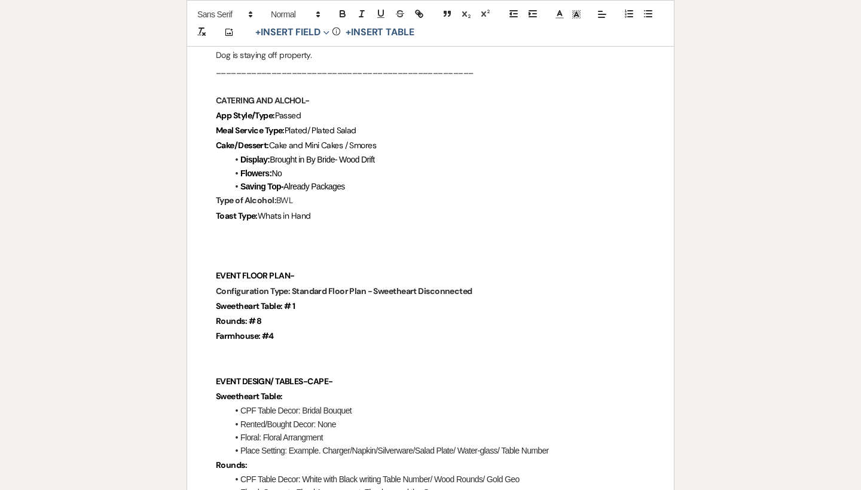
scroll to position [1156, 0]
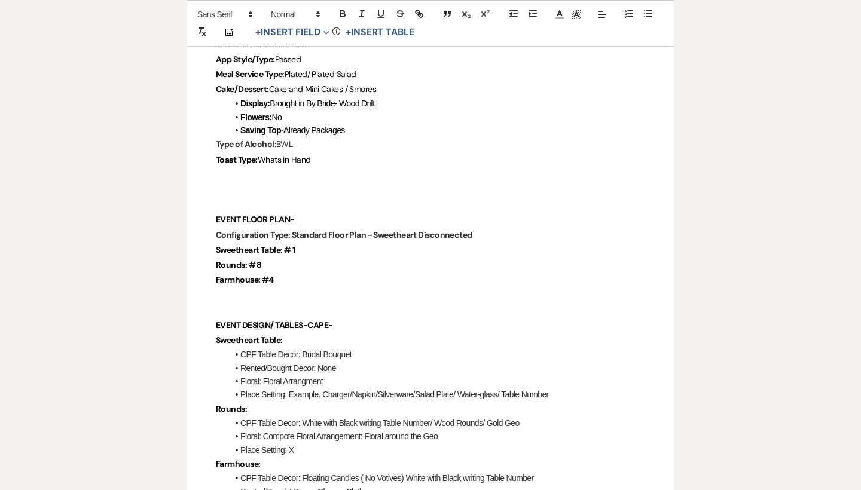
drag, startPoint x: 288, startPoint y: 229, endPoint x: 586, endPoint y: 229, distance: 298.2
click at [586, 229] on p "Configuration Type: Standard Floor Plan - Sweetheart Disconnected" at bounding box center [430, 235] width 429 height 15
click at [342, 12] on icon "button" at bounding box center [342, 13] width 11 height 11
drag, startPoint x: 295, startPoint y: 242, endPoint x: 308, endPoint y: 242, distance: 13.1
click at [308, 243] on p "Sweetheart Table: # 1" at bounding box center [430, 250] width 429 height 15
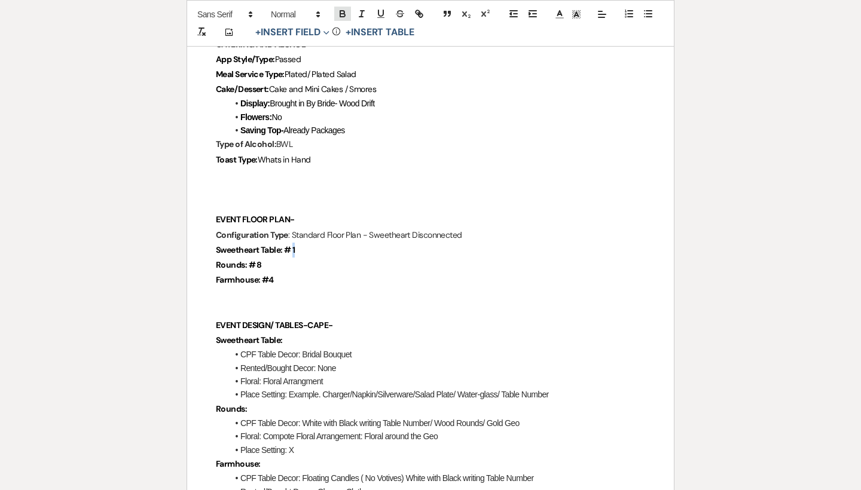
click at [340, 15] on icon "button" at bounding box center [342, 15] width 5 height 3
drag, startPoint x: 255, startPoint y: 257, endPoint x: 271, endPoint y: 257, distance: 15.5
click at [271, 258] on p "Rounds: # 8" at bounding box center [430, 265] width 429 height 15
click at [344, 13] on icon "button" at bounding box center [342, 12] width 4 height 3
drag, startPoint x: 269, startPoint y: 270, endPoint x: 282, endPoint y: 270, distance: 13.1
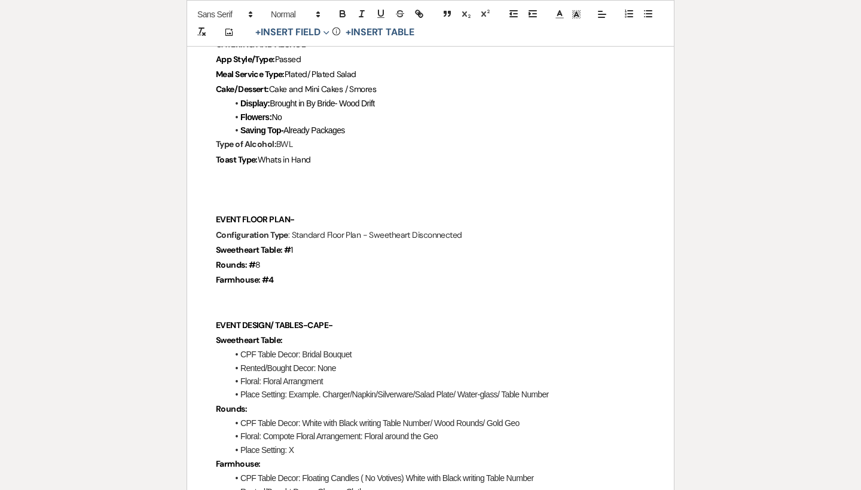
click at [282, 272] on p "Farmhouse: #4" at bounding box center [430, 279] width 429 height 15
click at [342, 8] on icon "button" at bounding box center [342, 13] width 11 height 11
click at [314, 258] on p "Rounds: # 8" at bounding box center [430, 265] width 429 height 15
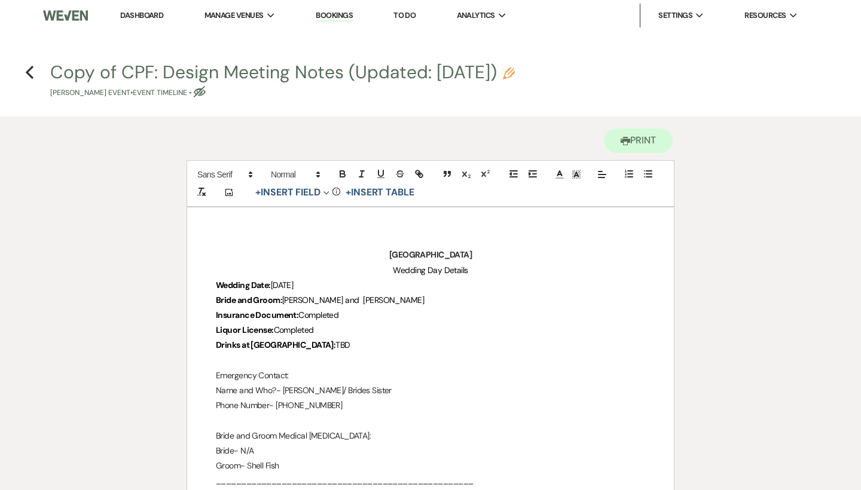
scroll to position [0, 0]
click at [143, 17] on link "Dashboard" at bounding box center [141, 15] width 43 height 10
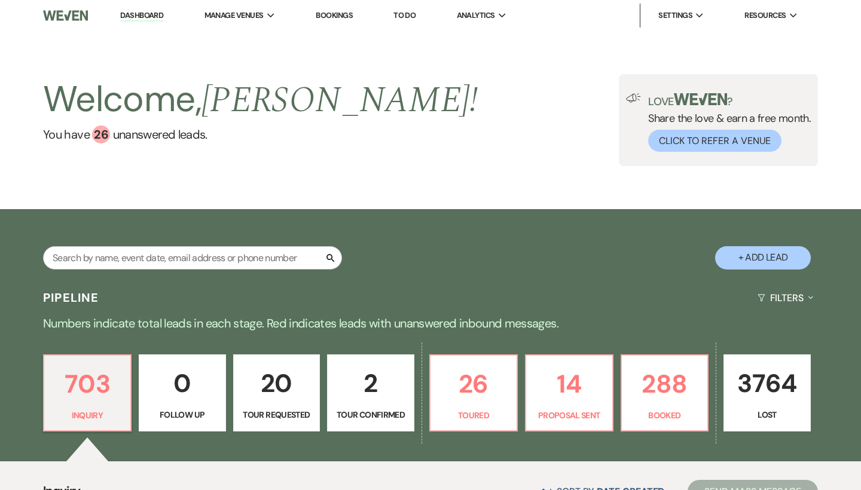
scroll to position [202, 0]
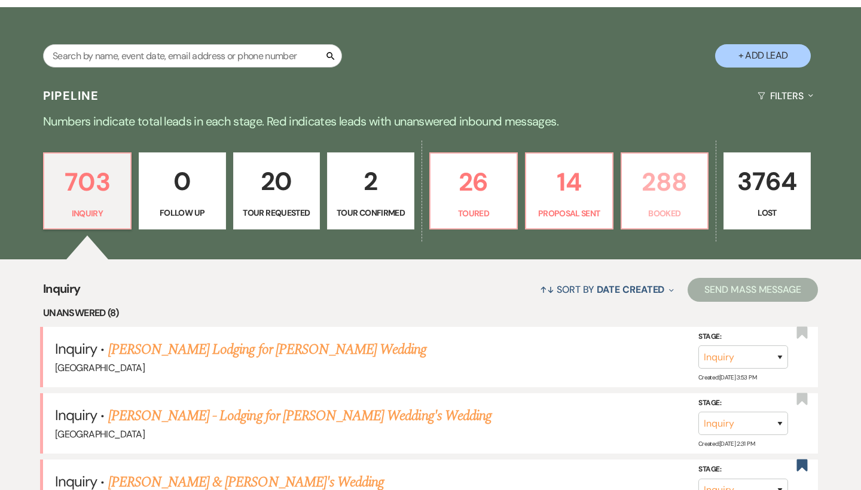
click at [654, 203] on link "288 Booked" at bounding box center [664, 191] width 88 height 78
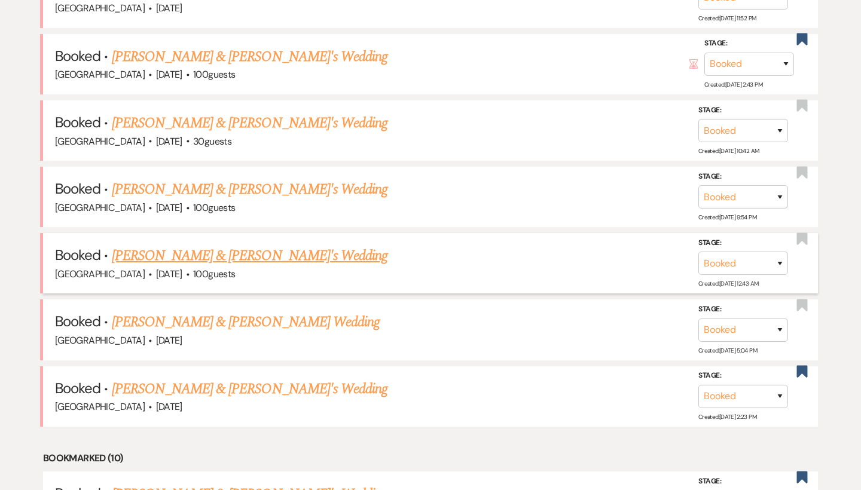
scroll to position [1097, 0]
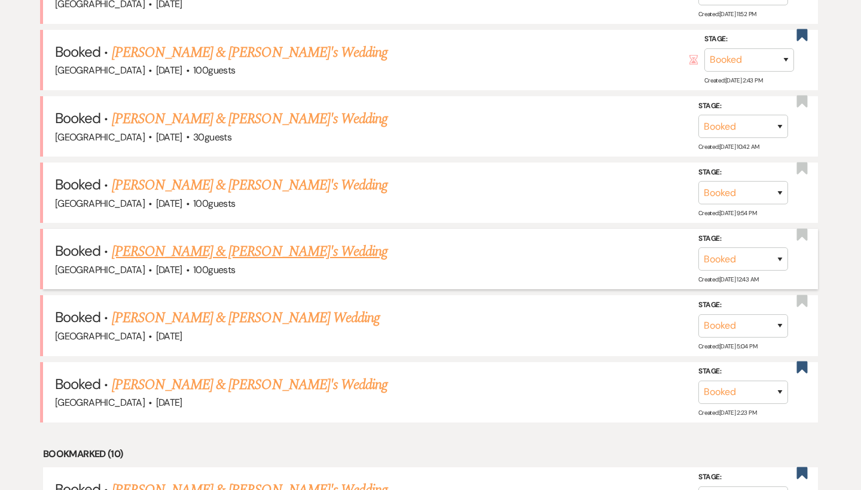
click at [240, 241] on link "[PERSON_NAME] & [PERSON_NAME]'s Wedding" at bounding box center [250, 252] width 276 height 22
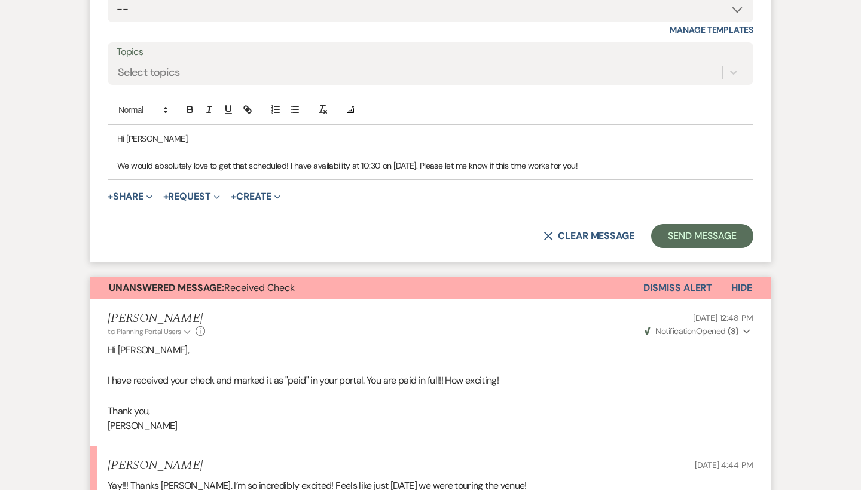
scroll to position [789, 0]
click at [650, 160] on p "We would absolutely love to get that scheduled! I have availability at 10:30 on…" at bounding box center [430, 166] width 626 height 13
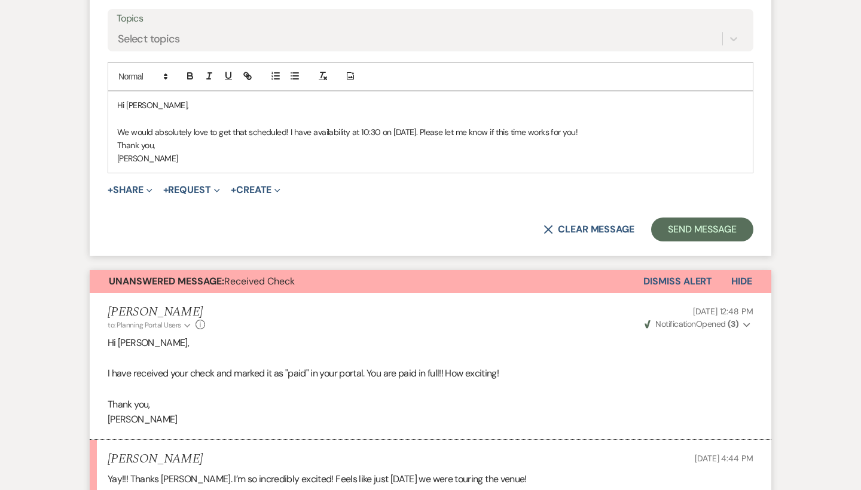
scroll to position [841, 0]
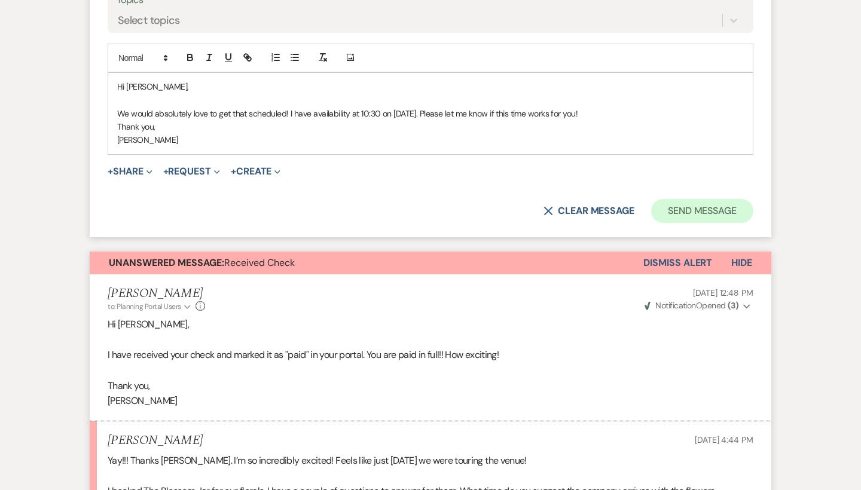
click at [690, 199] on button "Send Message" at bounding box center [702, 211] width 102 height 24
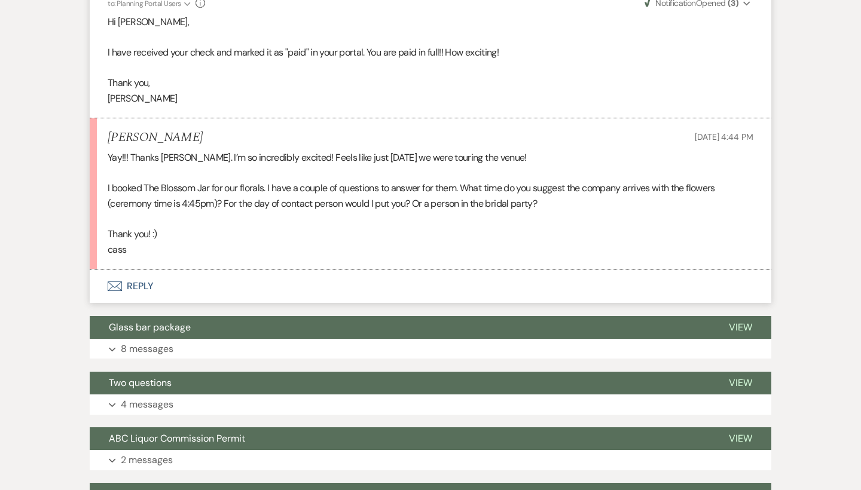
scroll to position [924, 0]
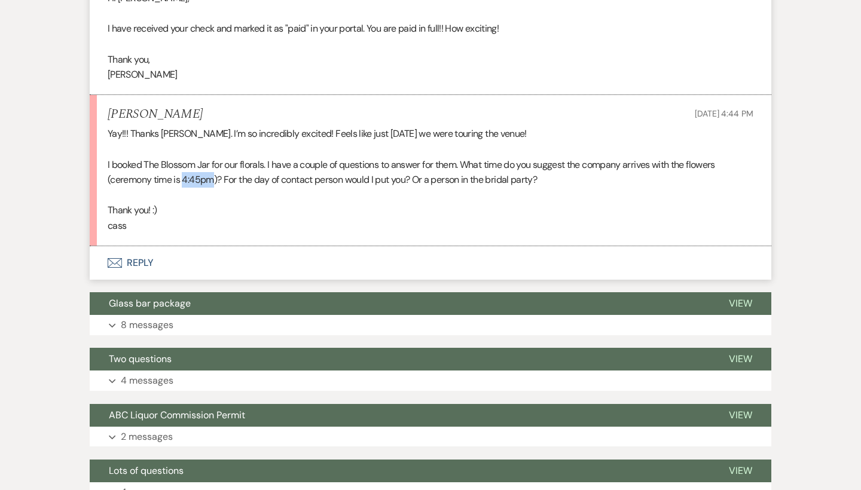
drag, startPoint x: 183, startPoint y: 169, endPoint x: 212, endPoint y: 170, distance: 28.7
click at [212, 170] on p "I booked The Blossom Jar for our florals. I have a couple of questions to answe…" at bounding box center [430, 172] width 645 height 30
click at [139, 249] on button "Envelope Reply" at bounding box center [430, 262] width 681 height 33
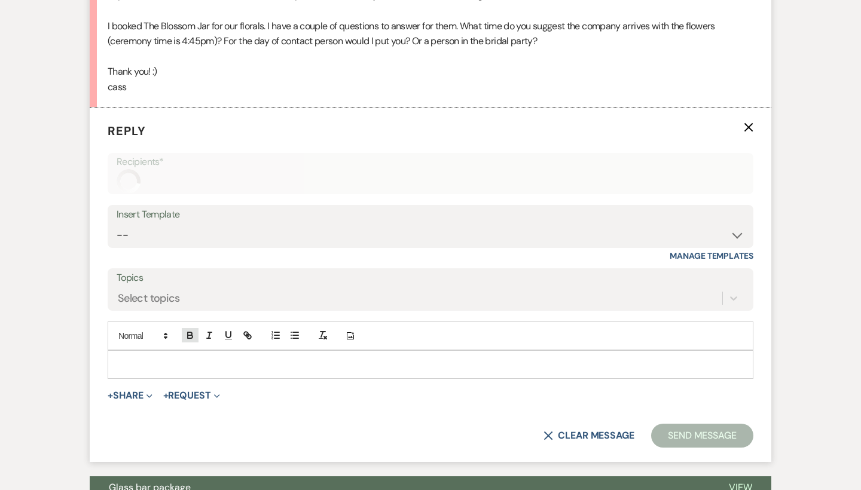
scroll to position [1087, 0]
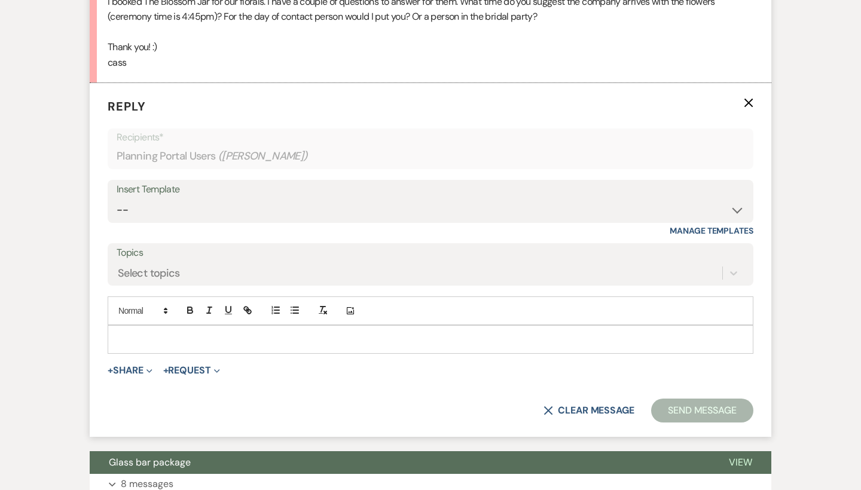
click at [188, 326] on div at bounding box center [430, 339] width 644 height 27
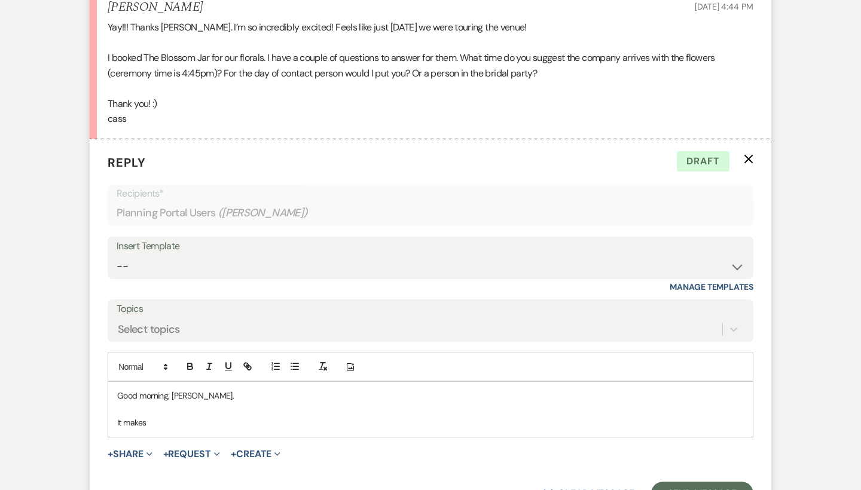
scroll to position [1167, 0]
